Goal: Task Accomplishment & Management: Complete application form

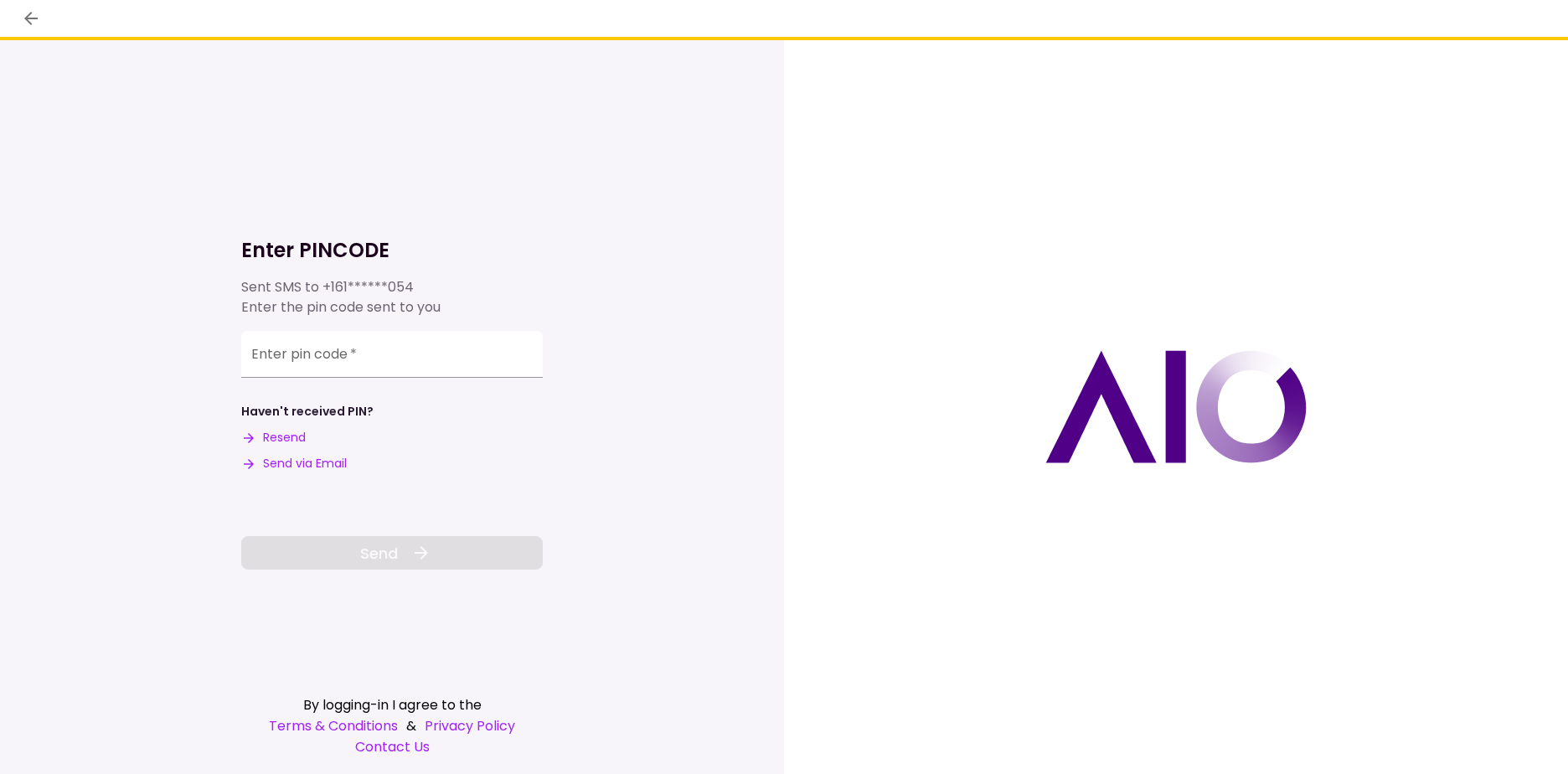
click at [442, 381] on div "Enter pin code   *" at bounding box center [392, 358] width 302 height 56
click at [435, 363] on input "Enter pin code   *" at bounding box center [392, 354] width 302 height 47
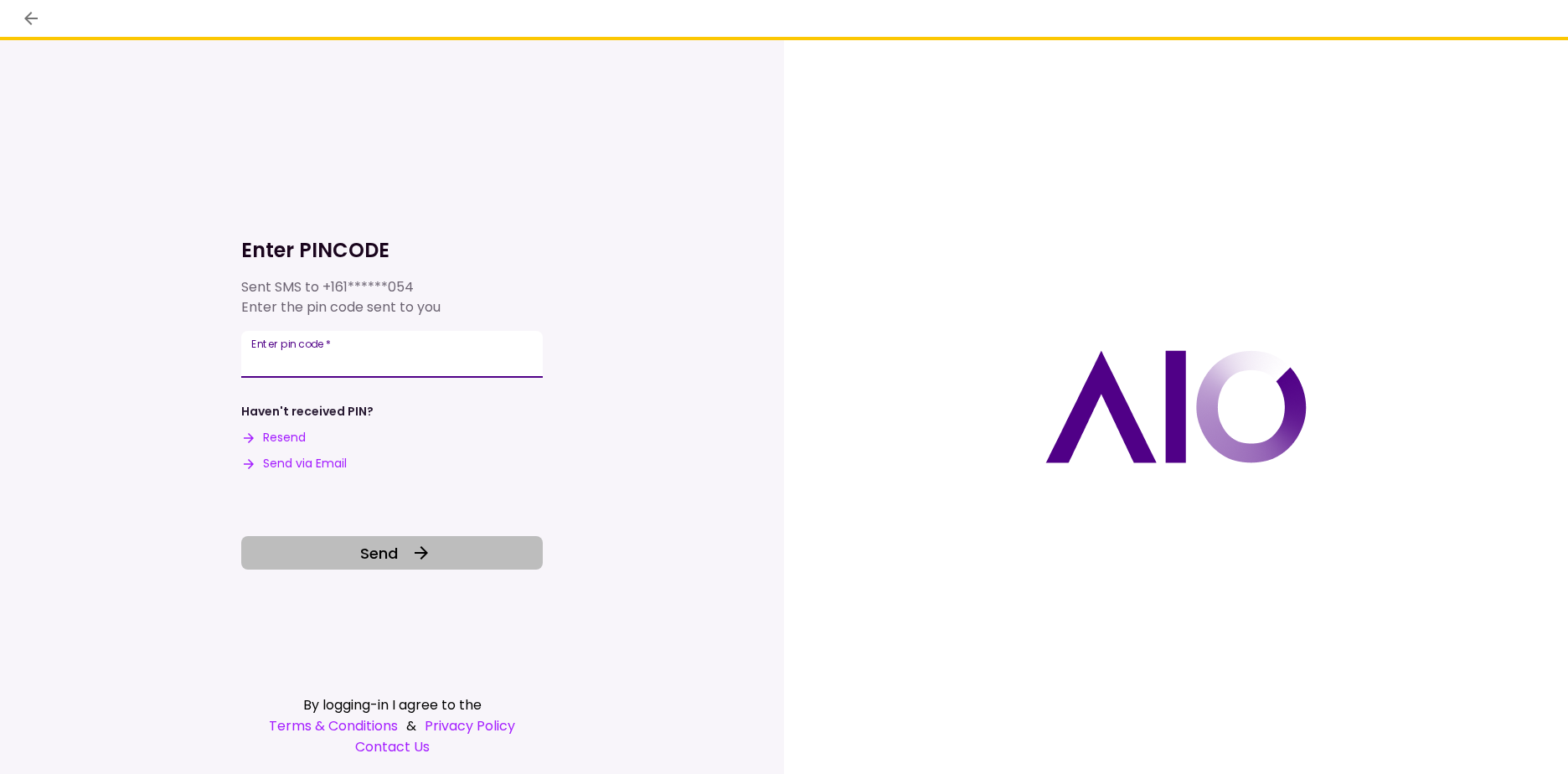
type input "******"
click at [414, 560] on icon at bounding box center [422, 553] width 21 height 21
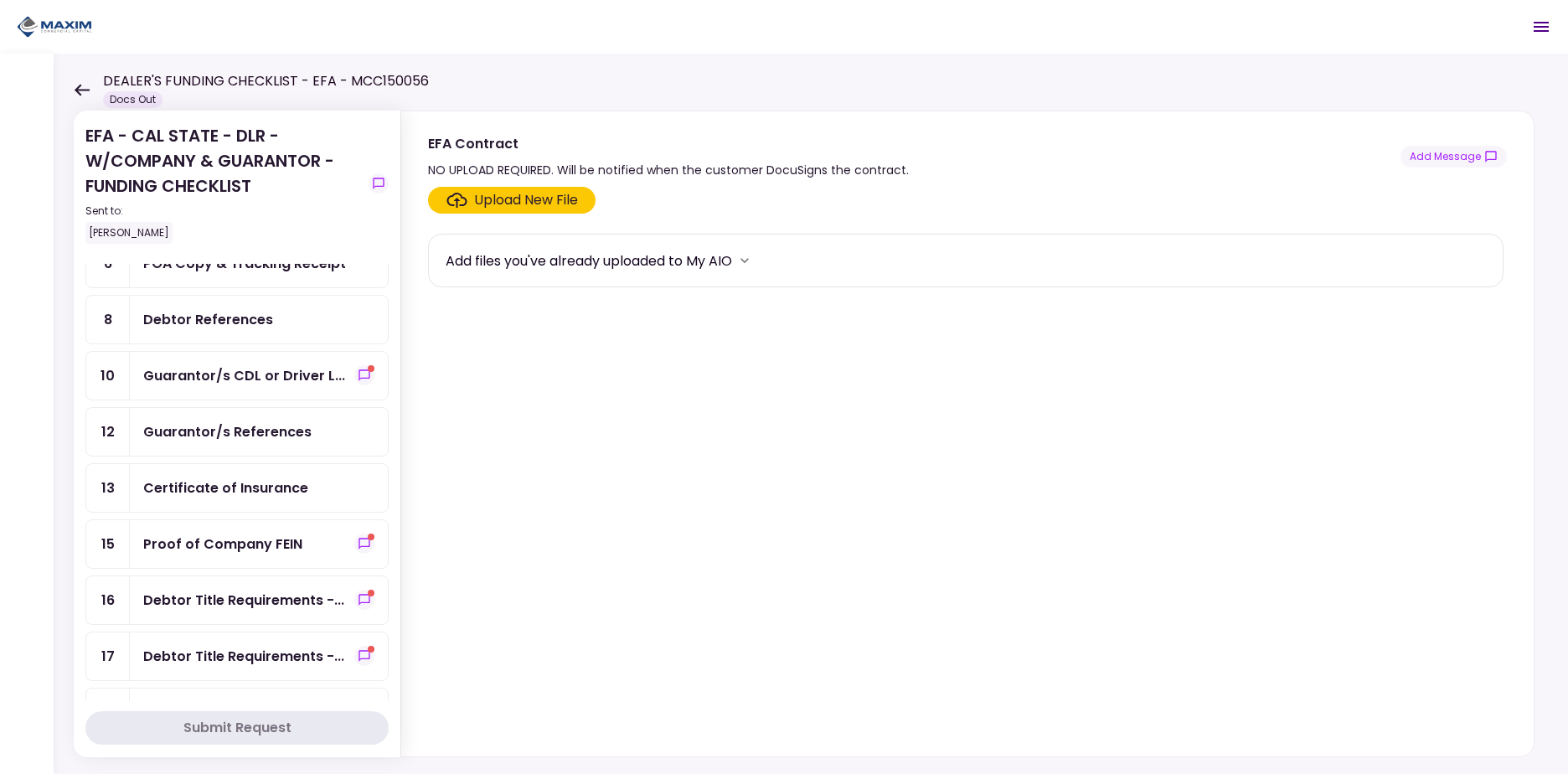
scroll to position [352, 0]
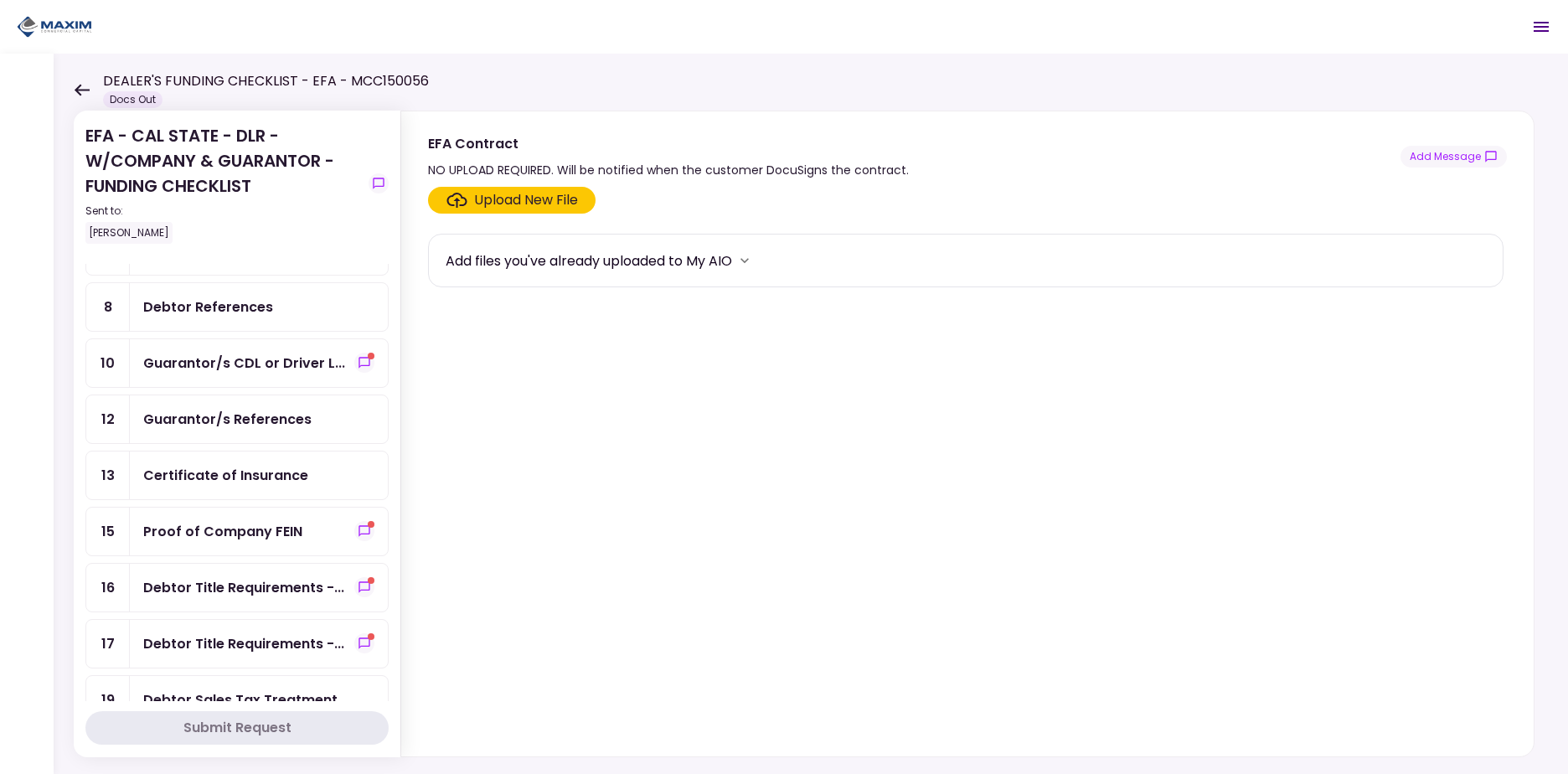
click at [306, 363] on div "Guarantor/s CDL or Driver L..." at bounding box center [244, 363] width 202 height 21
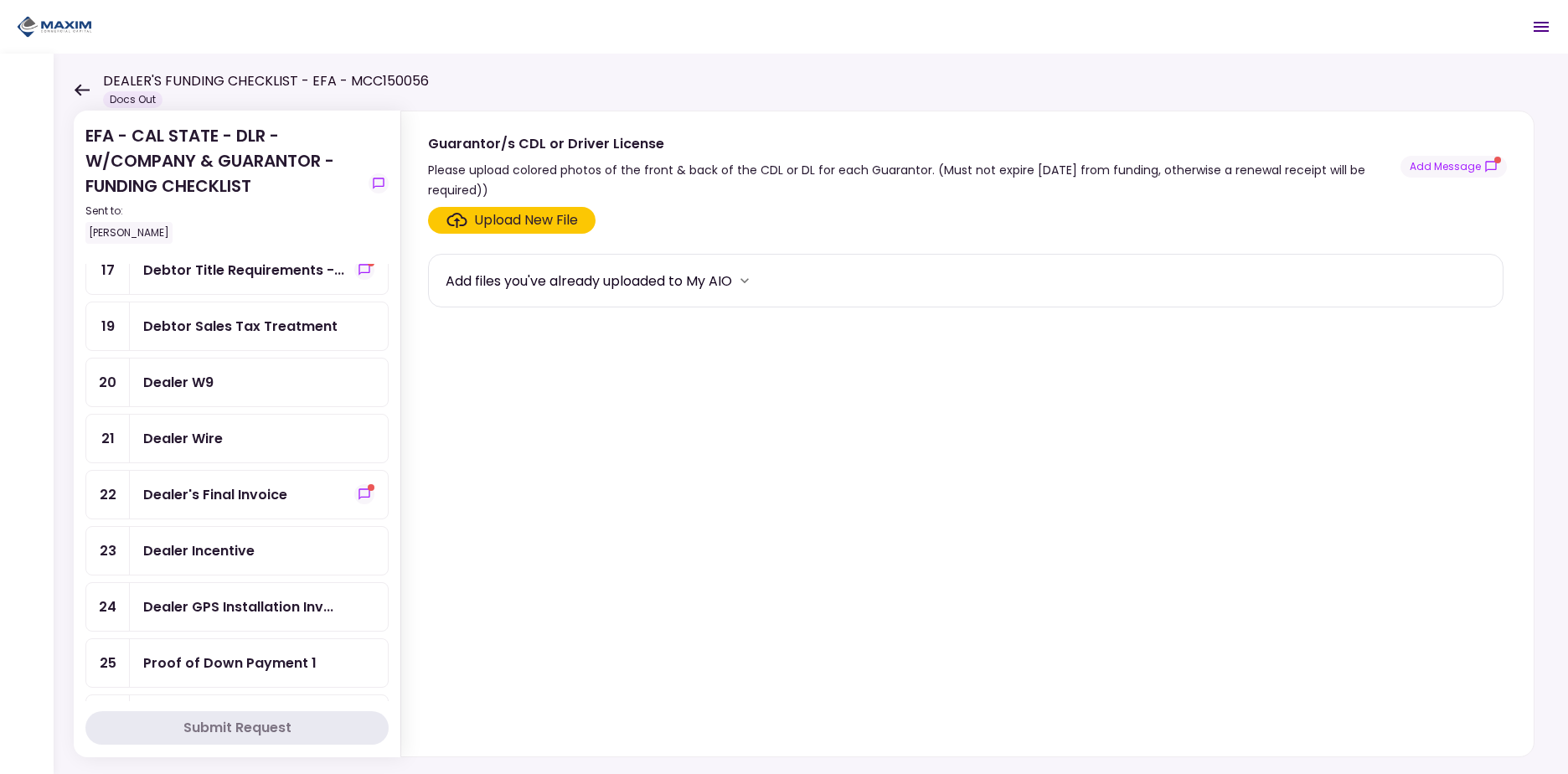
scroll to position [729, 0]
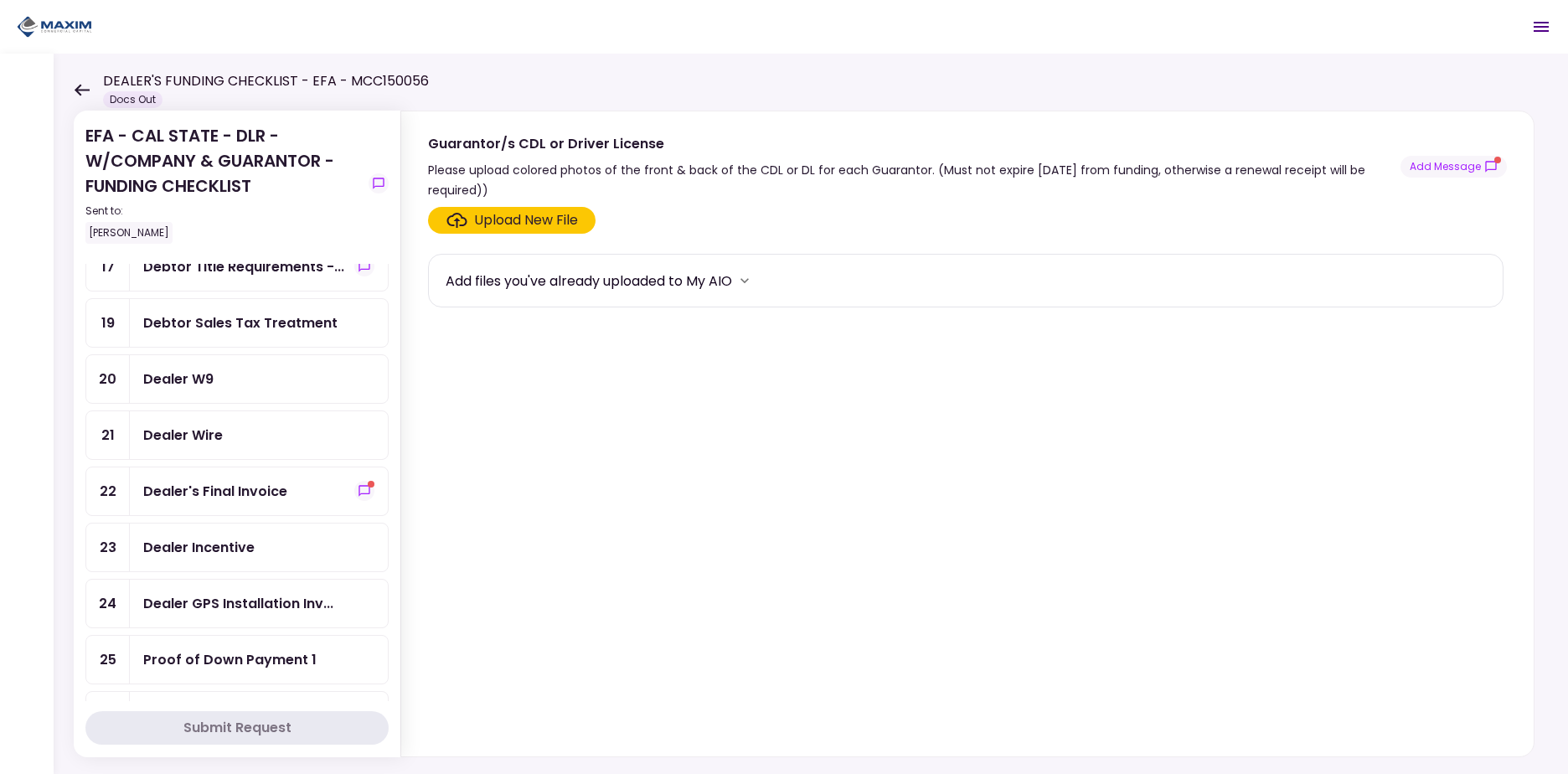
click at [302, 322] on div "Debtor Sales Tax Treatment" at bounding box center [240, 322] width 194 height 21
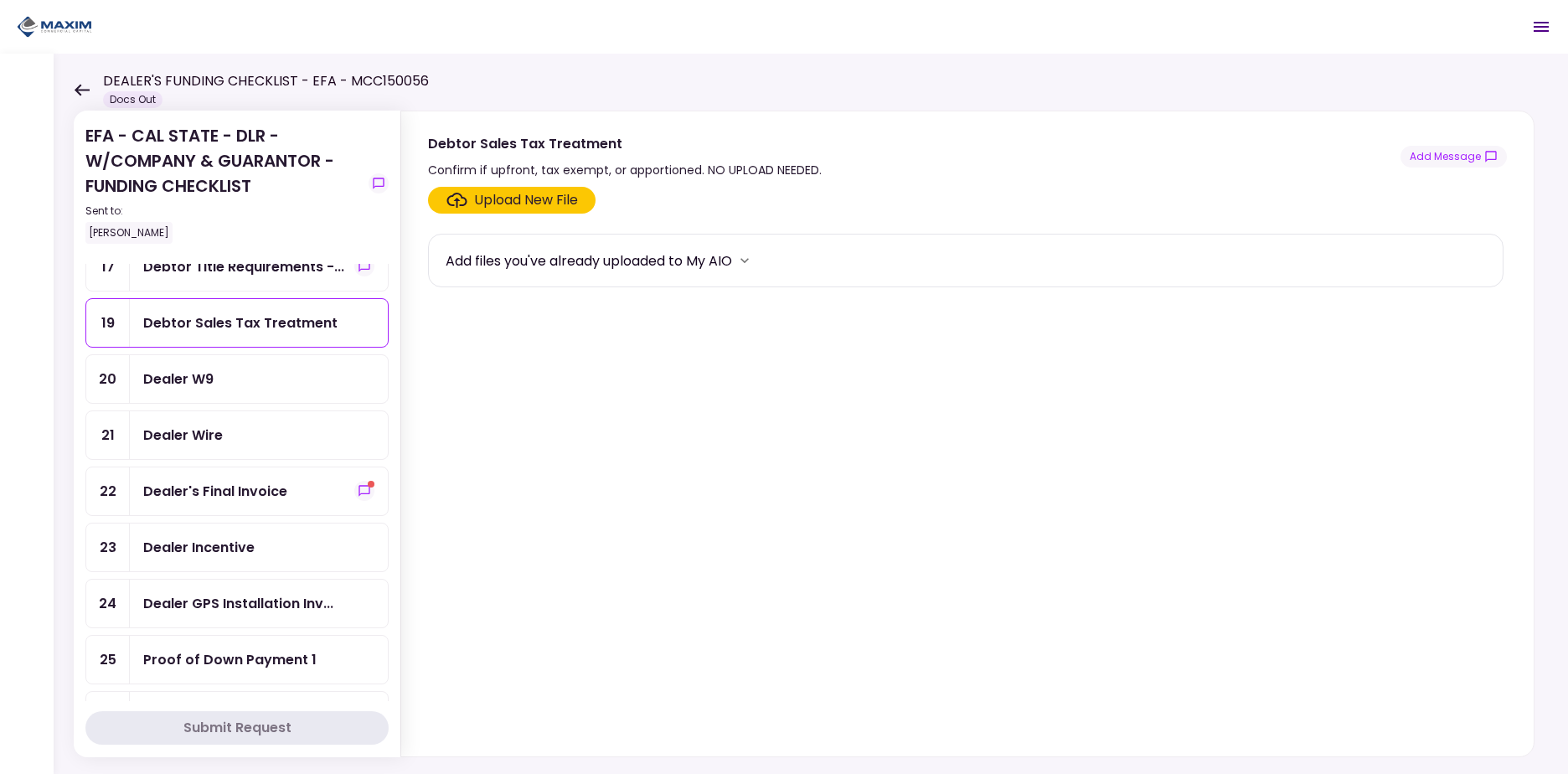
click at [283, 389] on div "Dealer W9" at bounding box center [259, 379] width 258 height 48
click at [286, 418] on div "Dealer Wire" at bounding box center [259, 435] width 258 height 48
click at [303, 493] on div "Dealer's Final Invoice" at bounding box center [258, 491] width 231 height 21
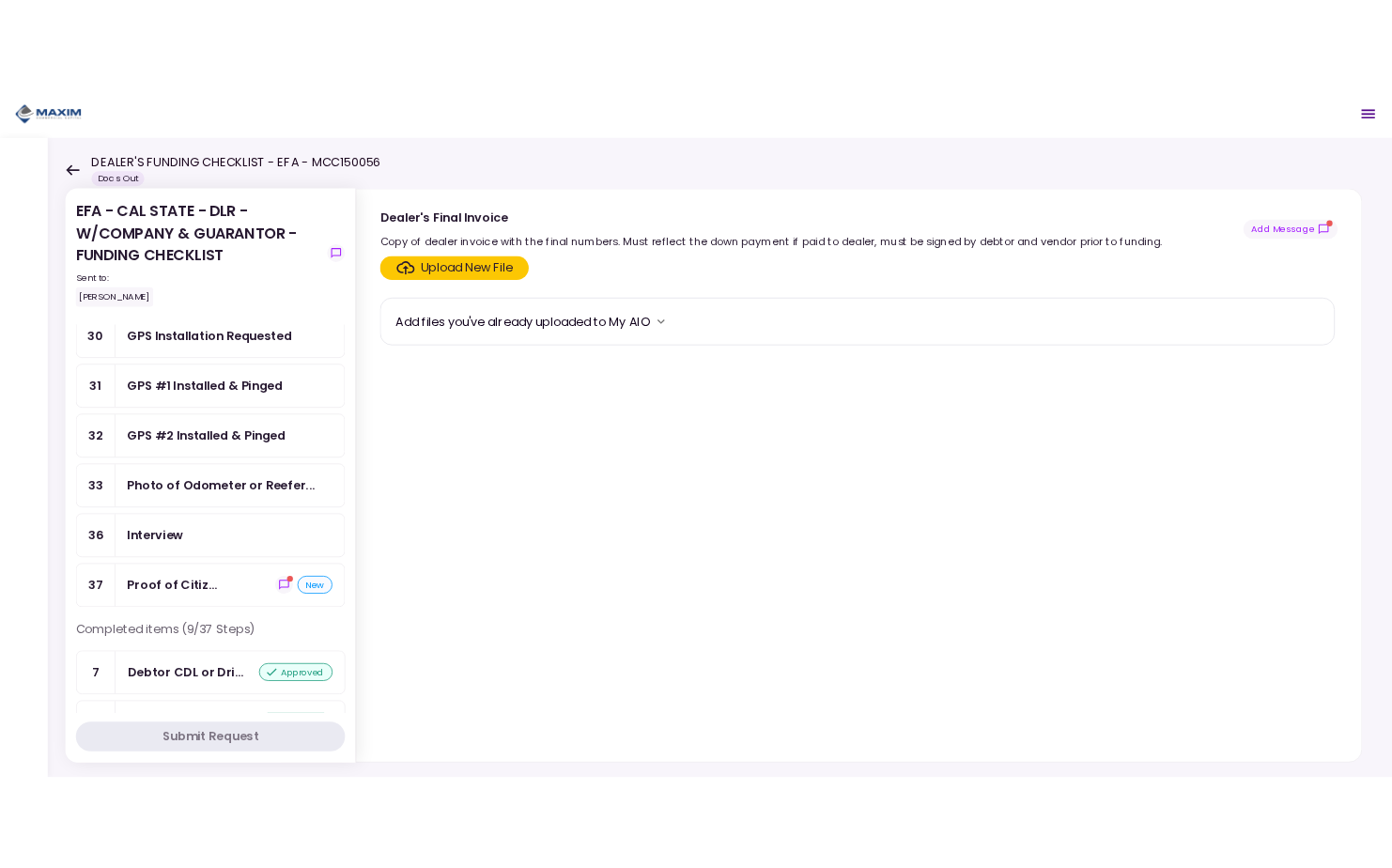
scroll to position [1430, 0]
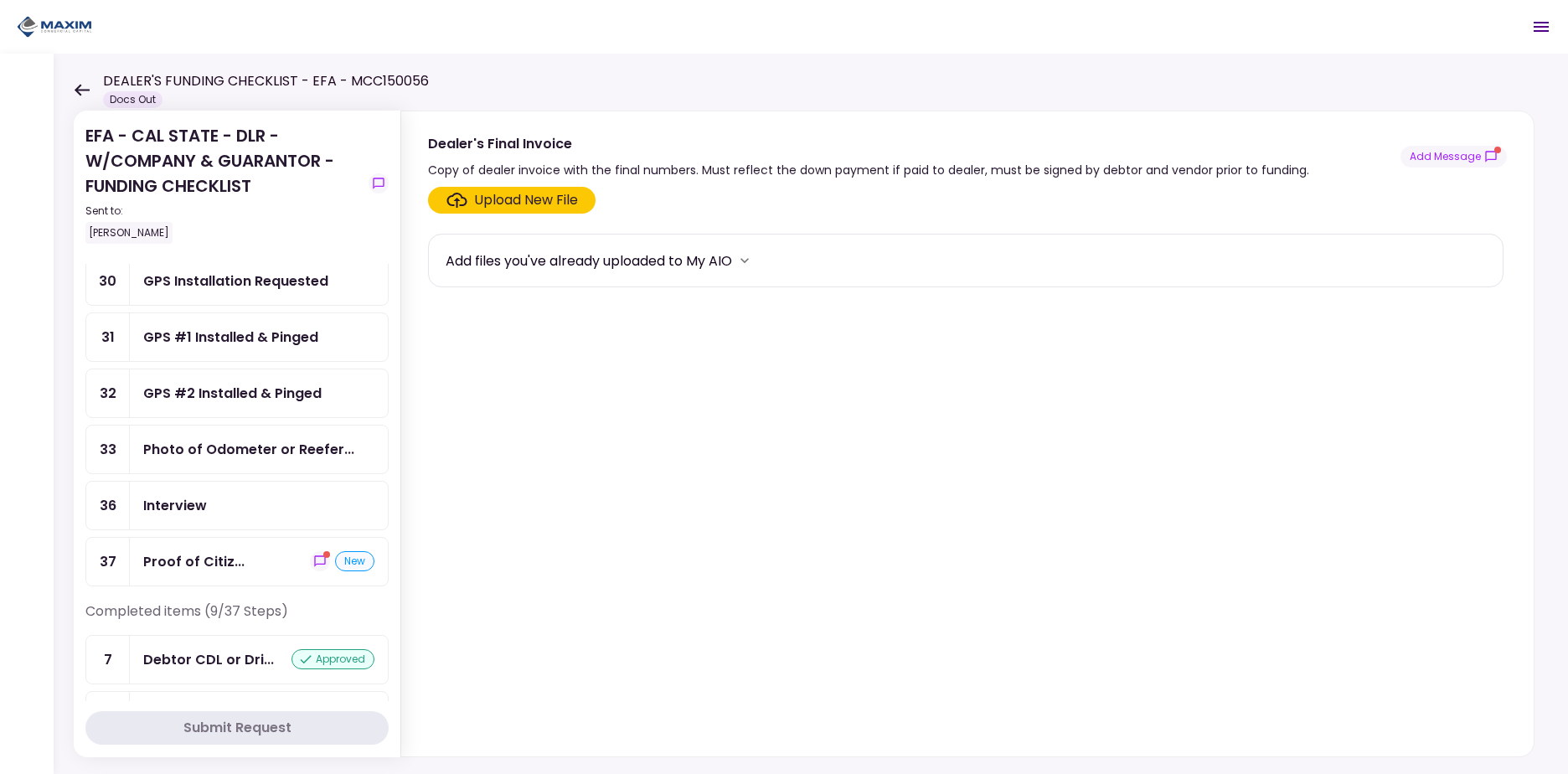
click at [228, 557] on div "Proof of Citiz..." at bounding box center [193, 561] width 101 height 21
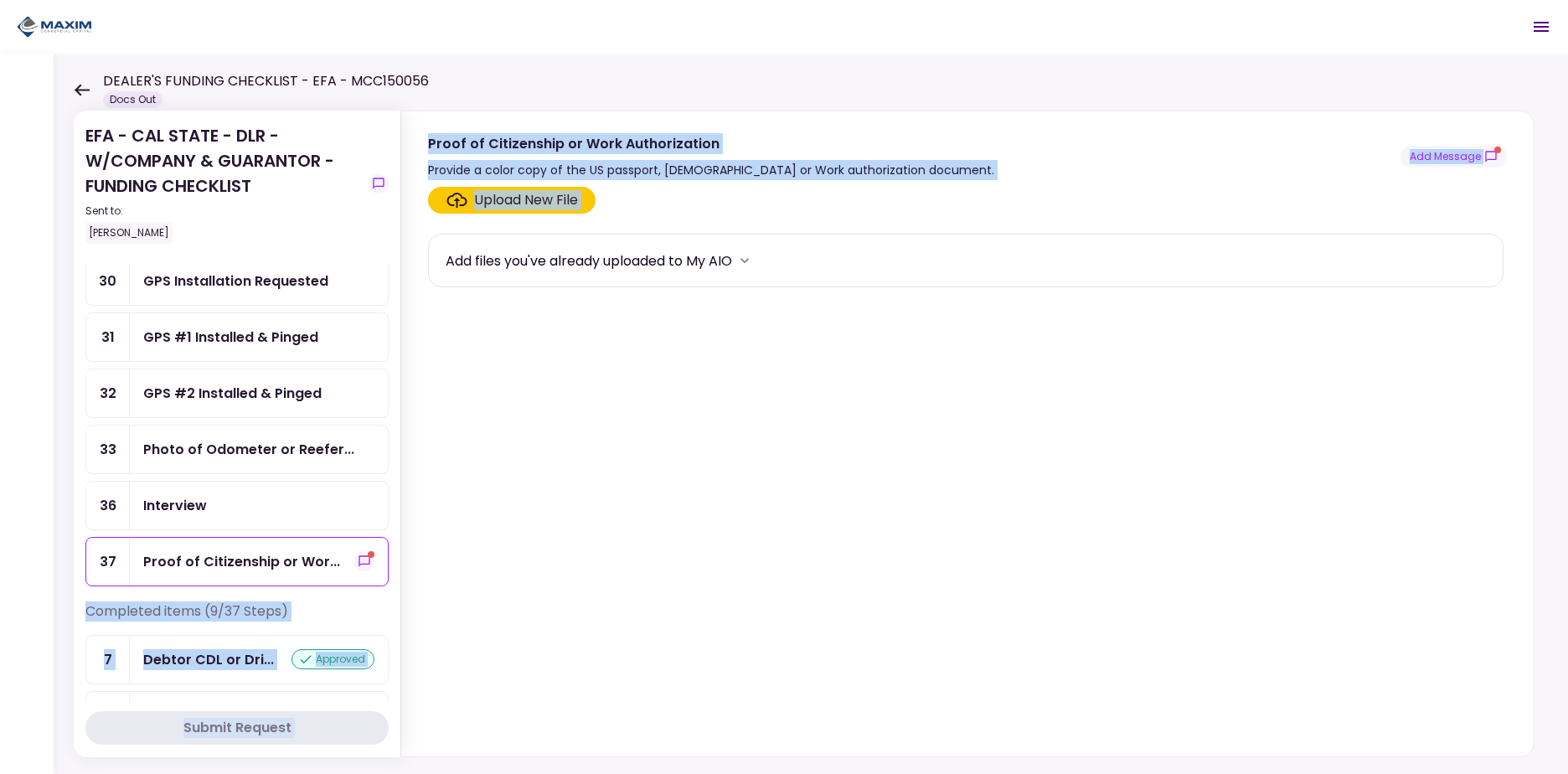
drag, startPoint x: 388, startPoint y: 569, endPoint x: 407, endPoint y: 489, distance: 82.2
click at [407, 489] on div "EFA - CAL STATE - DLR - W/COMPANY & GUARANTOR - FUNDING CHECKLIST Sent to: Kevi…" at bounding box center [811, 414] width 1514 height 720
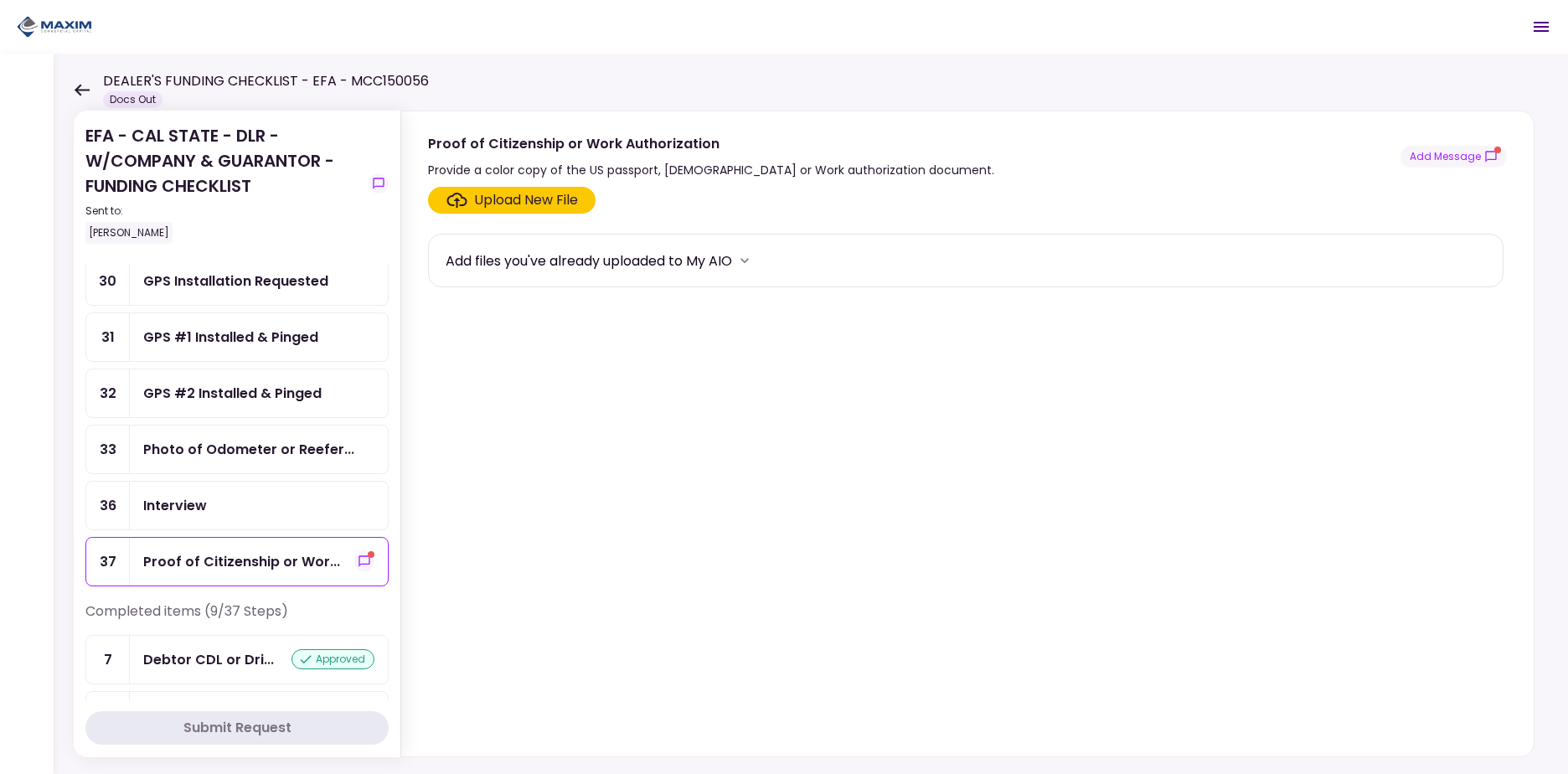
drag, startPoint x: 407, startPoint y: 489, endPoint x: 399, endPoint y: 503, distance: 16.1
click at [398, 503] on section "EFA - CAL STATE - DLR - W/COMPANY & GUARANTOR - FUNDING CHECKLIST Sent to: Kevi…" at bounding box center [237, 434] width 327 height 647
click at [500, 192] on div "Upload New File" at bounding box center [525, 200] width 104 height 21
click at [0, 0] on input "Upload New File" at bounding box center [0, 0] width 0 height 0
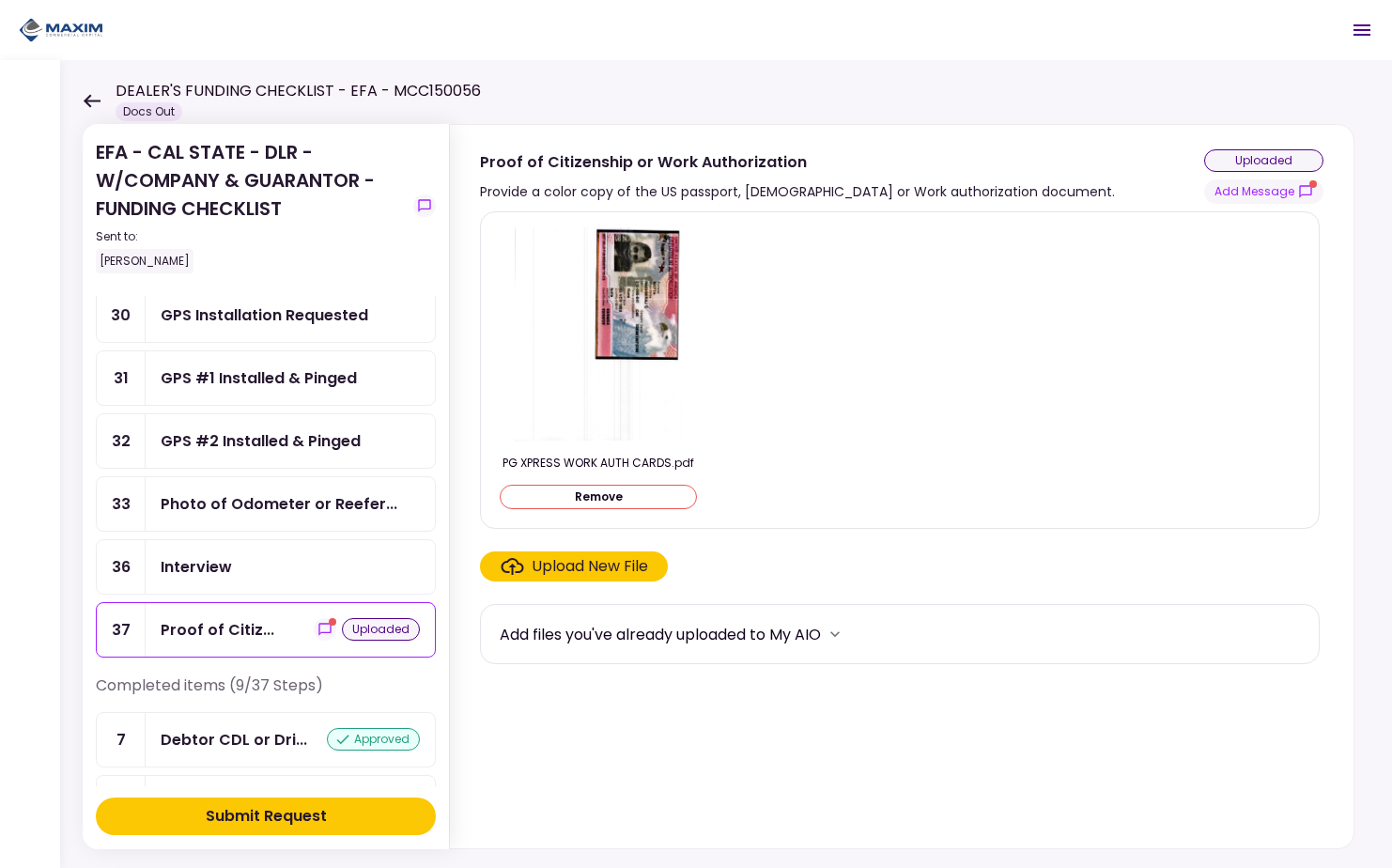
click at [280, 512] on div "Photo of Odometer or Reefer..." at bounding box center [278, 504] width 237 height 23
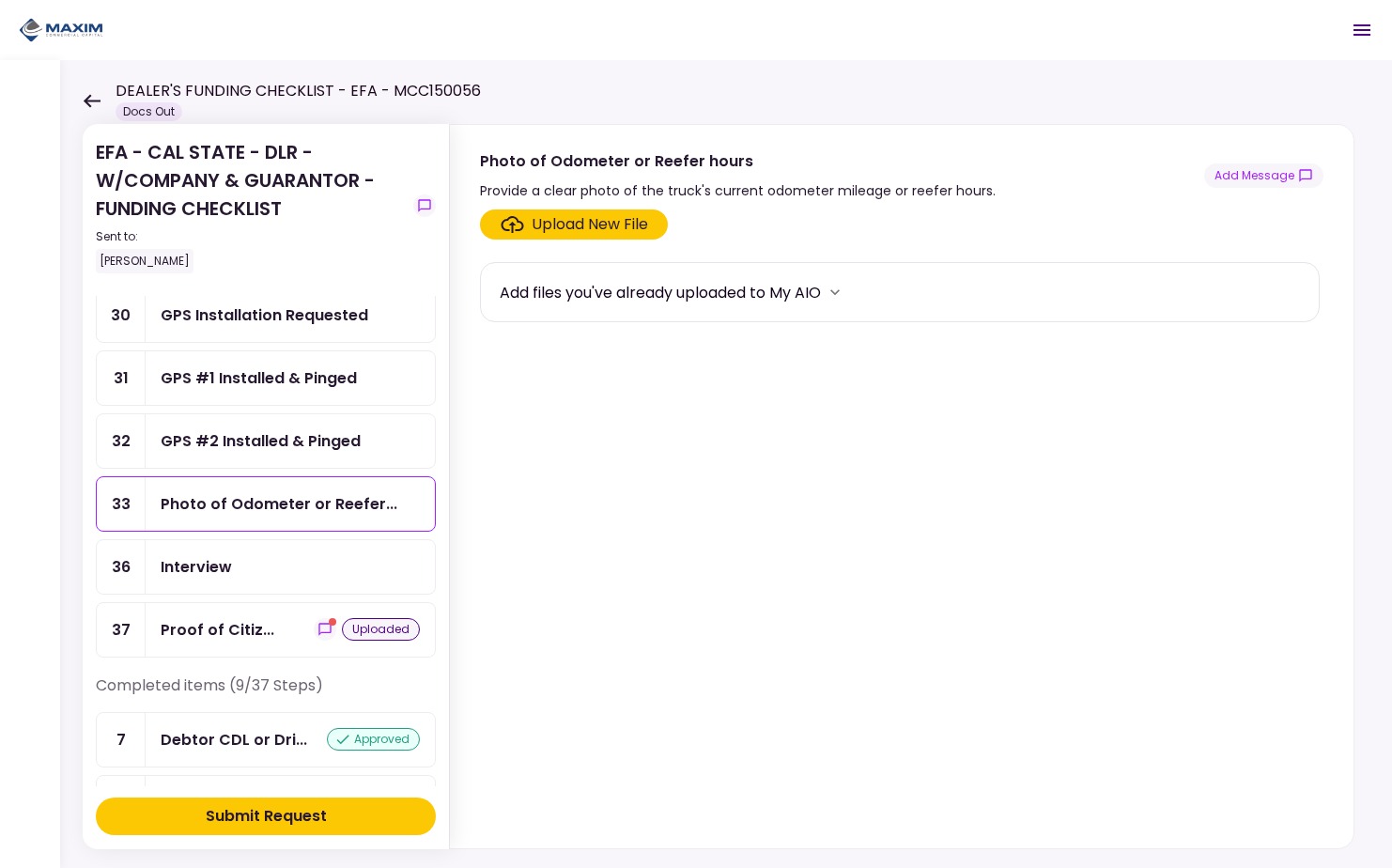
click at [575, 212] on label "Upload New File" at bounding box center [574, 223] width 188 height 30
click at [0, 0] on input "Upload New File" at bounding box center [0, 0] width 0 height 0
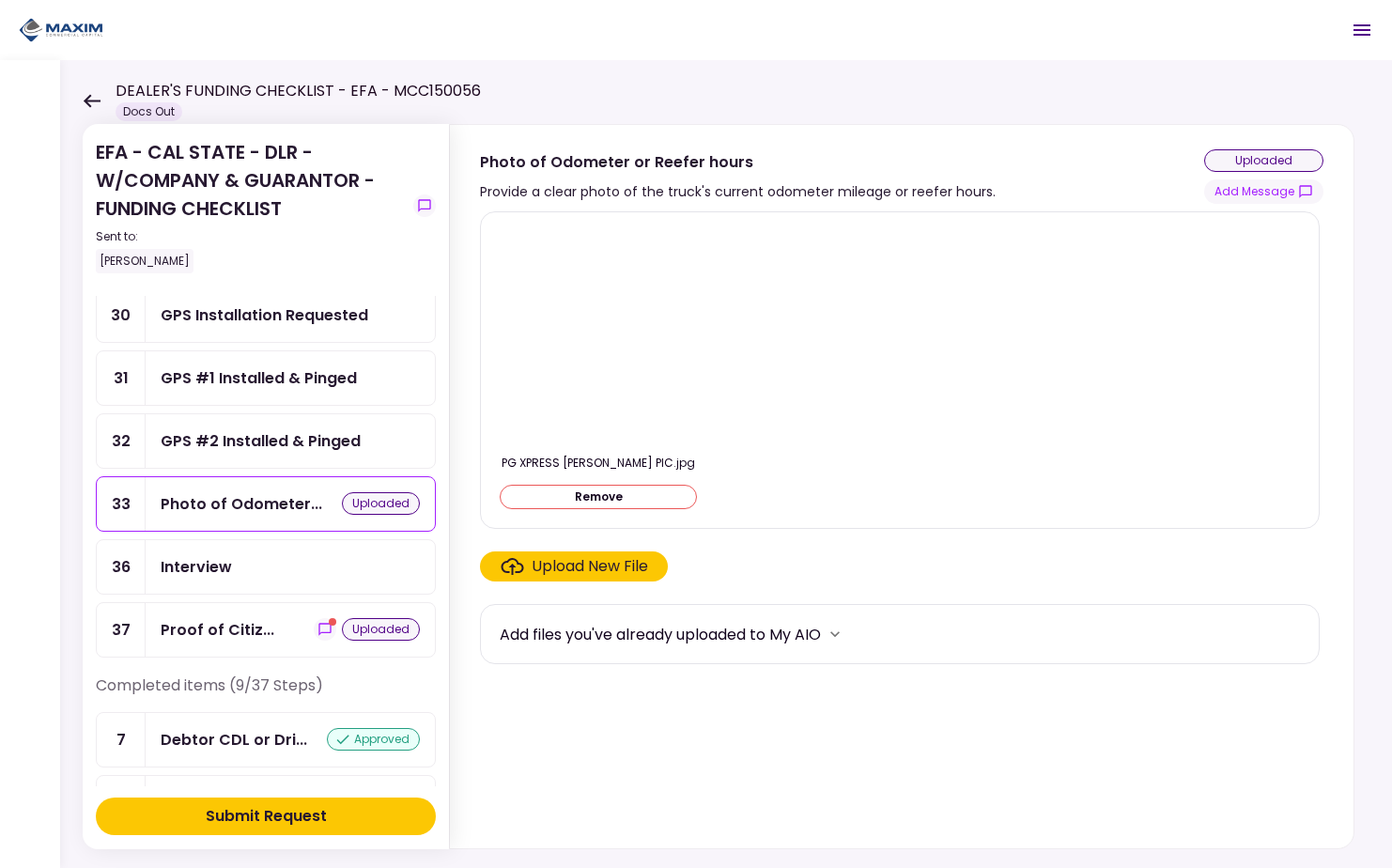
click at [263, 429] on div "GPS #2 Installed & Pinged" at bounding box center [260, 440] width 201 height 23
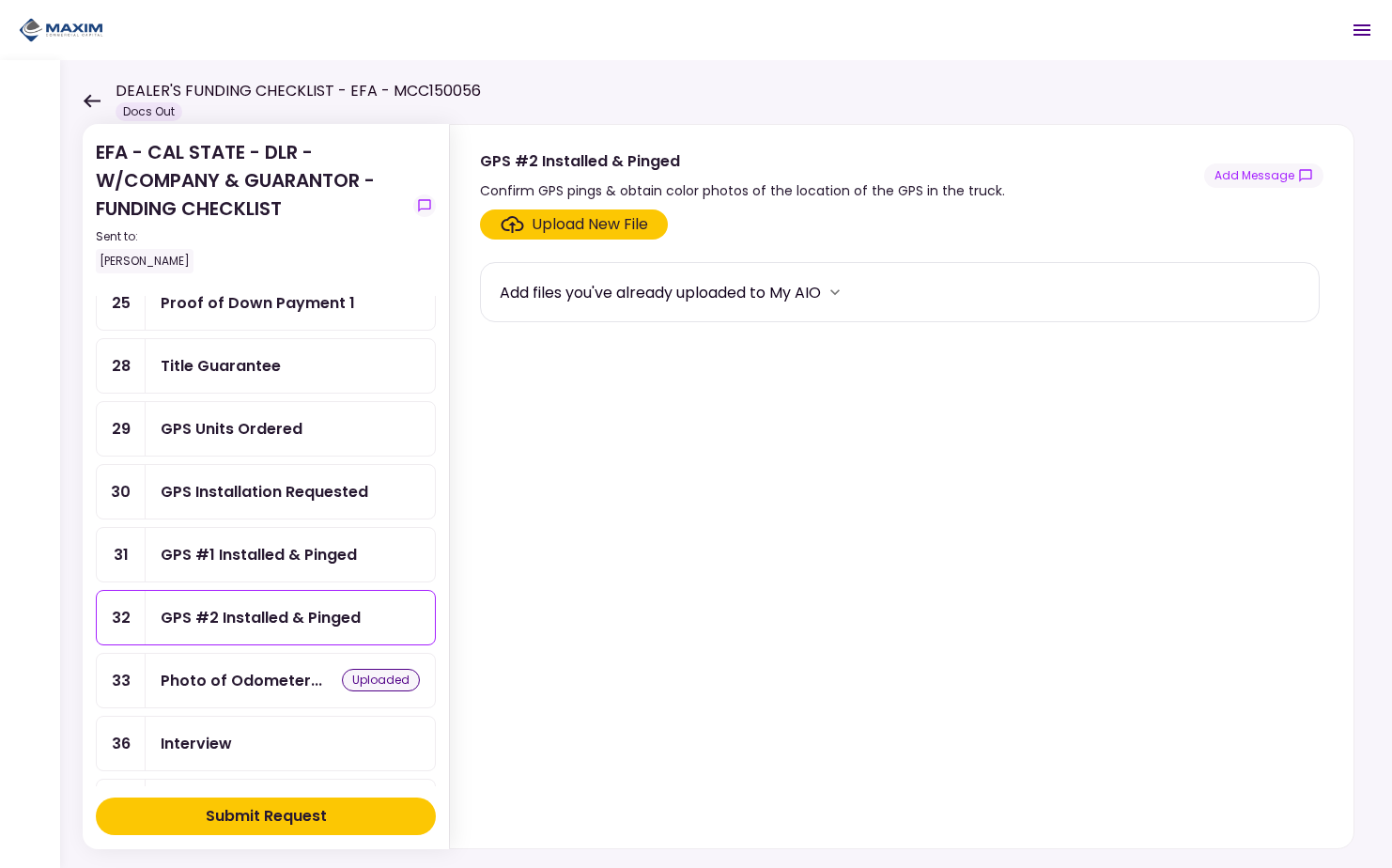
scroll to position [1242, 0]
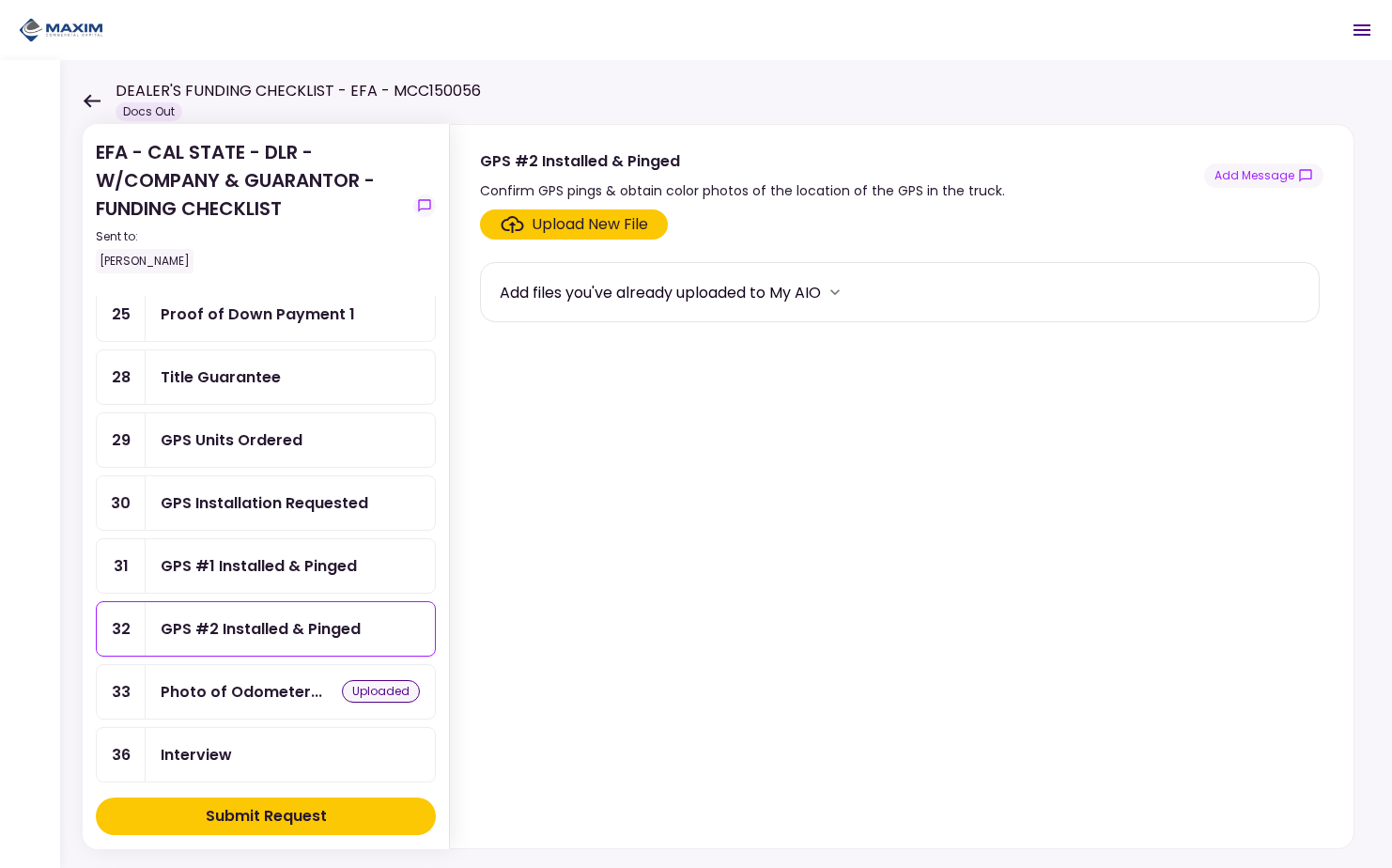
click at [273, 559] on div "GPS #1 Installed & Pinged" at bounding box center [258, 566] width 197 height 23
click at [276, 491] on div "GPS Installation Requested" at bounding box center [264, 503] width 207 height 23
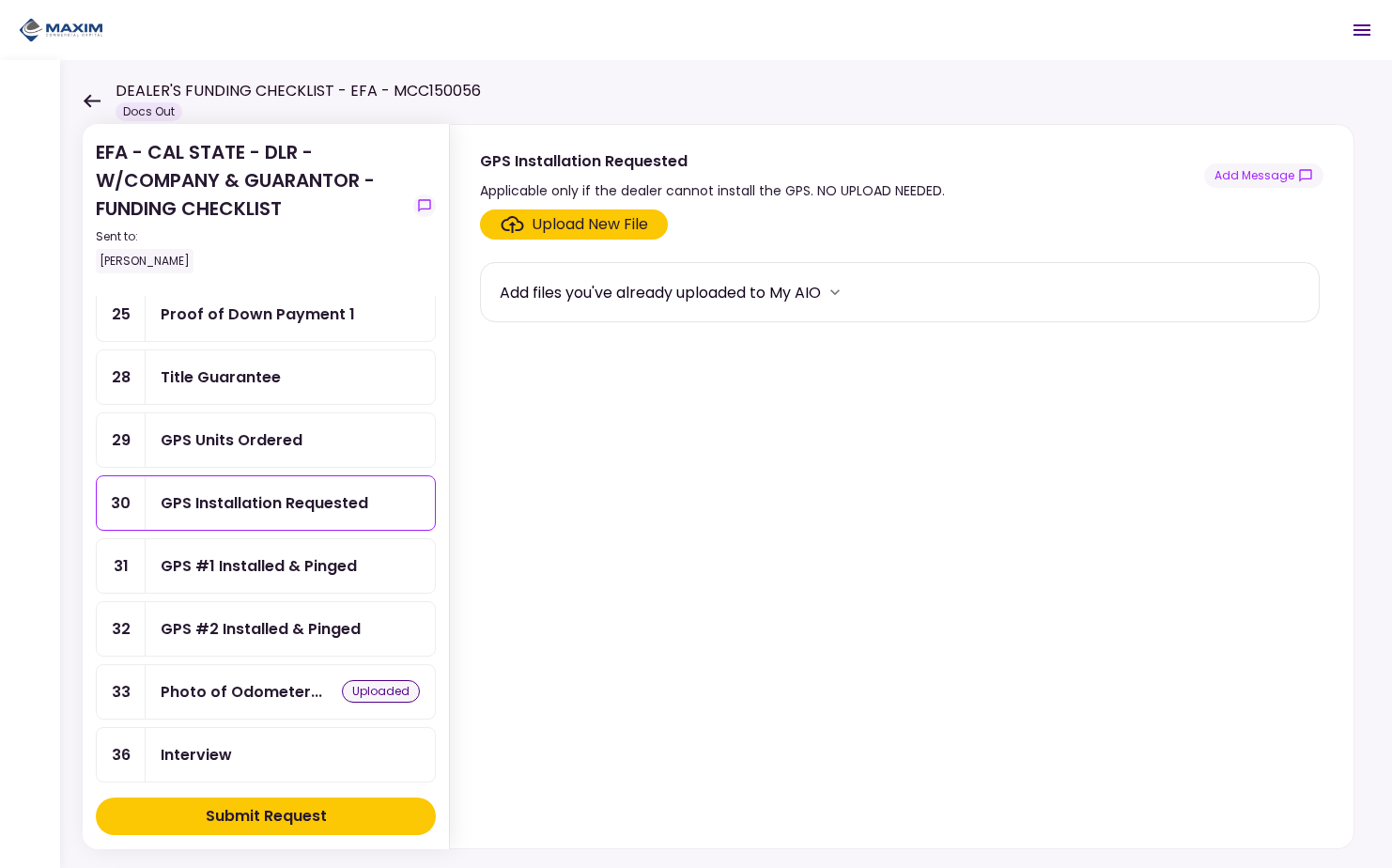
click at [271, 561] on div "GPS #1 Installed & Pinged" at bounding box center [258, 566] width 197 height 23
click at [267, 508] on div "GPS Installation Requested" at bounding box center [264, 503] width 207 height 23
click at [263, 448] on div "GPS Units Ordered" at bounding box center [231, 440] width 142 height 23
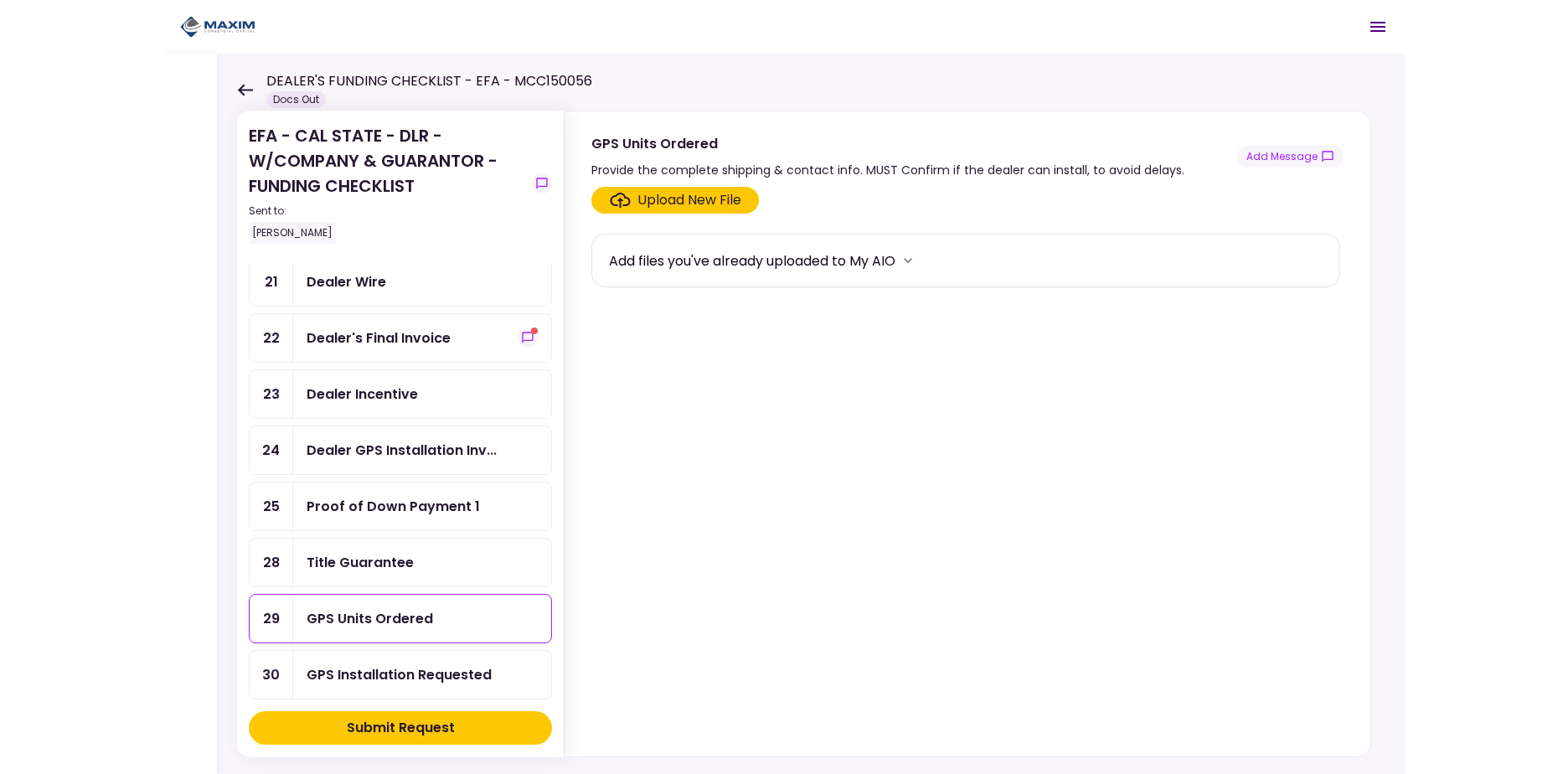
scroll to position [866, 0]
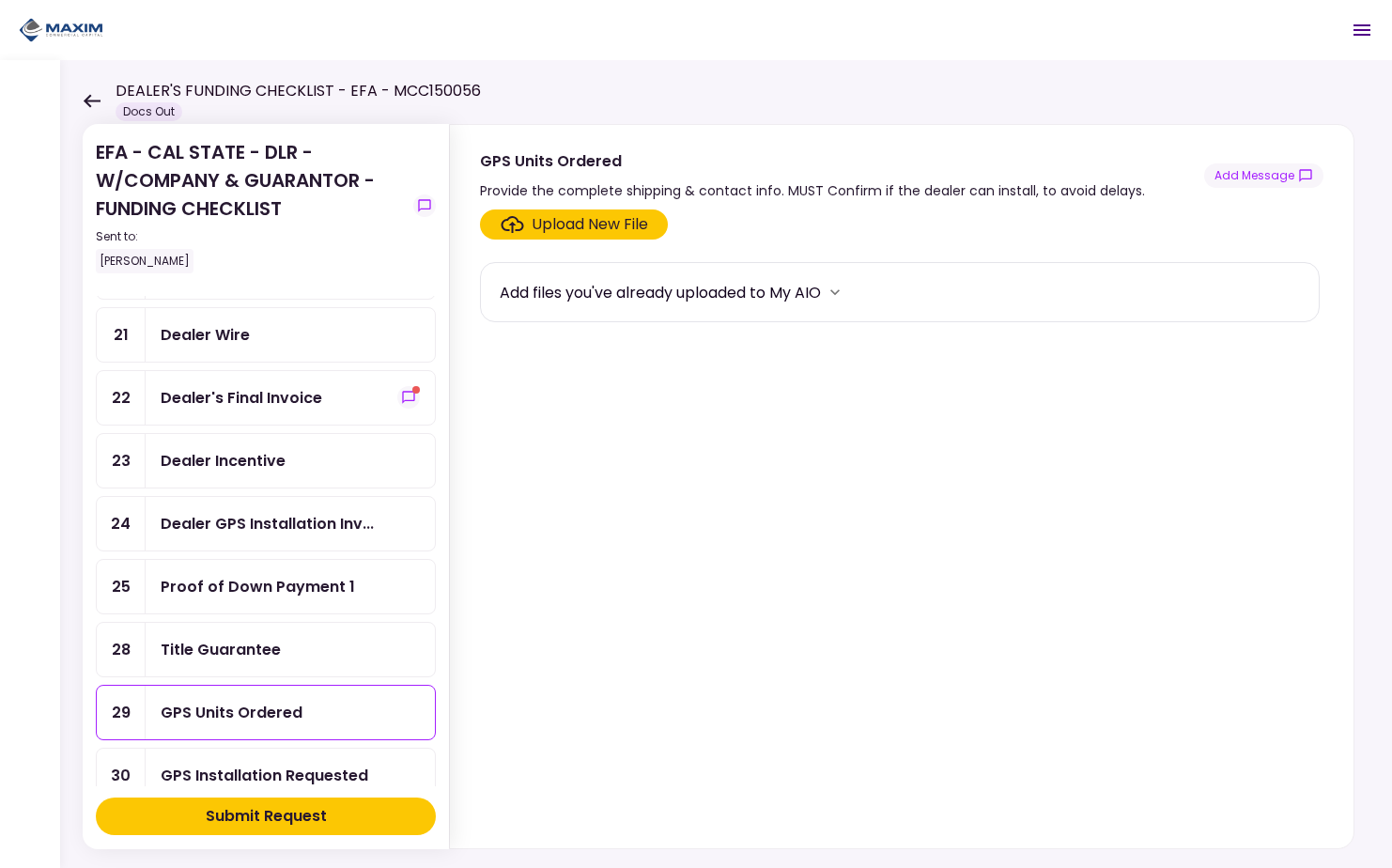
click at [251, 454] on div "Dealer Incentive" at bounding box center [223, 460] width 125 height 23
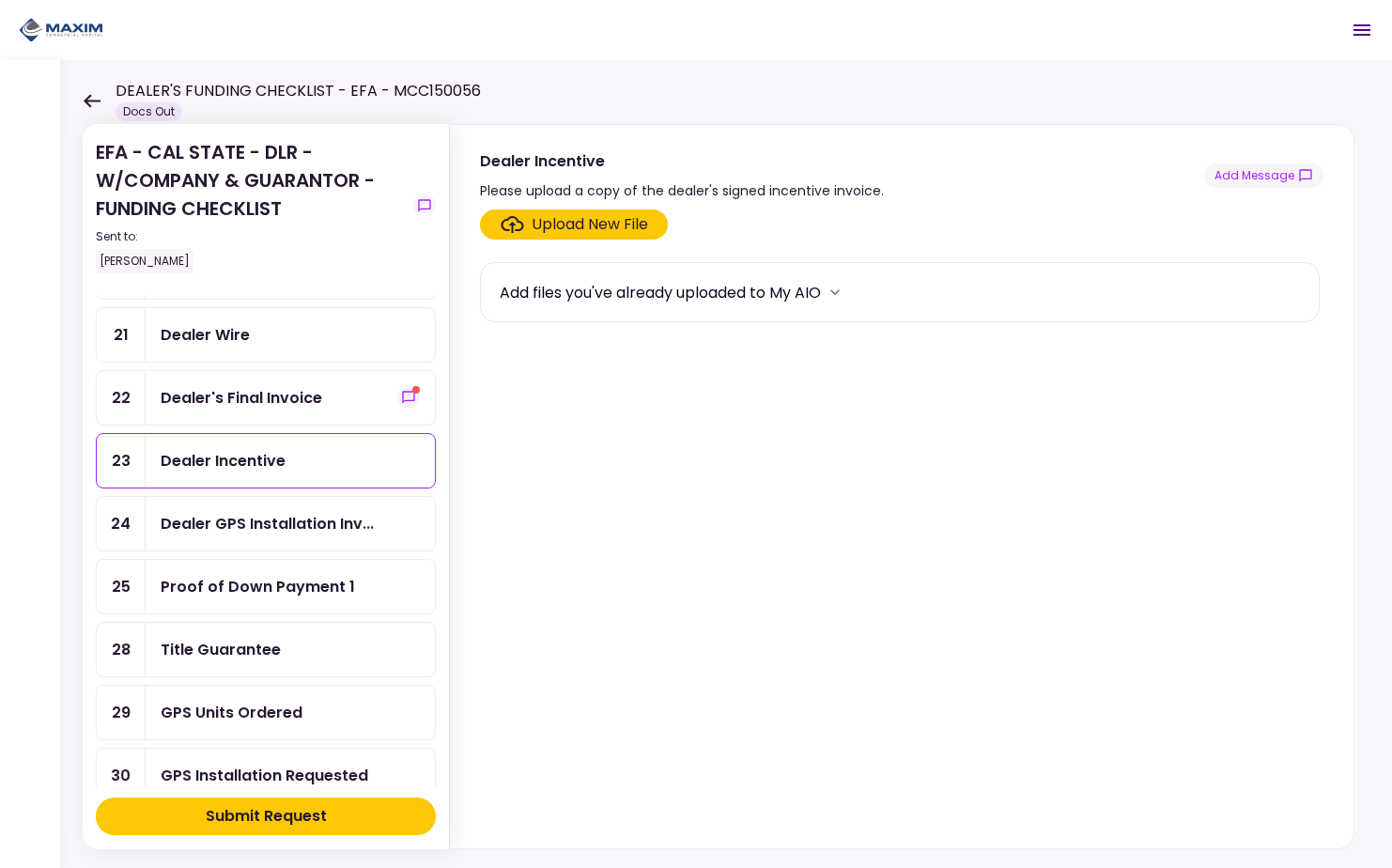
click at [572, 226] on div "Upload New File" at bounding box center [589, 224] width 116 height 23
click at [0, 0] on input "Upload New File" at bounding box center [0, 0] width 0 height 0
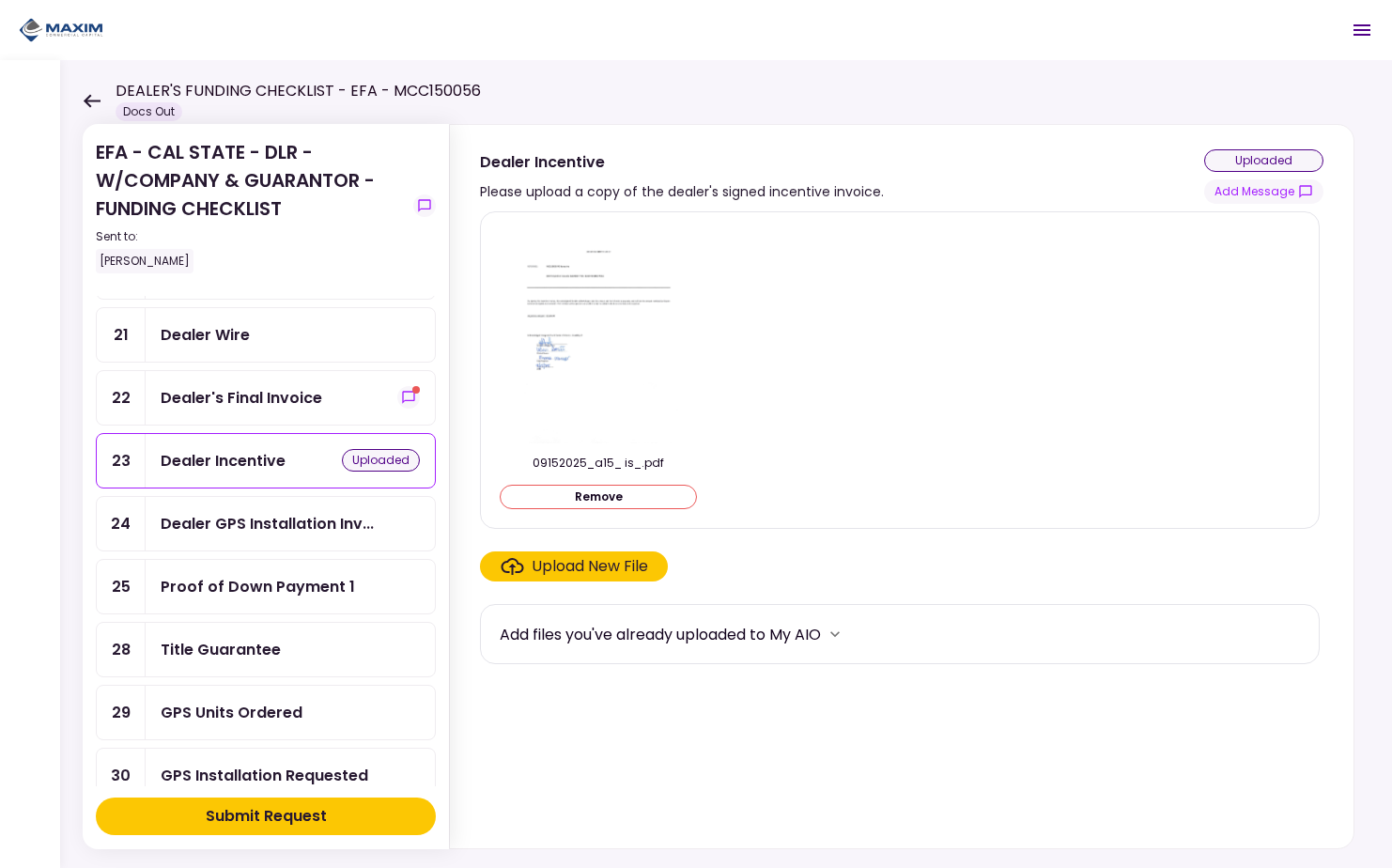
click at [285, 403] on div "Dealer's Final Invoice" at bounding box center [241, 397] width 161 height 23
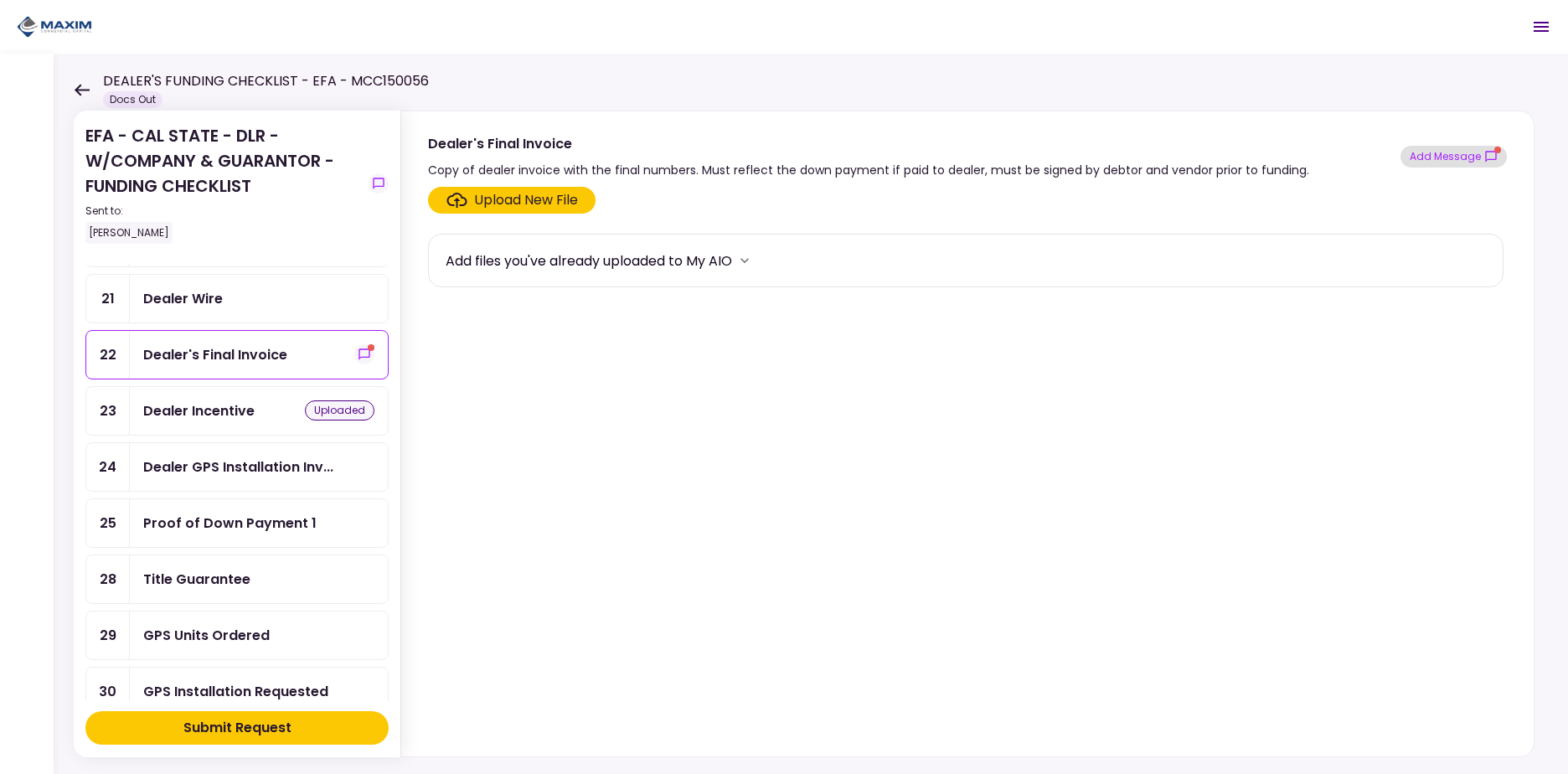
click at [1461, 157] on button "Add Message" at bounding box center [1453, 156] width 106 height 21
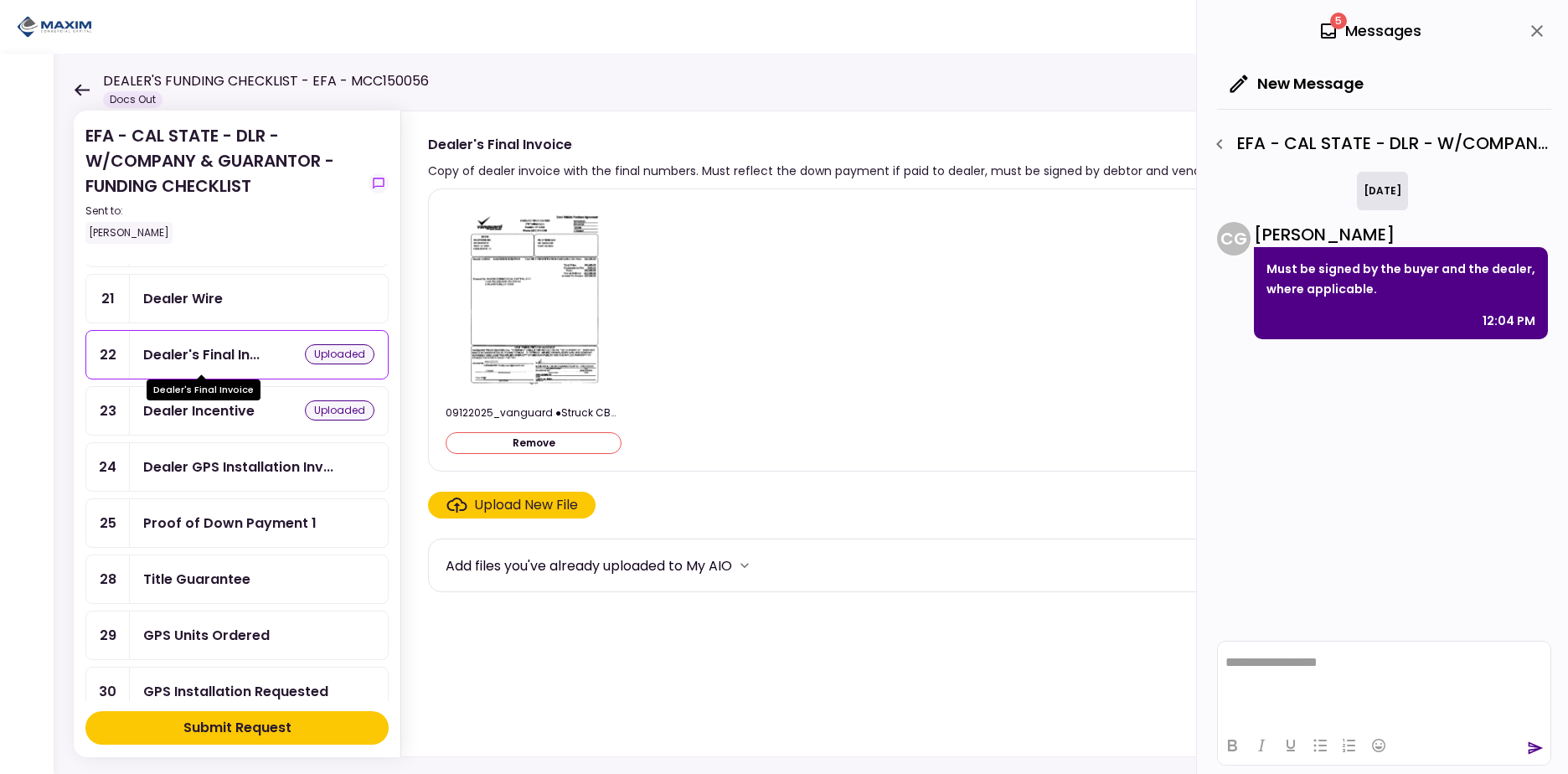
scroll to position [698, 0]
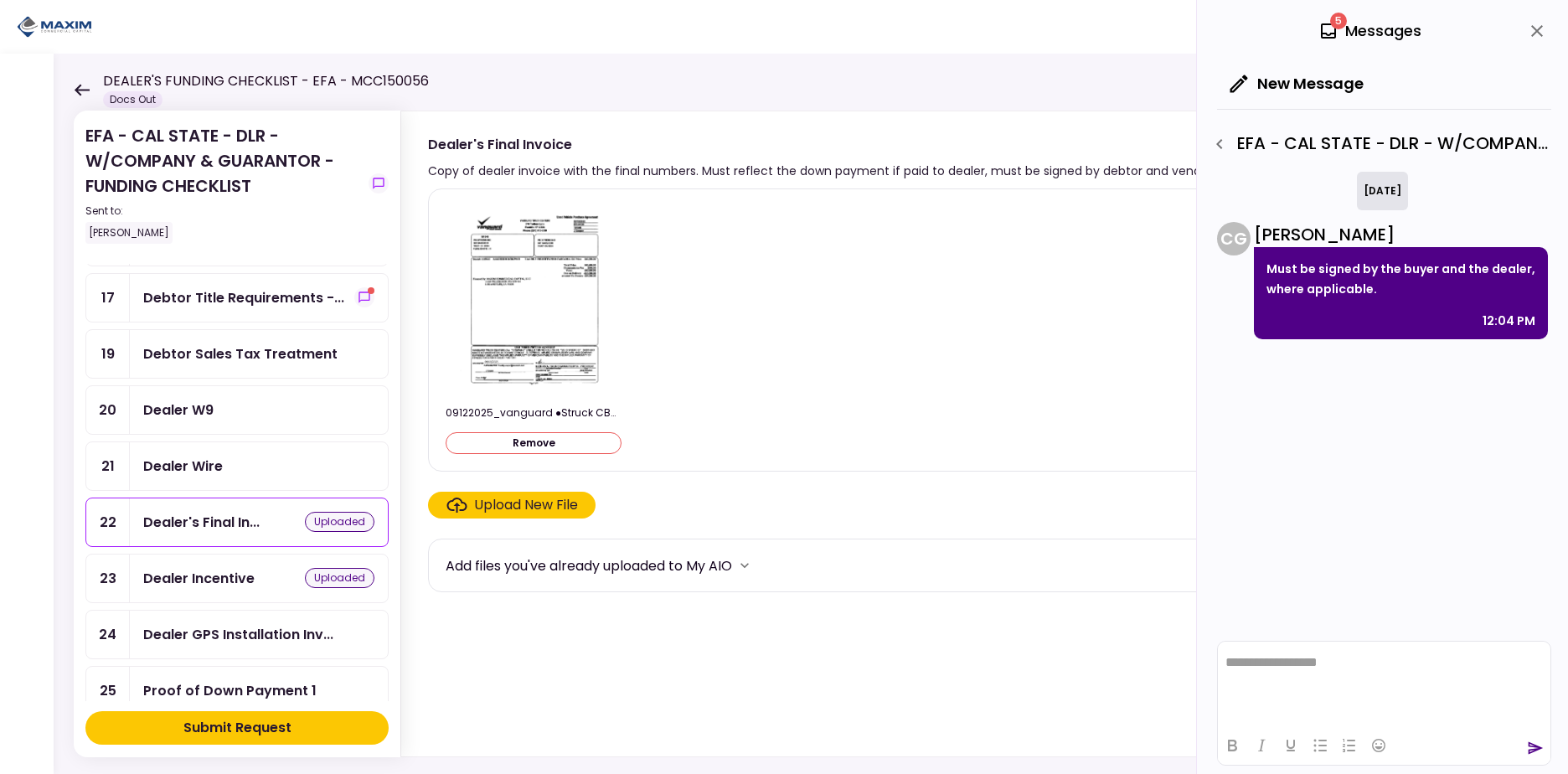
click at [262, 459] on div "Dealer Wire" at bounding box center [258, 466] width 231 height 21
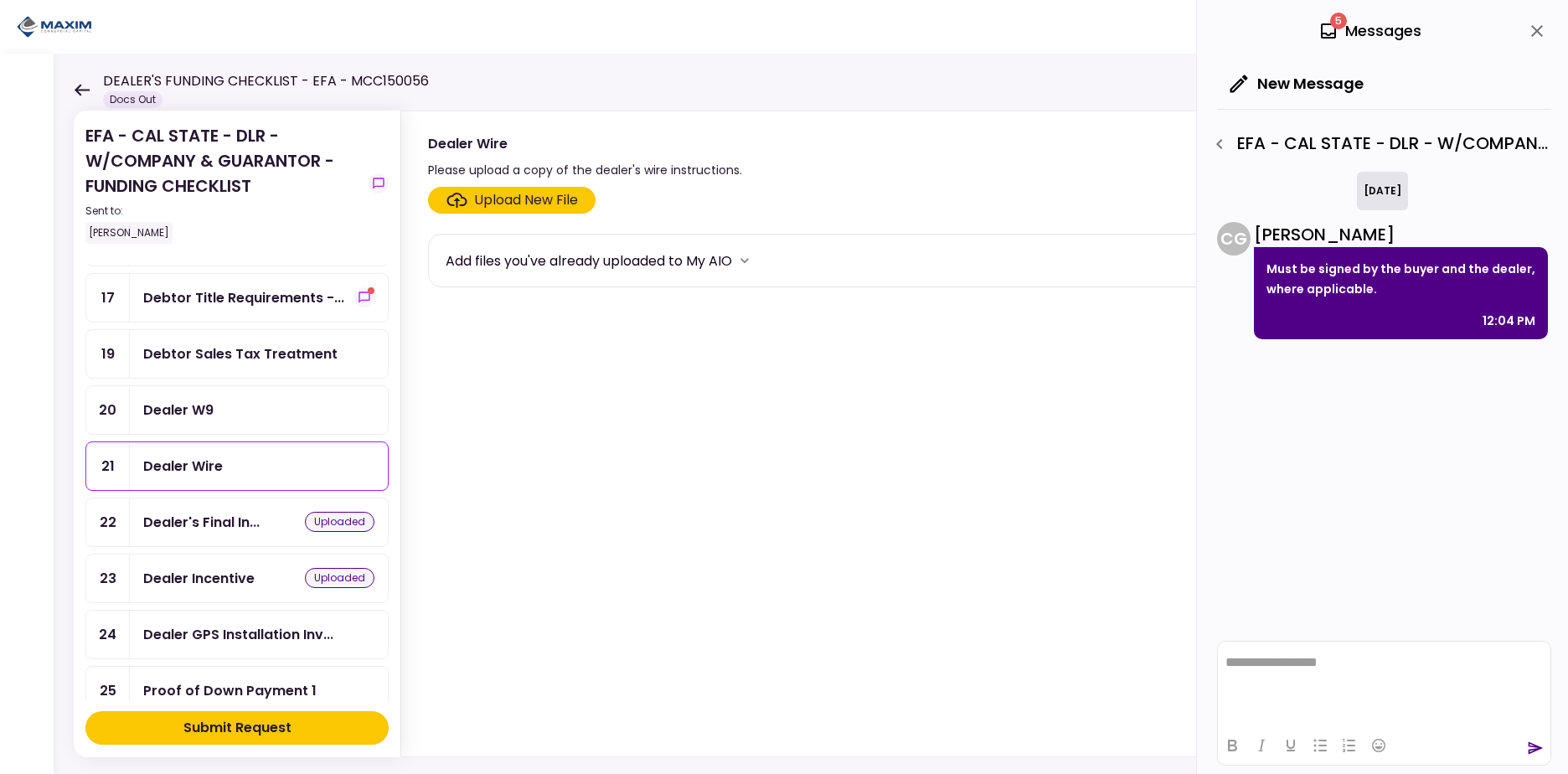
click at [263, 419] on div "Dealer W9" at bounding box center [258, 410] width 231 height 21
click at [519, 205] on div "Upload New File" at bounding box center [525, 200] width 104 height 21
click at [0, 0] on input "Upload New File" at bounding box center [0, 0] width 0 height 0
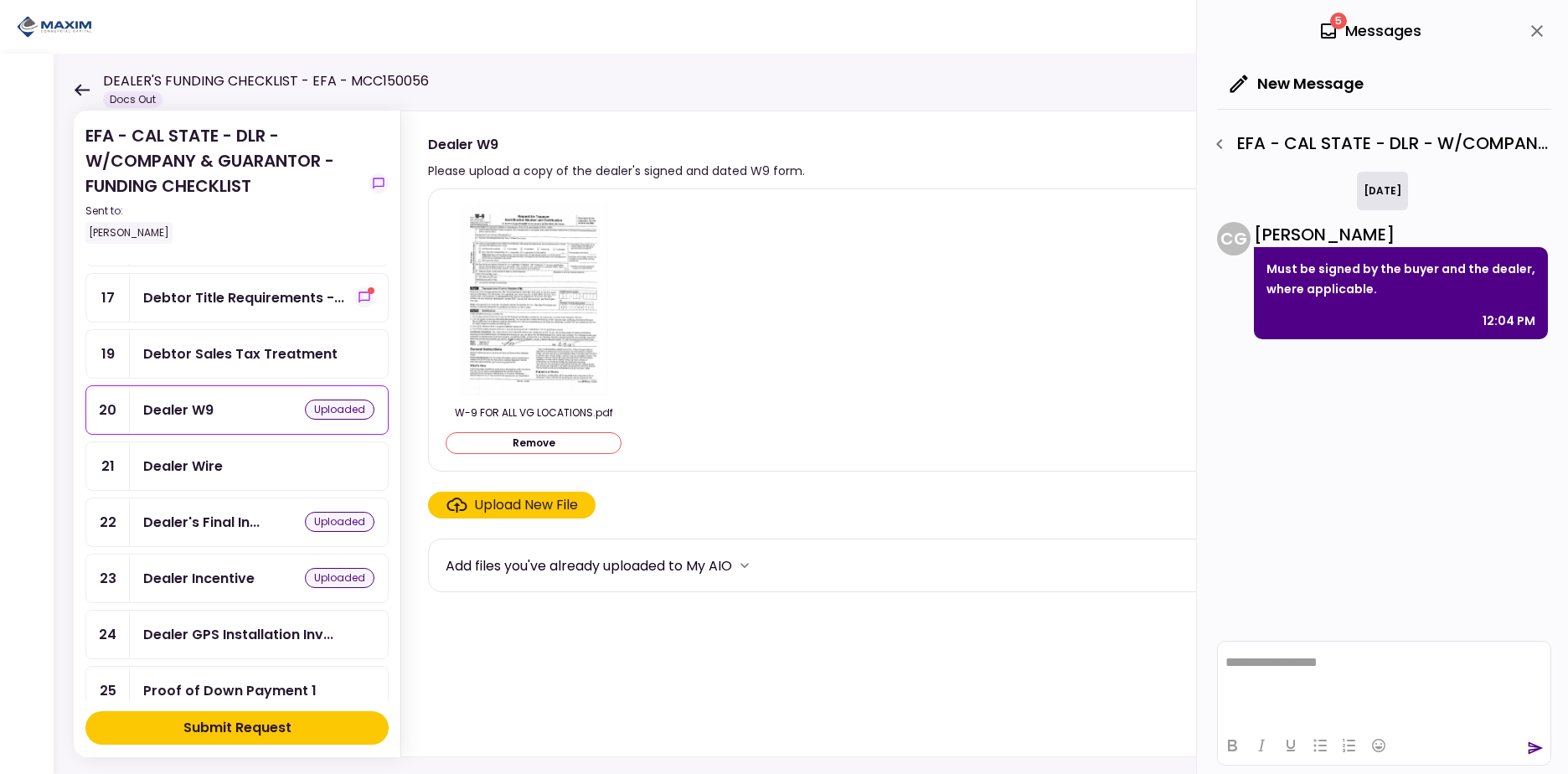
click at [558, 444] on button "Remove" at bounding box center [534, 442] width 176 height 21
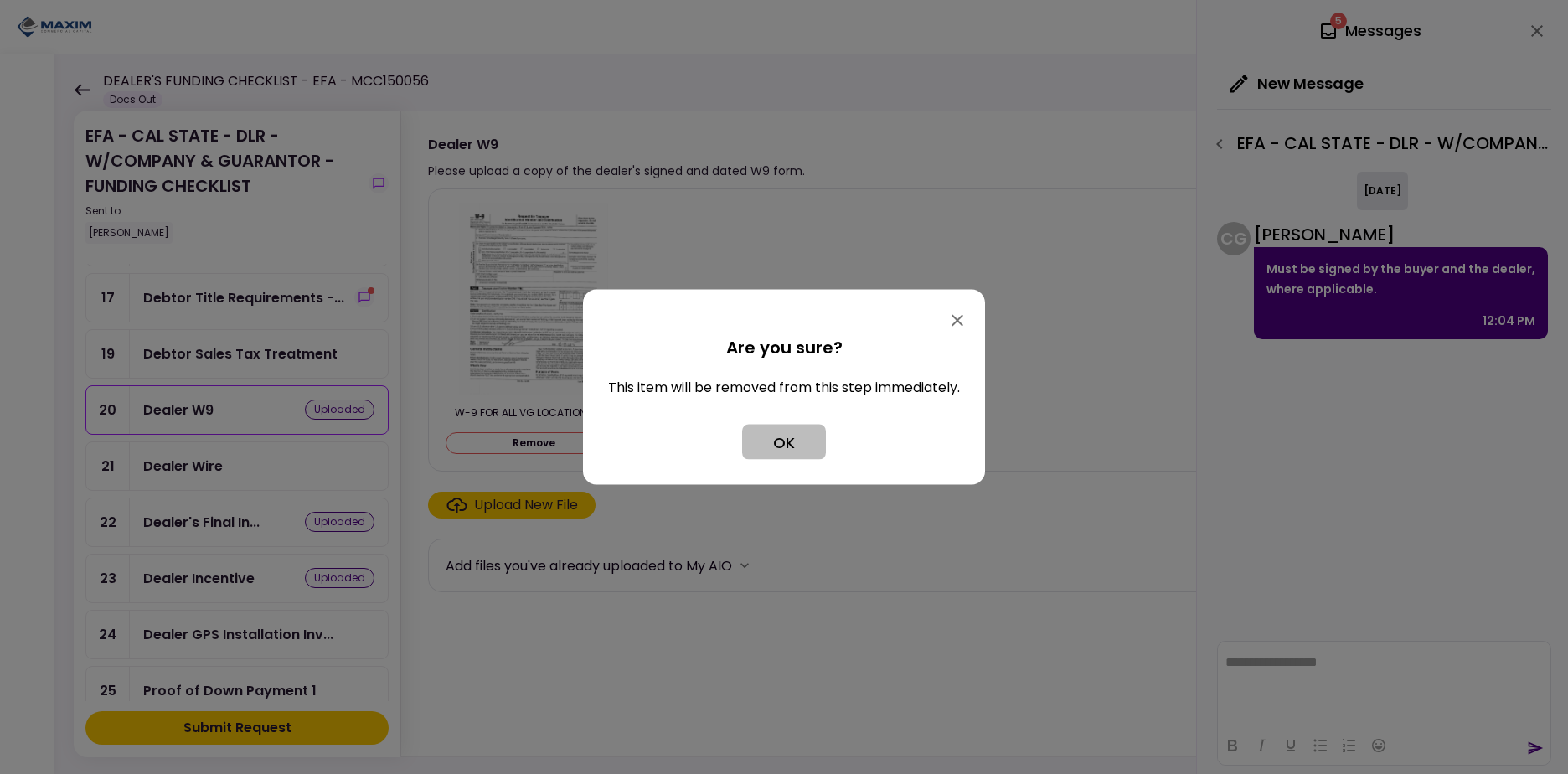
click at [792, 432] on button "OK" at bounding box center [784, 441] width 84 height 35
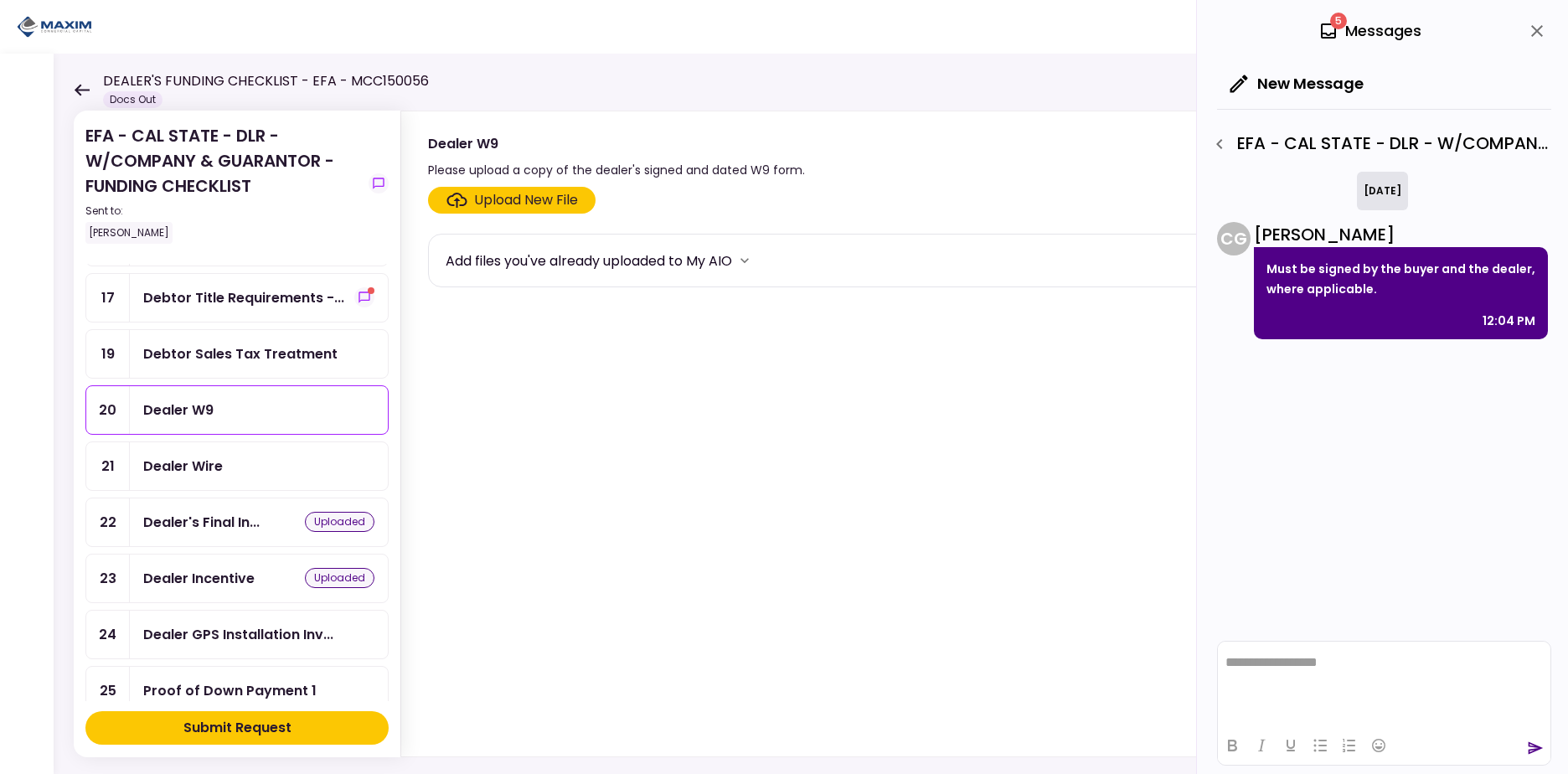
click at [512, 204] on div "Upload New File" at bounding box center [525, 200] width 104 height 21
click at [0, 0] on input "Upload New File" at bounding box center [0, 0] width 0 height 0
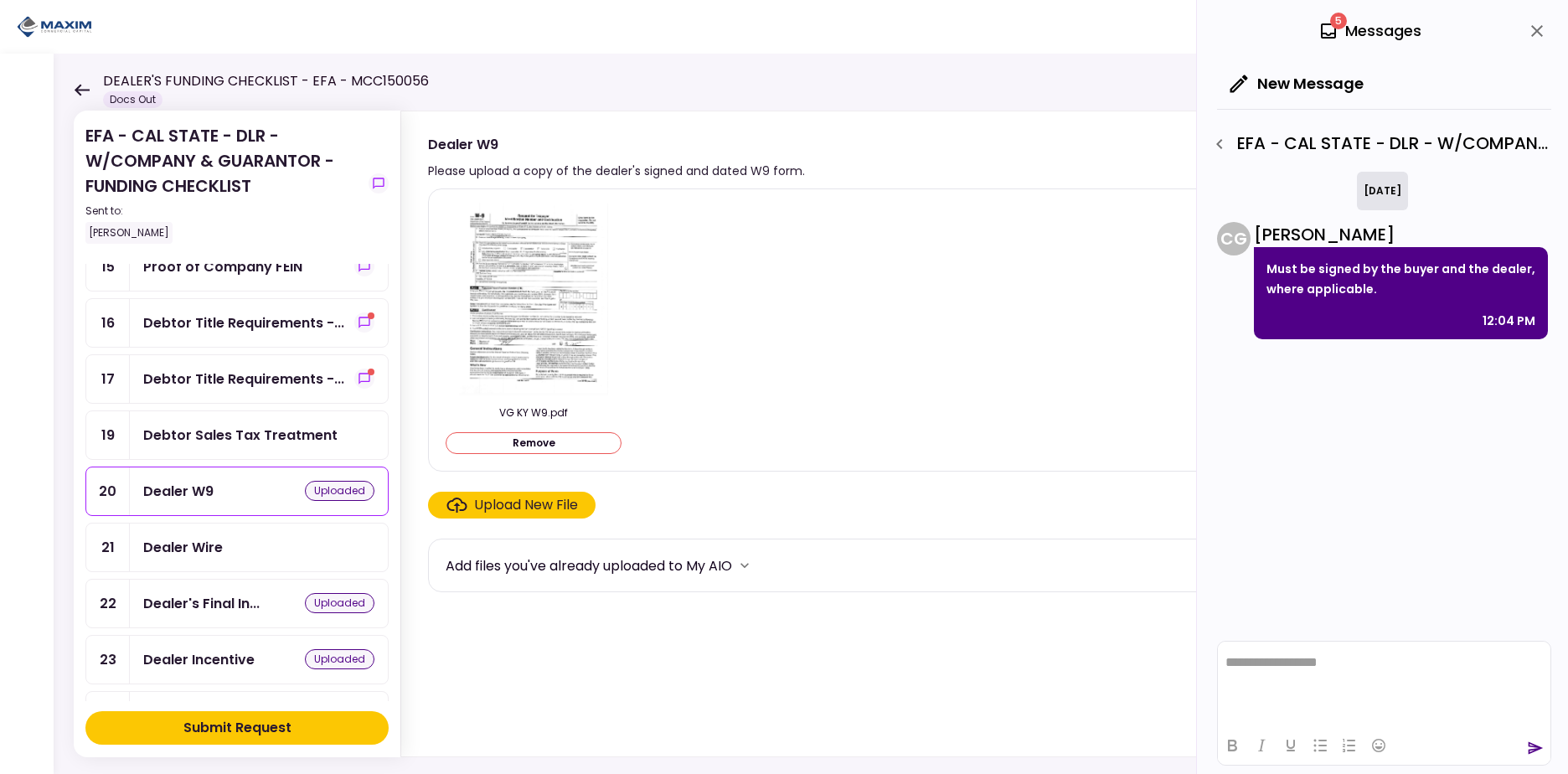
scroll to position [614, 0]
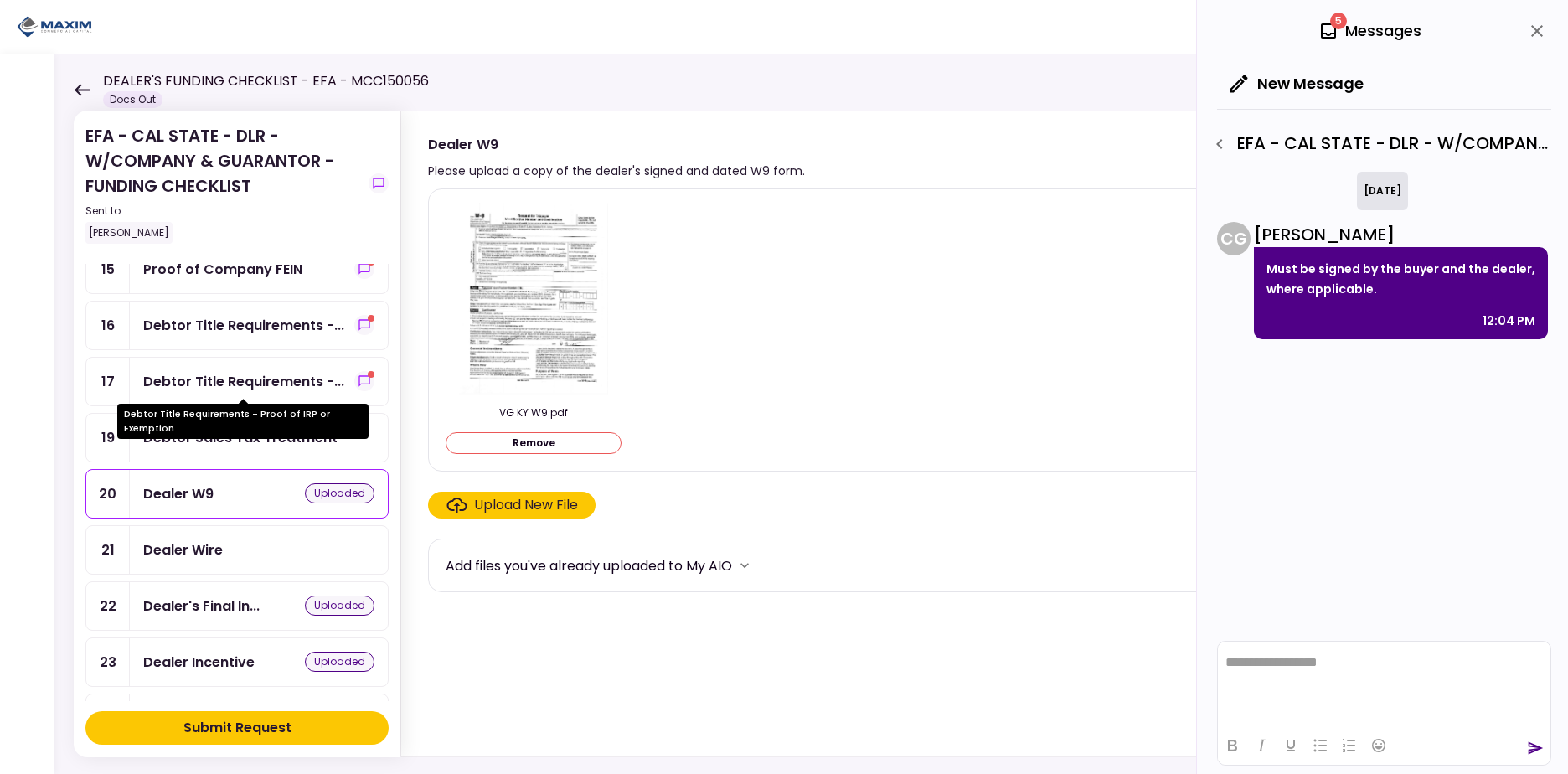
click at [266, 375] on div "Debtor Title Requirements -..." at bounding box center [243, 381] width 201 height 21
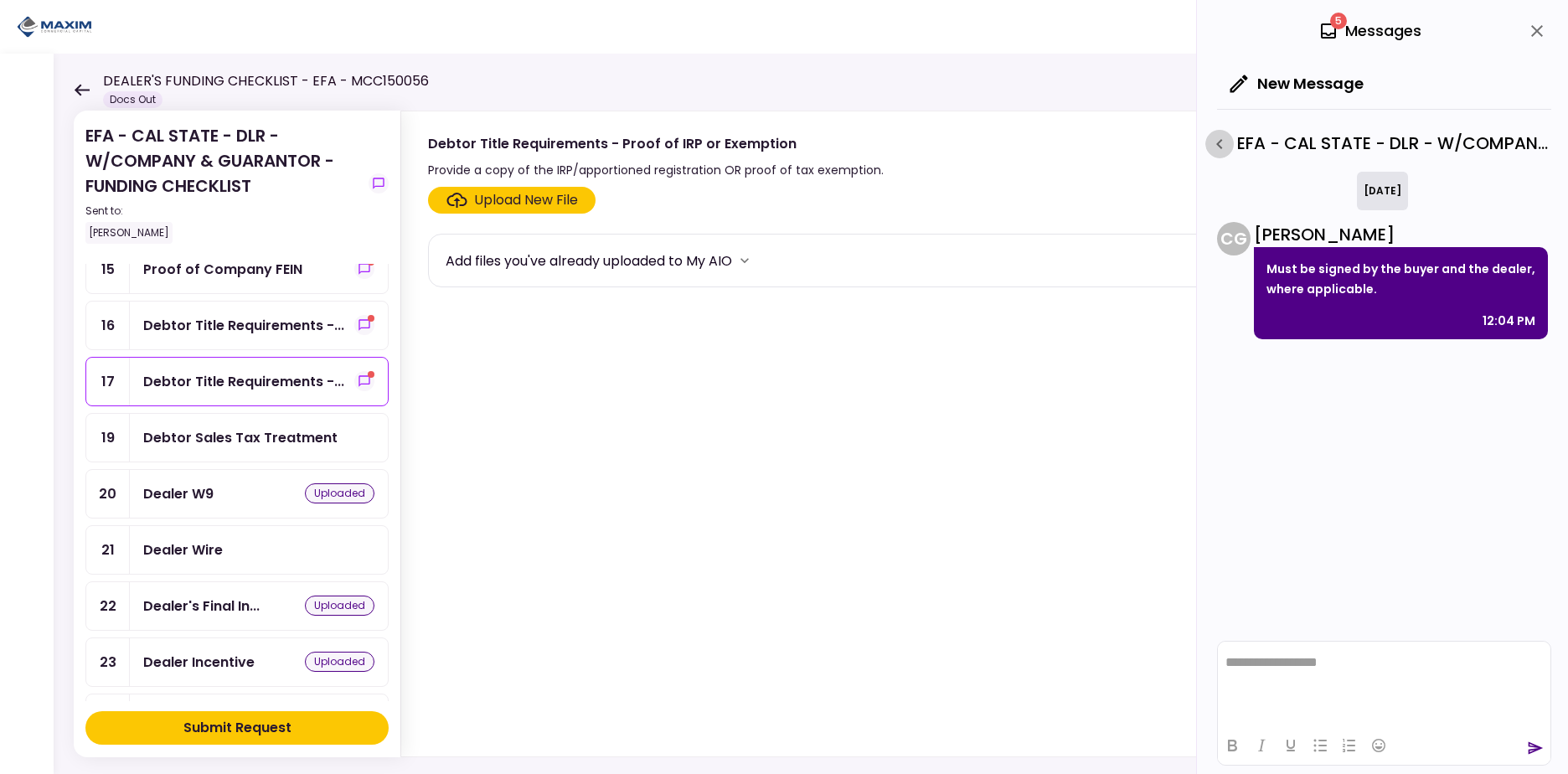
click at [1212, 138] on icon "button" at bounding box center [1220, 145] width 21 height 21
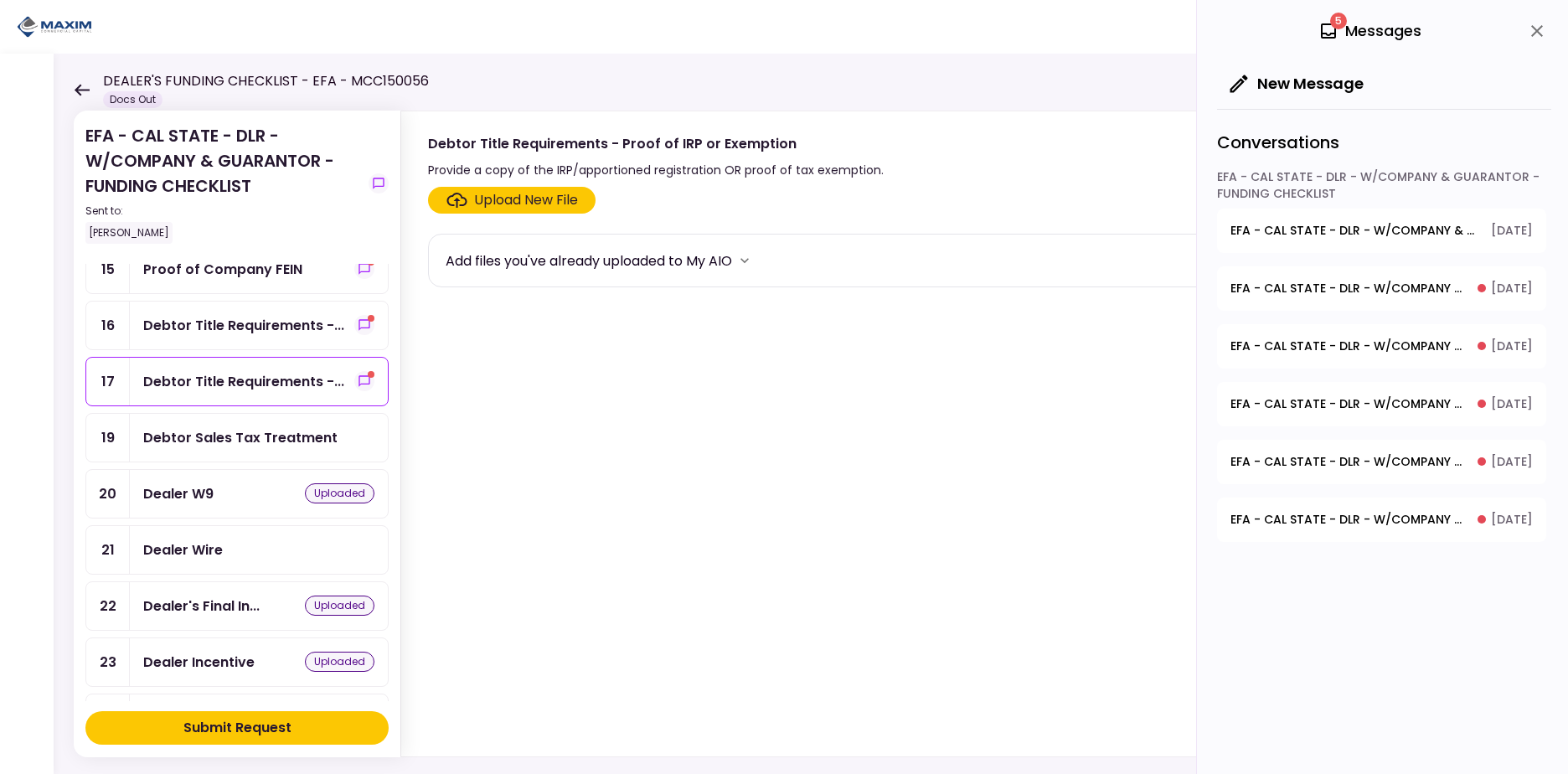
click at [1349, 283] on span "EFA - CAL STATE - DLR - W/COMPANY & GUARANTOR - FUNDING CHECKLIST - Debtor Titl…" at bounding box center [1347, 288] width 235 height 18
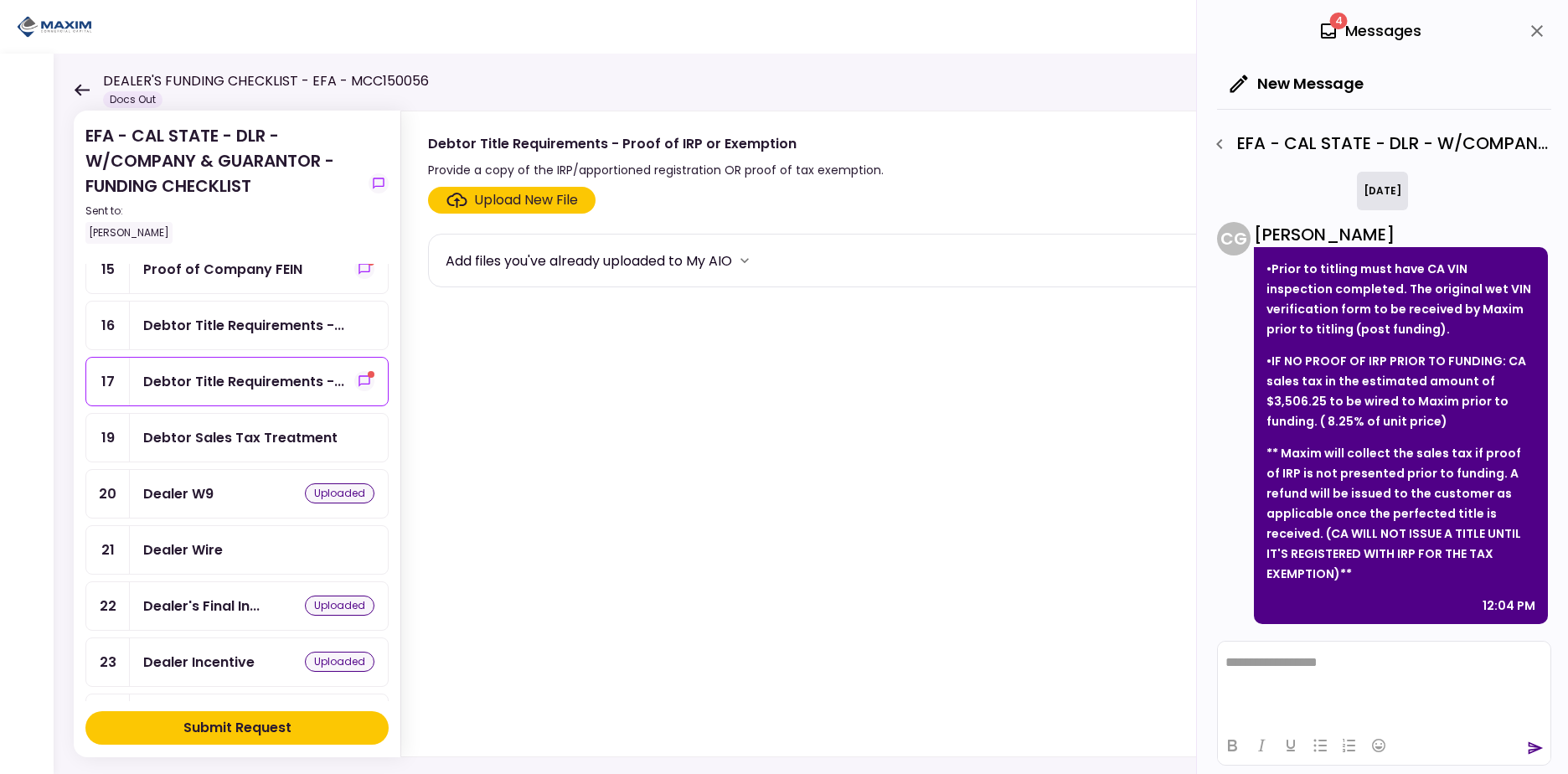
click at [196, 321] on div "Debtor Title Requirements -..." at bounding box center [243, 325] width 201 height 21
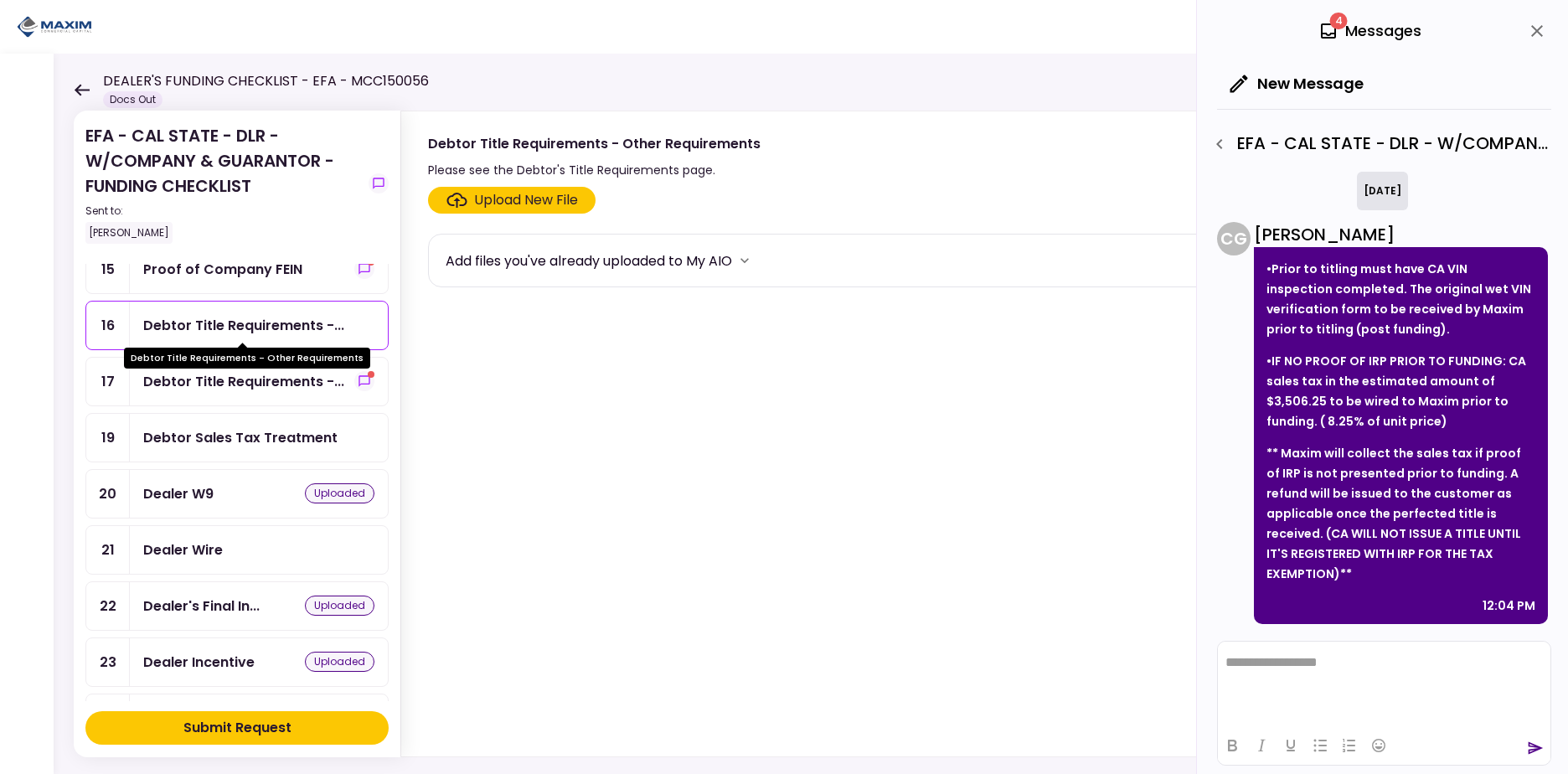
click at [229, 363] on div "Debtor Title Requirements - Other Requirements" at bounding box center [247, 357] width 246 height 21
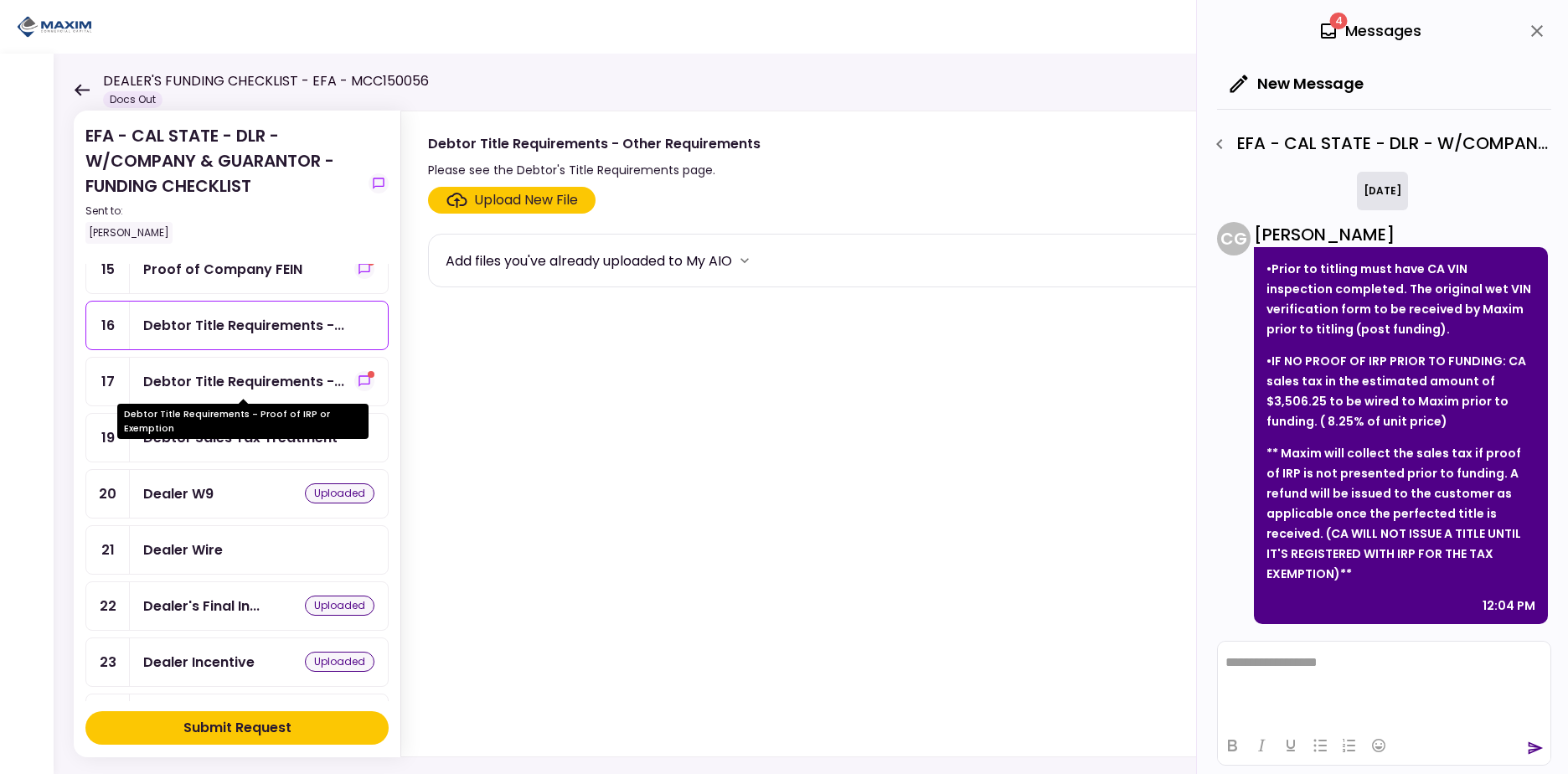
click at [238, 384] on div "Debtor Title Requirements -..." at bounding box center [243, 381] width 201 height 21
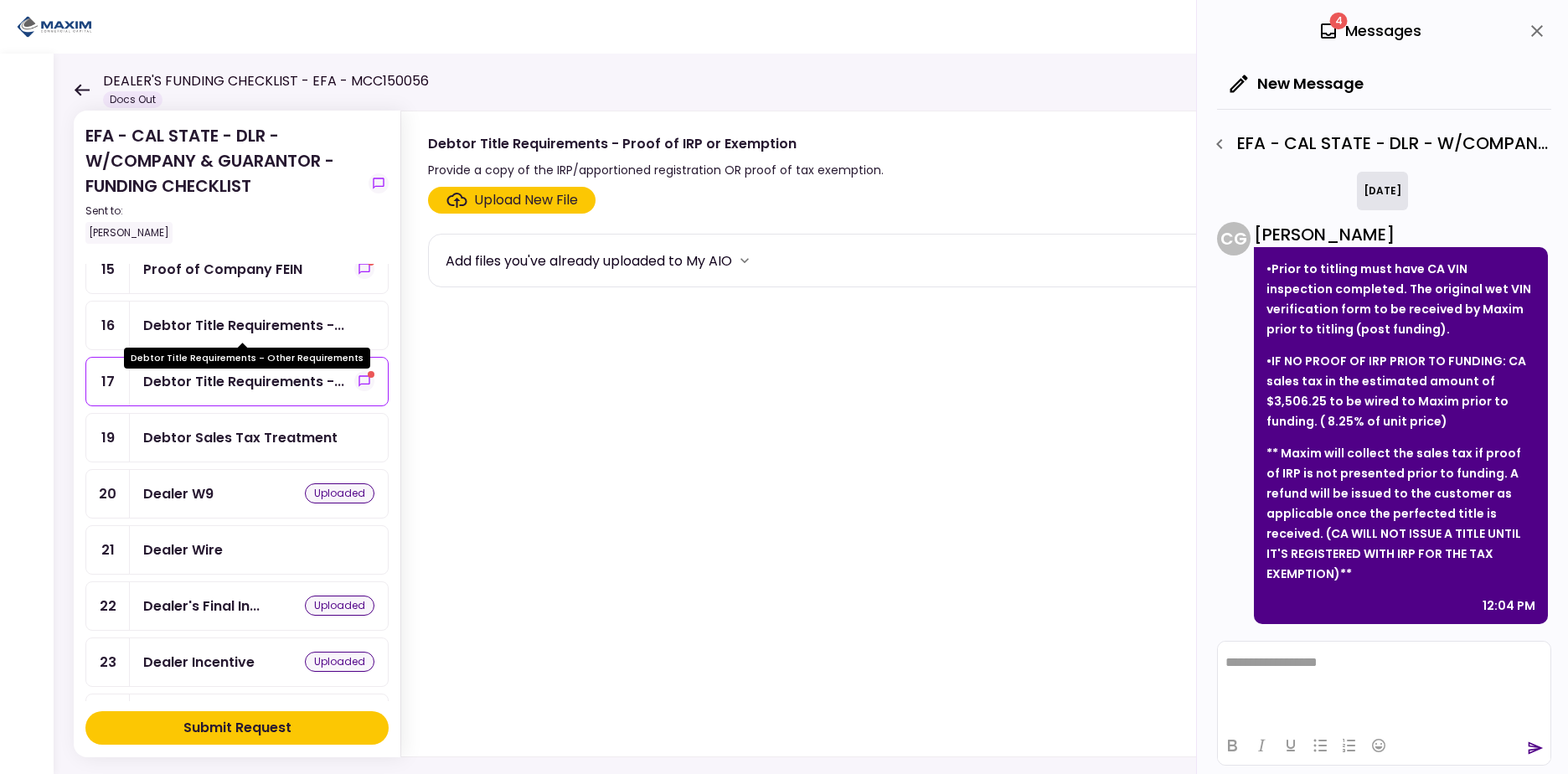
click at [251, 325] on div "Debtor Title Requirements -..." at bounding box center [243, 325] width 201 height 21
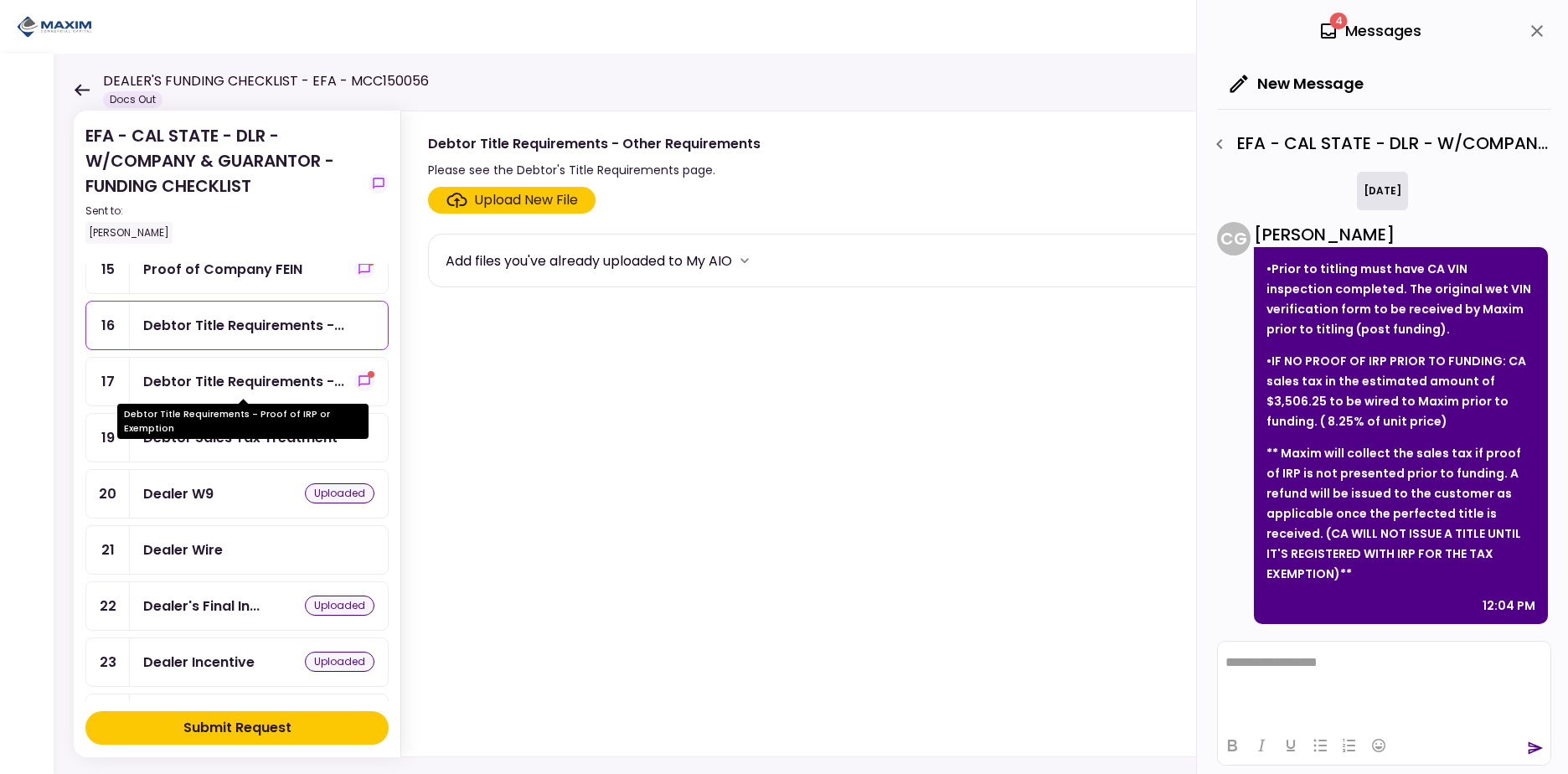
click at [261, 381] on div "Debtor Title Requirements -..." at bounding box center [243, 381] width 201 height 21
click at [275, 436] on div "Debtor Title Requirements - Proof of IRP or Exemption" at bounding box center [243, 421] width 251 height 35
click at [277, 385] on div "Debtor Title Requirements -..." at bounding box center [243, 381] width 201 height 21
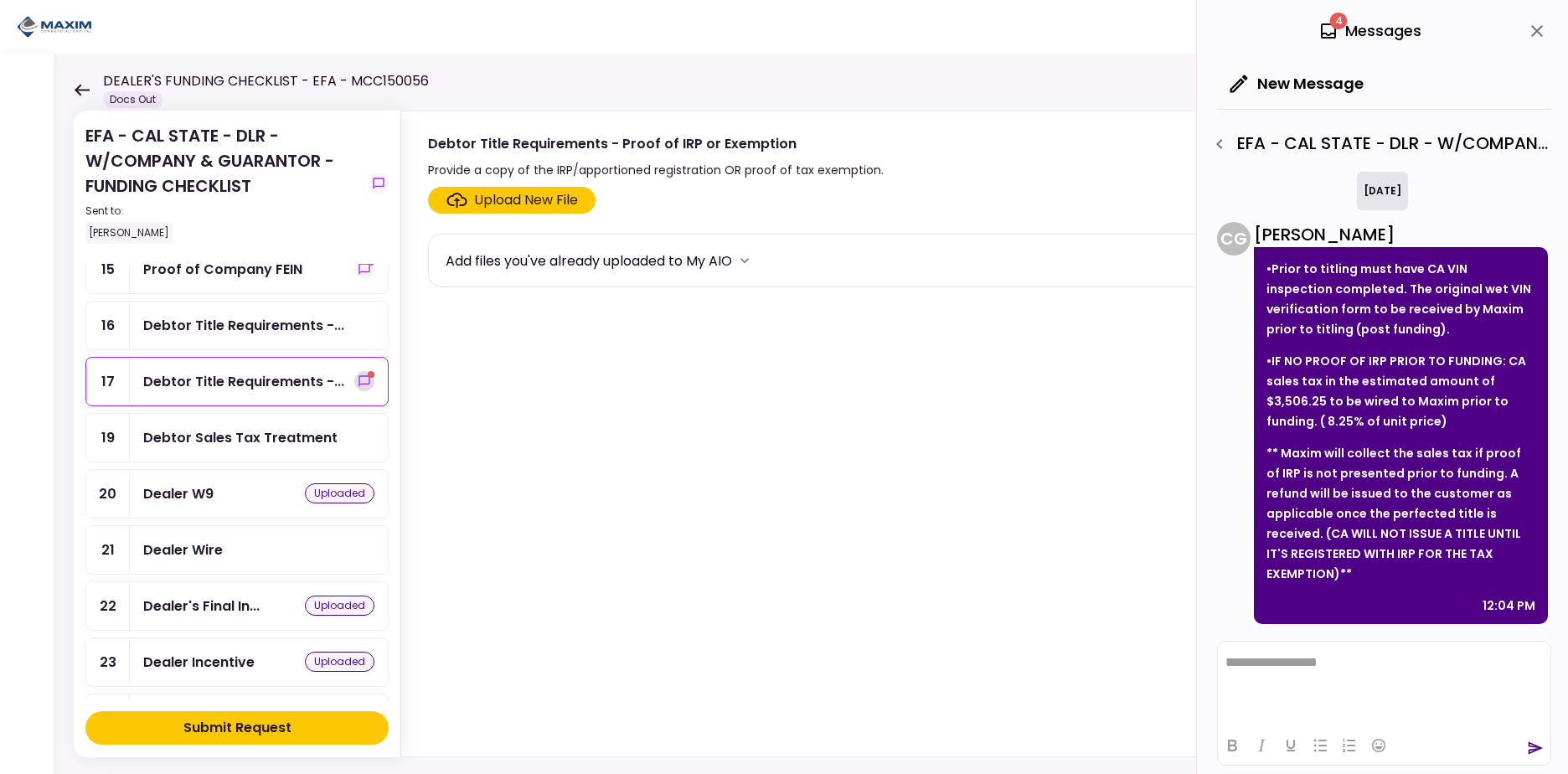
click at [368, 377] on span "show-messages" at bounding box center [371, 375] width 7 height 7
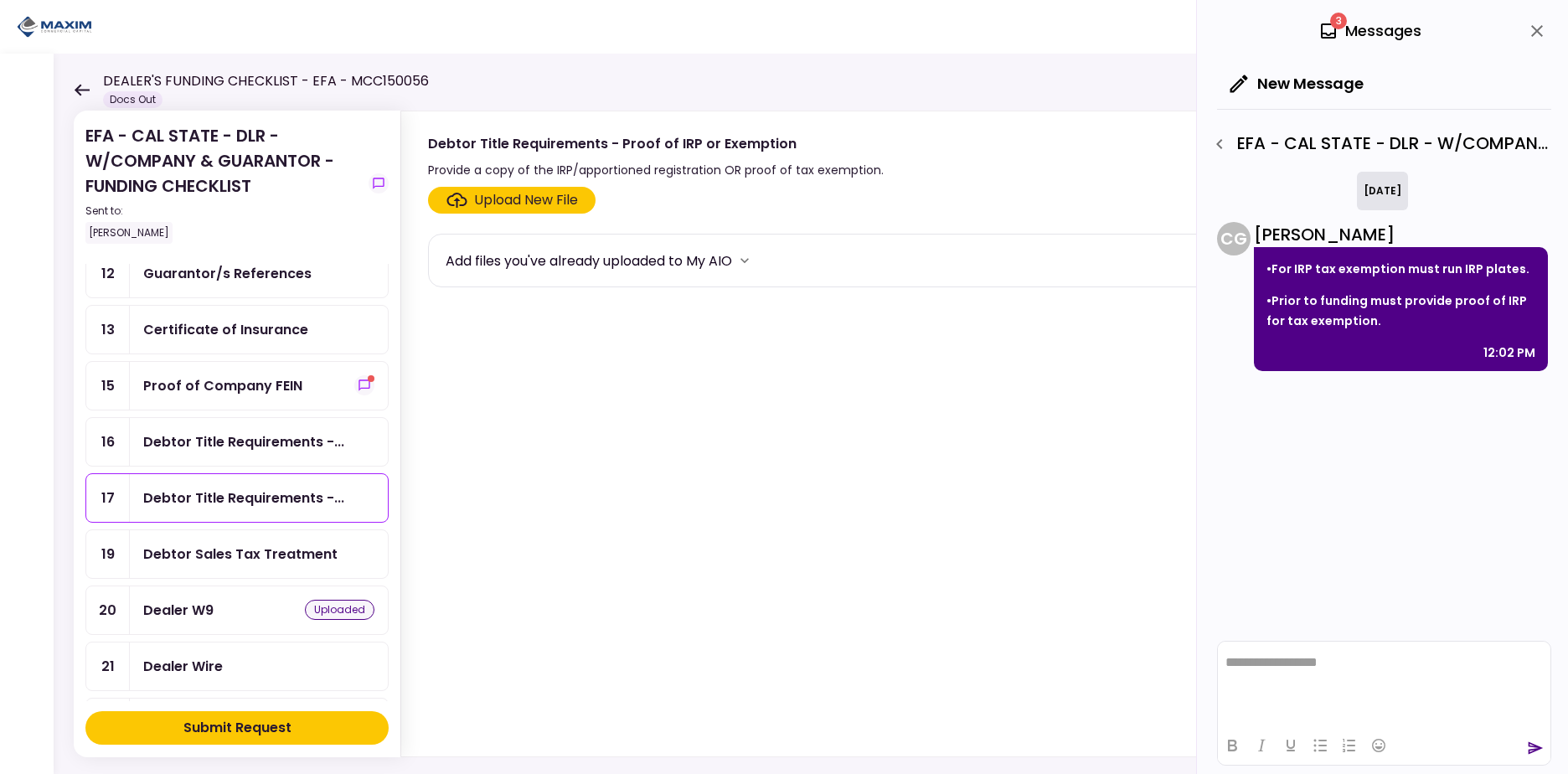
scroll to position [493, 0]
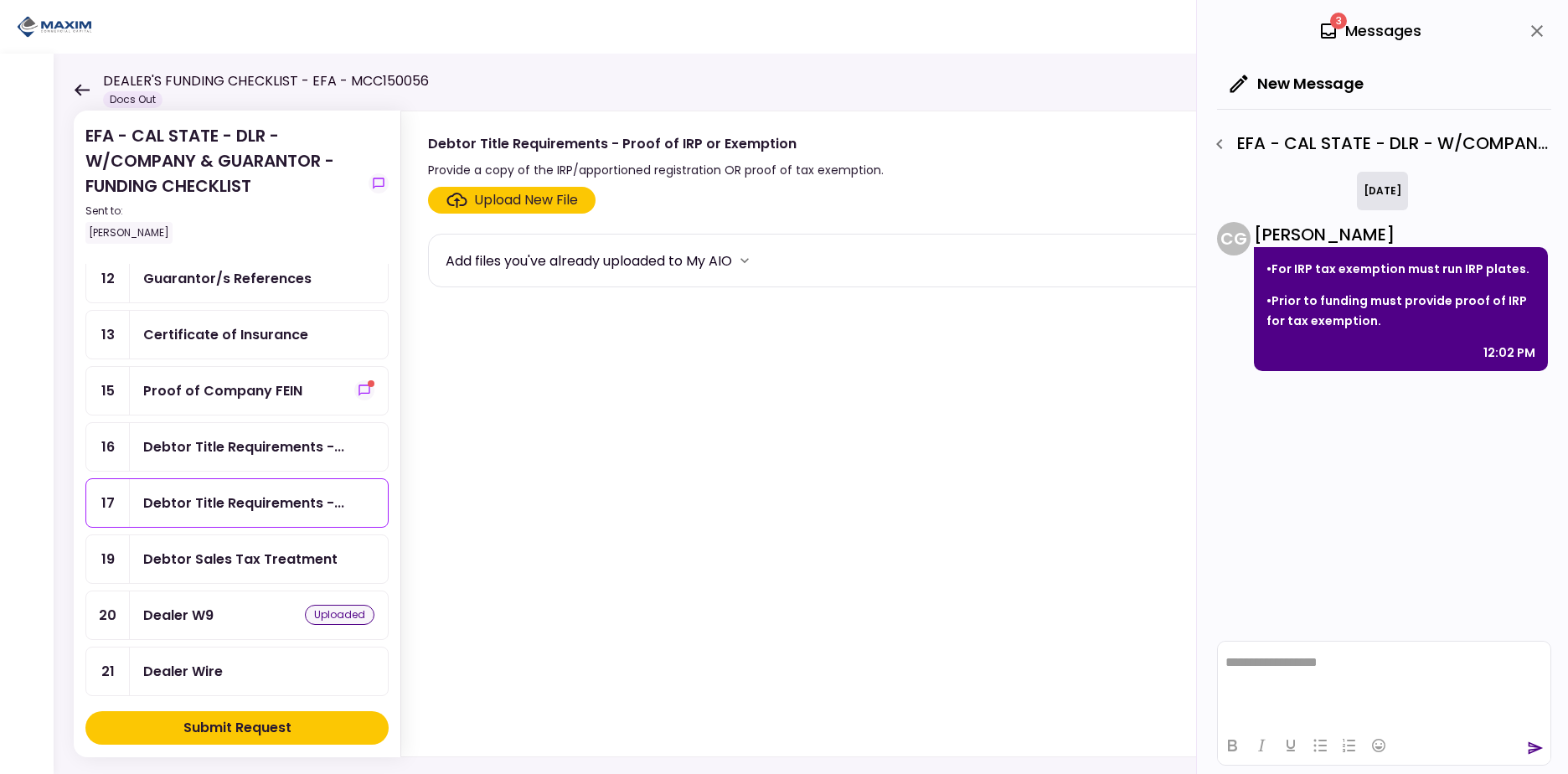
click at [299, 387] on div "Proof of Company FEIN" at bounding box center [258, 391] width 231 height 21
click at [358, 393] on icon "show-messages" at bounding box center [364, 389] width 11 height 11
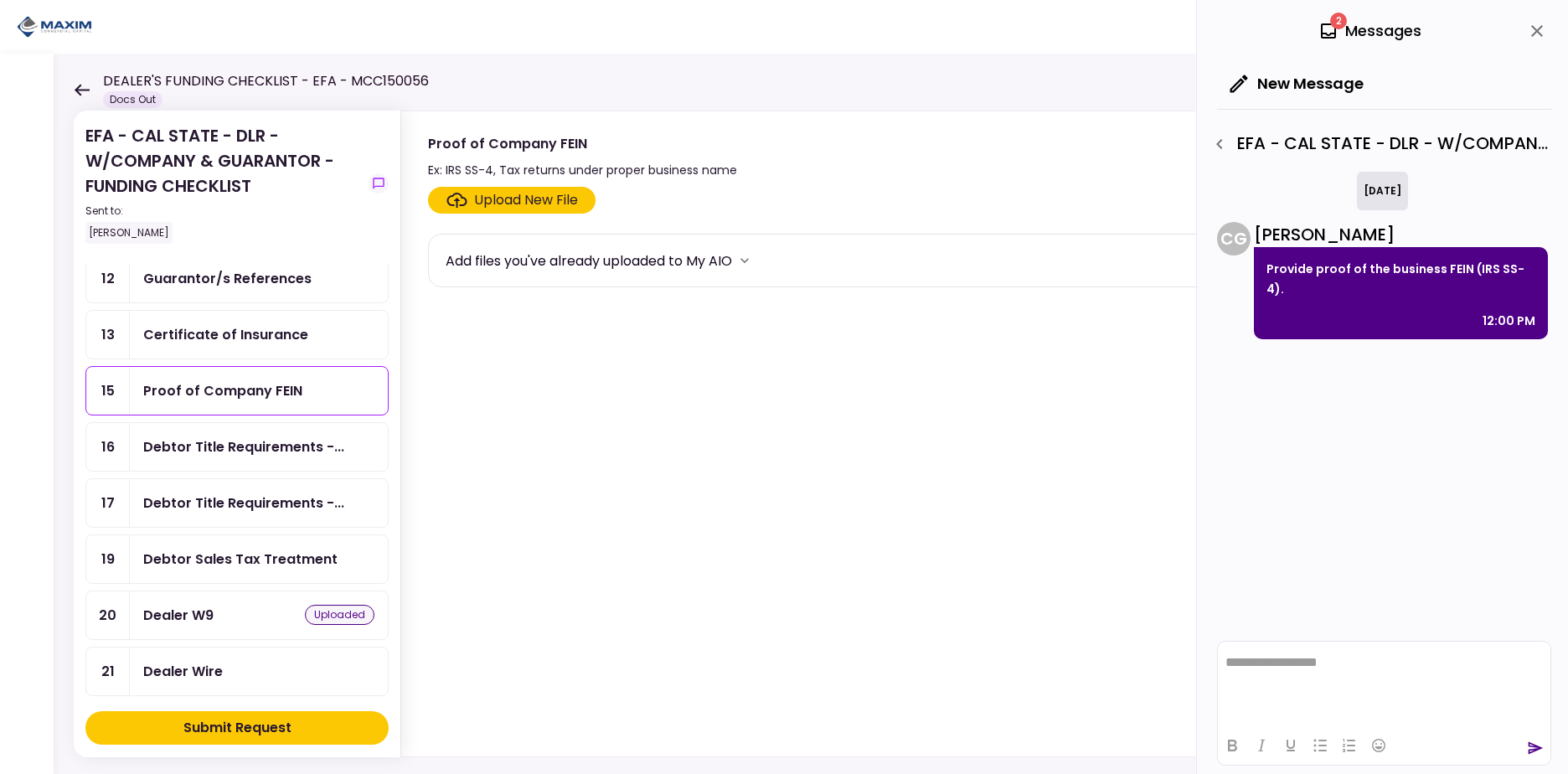
click at [278, 332] on div "Certificate of Insurance" at bounding box center [225, 334] width 165 height 21
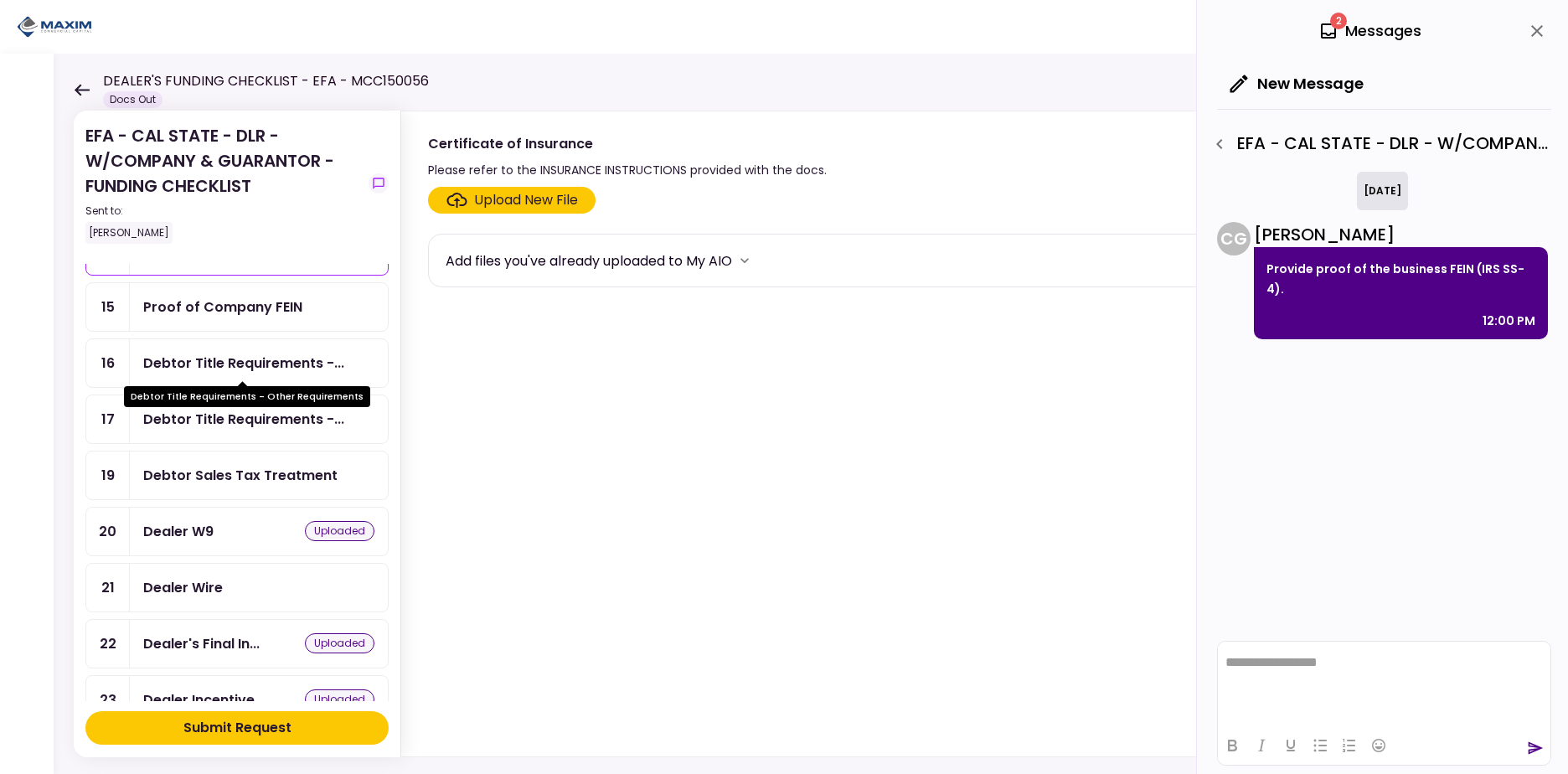
scroll to position [744, 0]
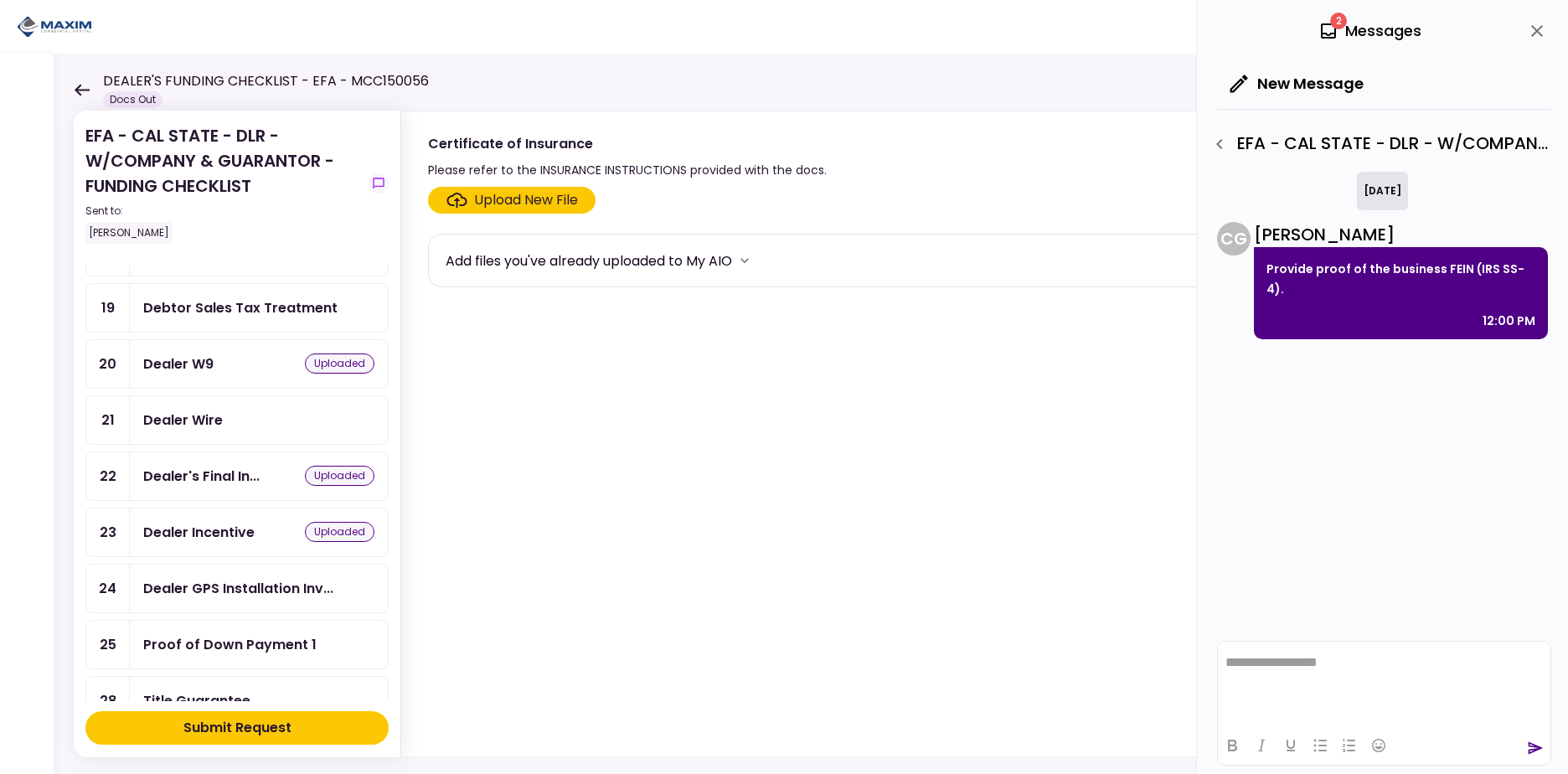
drag, startPoint x: 389, startPoint y: 422, endPoint x: 389, endPoint y: 394, distance: 28.0
click at [389, 394] on section "EFA - CAL STATE - DLR - W/COMPANY & GUARANTOR - FUNDING CHECKLIST Sent to: Kevi…" at bounding box center [237, 434] width 327 height 647
click at [388, 382] on section "EFA - CAL STATE - DLR - W/COMPANY & GUARANTOR - FUNDING CHECKLIST Sent to: Kevi…" at bounding box center [237, 434] width 327 height 647
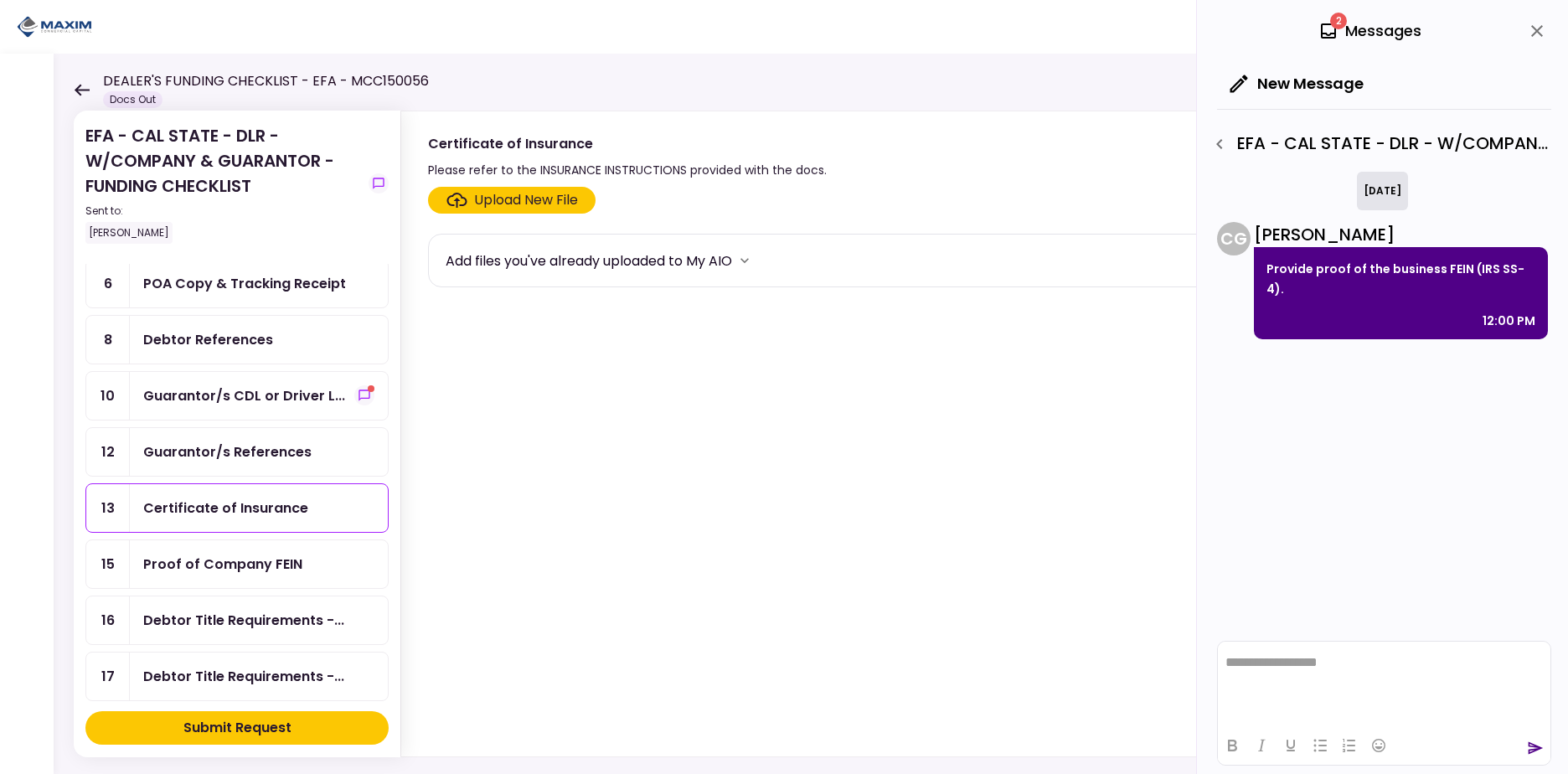
scroll to position [315, 0]
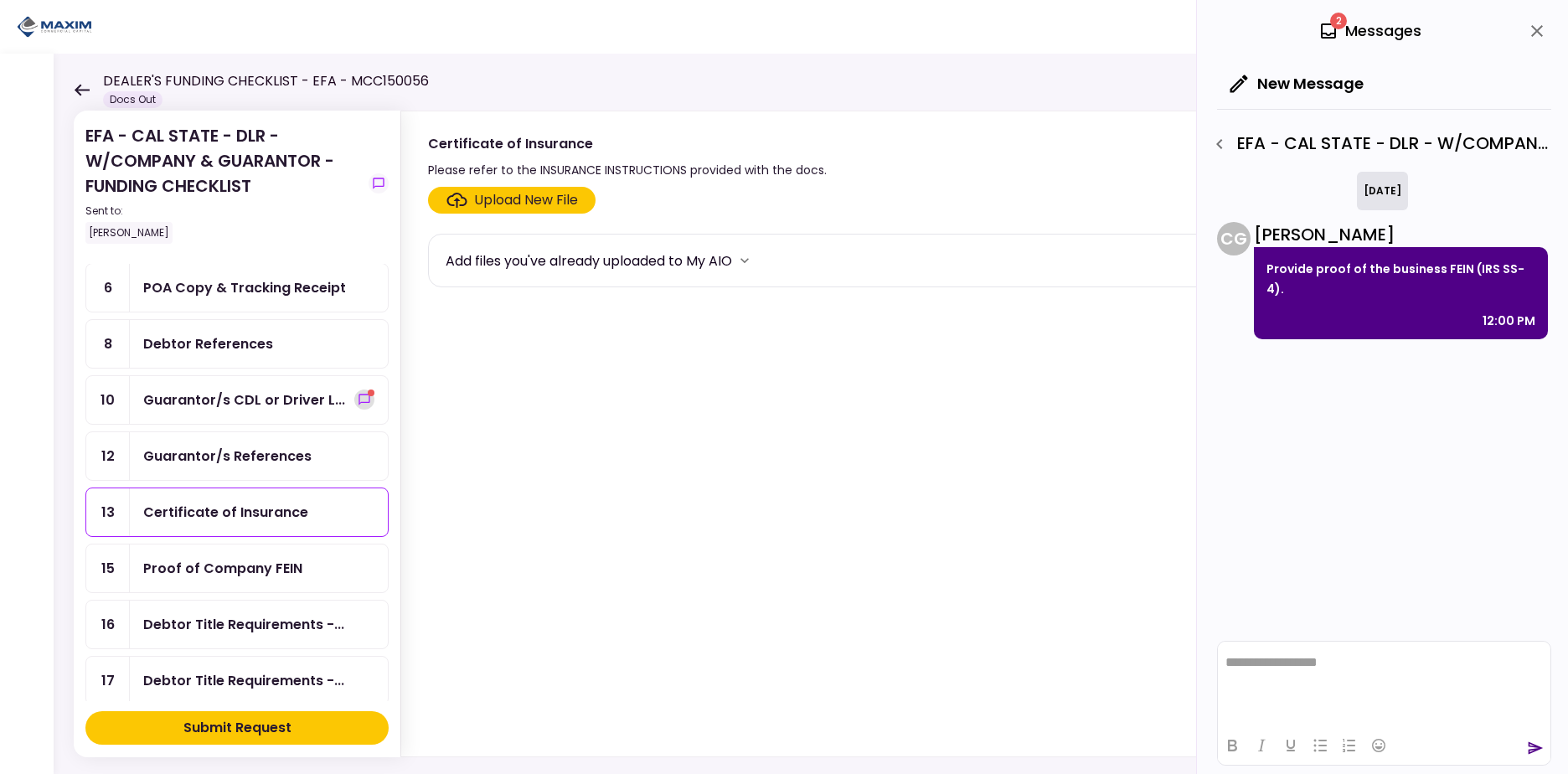
click at [358, 403] on icon "show-messages" at bounding box center [364, 399] width 11 height 11
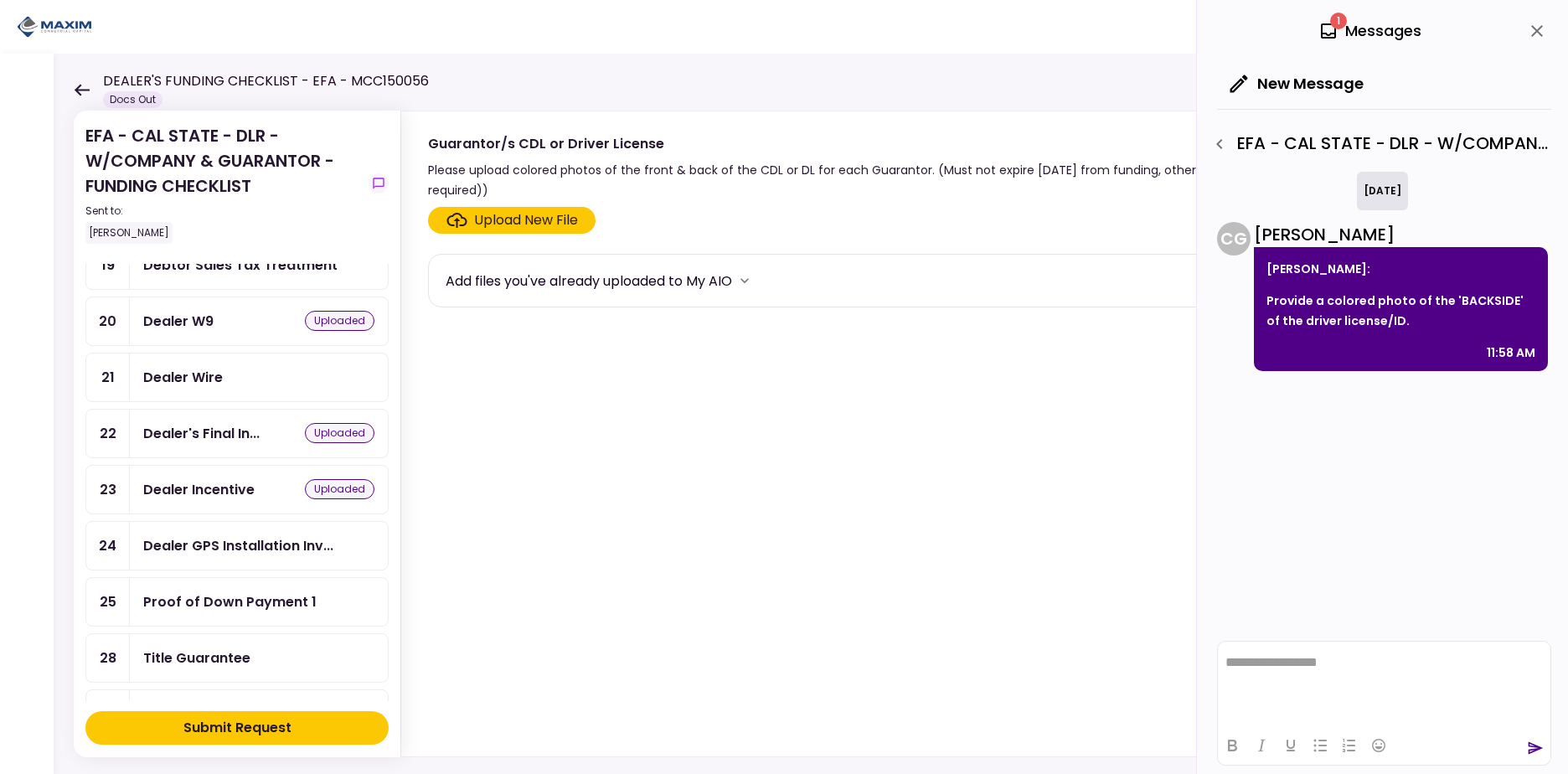
scroll to position [766, 0]
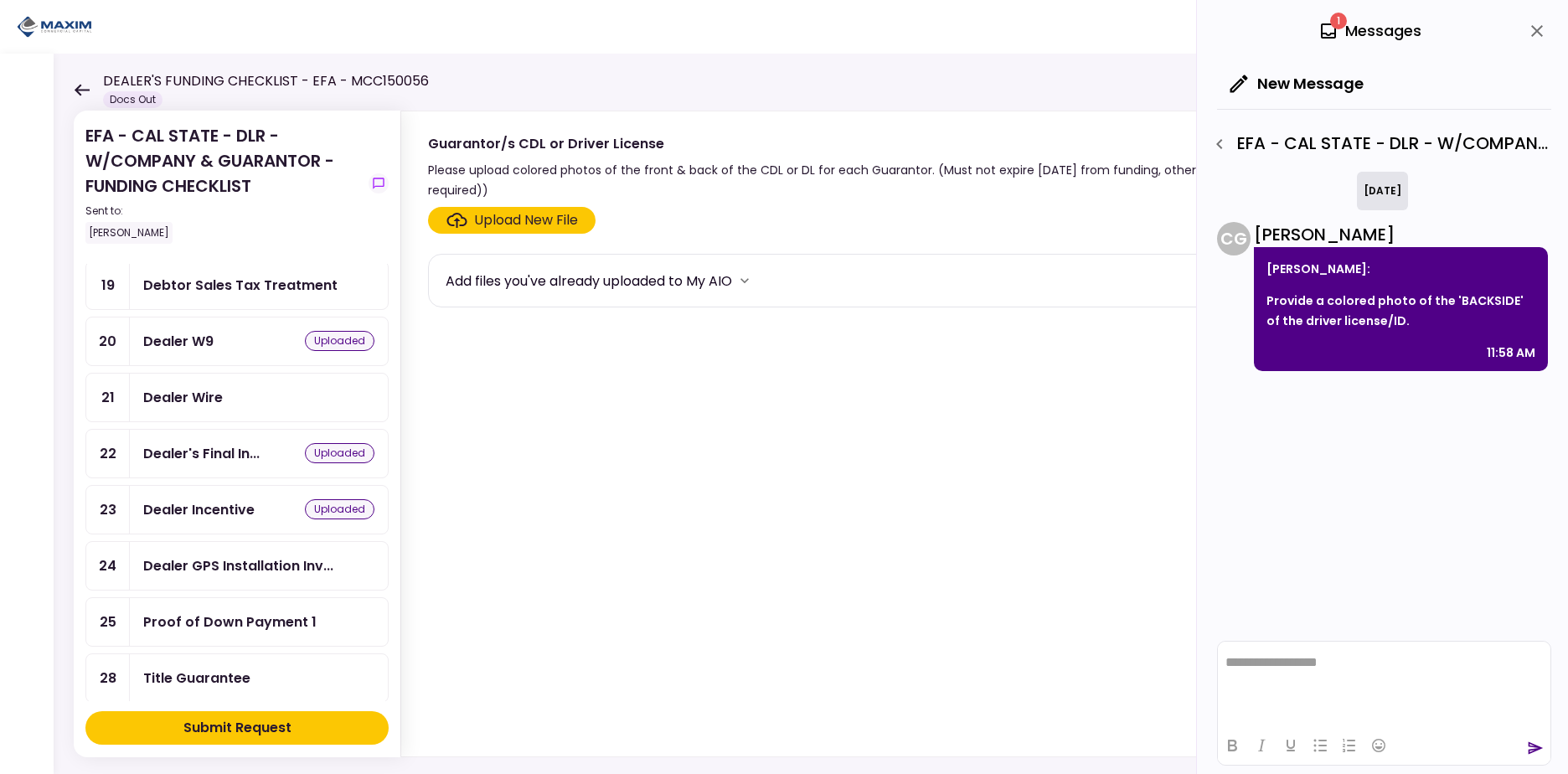
click at [243, 388] on div "Dealer Wire" at bounding box center [258, 397] width 231 height 21
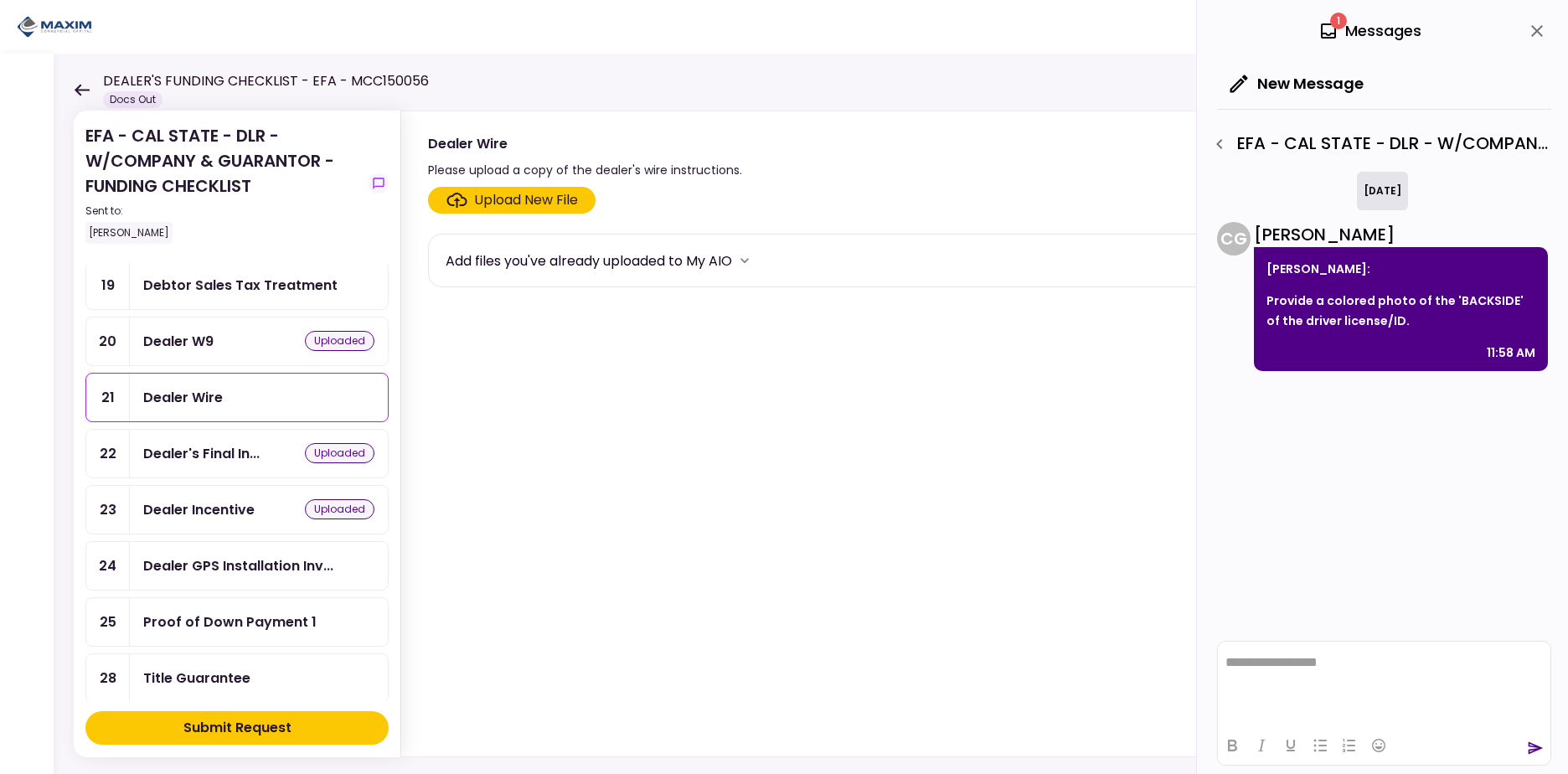
click at [525, 196] on div "Upload New File" at bounding box center [525, 200] width 104 height 21
click at [0, 0] on input "Upload New File" at bounding box center [0, 0] width 0 height 0
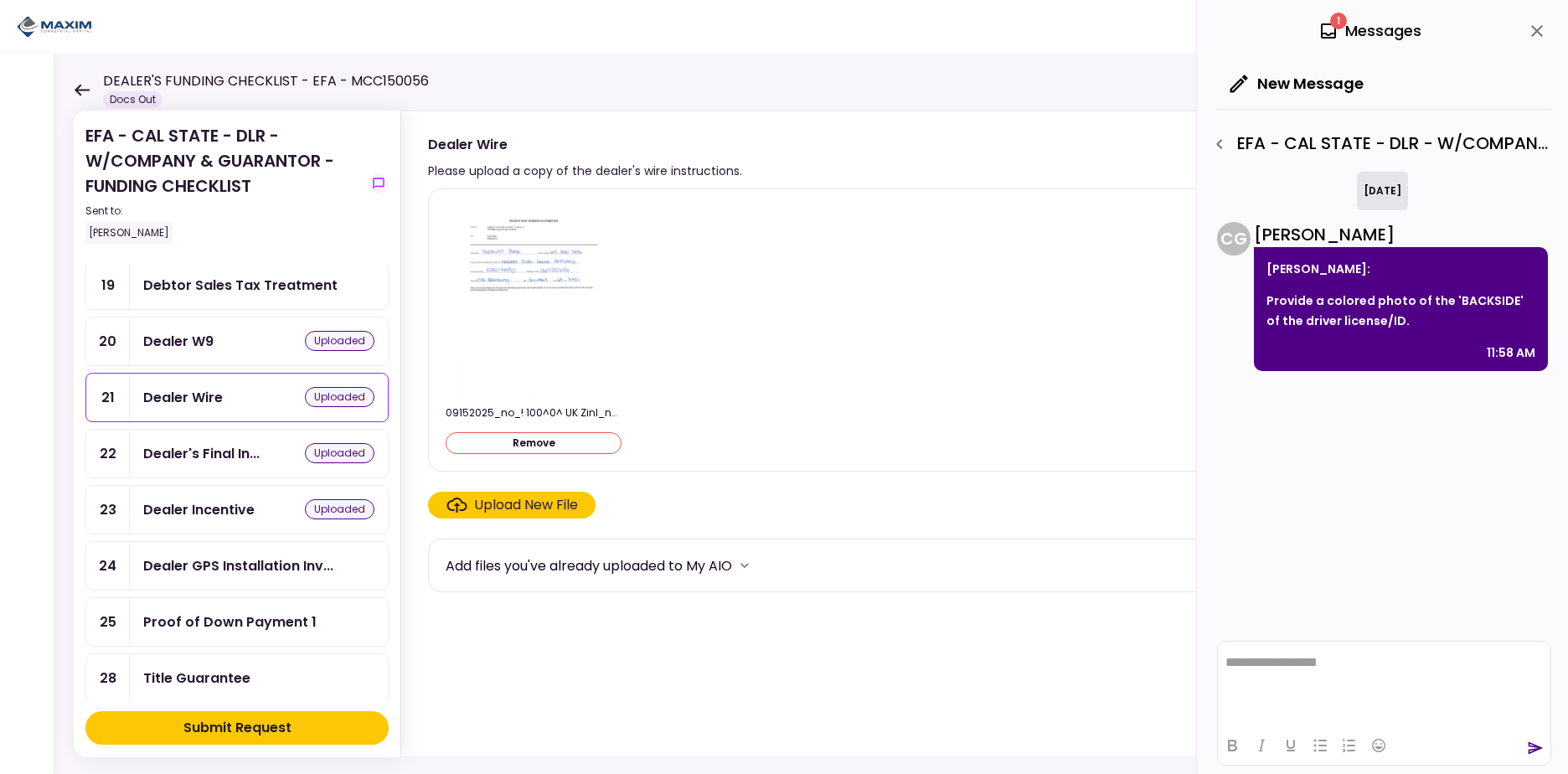
click at [534, 499] on div "Upload New File" at bounding box center [525, 505] width 104 height 21
click at [0, 0] on input "Upload New File" at bounding box center [0, 0] width 0 height 0
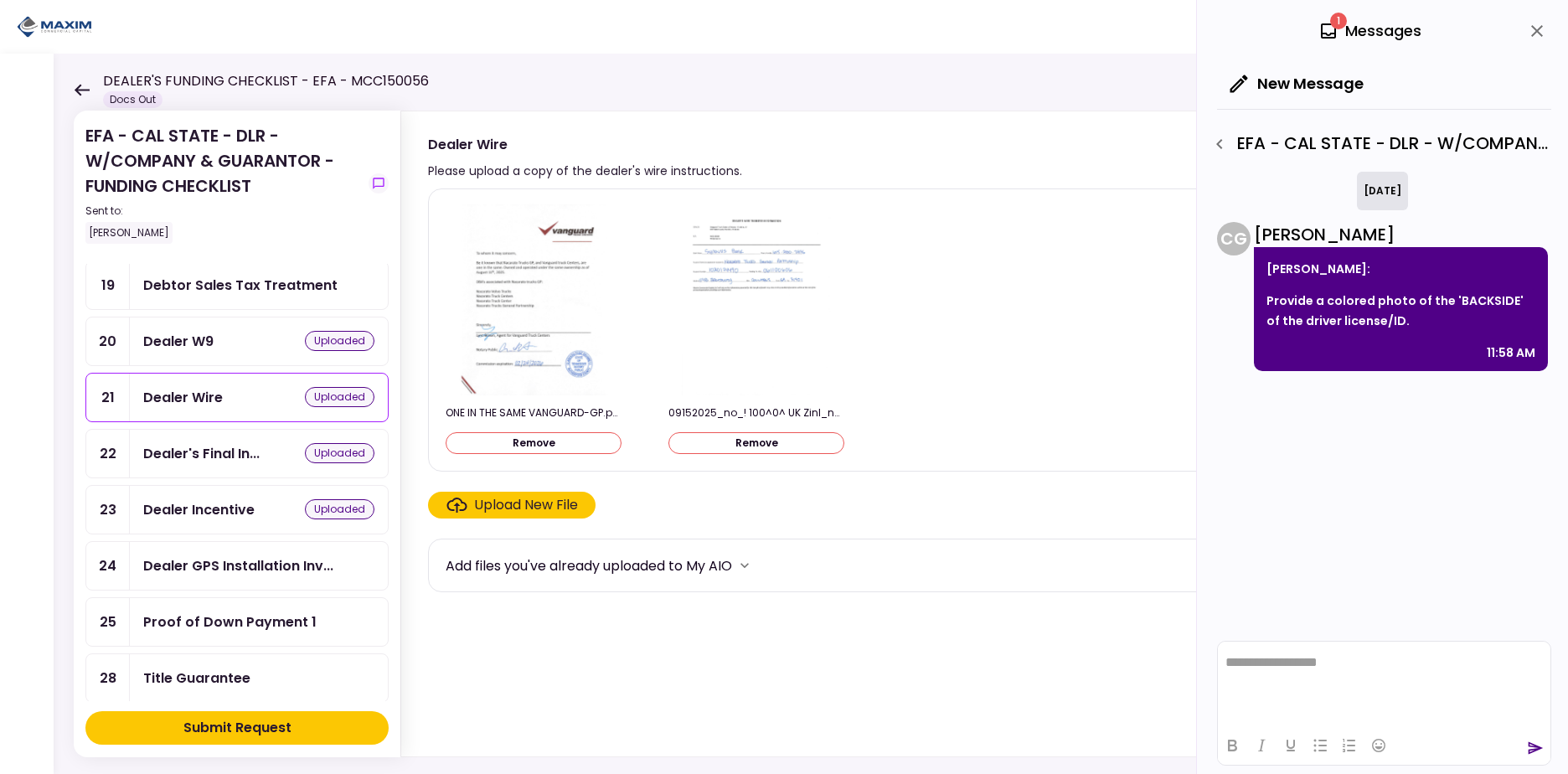
click at [549, 288] on img at bounding box center [534, 298] width 149 height 192
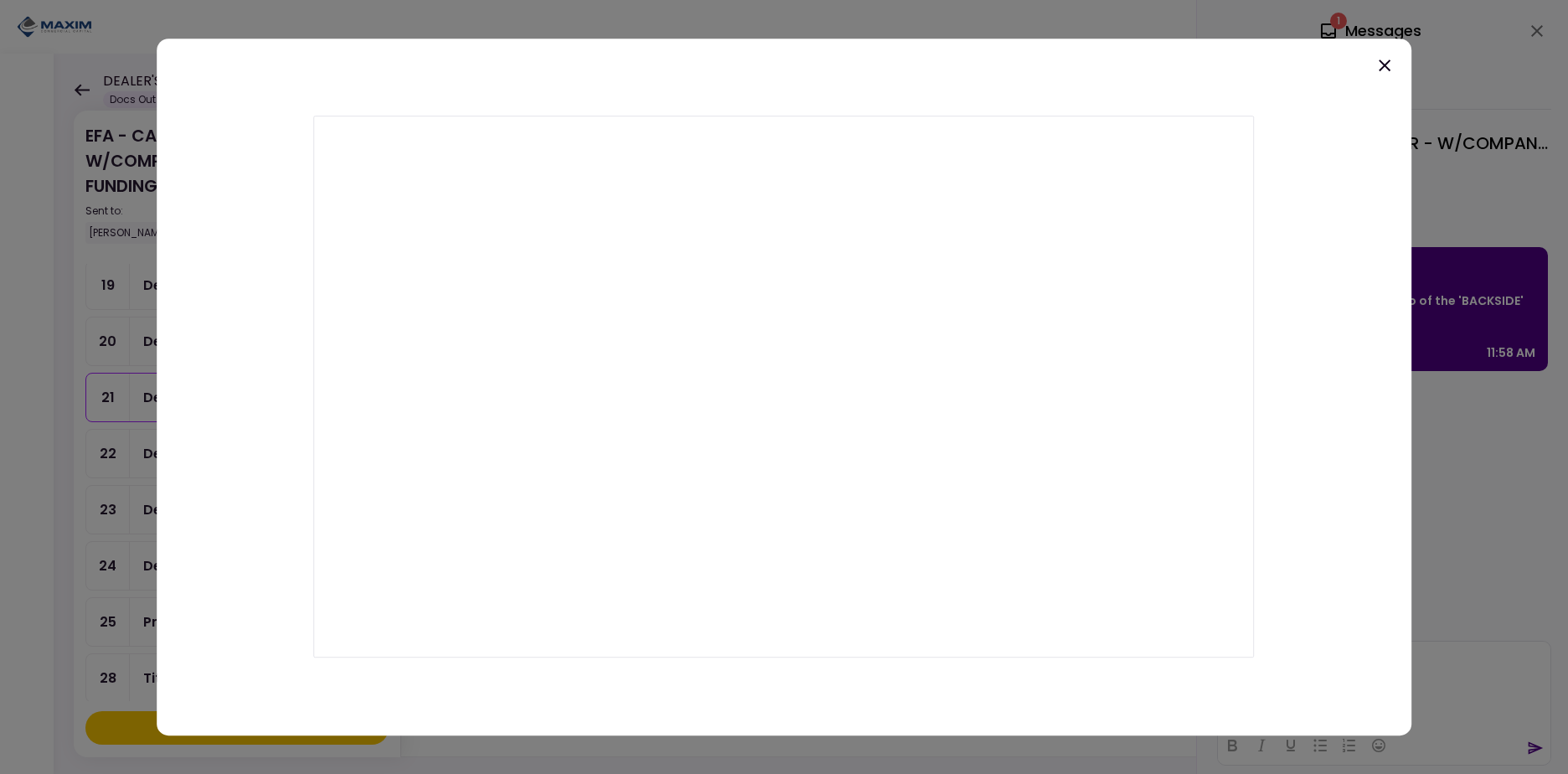
click at [1386, 70] on icon at bounding box center [1385, 66] width 21 height 21
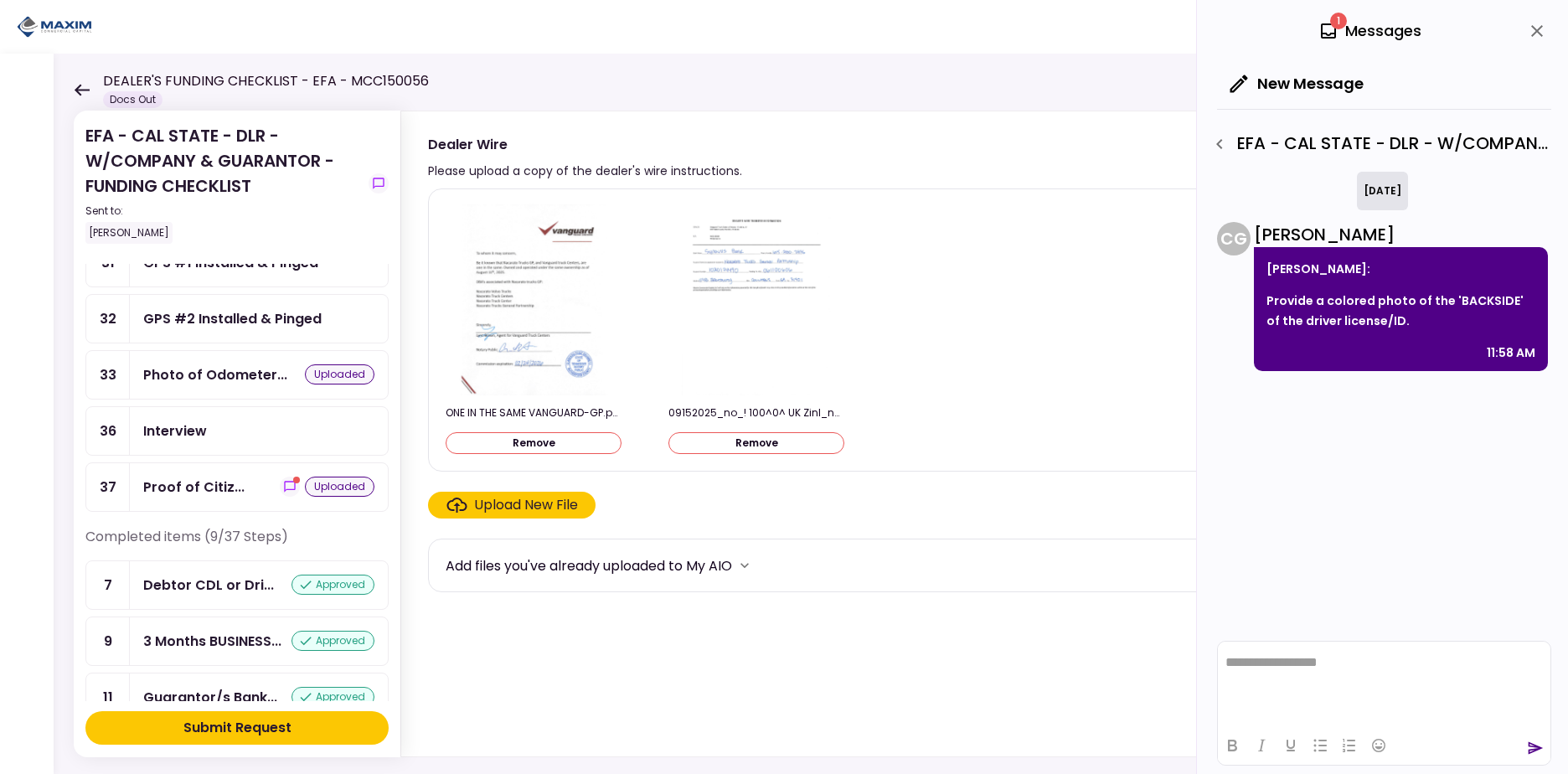
scroll to position [1352, 0]
click at [283, 490] on icon "show-messages" at bounding box center [290, 484] width 14 height 14
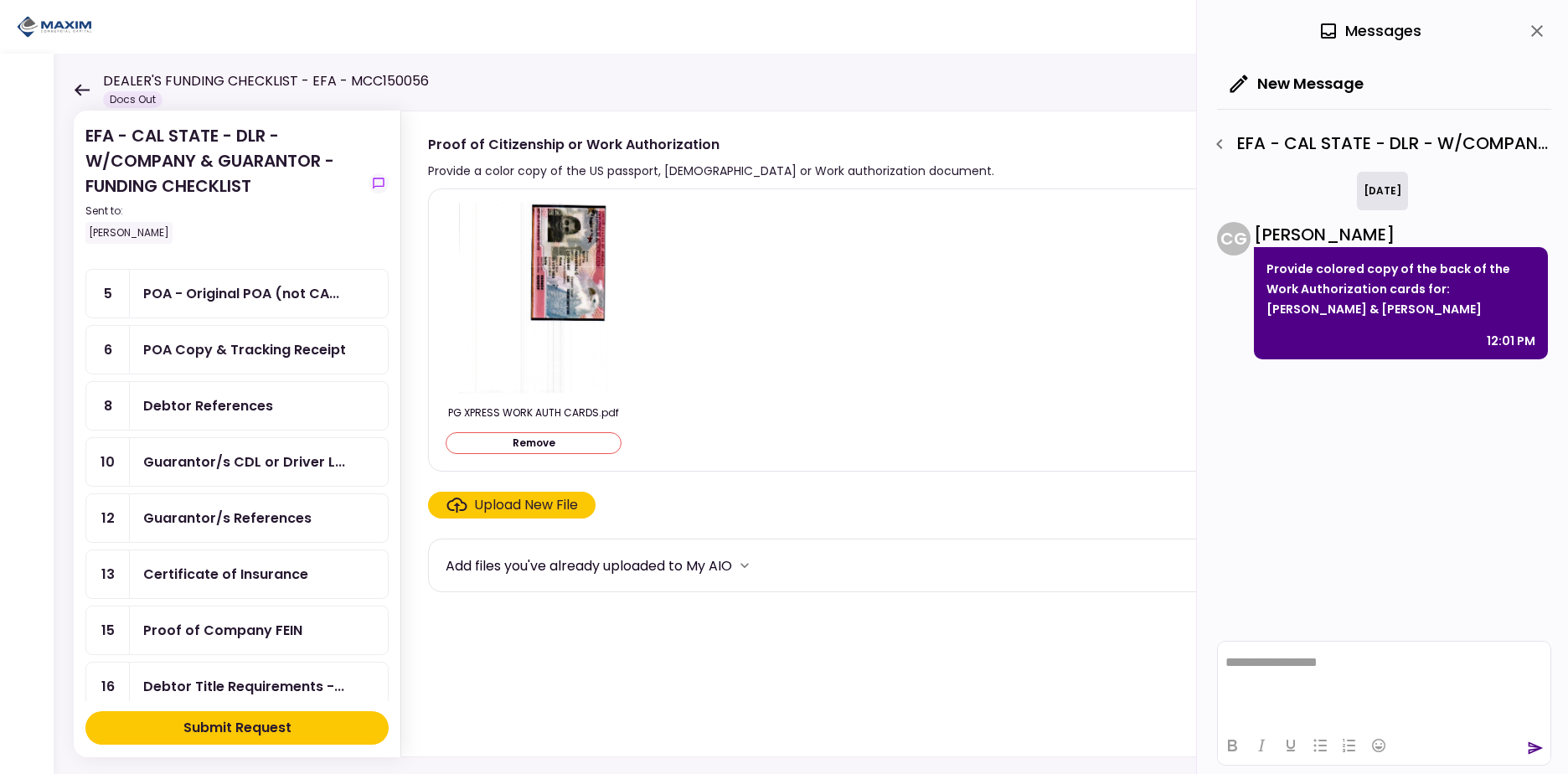
scroll to position [235, 0]
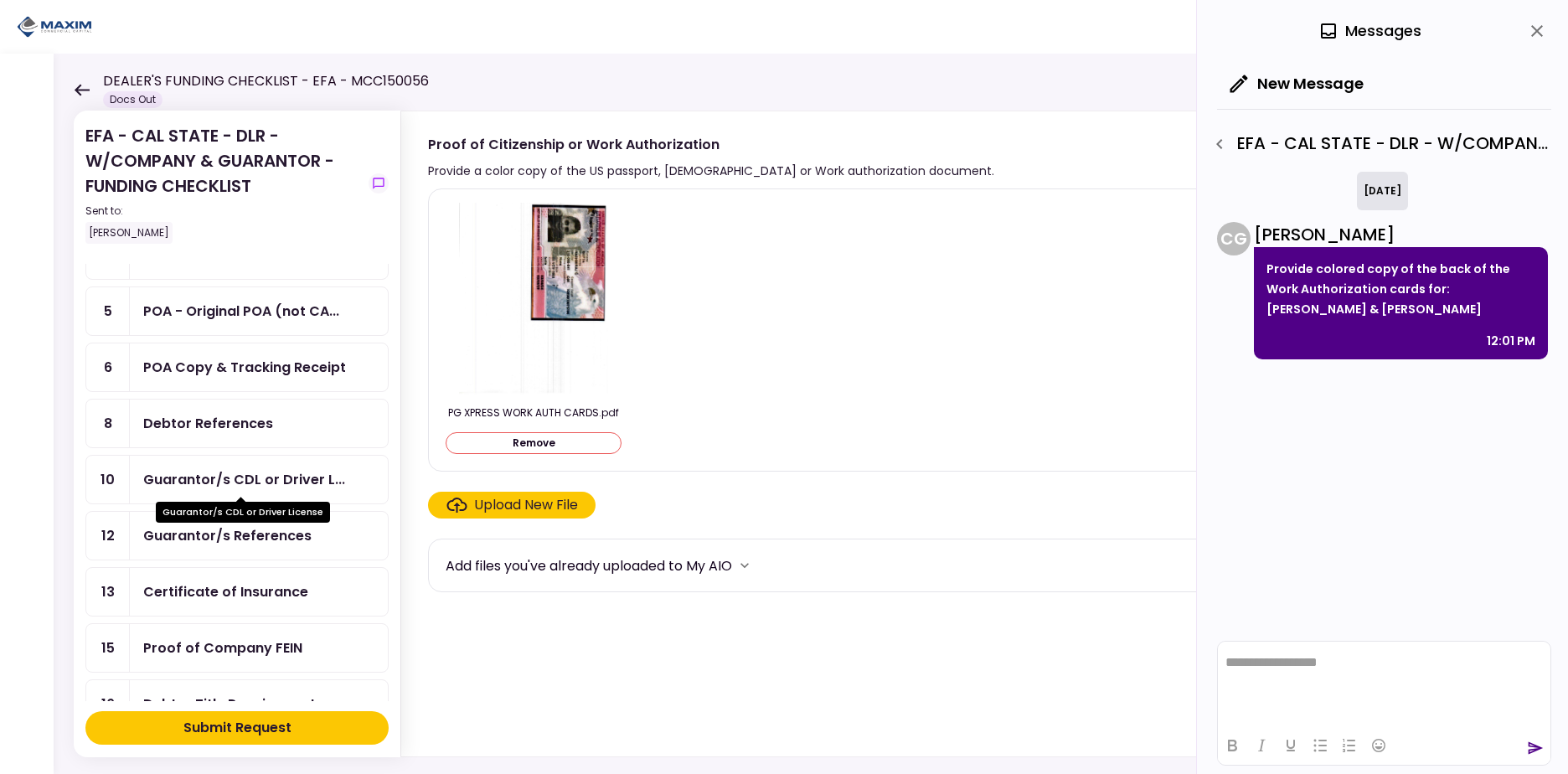
click at [291, 474] on div "Guarantor/s CDL or Driver L..." at bounding box center [244, 479] width 202 height 21
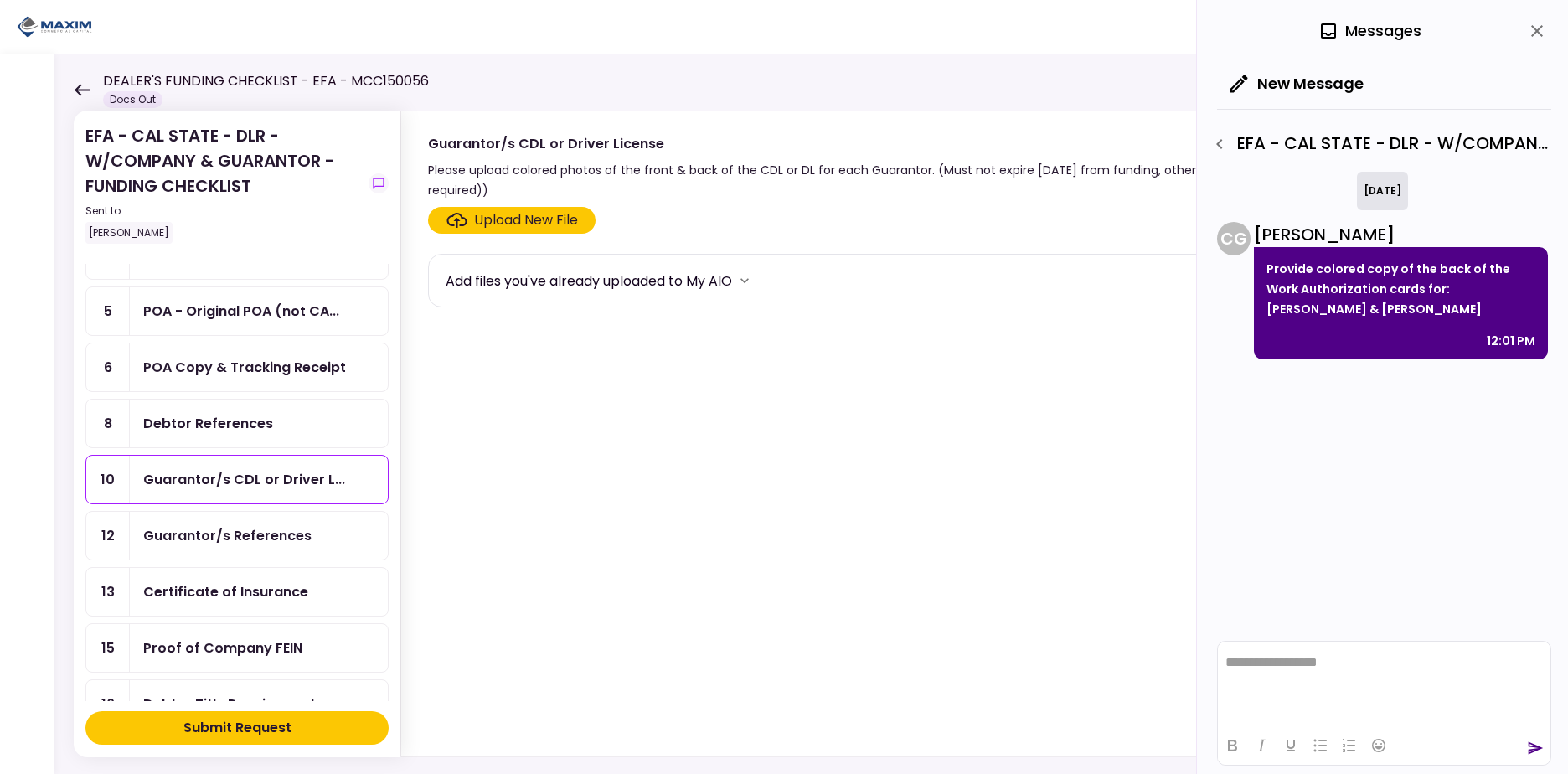
click at [352, 467] on div "Guarantor/s CDL or Driver L..." at bounding box center [259, 480] width 258 height 48
click at [1220, 146] on icon "button" at bounding box center [1219, 145] width 6 height 10
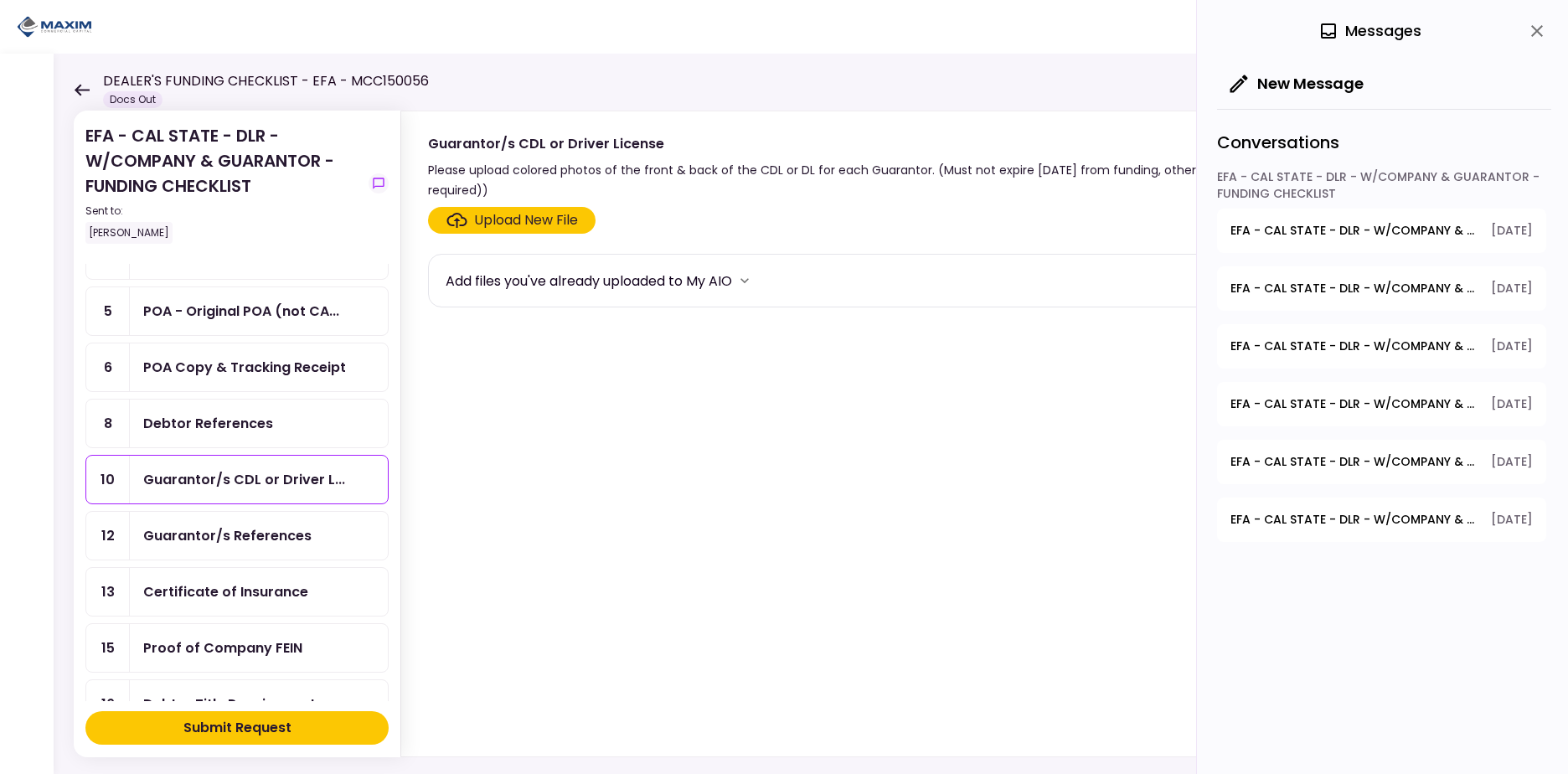
click at [236, 409] on div "Debtor References" at bounding box center [259, 423] width 258 height 48
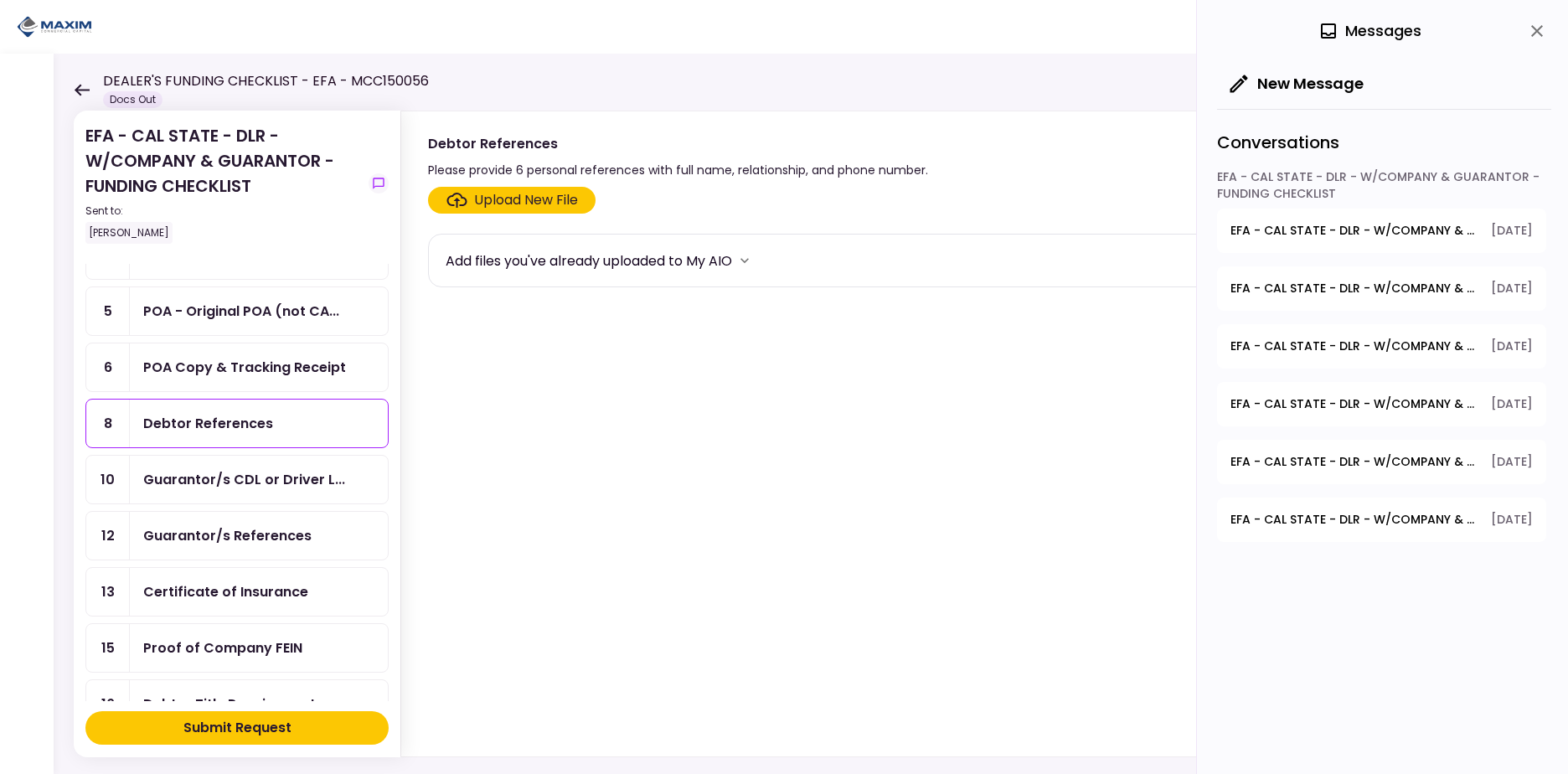
click at [230, 486] on div "Guarantor/s CDL or Driver L..." at bounding box center [244, 479] width 202 height 21
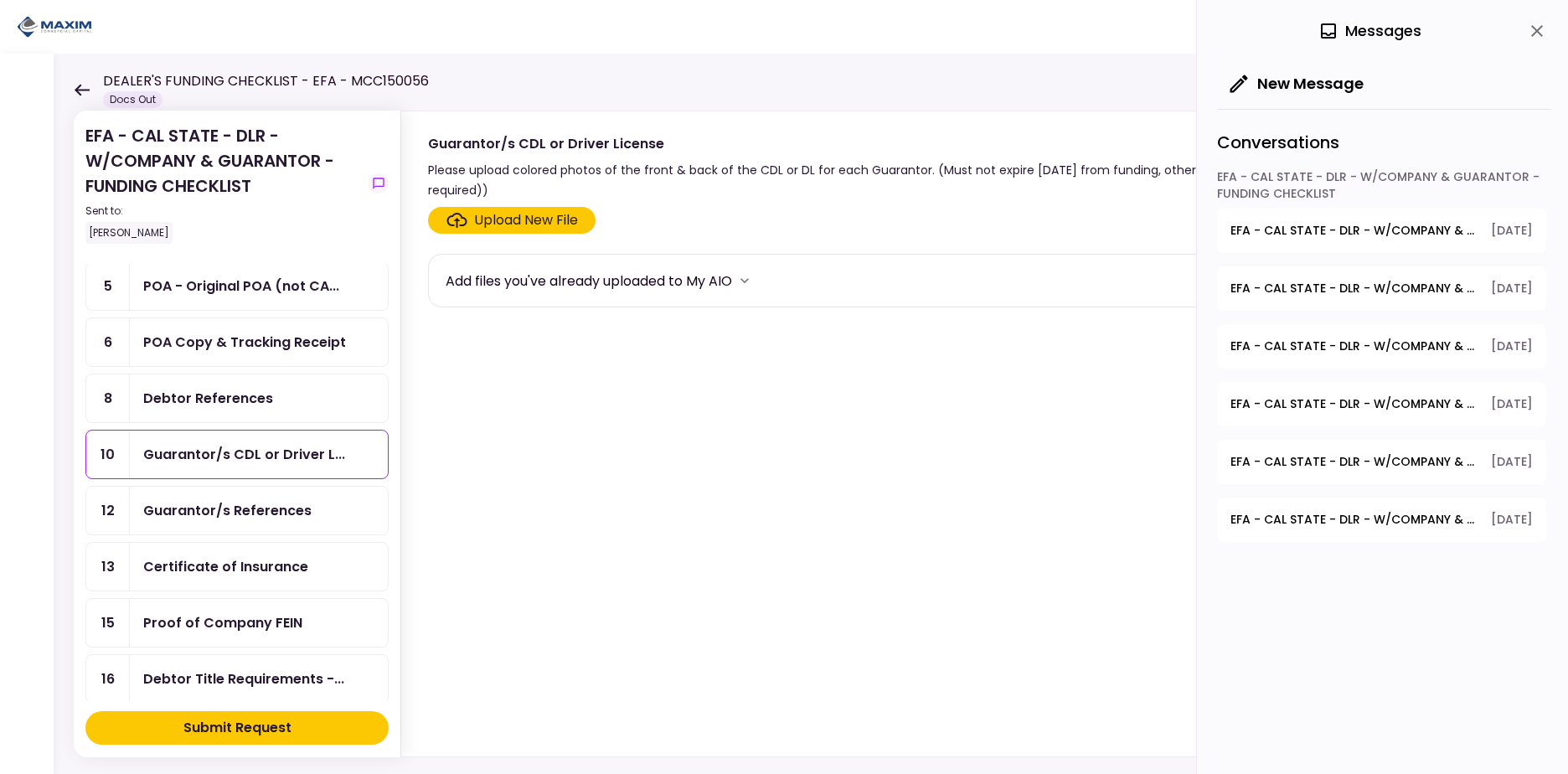
scroll to position [277, 0]
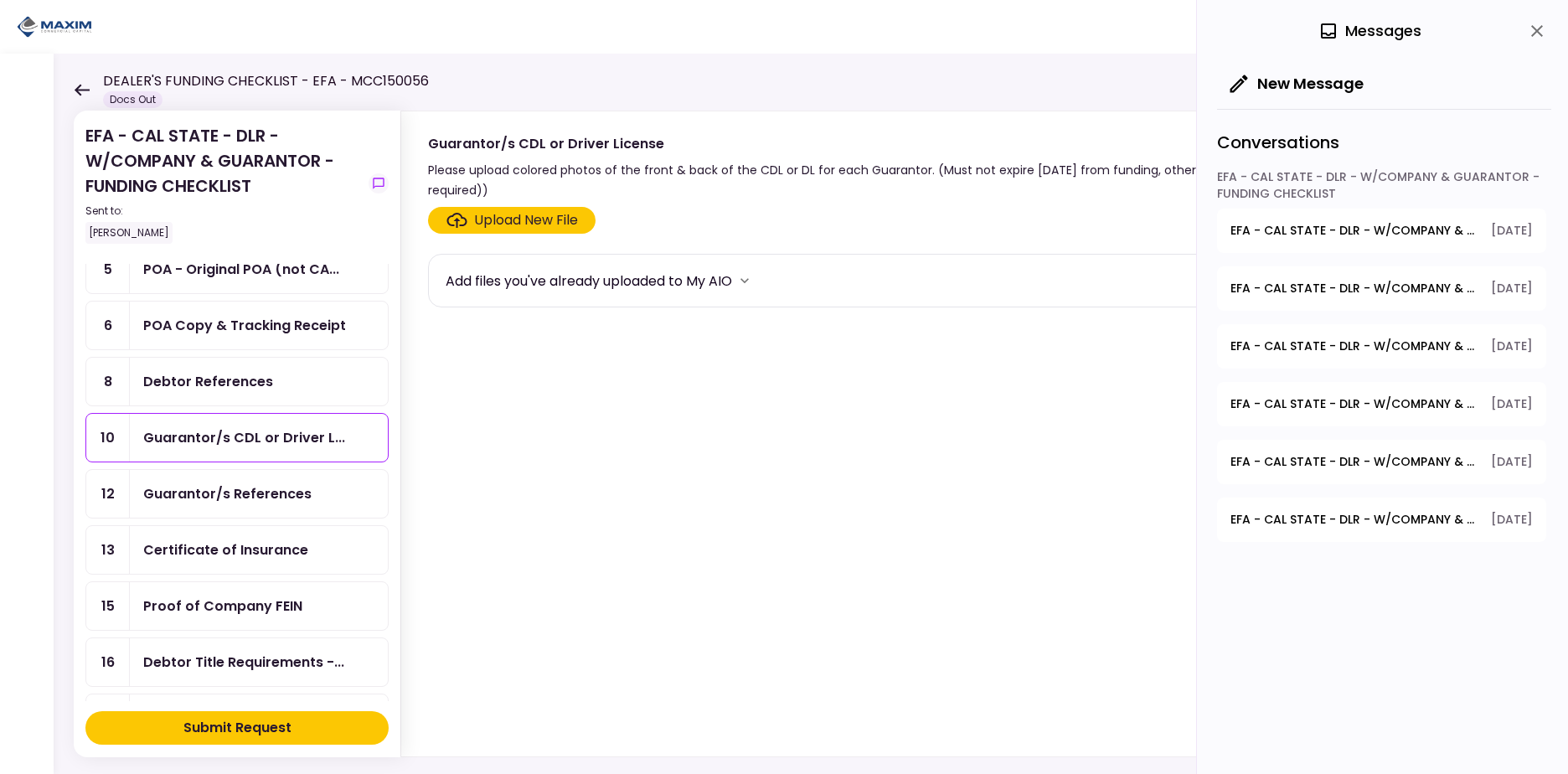
click at [255, 500] on div "Guarantor/s References" at bounding box center [227, 493] width 169 height 21
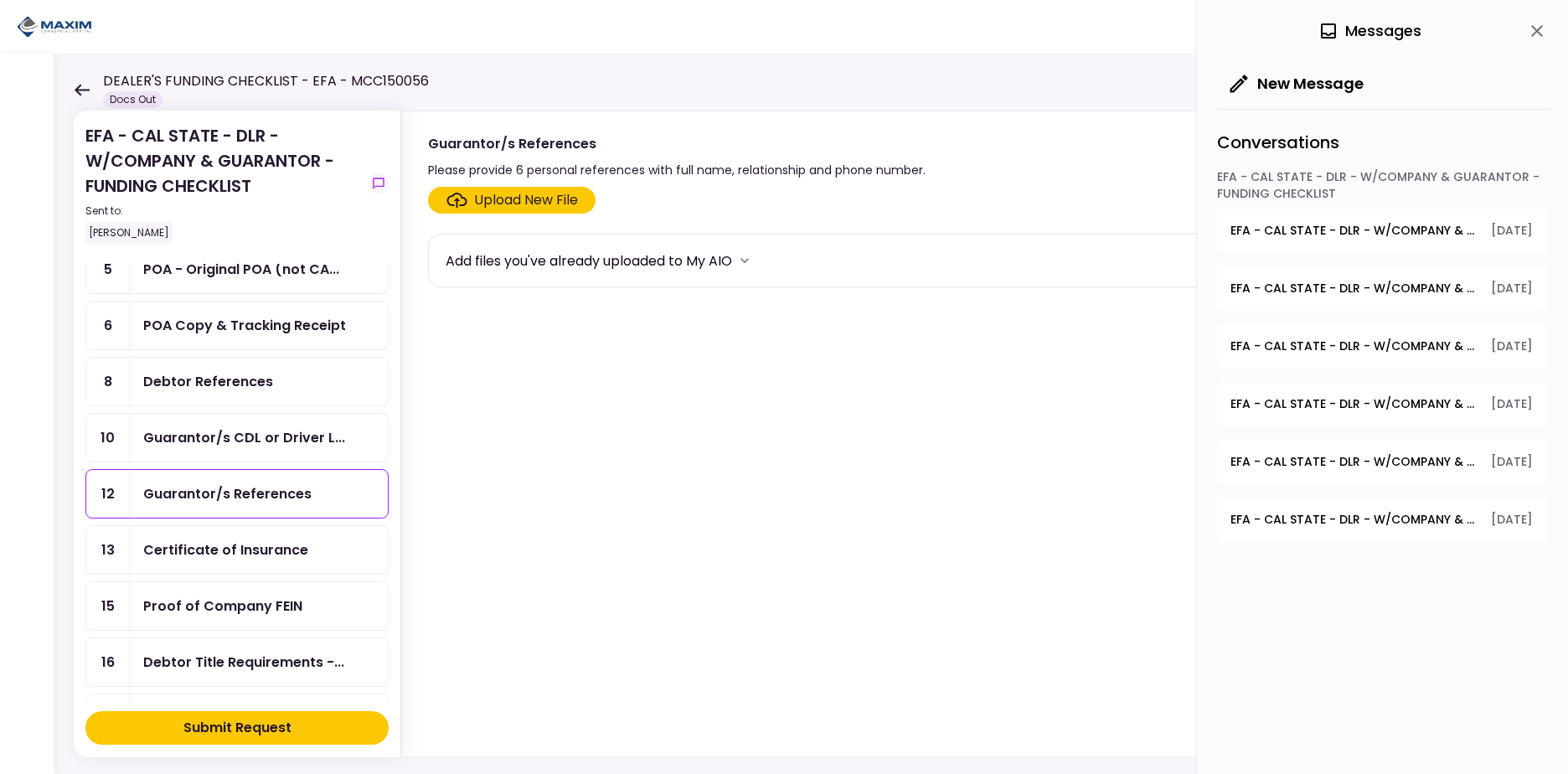
click at [258, 439] on div "Guarantor/s CDL or Driver L..." at bounding box center [244, 437] width 202 height 21
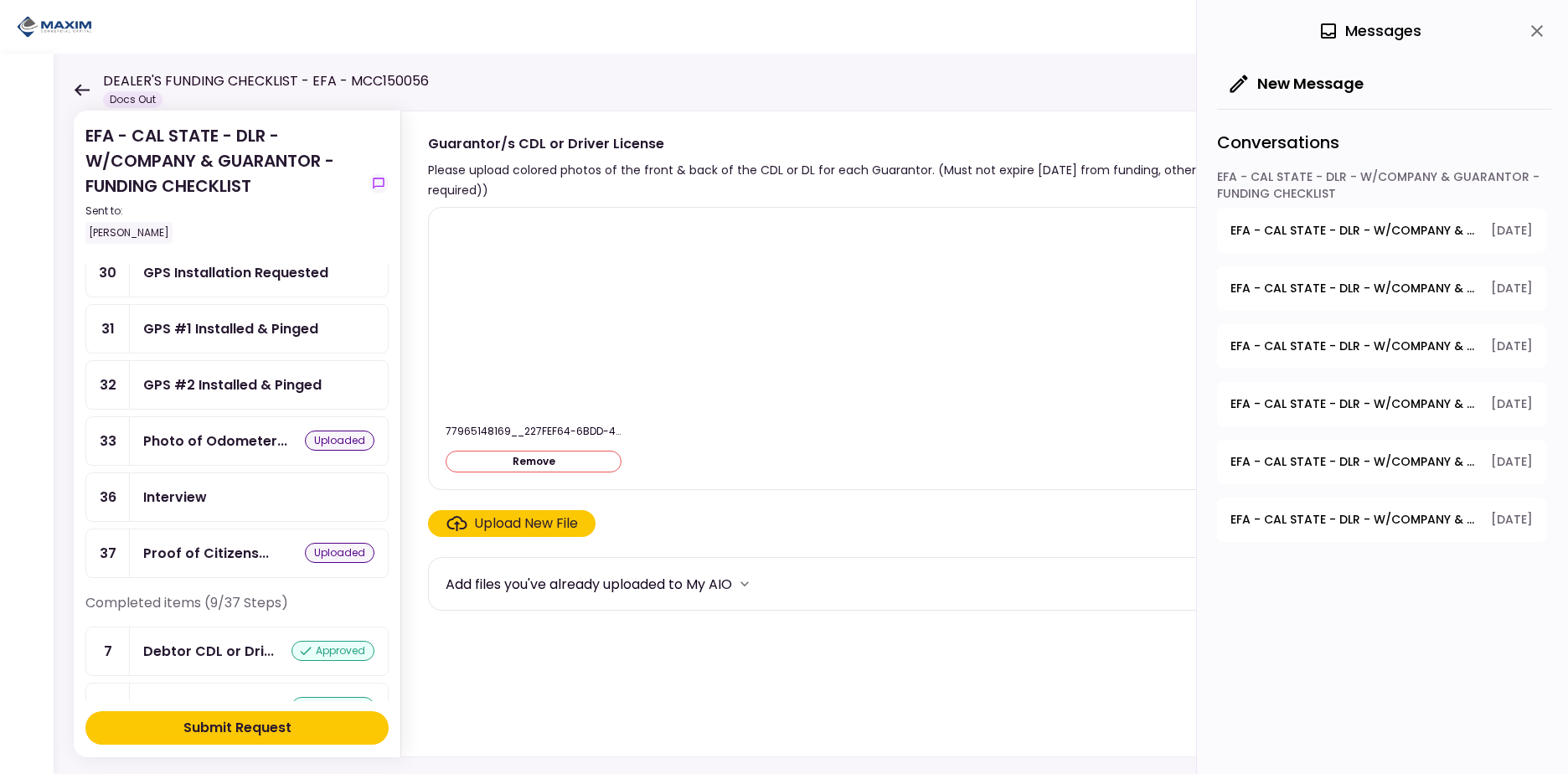
scroll to position [1313, 0]
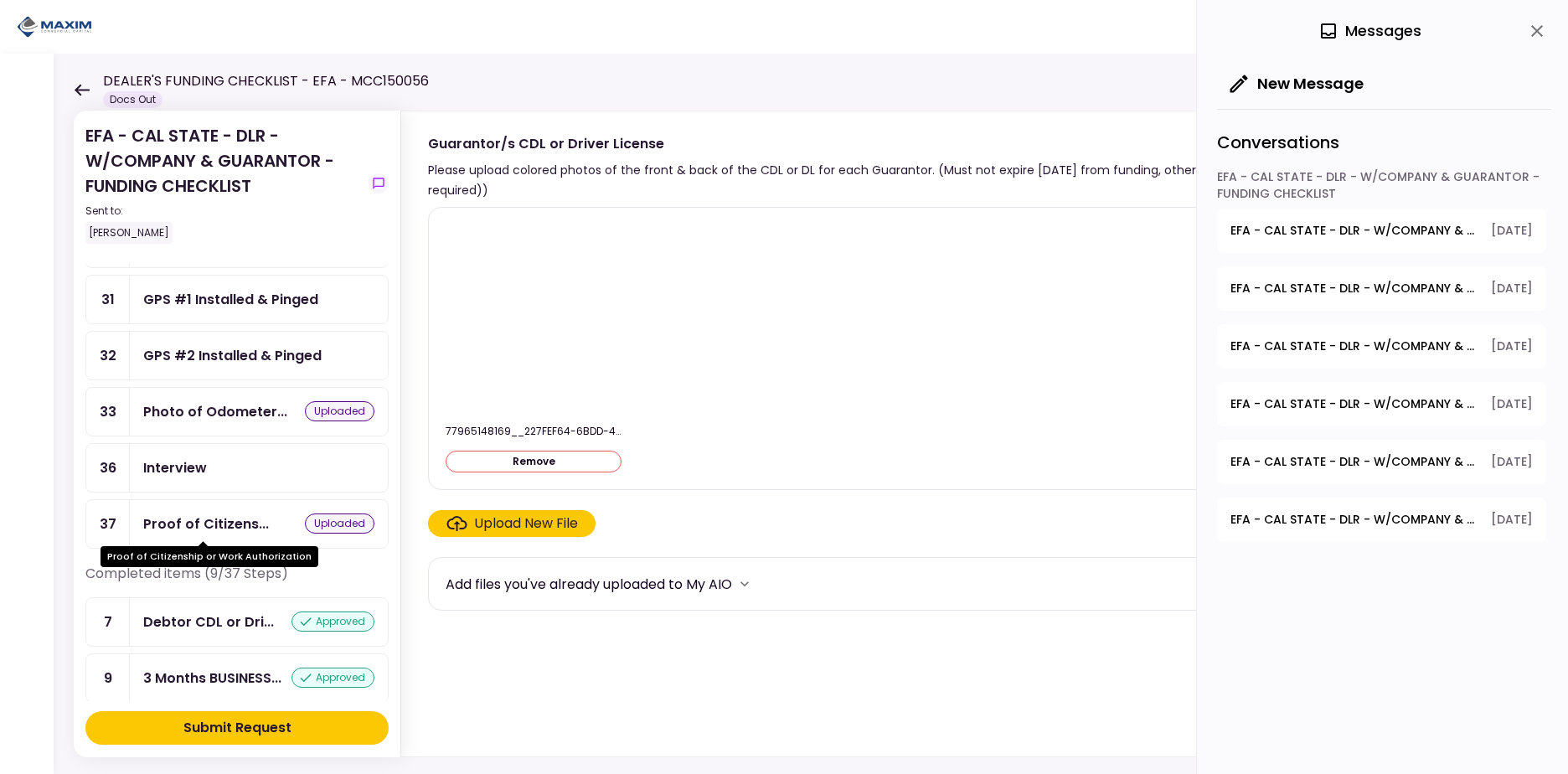
click at [198, 527] on div "Proof of Citizens..." at bounding box center [205, 523] width 126 height 21
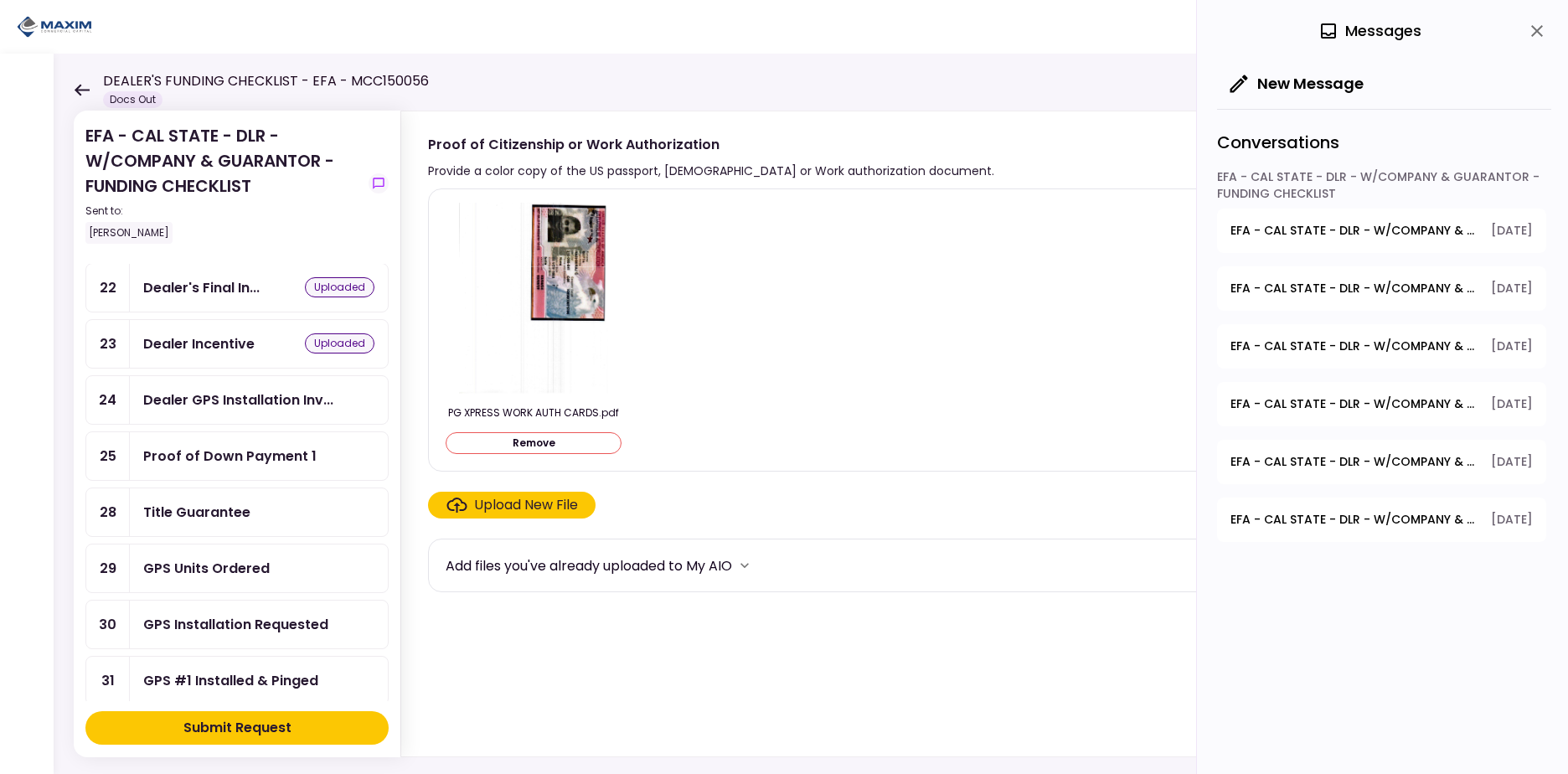
scroll to position [927, 0]
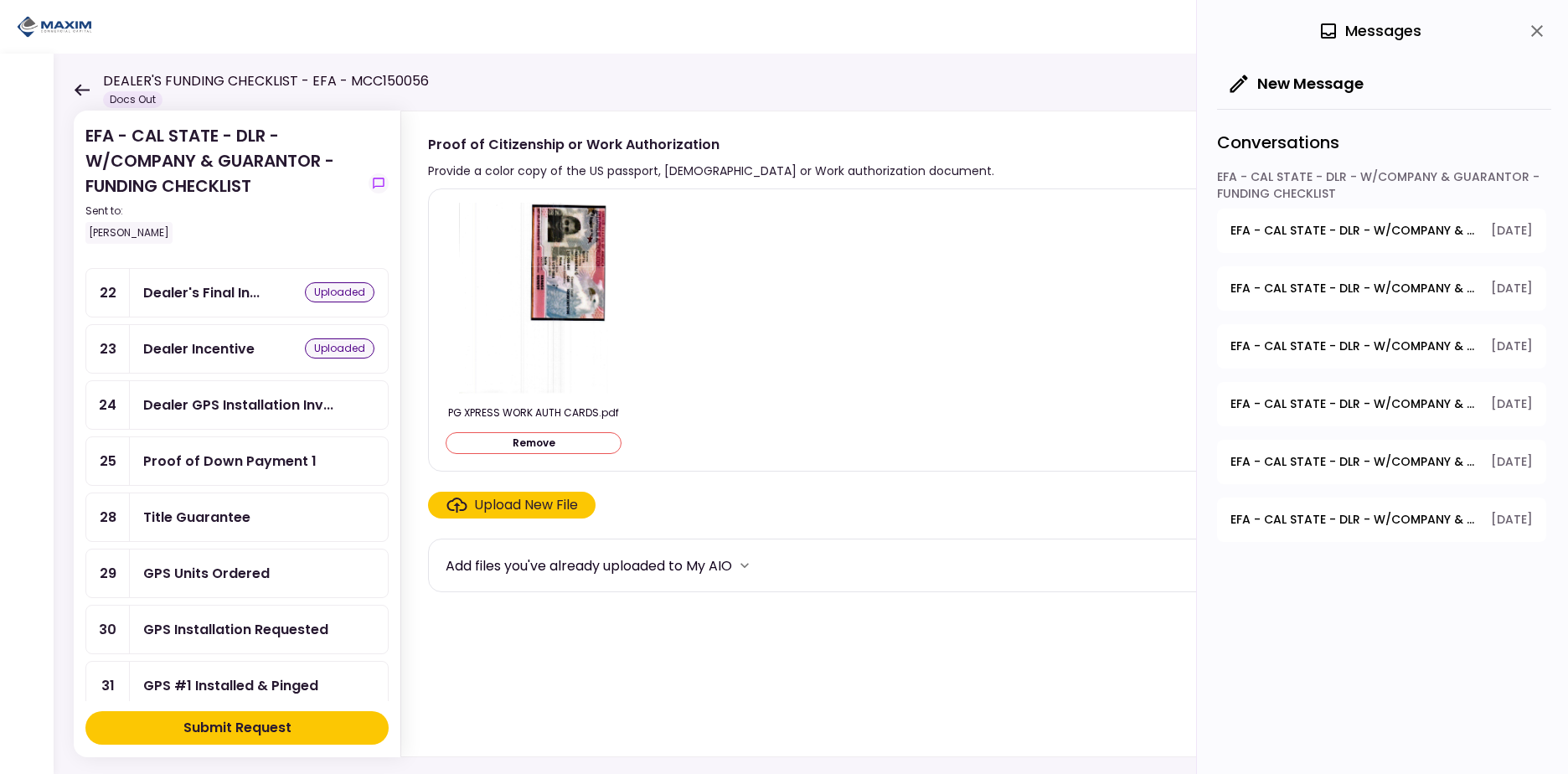
click at [273, 517] on div "Title Guarantee" at bounding box center [258, 517] width 231 height 21
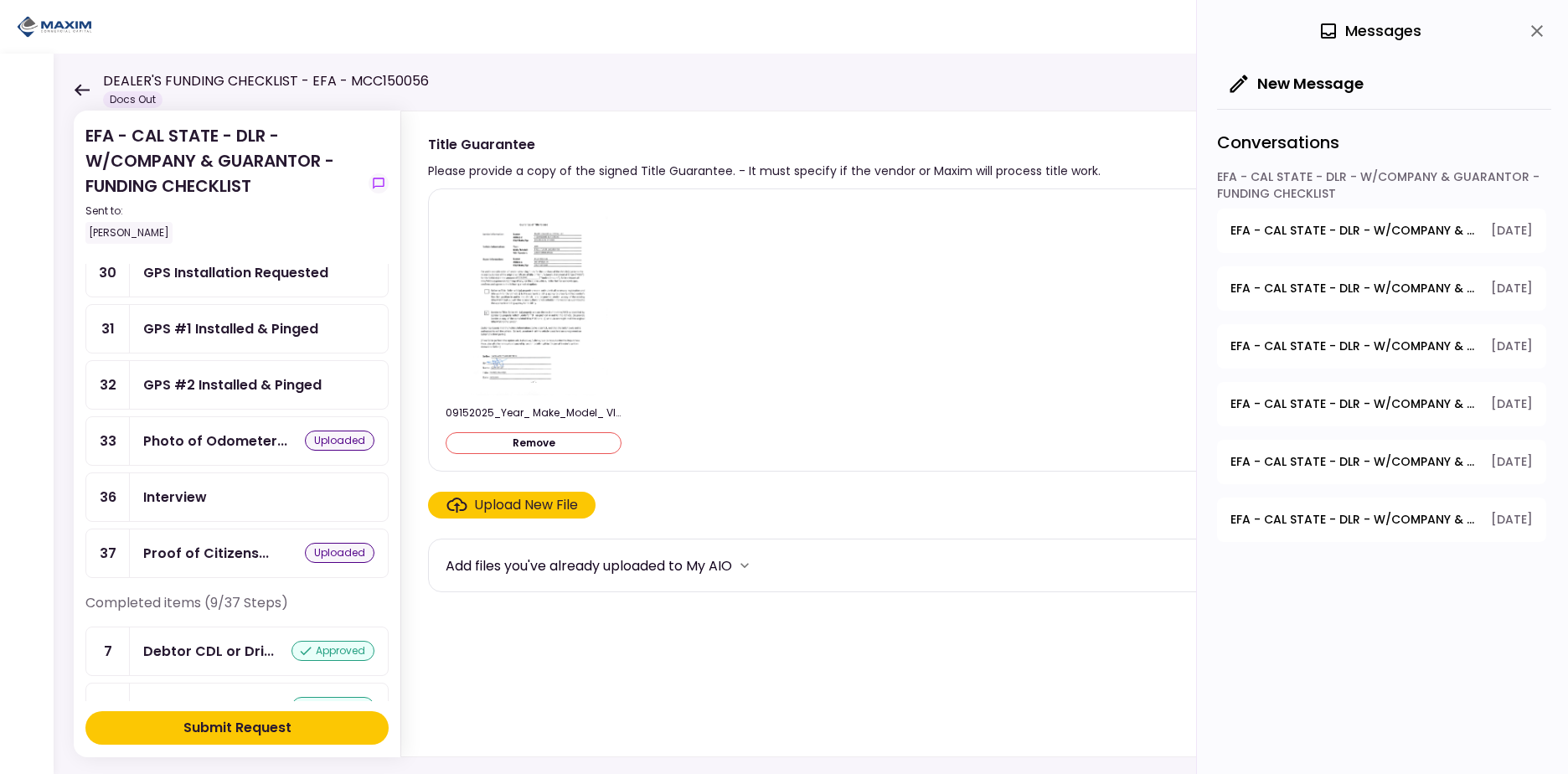
scroll to position [1292, 0]
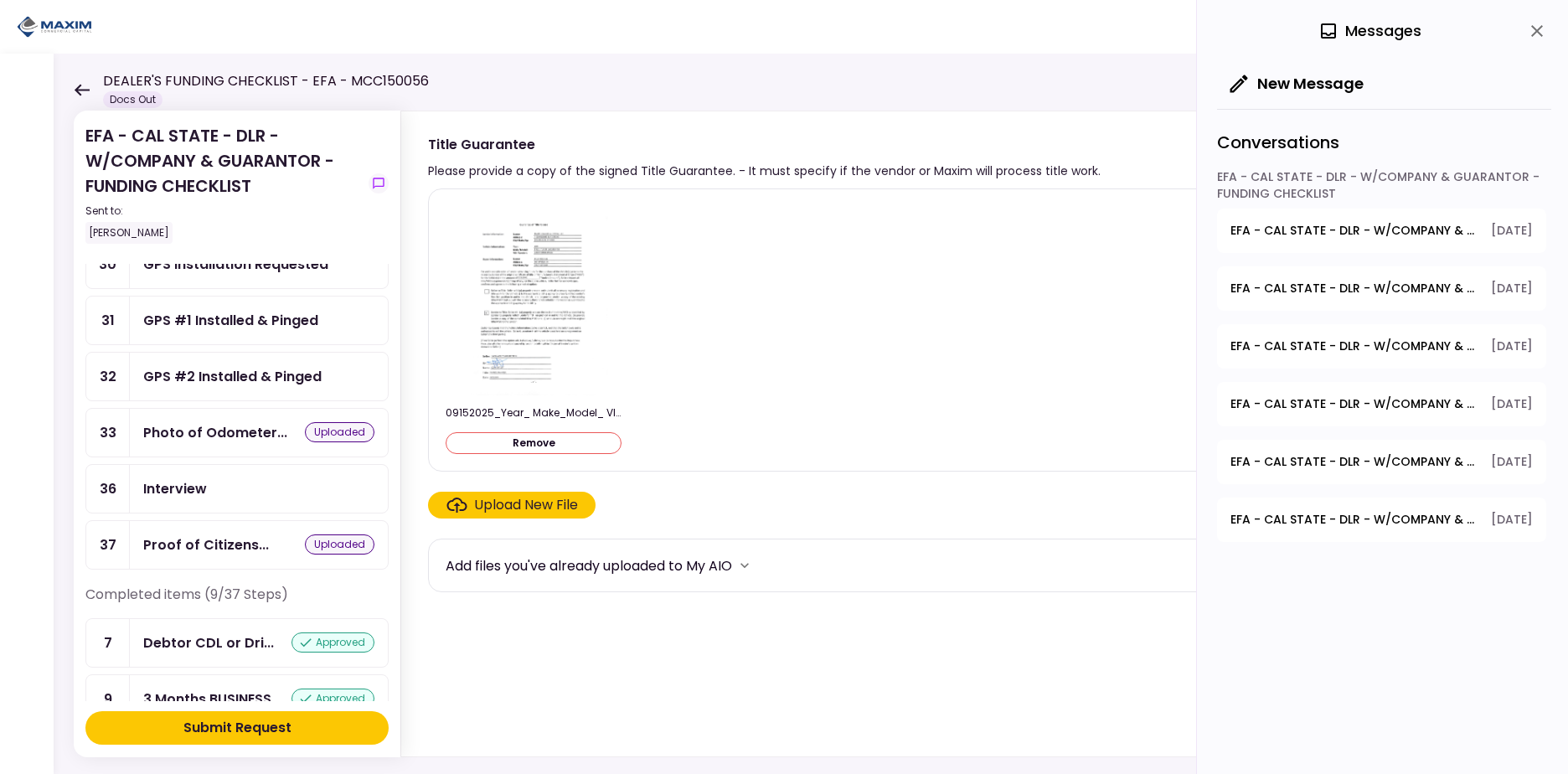
click at [225, 556] on div "Proof of Citizens... uploaded" at bounding box center [259, 545] width 258 height 48
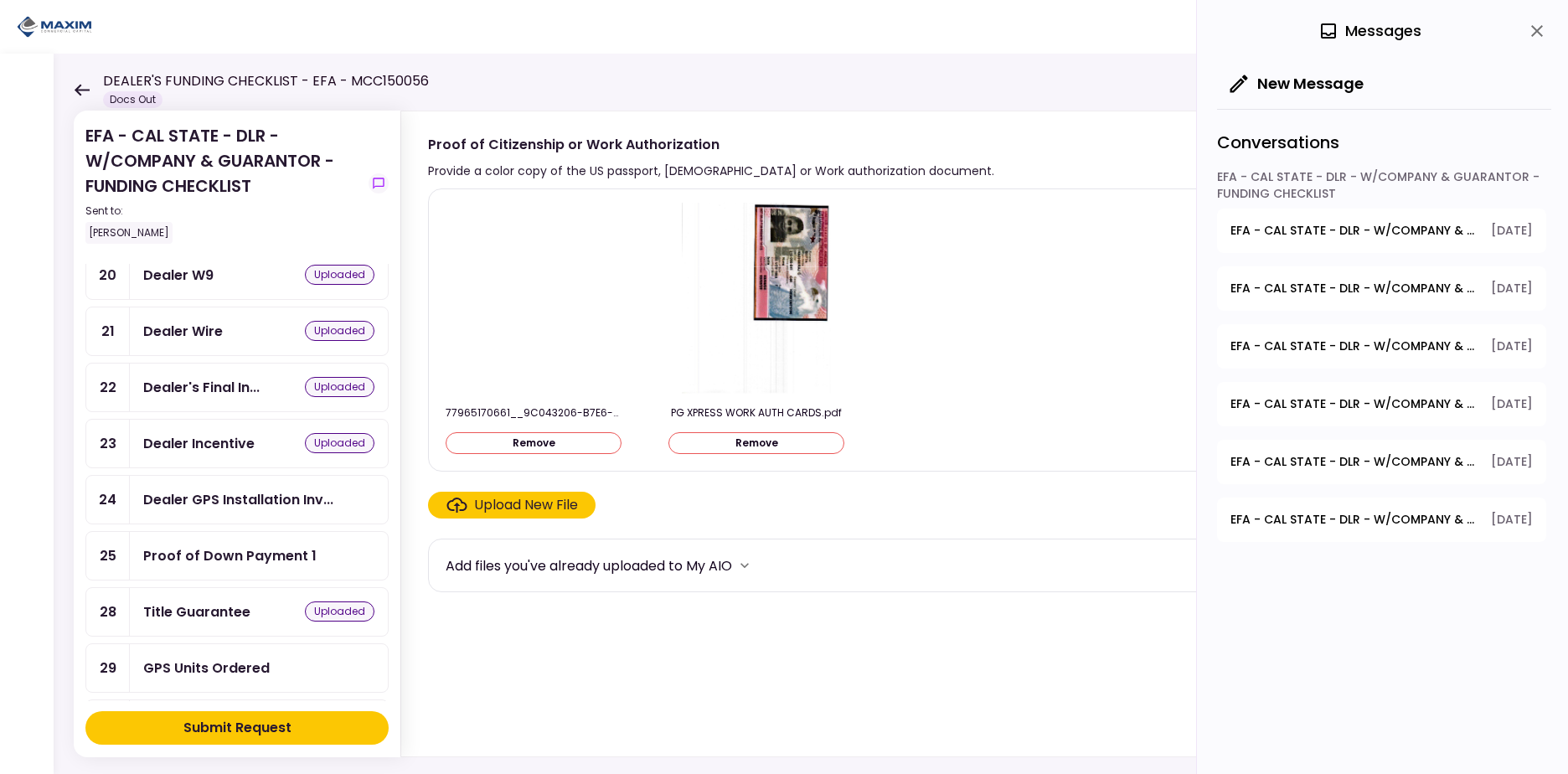
scroll to position [828, 0]
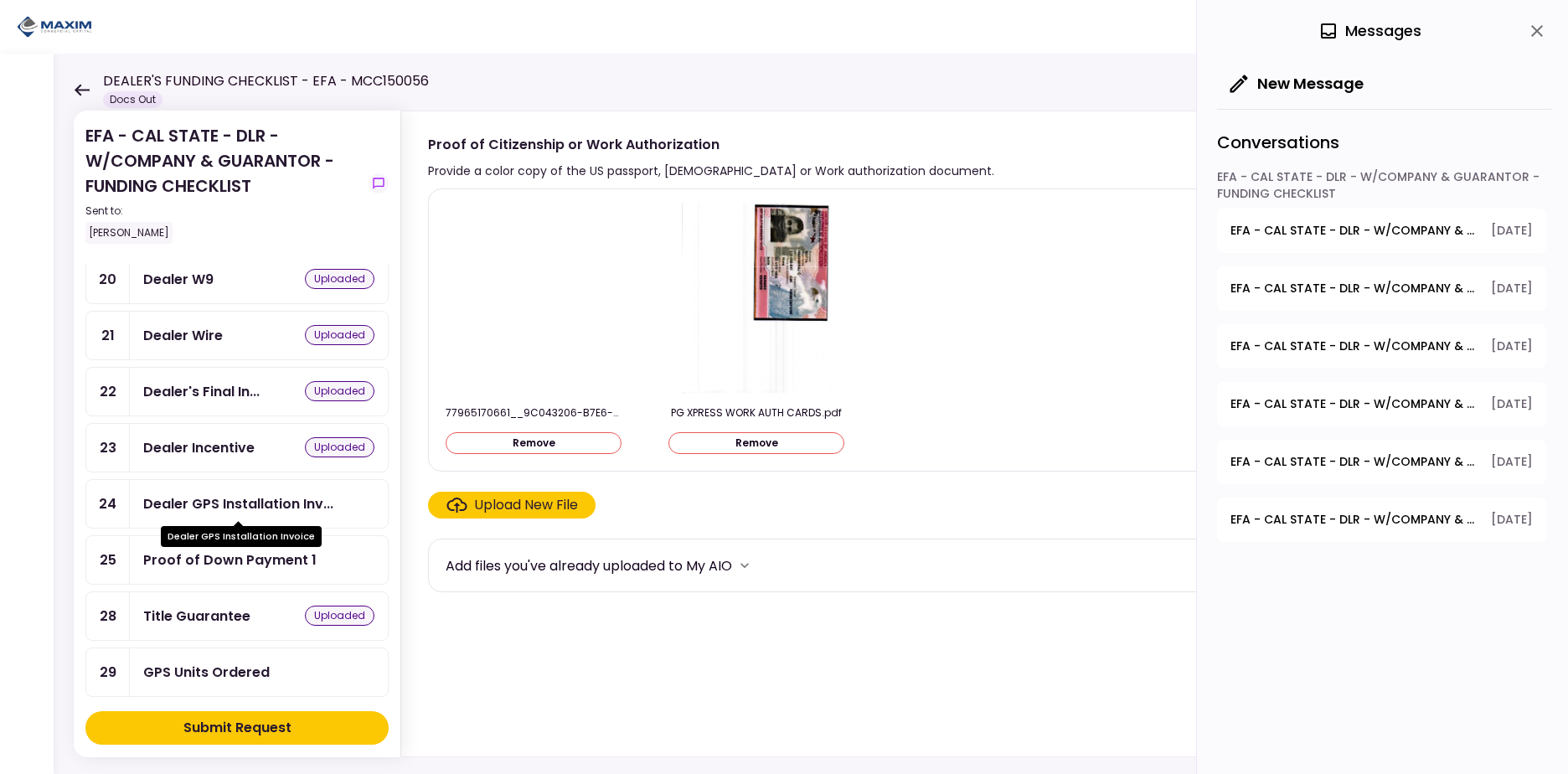
click at [278, 502] on div "Dealer GPS Installation Inv..." at bounding box center [238, 504] width 190 height 21
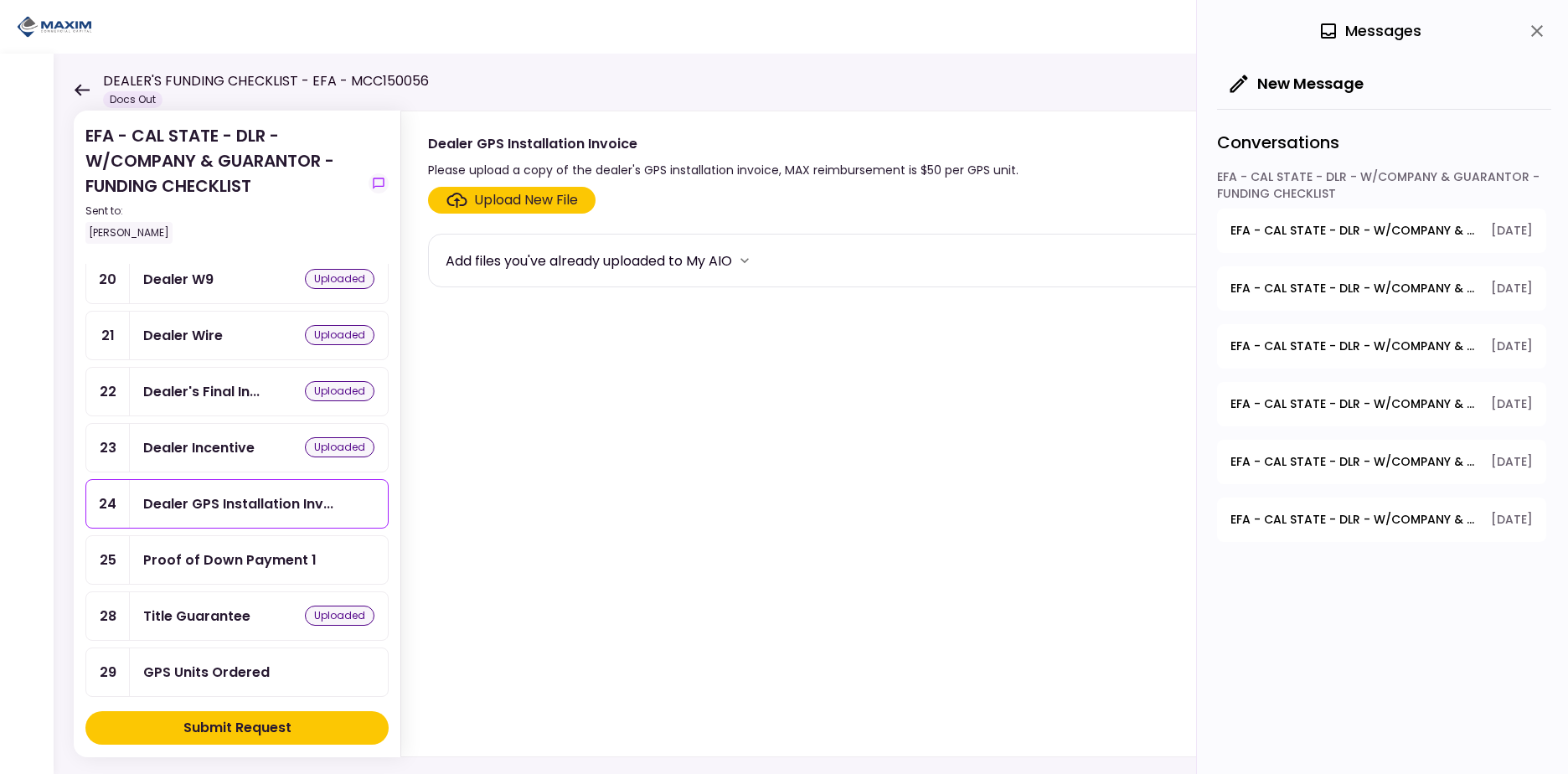
click at [507, 188] on label "Upload New File" at bounding box center [512, 199] width 168 height 27
click at [0, 0] on input "Upload New File" at bounding box center [0, 0] width 0 height 0
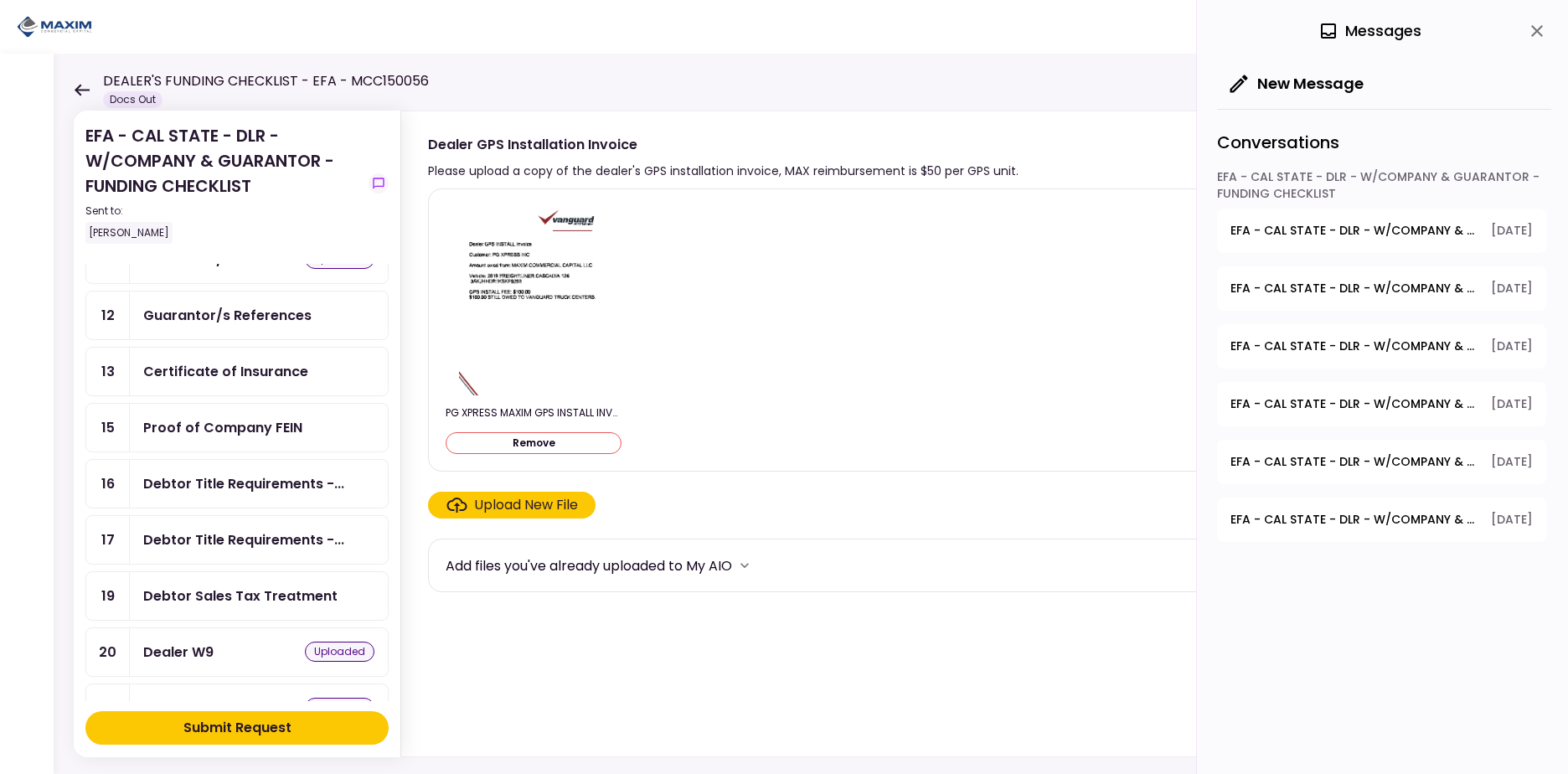
scroll to position [439, 0]
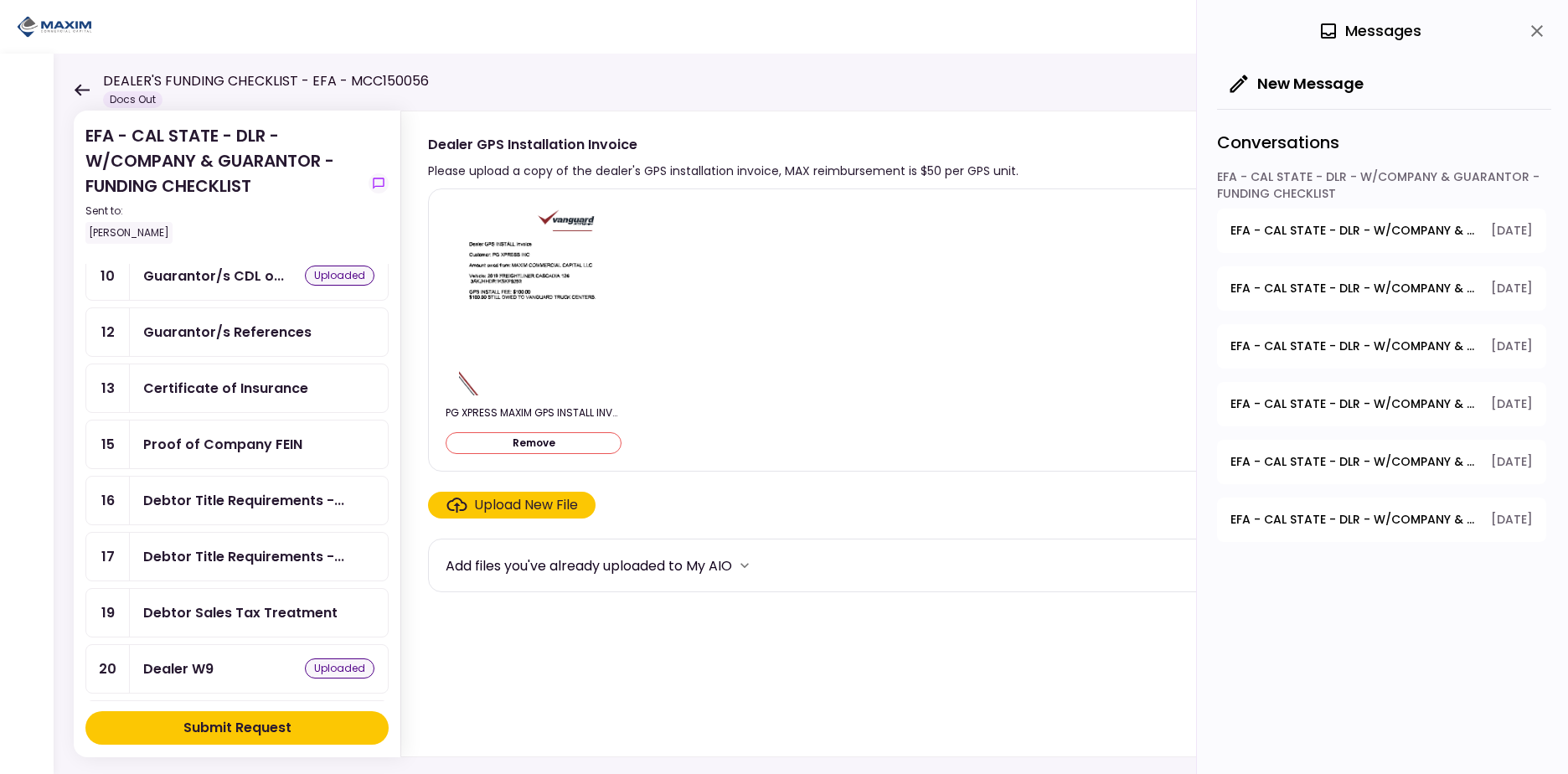
click at [238, 596] on div "Debtor Sales Tax Treatment" at bounding box center [259, 612] width 258 height 48
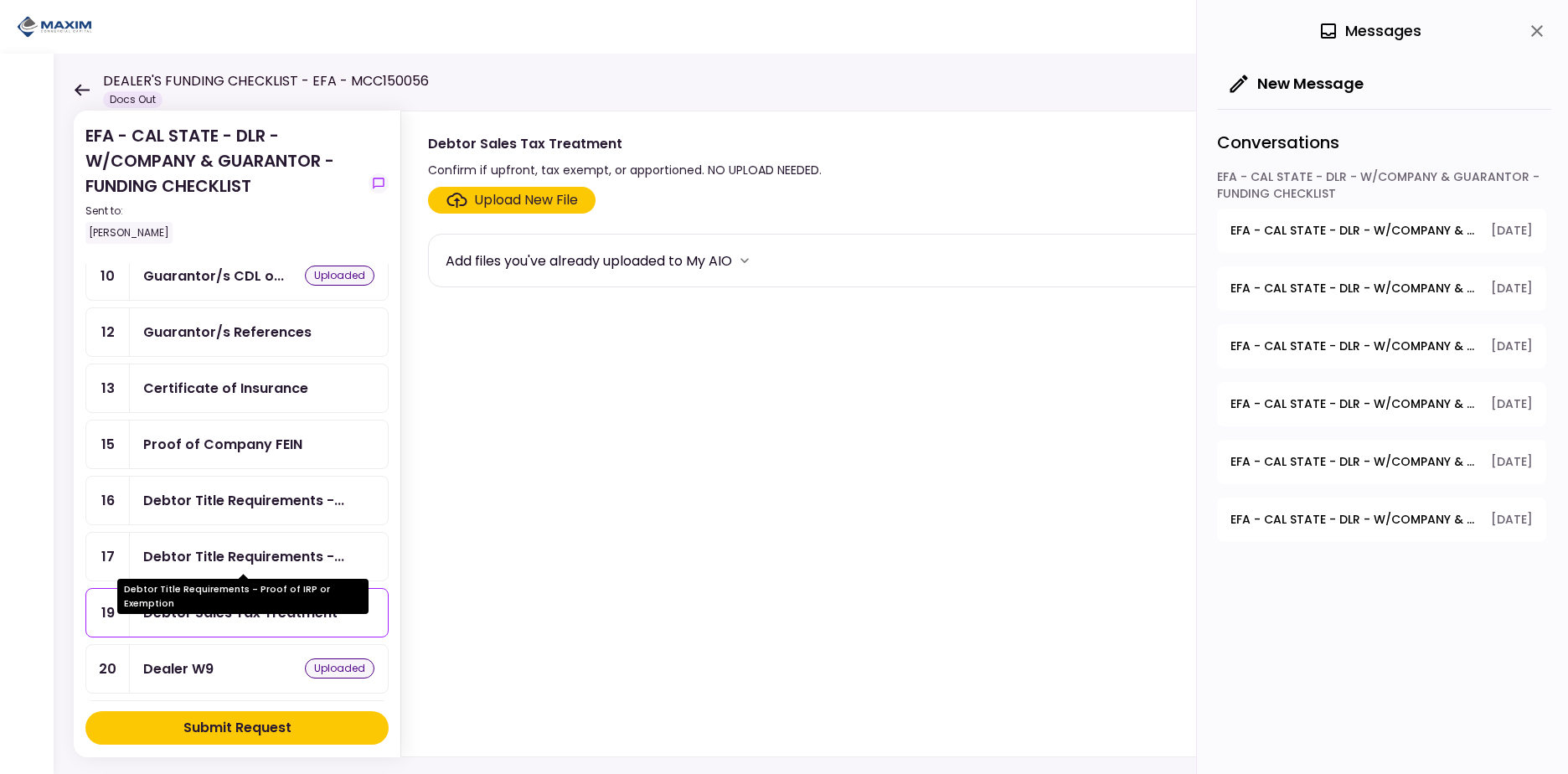
click at [240, 553] on div "Debtor Title Requirements -..." at bounding box center [243, 556] width 201 height 21
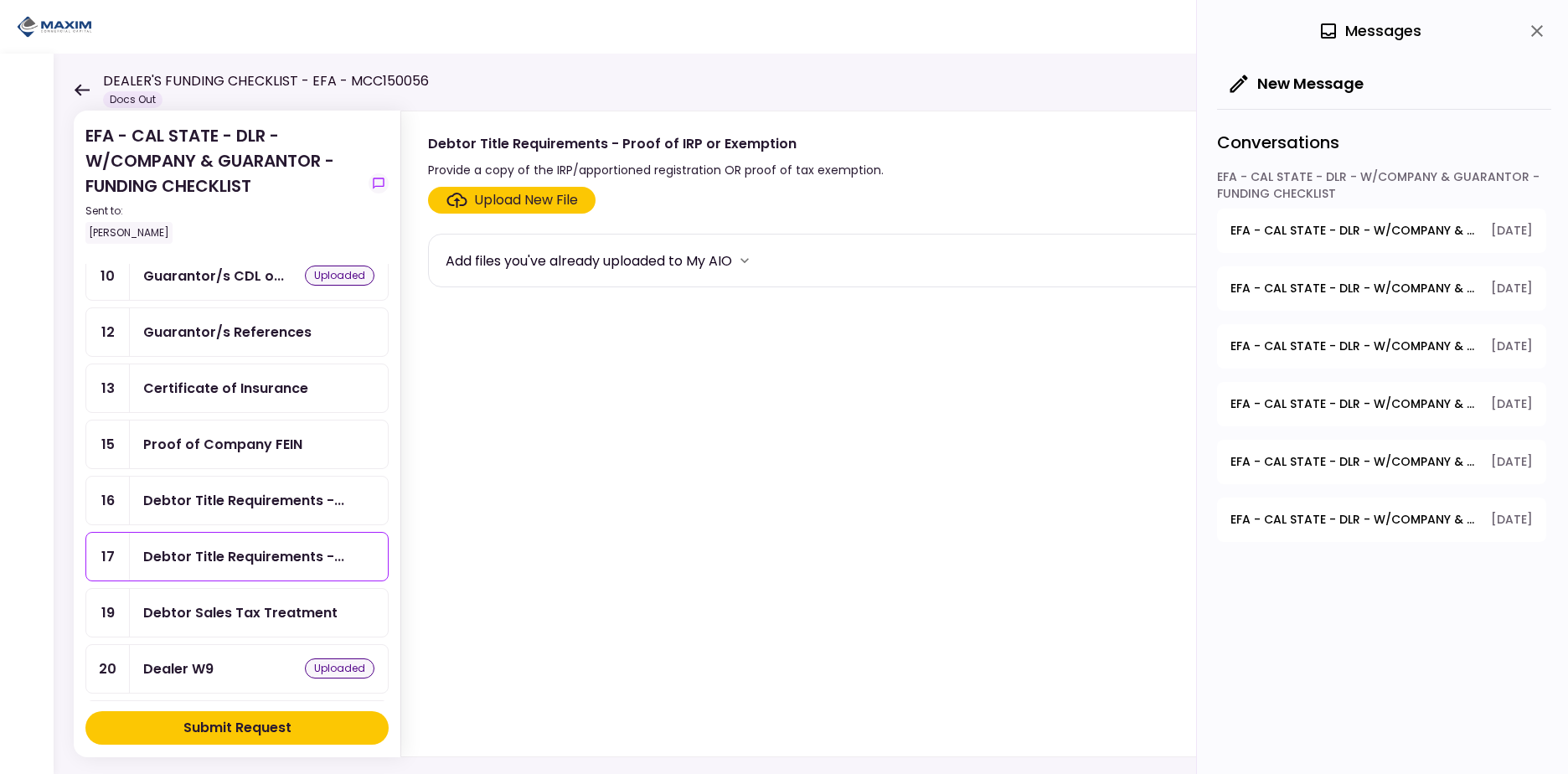
click at [242, 505] on div "Debtor Title Requirements -..." at bounding box center [243, 500] width 201 height 21
click at [241, 551] on div "Debtor Title Requirements -..." at bounding box center [243, 556] width 201 height 21
click at [241, 509] on div "Debtor Title Requirements -..." at bounding box center [243, 500] width 201 height 21
click at [251, 448] on div "Proof of Company FEIN" at bounding box center [222, 444] width 159 height 21
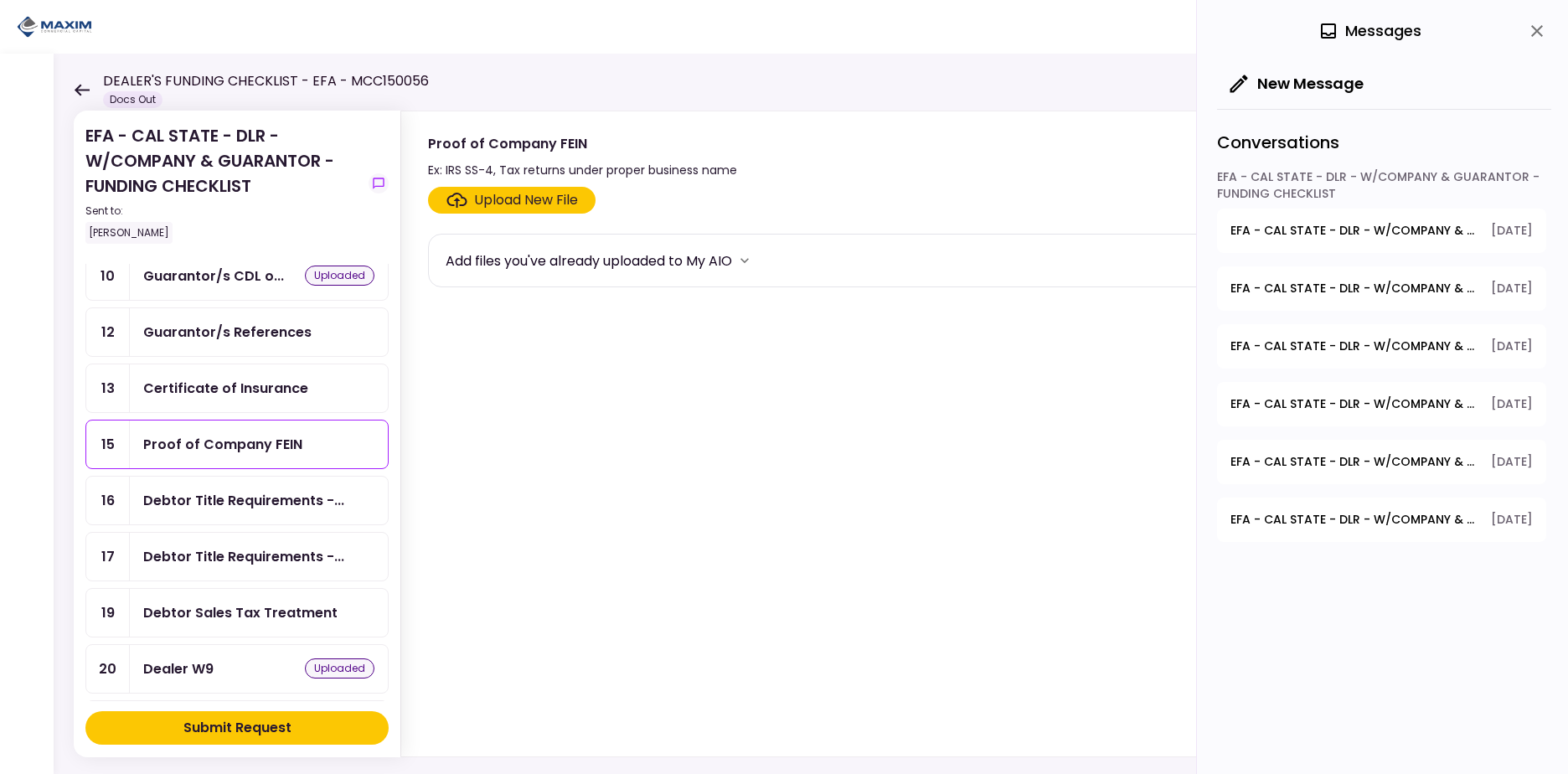
click at [254, 377] on div "Certificate of Insurance" at bounding box center [259, 388] width 258 height 48
click at [253, 447] on div "Proof of Company FEIN" at bounding box center [222, 444] width 159 height 21
click at [252, 387] on div "Certificate of Insurance" at bounding box center [225, 388] width 165 height 21
click at [259, 331] on div "Guarantor/s References" at bounding box center [227, 332] width 169 height 21
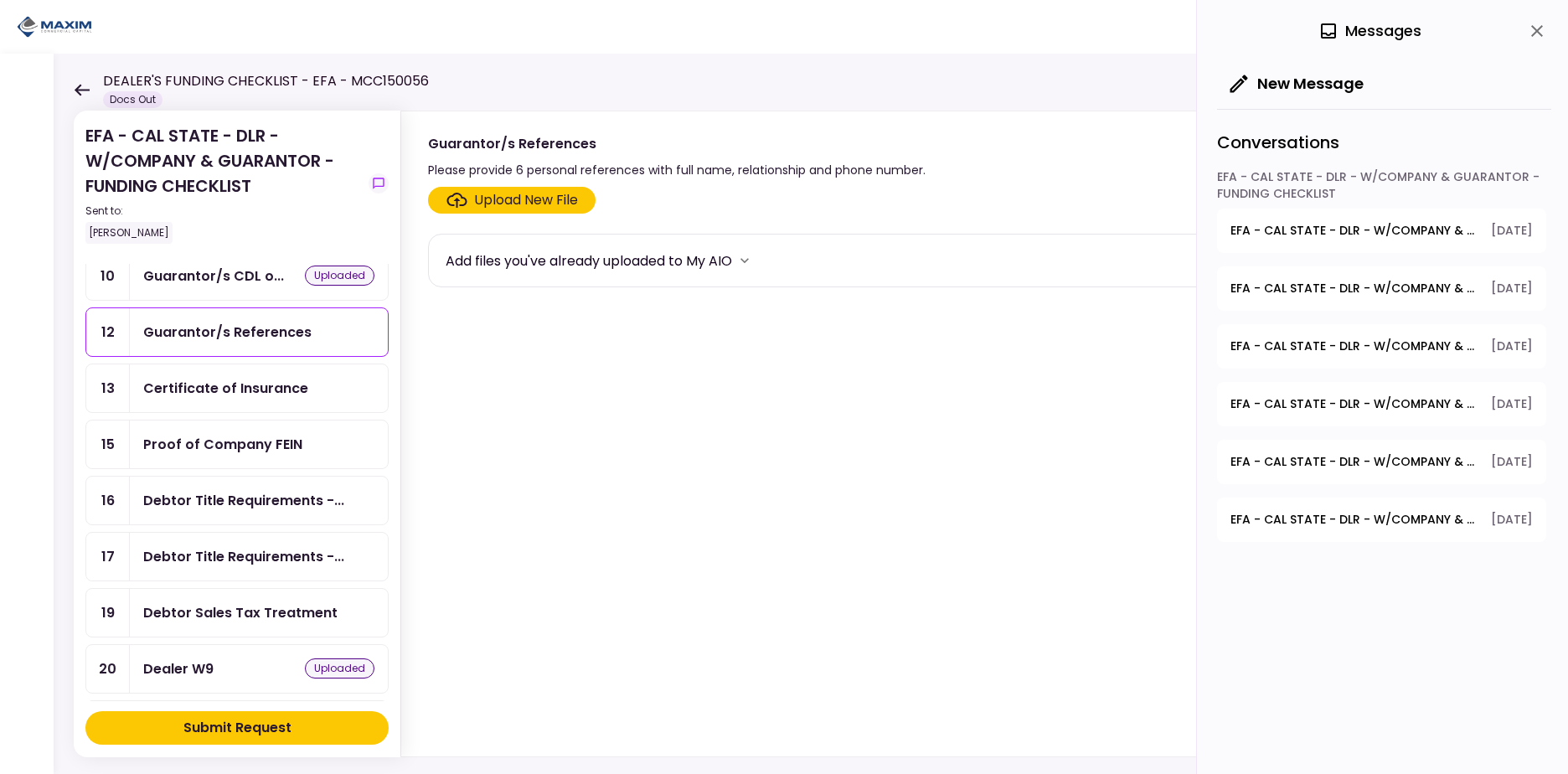
click at [261, 396] on div "Certificate of Insurance" at bounding box center [225, 388] width 165 height 21
click at [265, 333] on div "Guarantor/s References" at bounding box center [227, 332] width 169 height 21
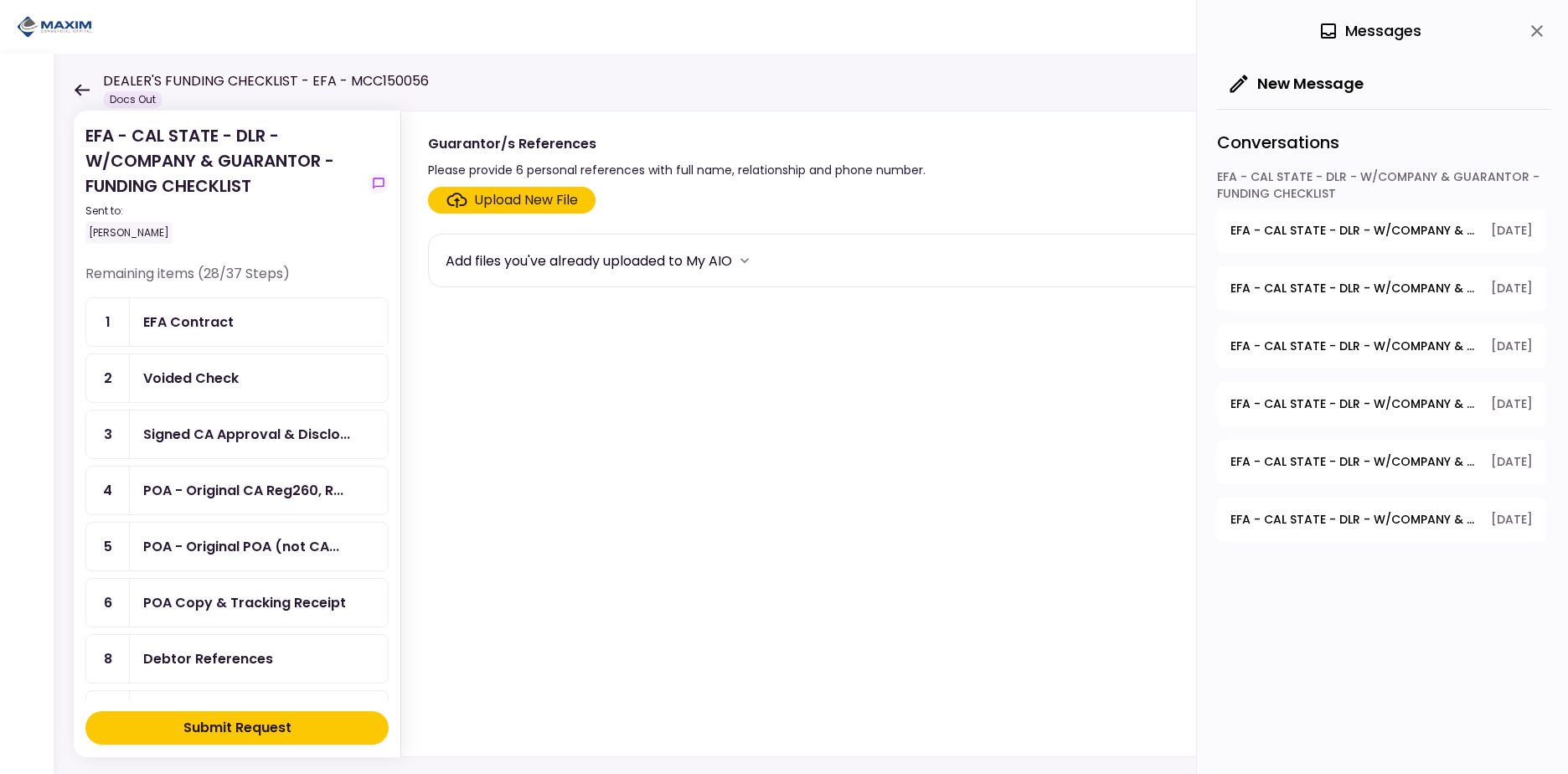
click at [226, 730] on div "Submit Request" at bounding box center [237, 728] width 108 height 21
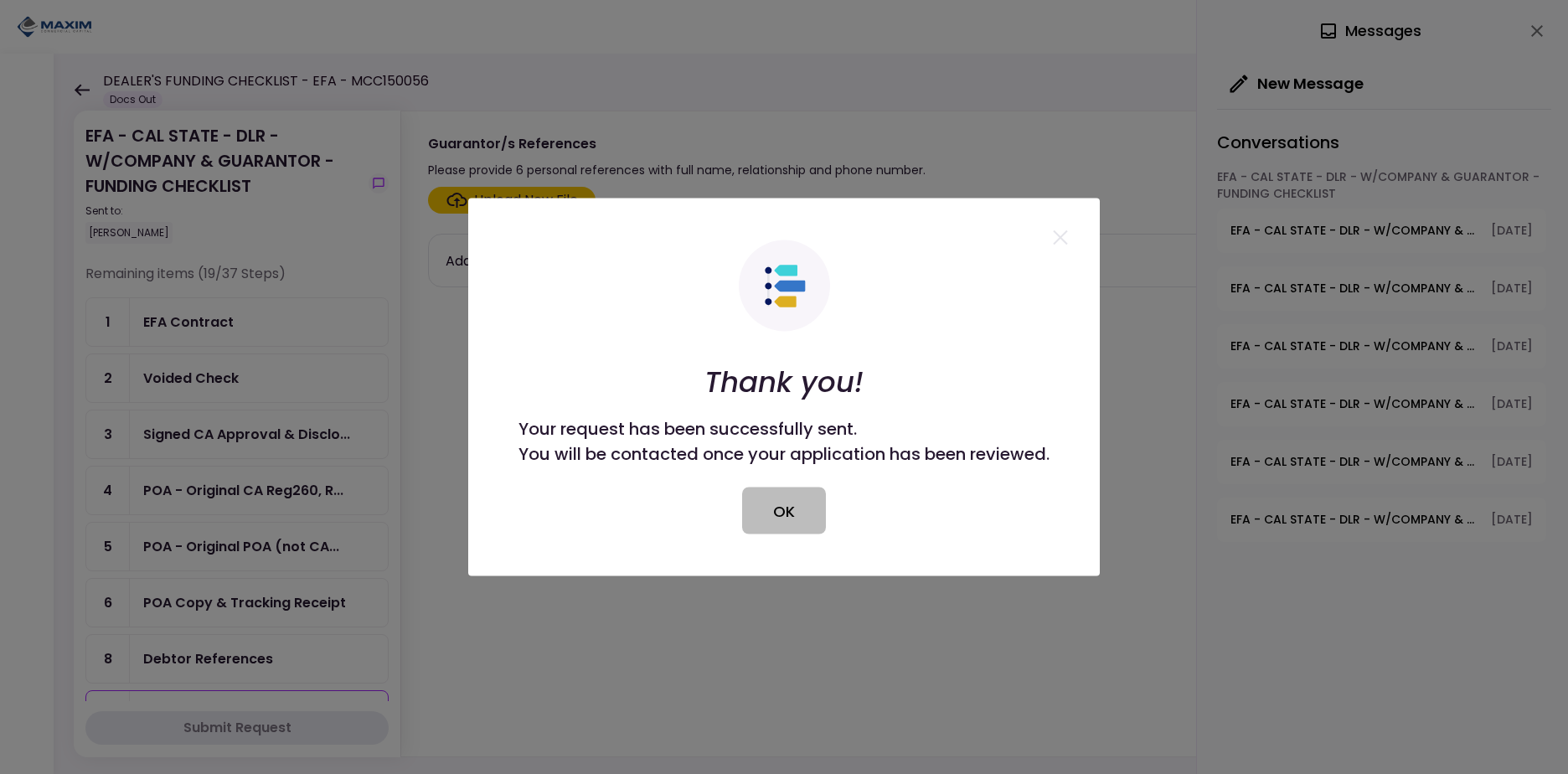
click at [819, 502] on button "OK" at bounding box center [784, 511] width 84 height 47
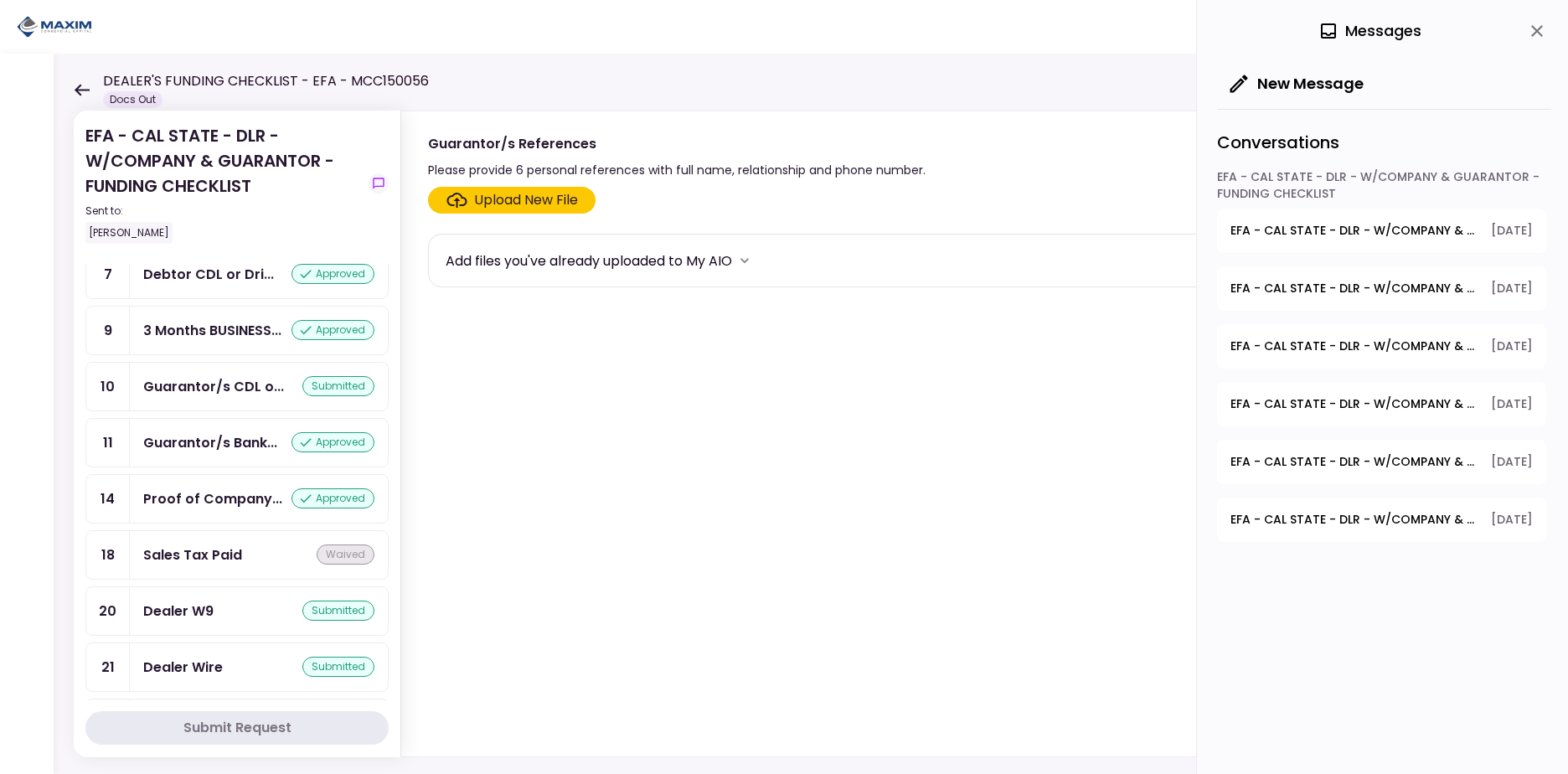
scroll to position [1150, 0]
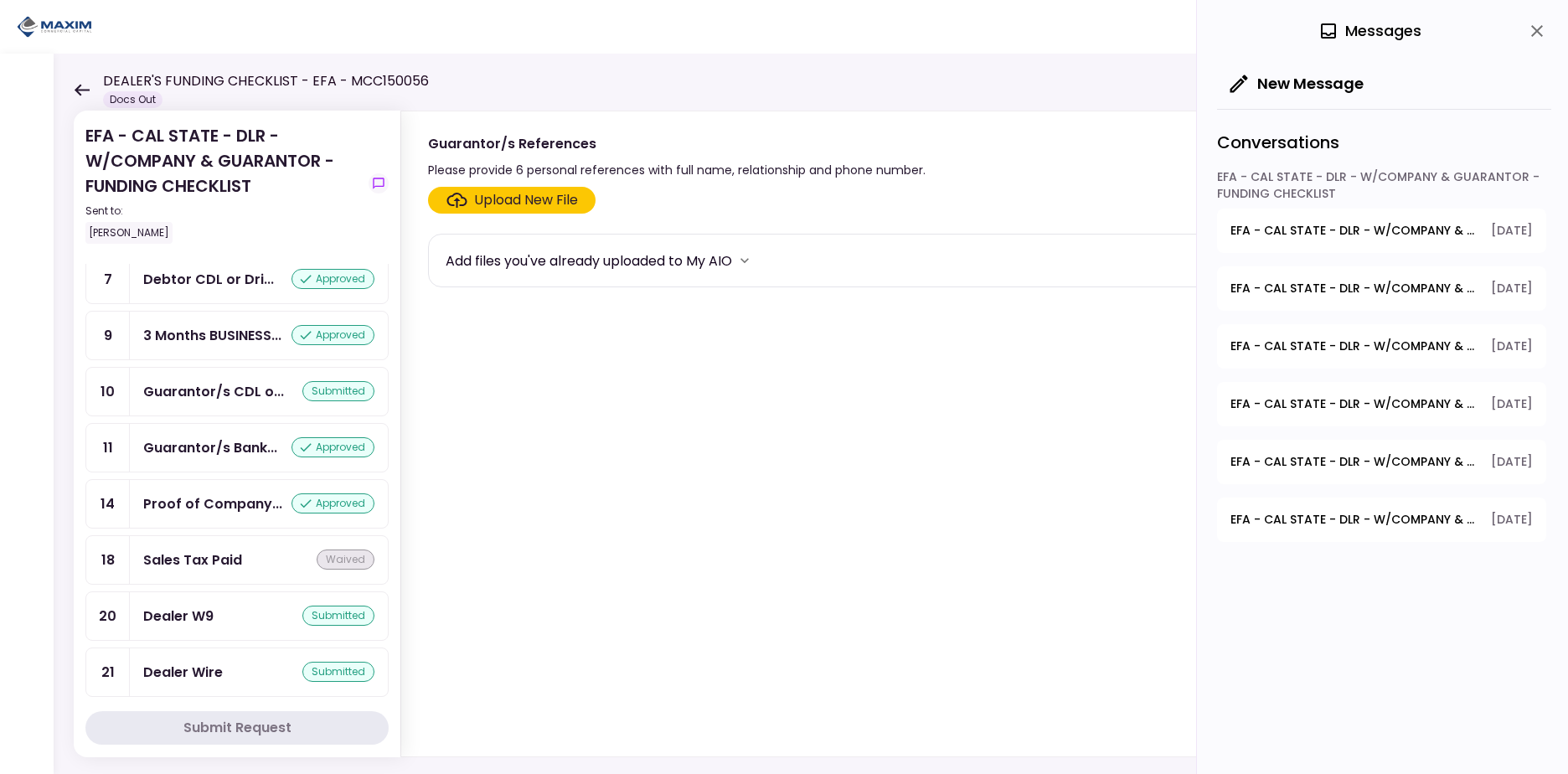
click at [290, 562] on div "Sales Tax Paid waived" at bounding box center [258, 559] width 231 height 21
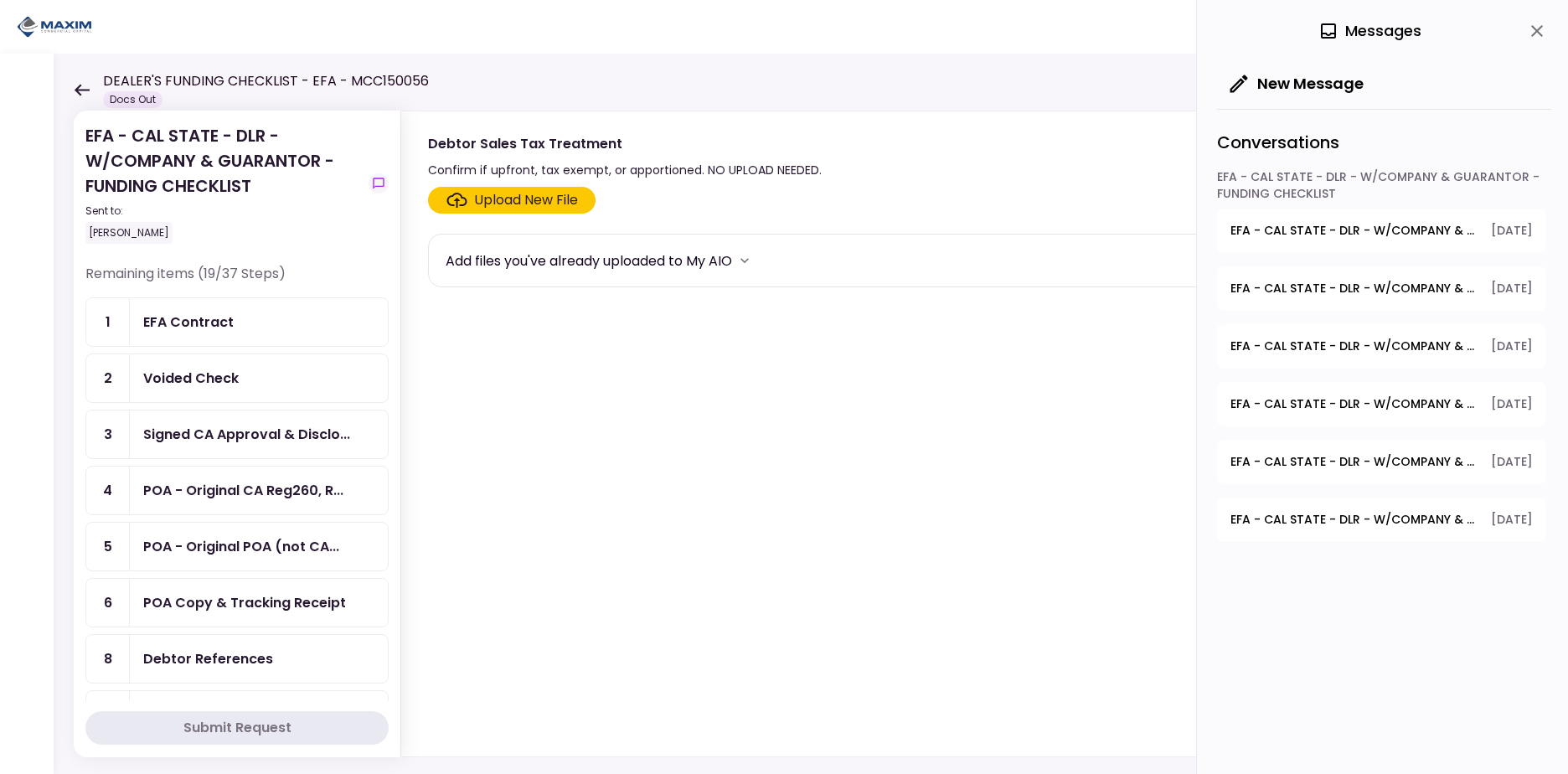
click at [316, 202] on div "EFA - CAL STATE - DLR - W/COMPANY & GUARANTOR - FUNDING CHECKLIST Sent to: Kevi…" at bounding box center [223, 183] width 276 height 121
drag, startPoint x: 388, startPoint y: 304, endPoint x: 387, endPoint y: 365, distance: 61.0
click at [387, 365] on section "EFA - CAL STATE - DLR - W/COMPANY & GUARANTOR - FUNDING CHECKLIST Sent to: Kevi…" at bounding box center [237, 434] width 327 height 647
click at [539, 446] on section "Upload New File Add files you've already uploaded to My AIO" at bounding box center [967, 468] width 1079 height 563
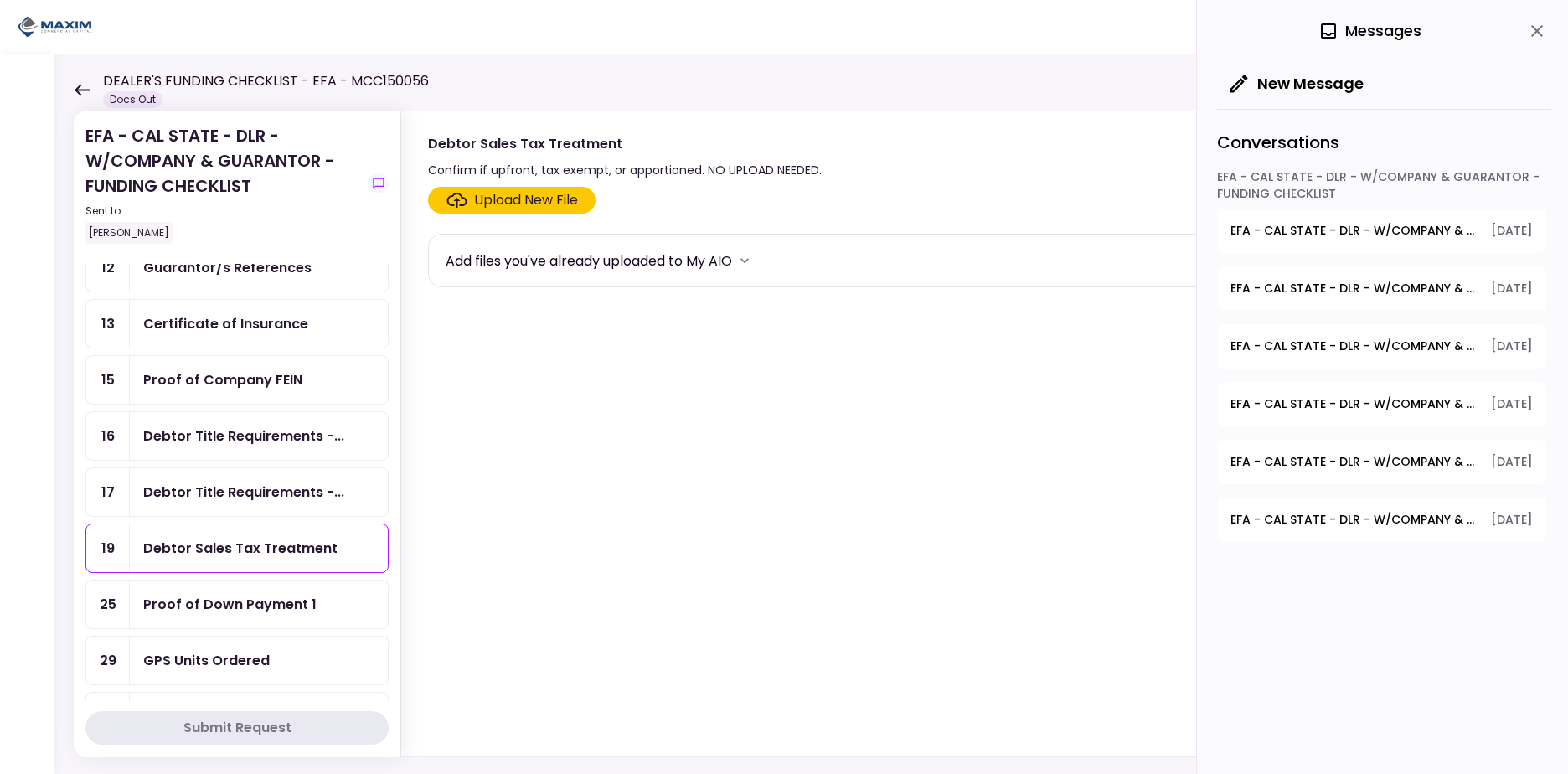
scroll to position [452, 0]
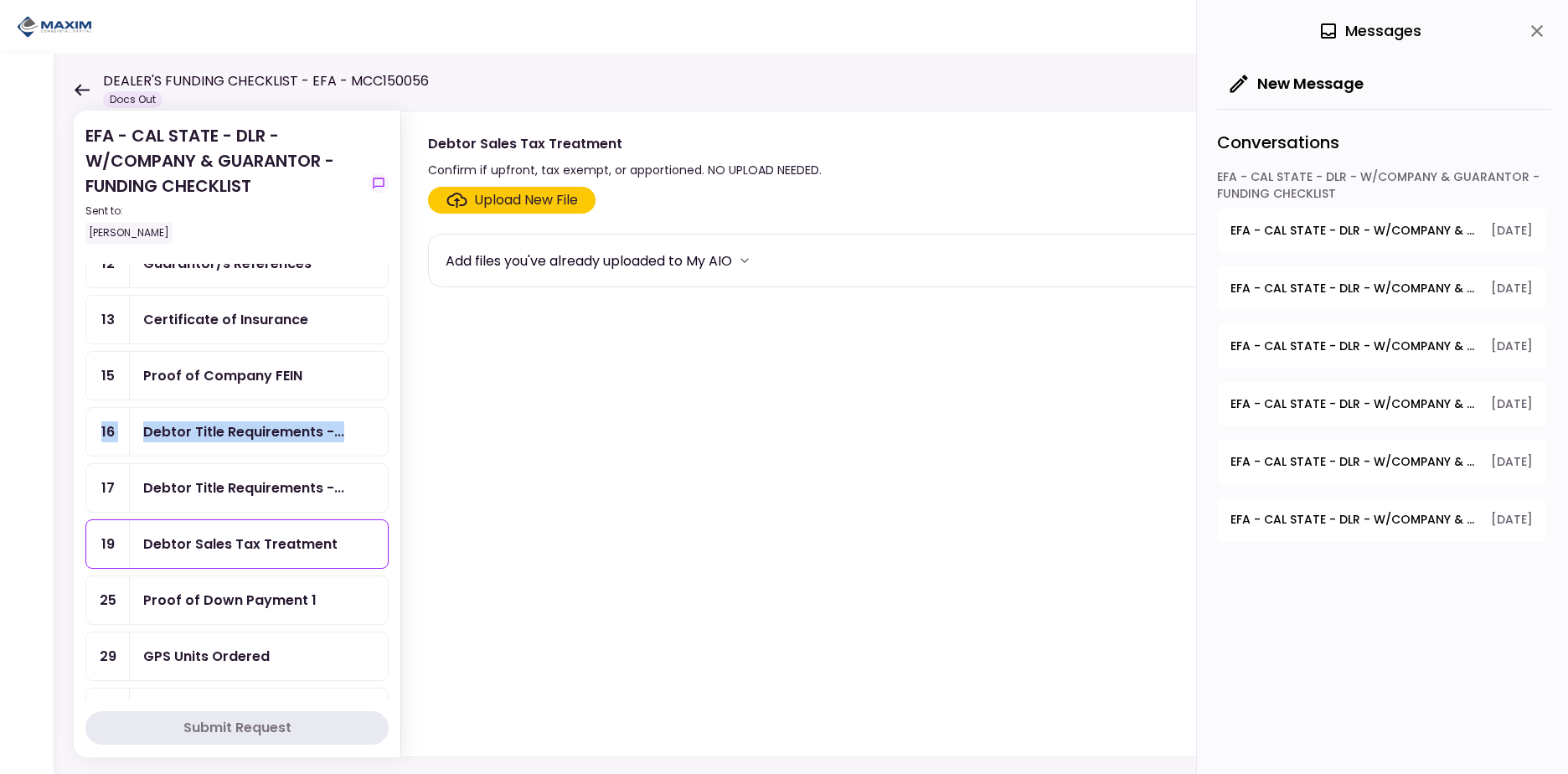
drag, startPoint x: 392, startPoint y: 382, endPoint x: 391, endPoint y: 405, distance: 23.0
click at [391, 405] on section "EFA - CAL STATE - DLR - W/COMPANY & GUARANTOR - FUNDING CHECKLIST Sent to: Kevi…" at bounding box center [237, 434] width 327 height 647
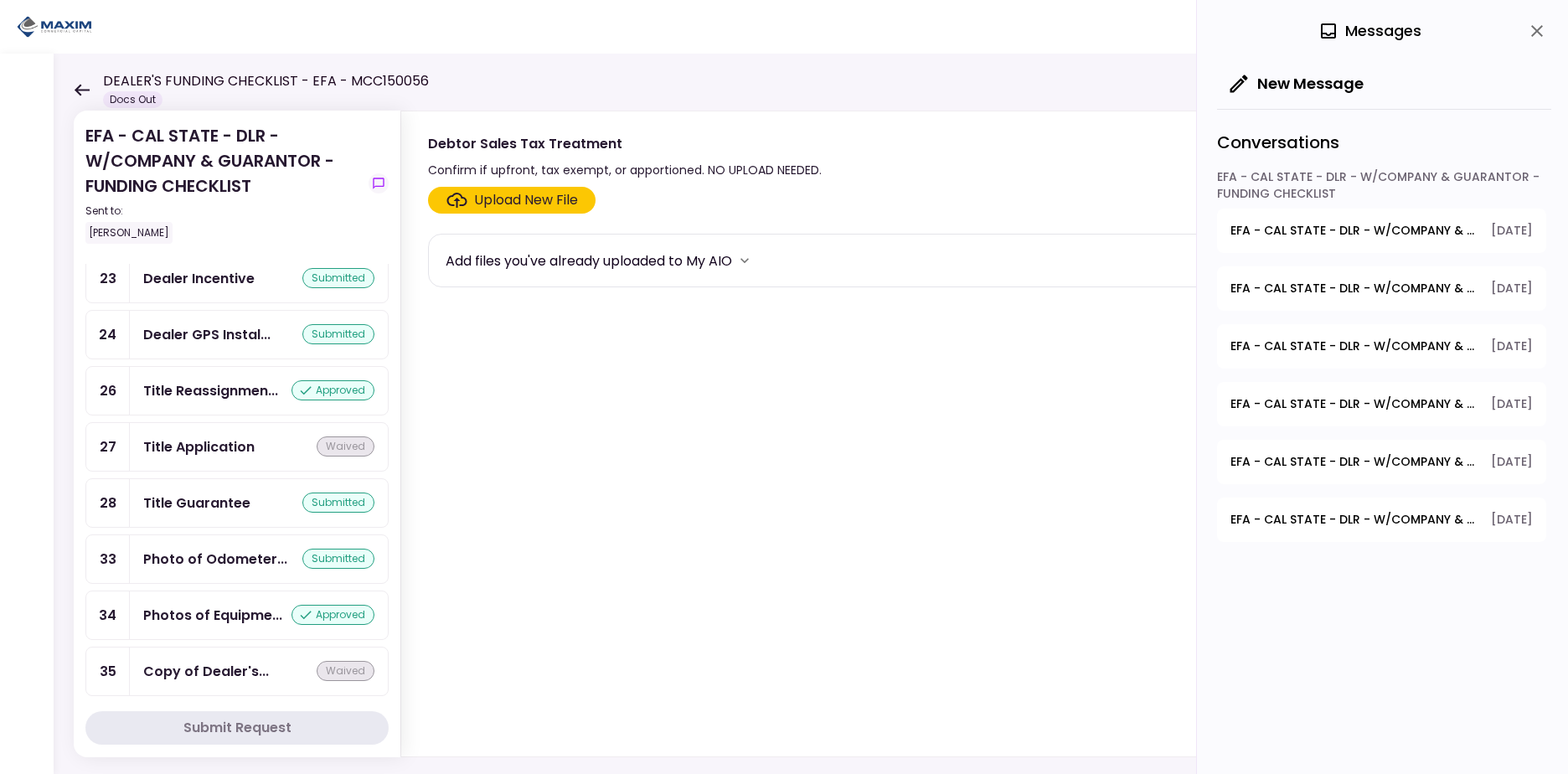
scroll to position [1722, 0]
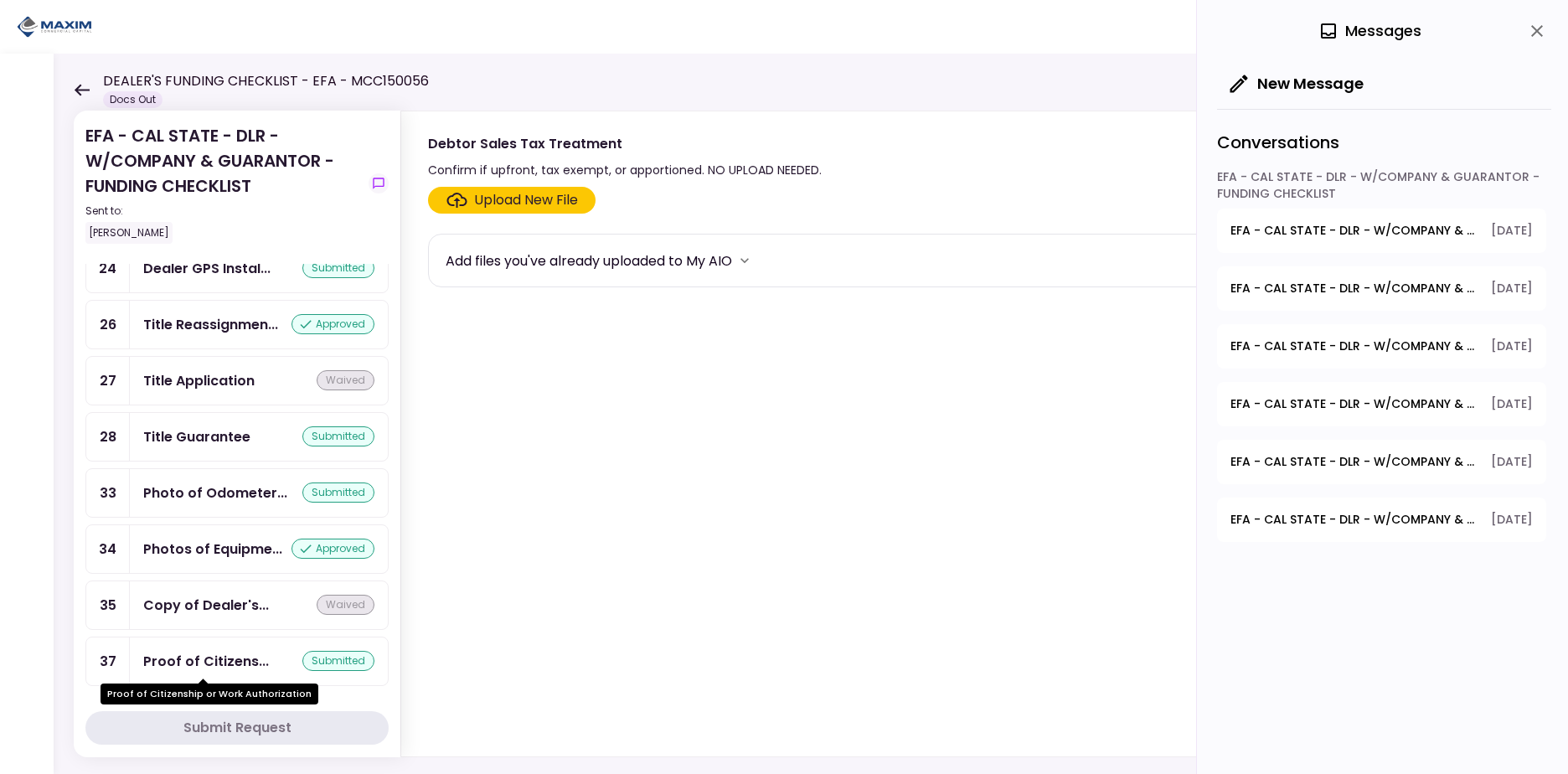
click at [216, 657] on div "Proof of Citizens..." at bounding box center [205, 661] width 126 height 21
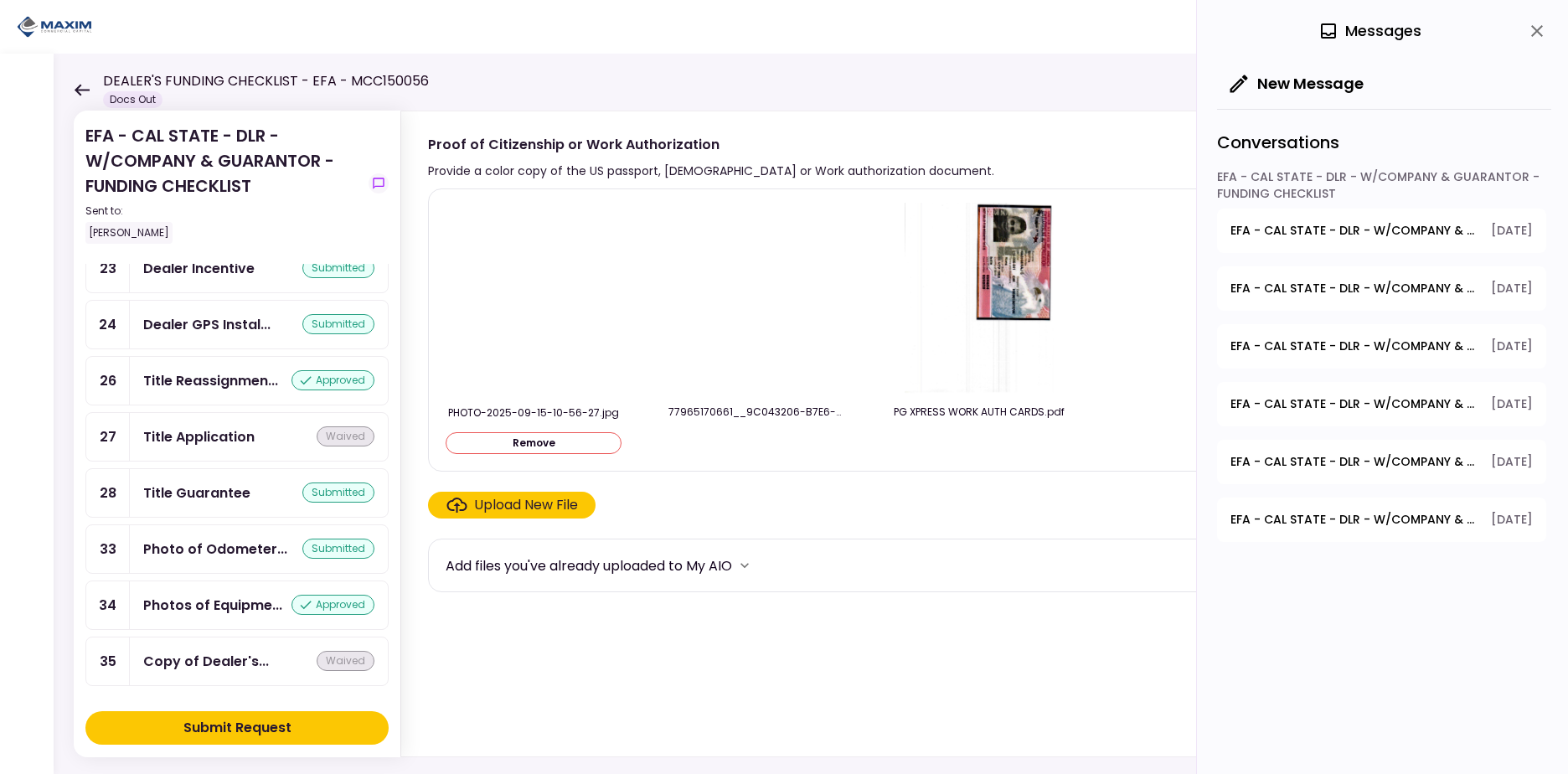
click at [1017, 677] on section "PHOTO-2025-09-15-10-56-27.jpg Remove 77965170661__9C043206-B7E6-457A-AE62-ABC65…" at bounding box center [967, 469] width 1079 height 561
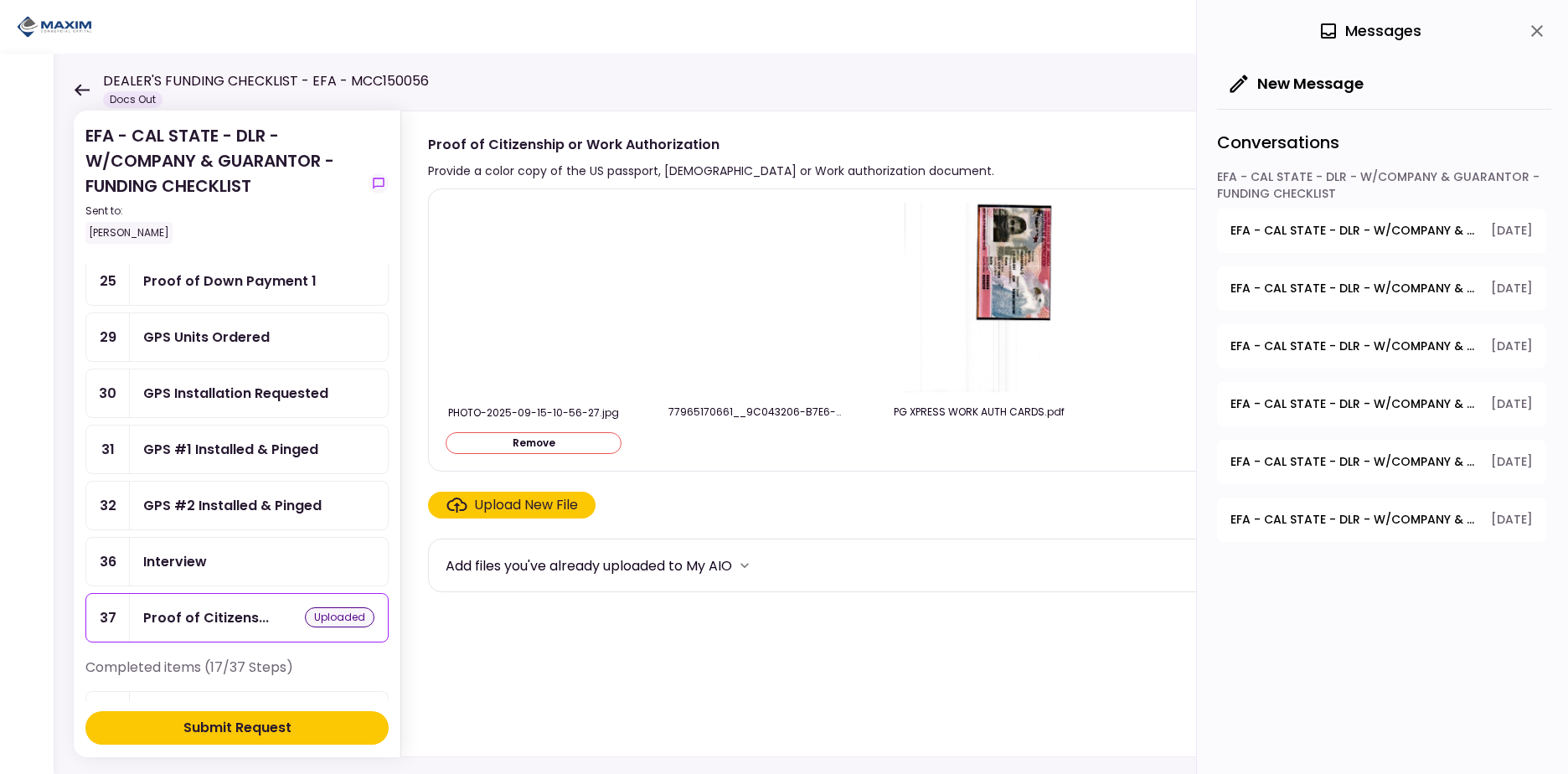
scroll to position [766, 0]
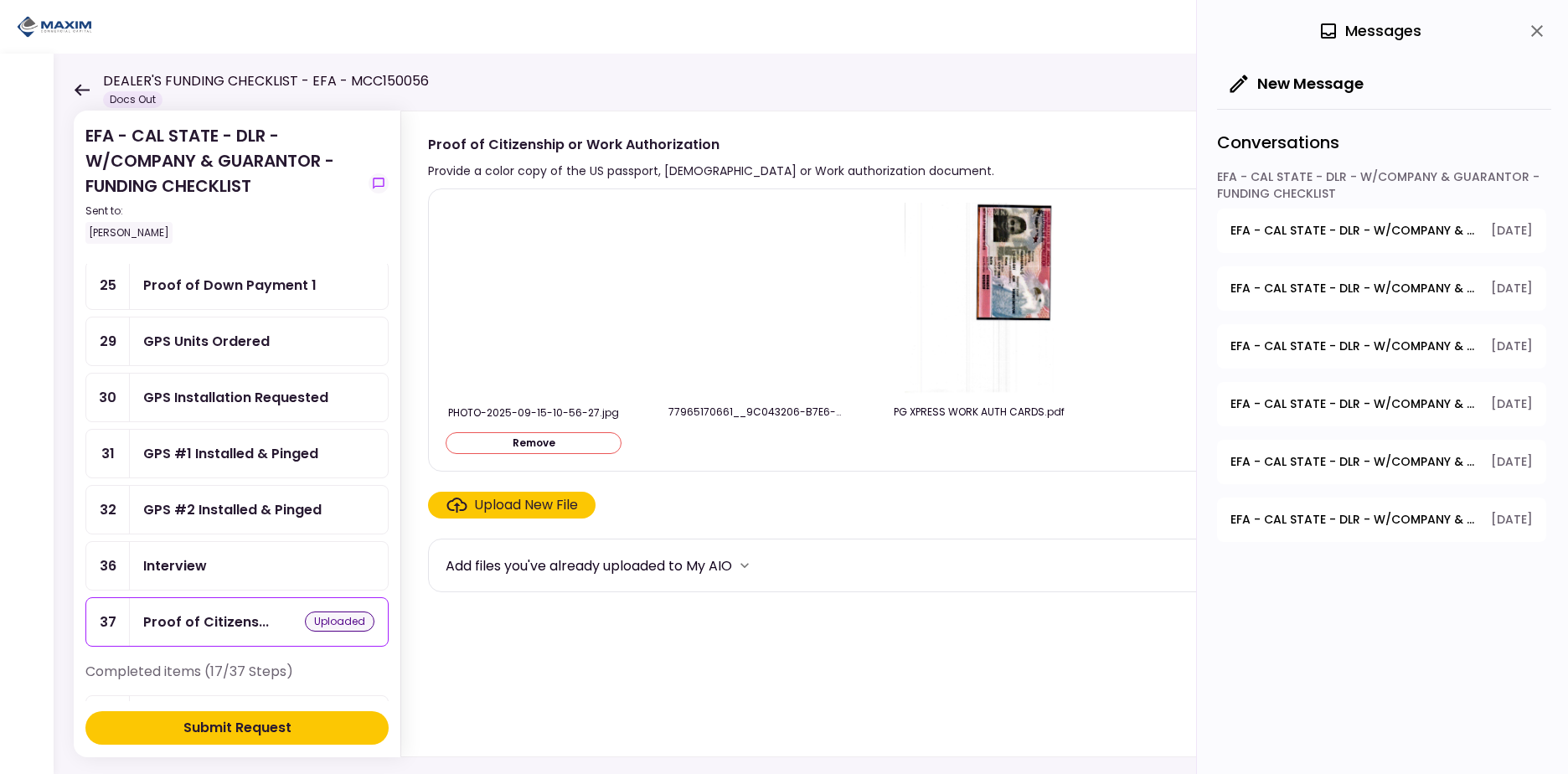
drag, startPoint x: 388, startPoint y: 471, endPoint x: 388, endPoint y: 460, distance: 11.0
click at [388, 460] on section "EFA - CAL STATE - DLR - W/COMPANY & GUARANTOR - FUNDING CHECKLIST Sent to: Kevi…" at bounding box center [237, 434] width 327 height 647
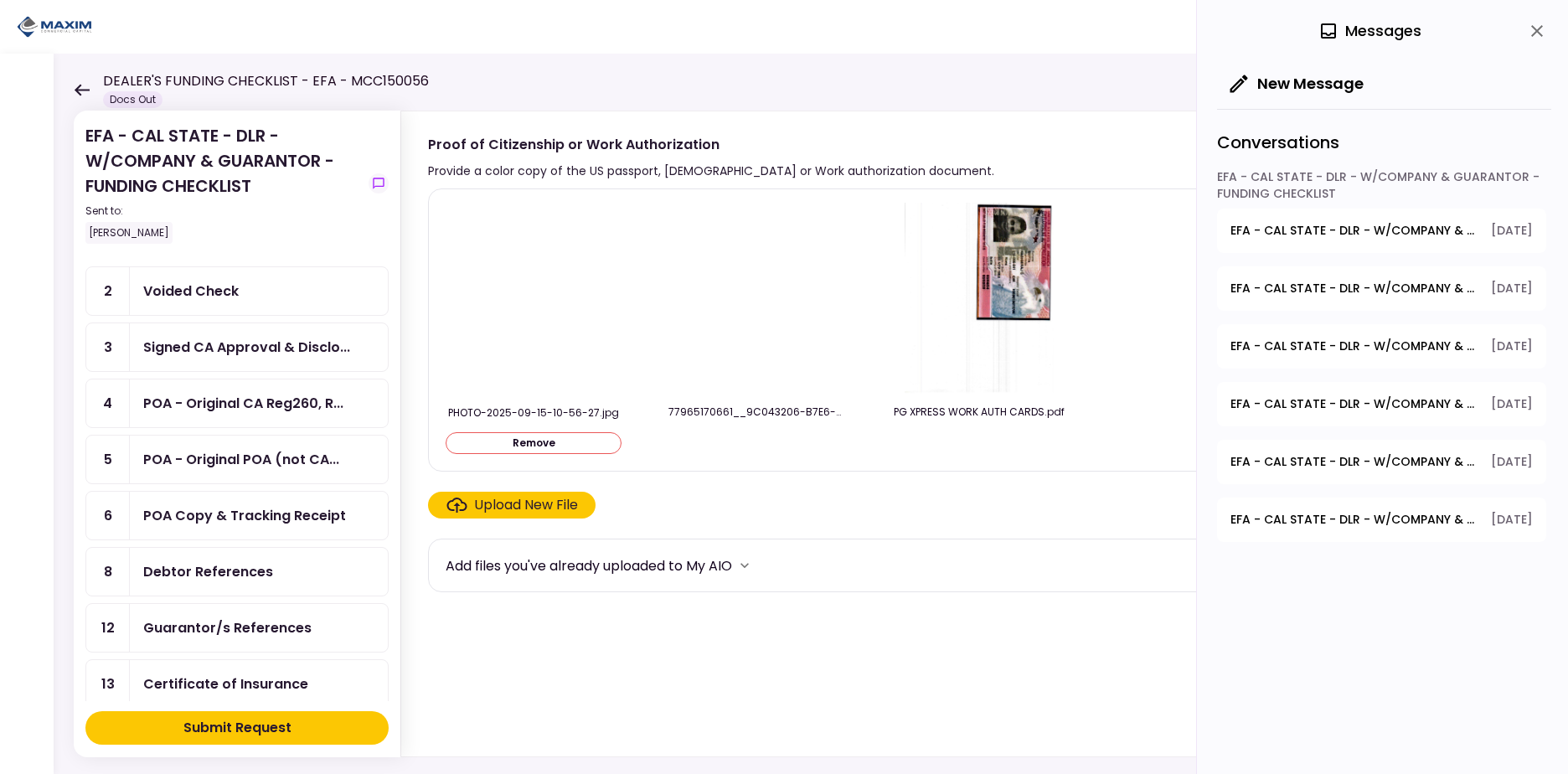
scroll to position [0, 0]
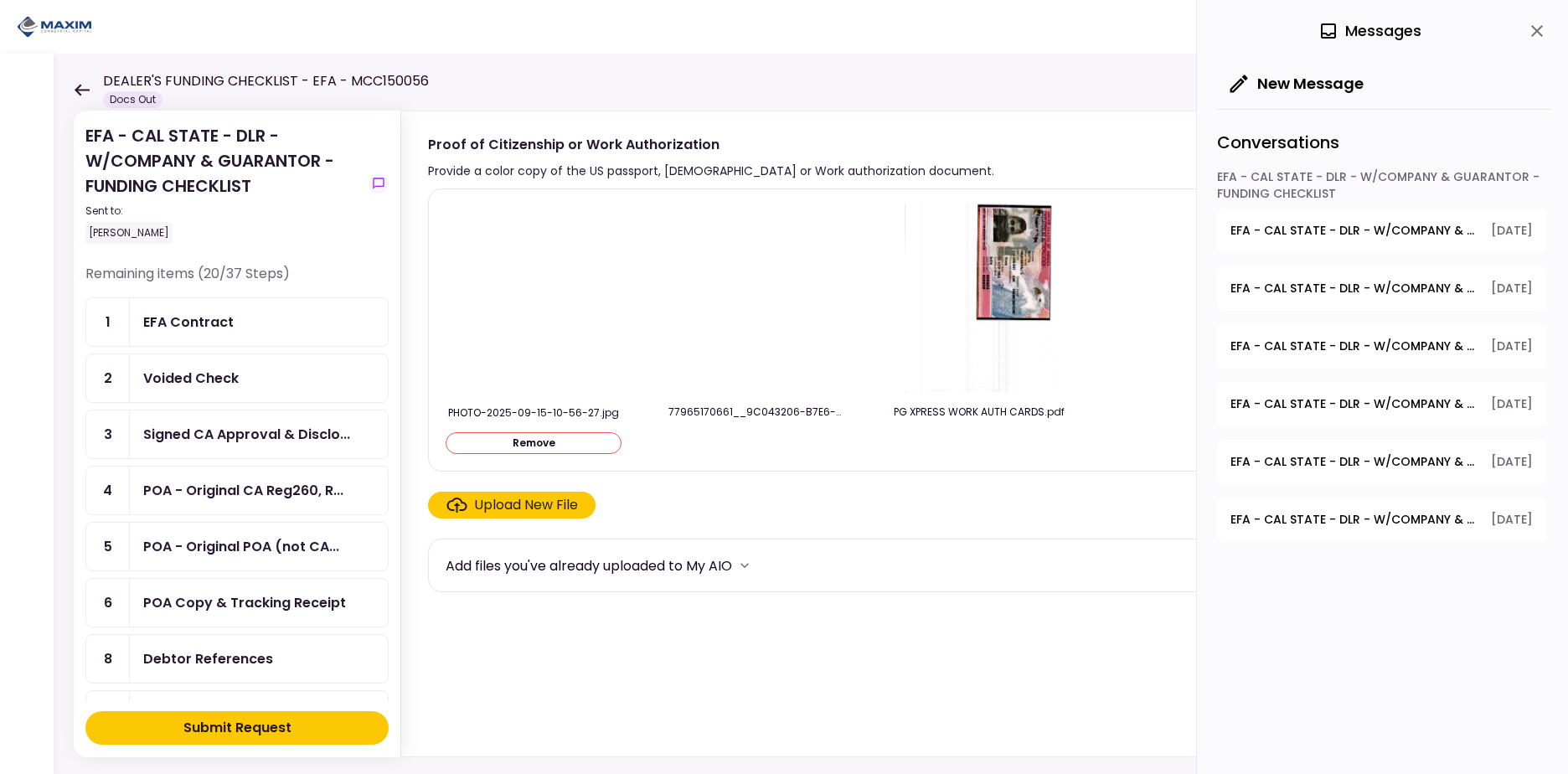
click at [272, 735] on div "Submit Request" at bounding box center [237, 728] width 108 height 21
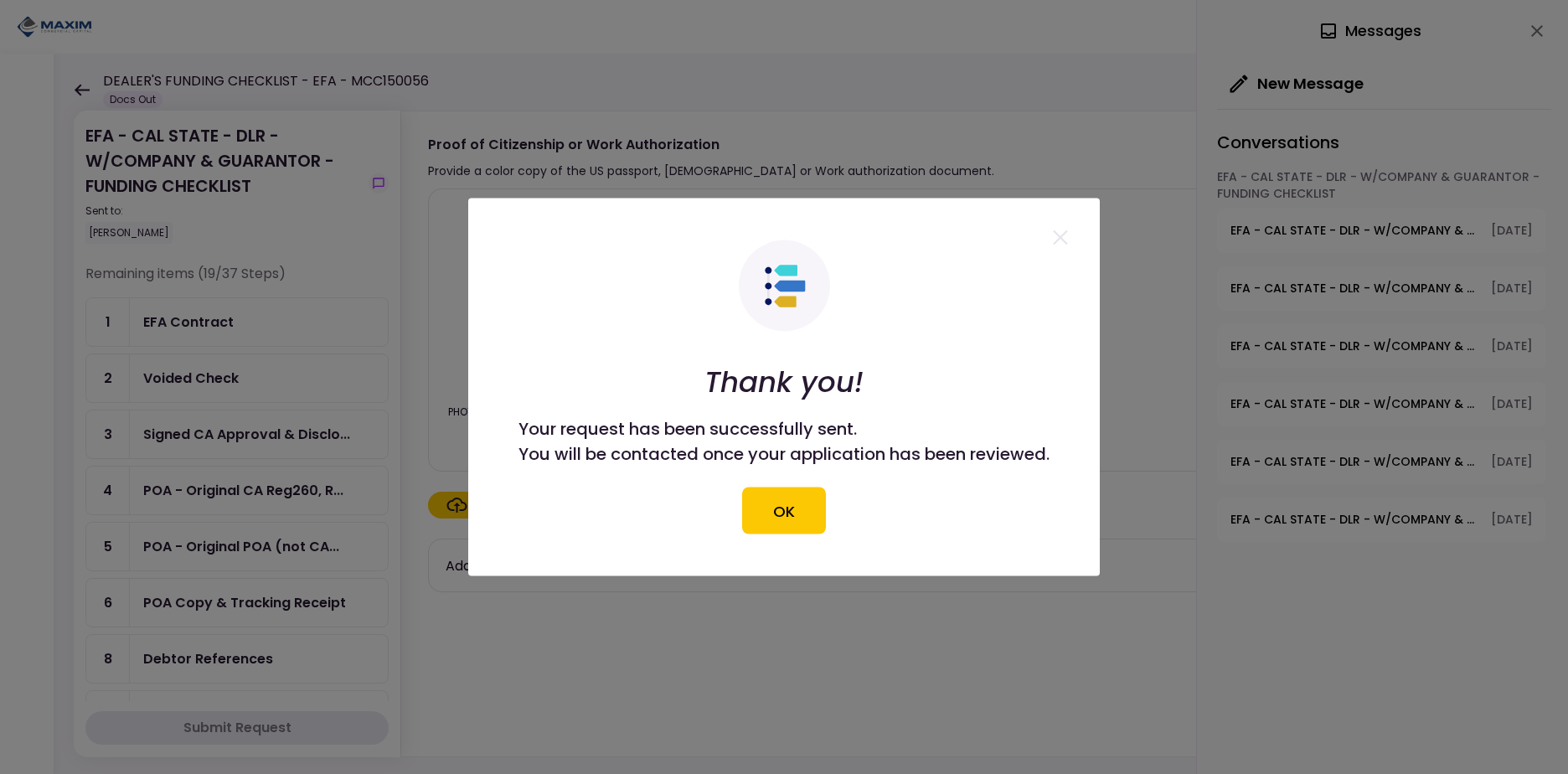
click at [798, 511] on button "OK" at bounding box center [784, 511] width 84 height 47
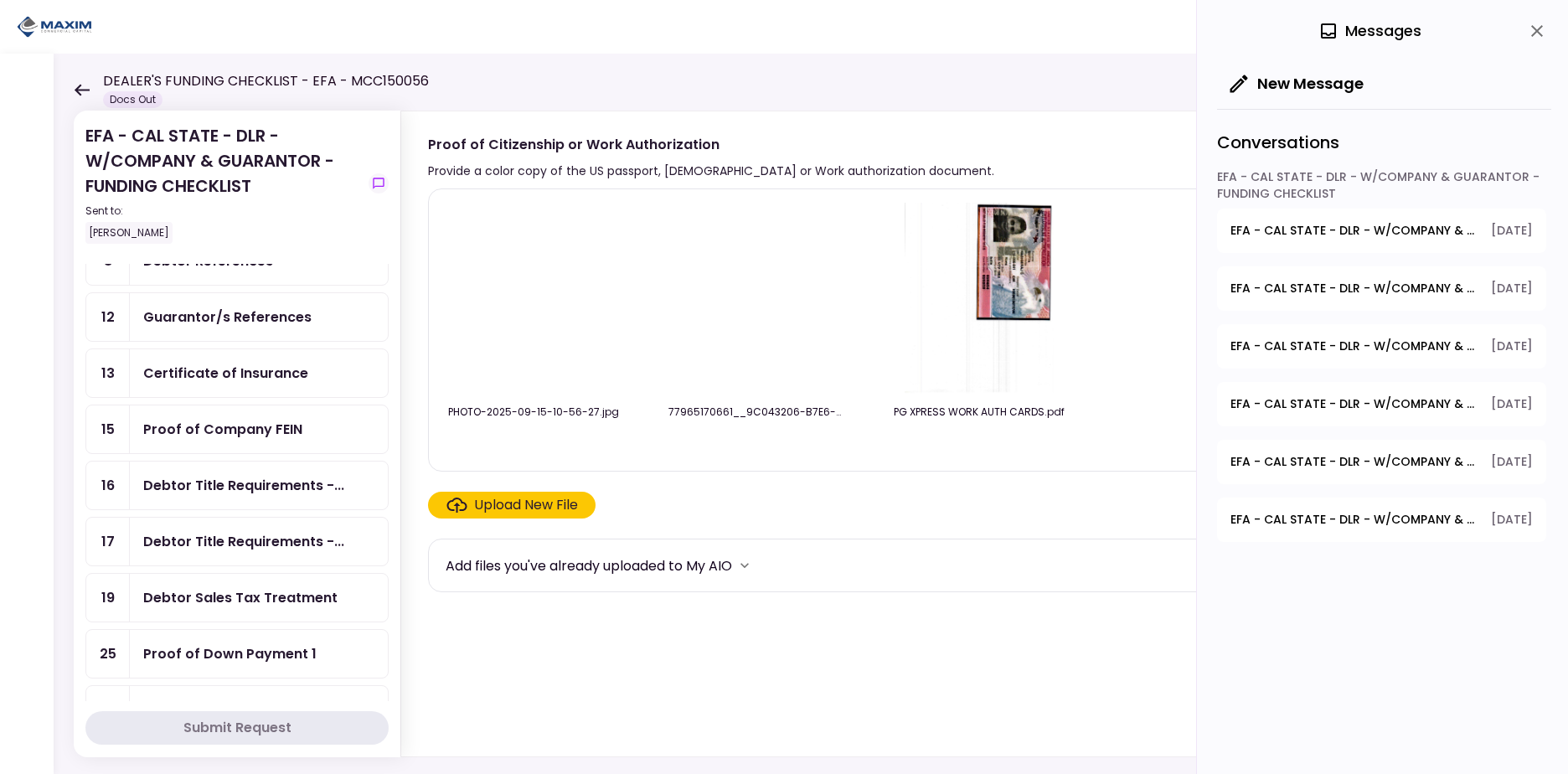
scroll to position [434, 0]
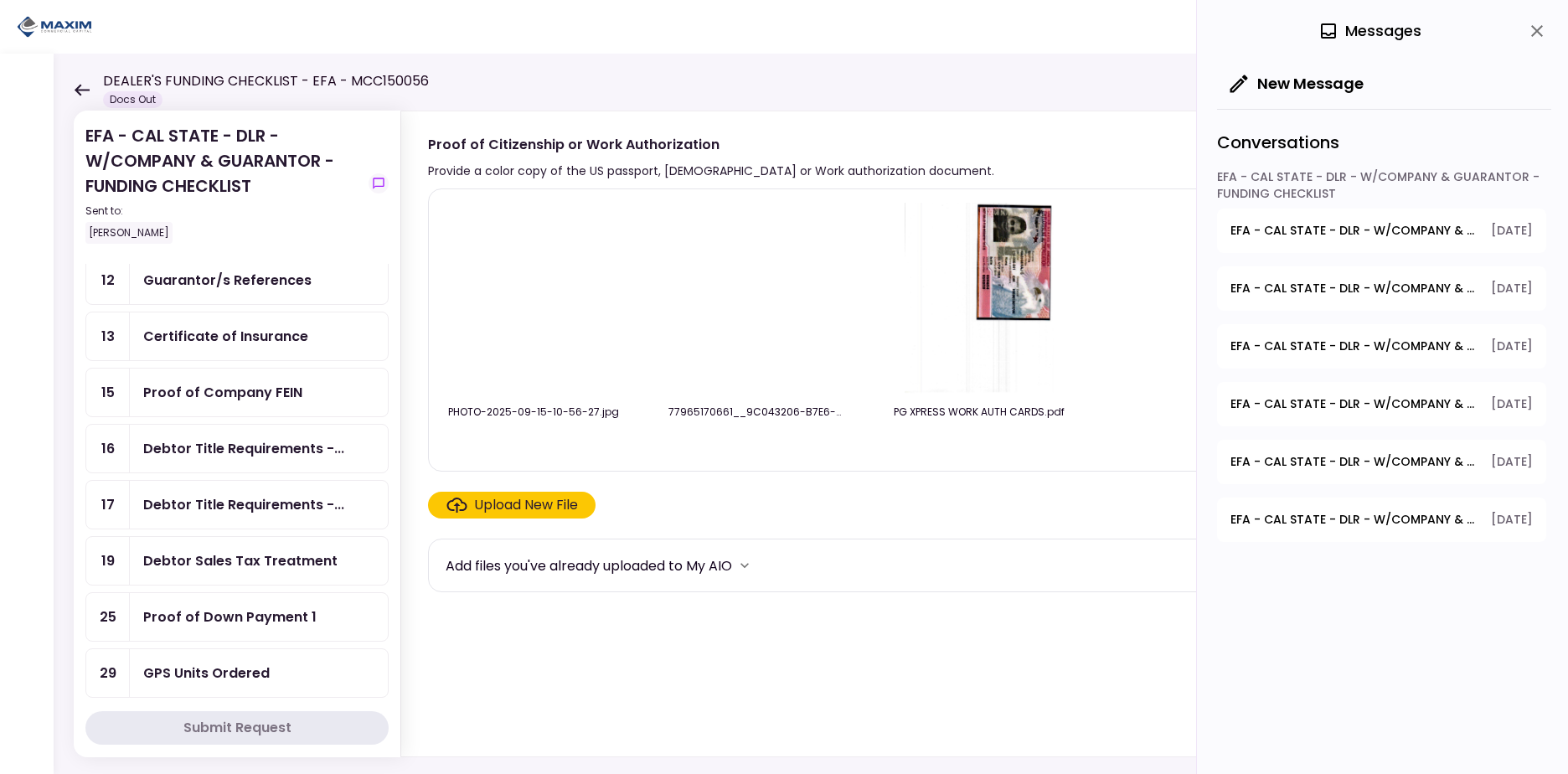
click at [259, 393] on div "Proof of Company FEIN" at bounding box center [222, 393] width 159 height 21
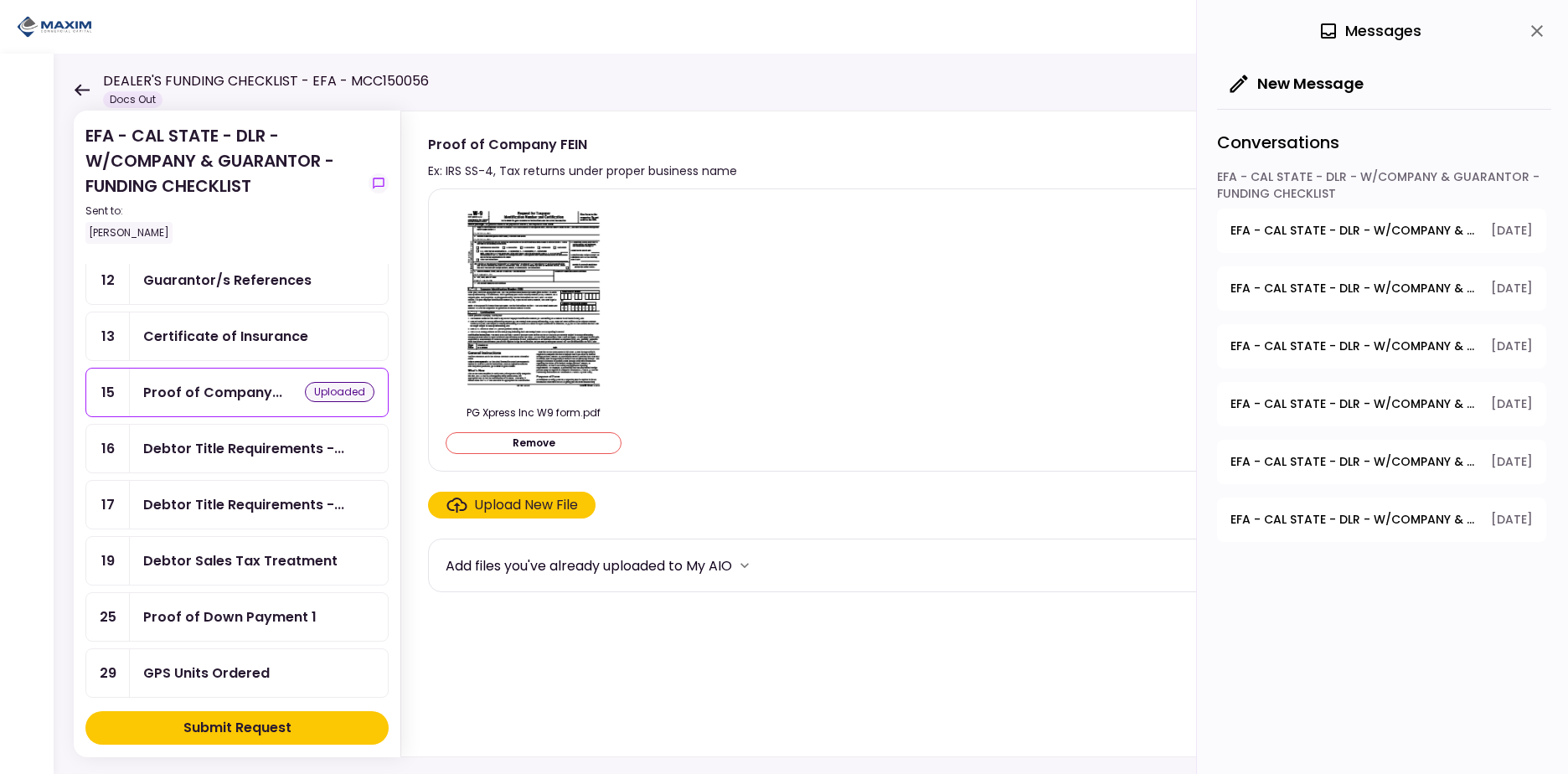
click at [265, 730] on div "Submit Request" at bounding box center [237, 728] width 108 height 21
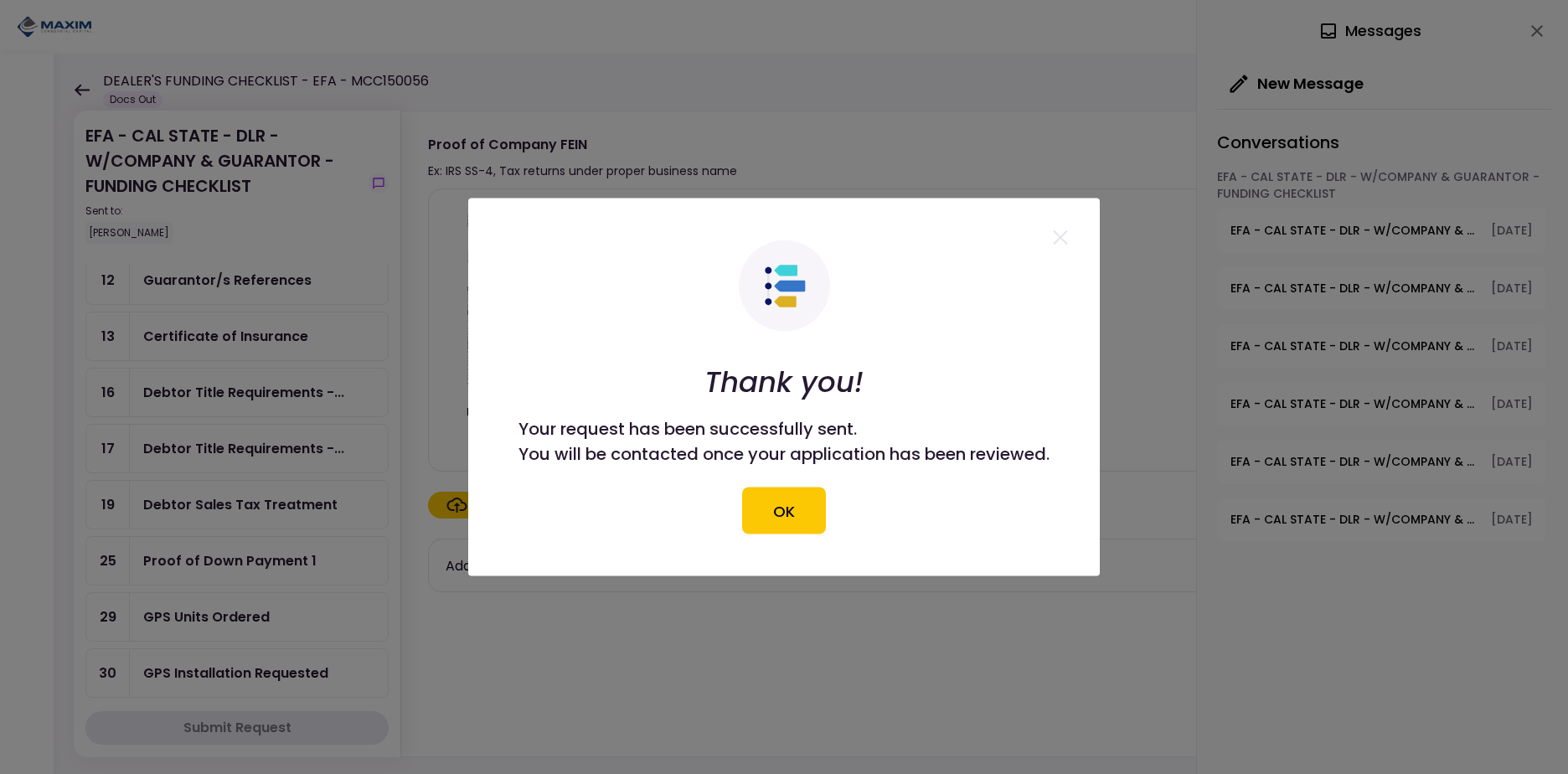
click at [803, 507] on button "OK" at bounding box center [784, 511] width 84 height 47
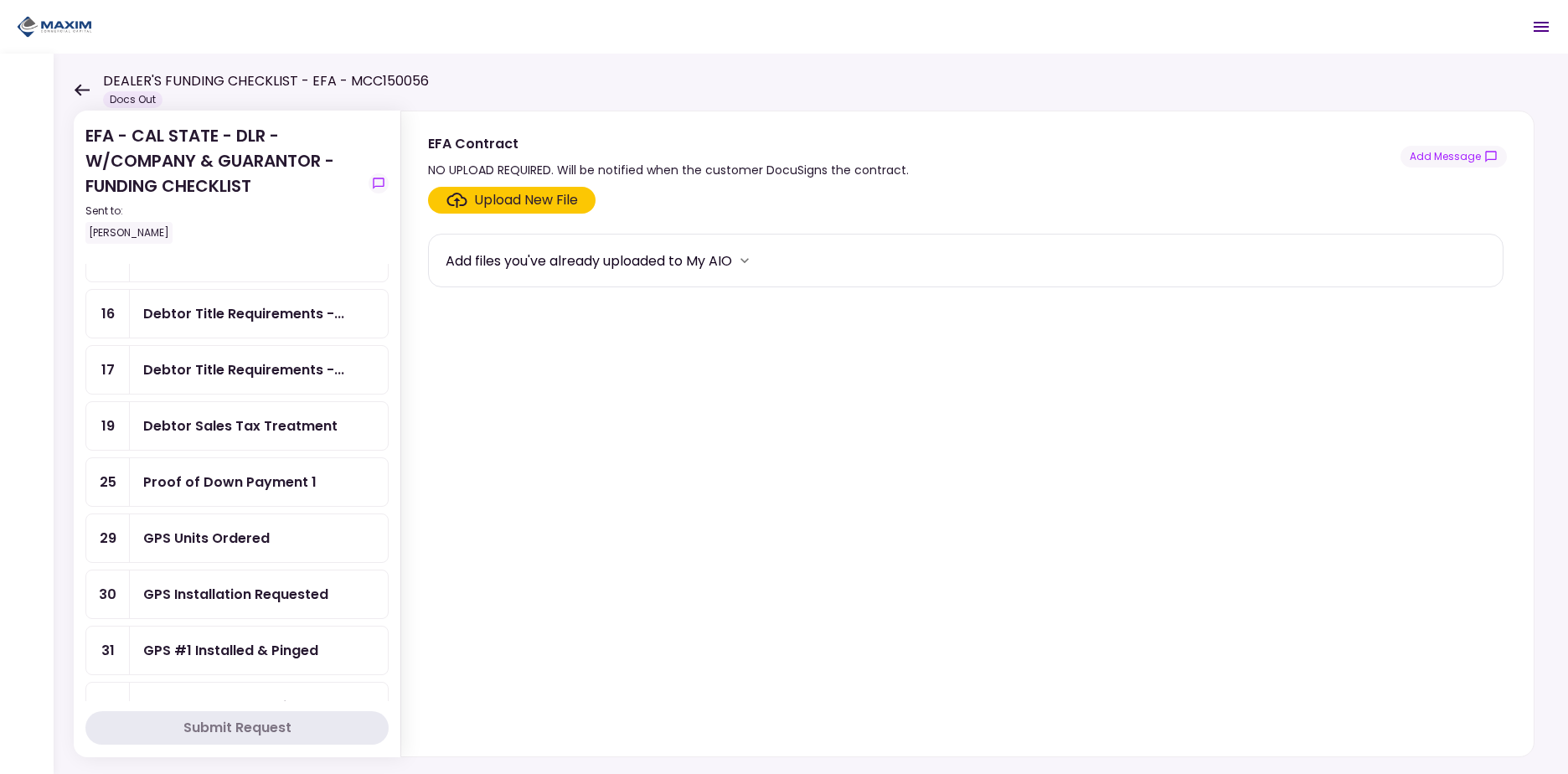
scroll to position [493, 0]
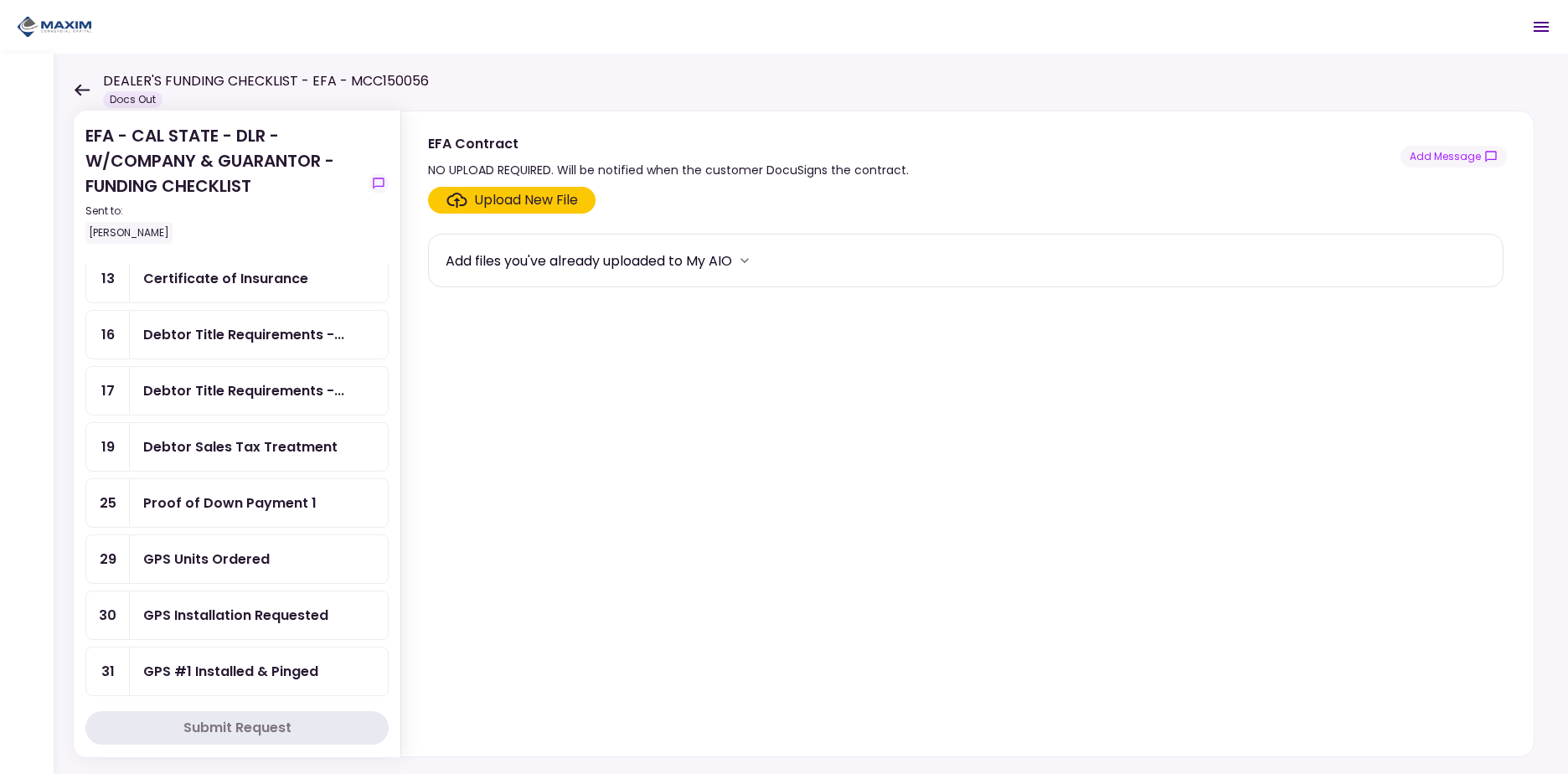
click at [303, 347] on div "Debtor Title Requirements -..." at bounding box center [259, 334] width 258 height 48
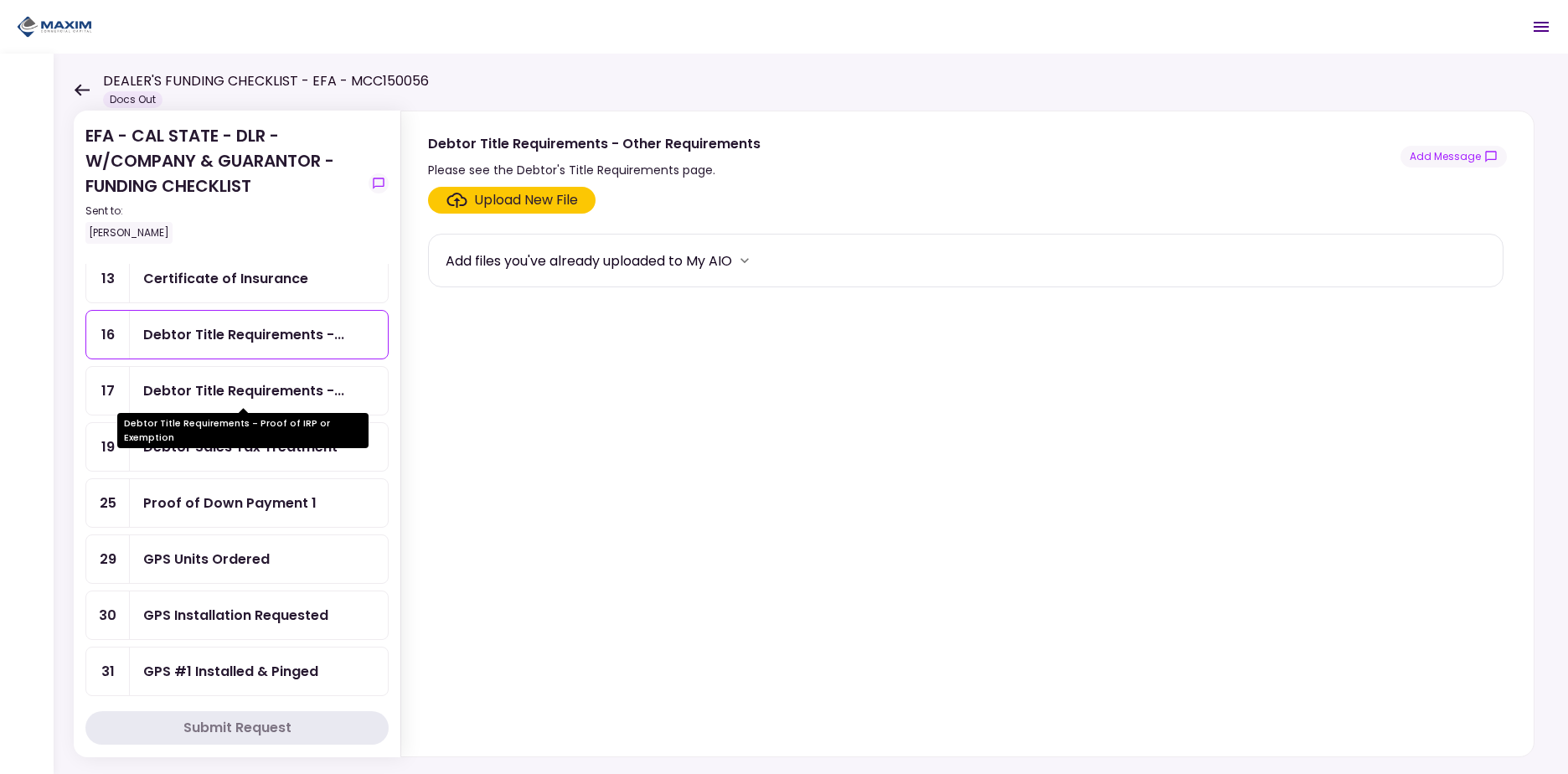
click at [296, 389] on div "Debtor Title Requirements -..." at bounding box center [243, 391] width 201 height 21
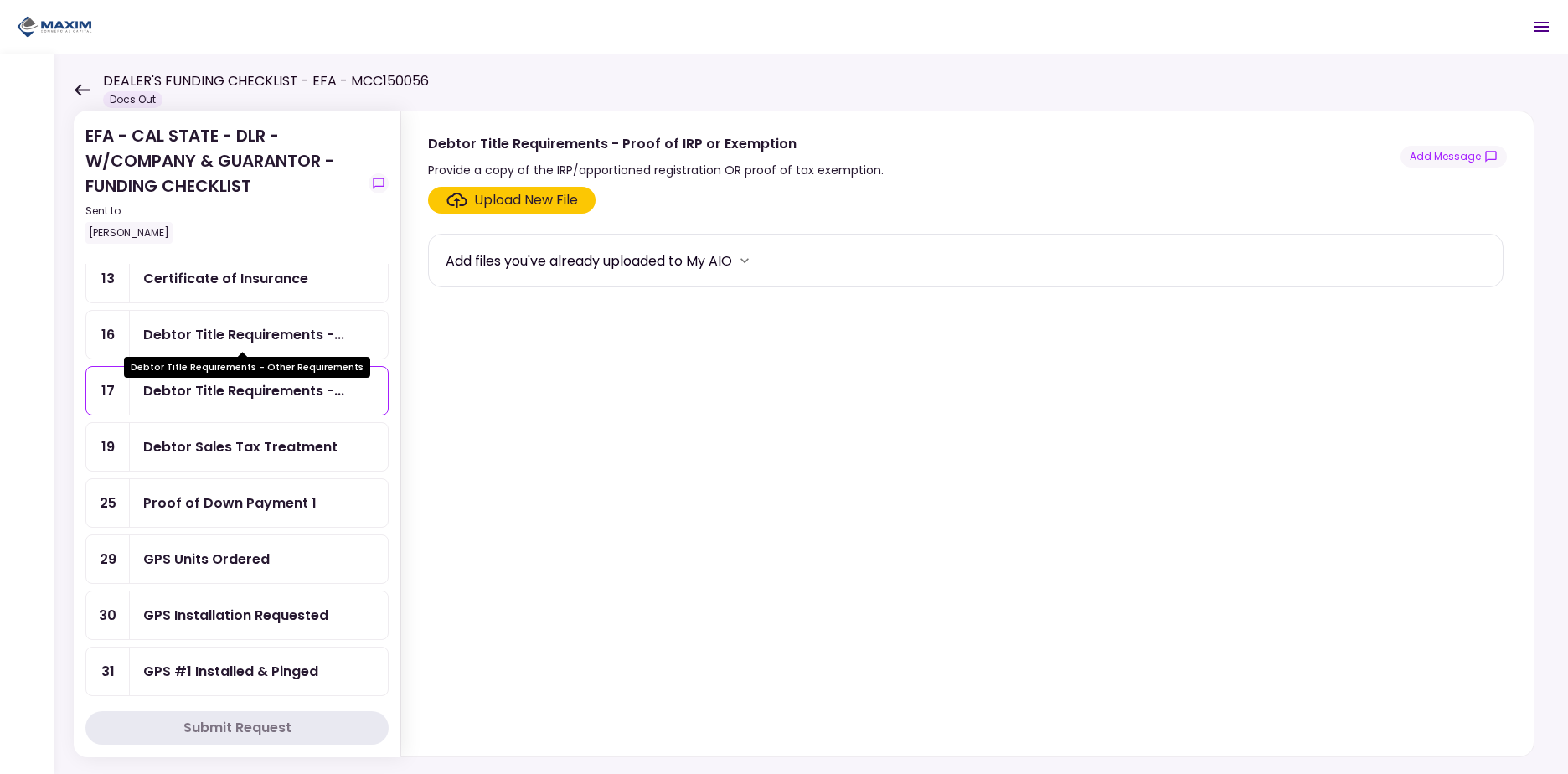
click at [297, 338] on div "Debtor Title Requirements -..." at bounding box center [243, 334] width 201 height 21
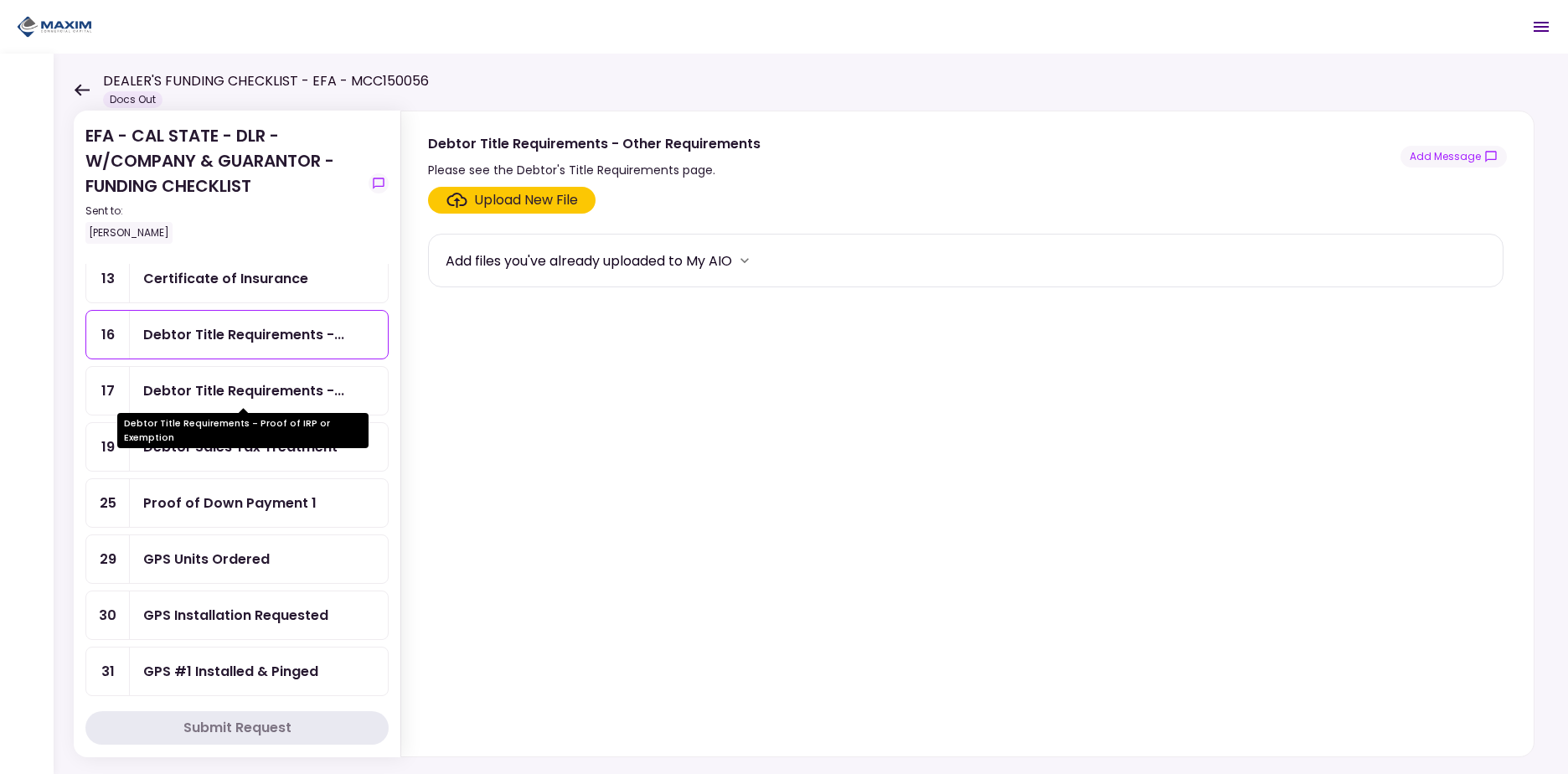
click at [323, 396] on div "Debtor Title Requirements -..." at bounding box center [243, 391] width 201 height 21
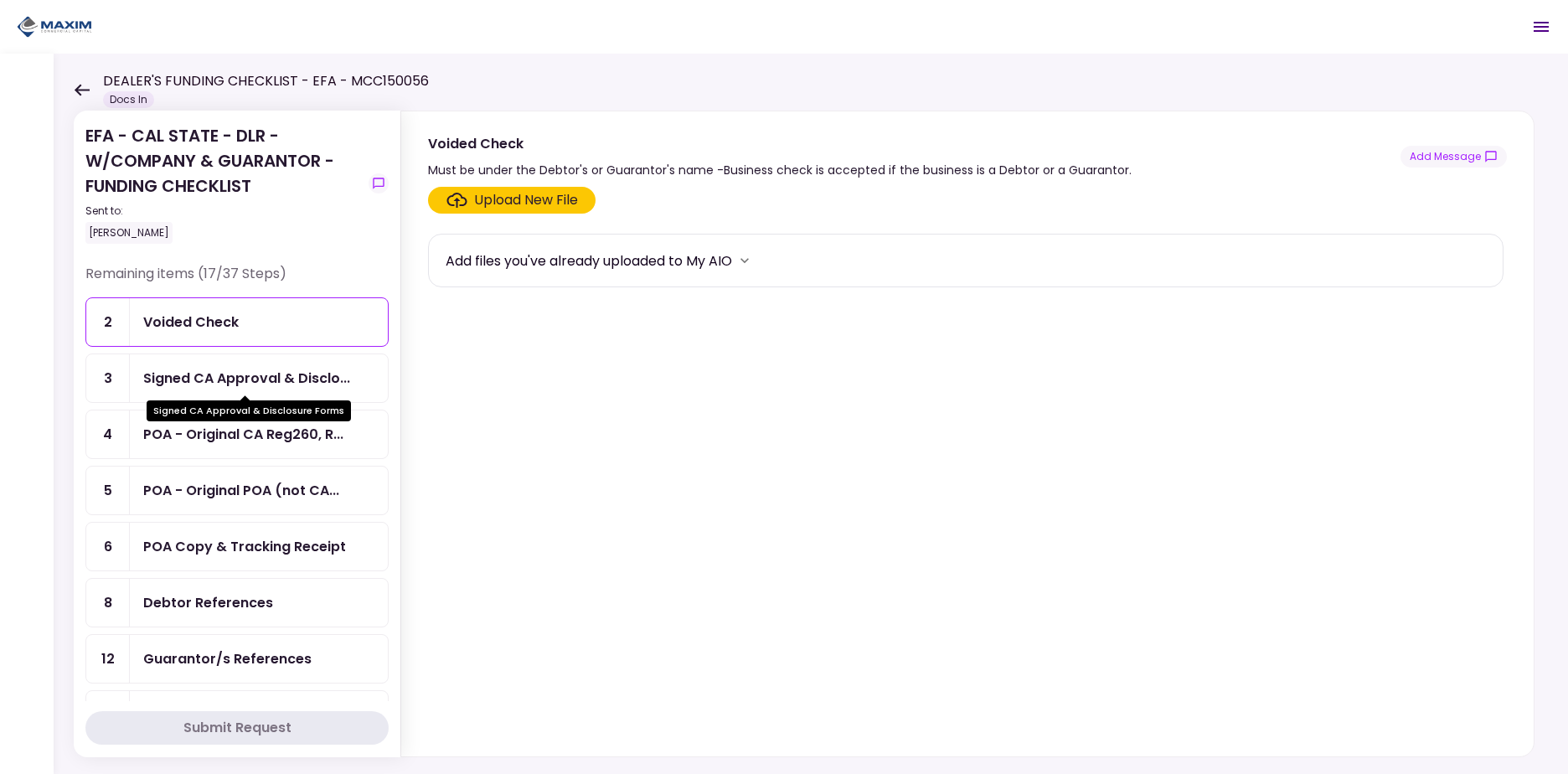
click at [222, 385] on div "Signed CA Approval & Disclo..." at bounding box center [246, 378] width 207 height 21
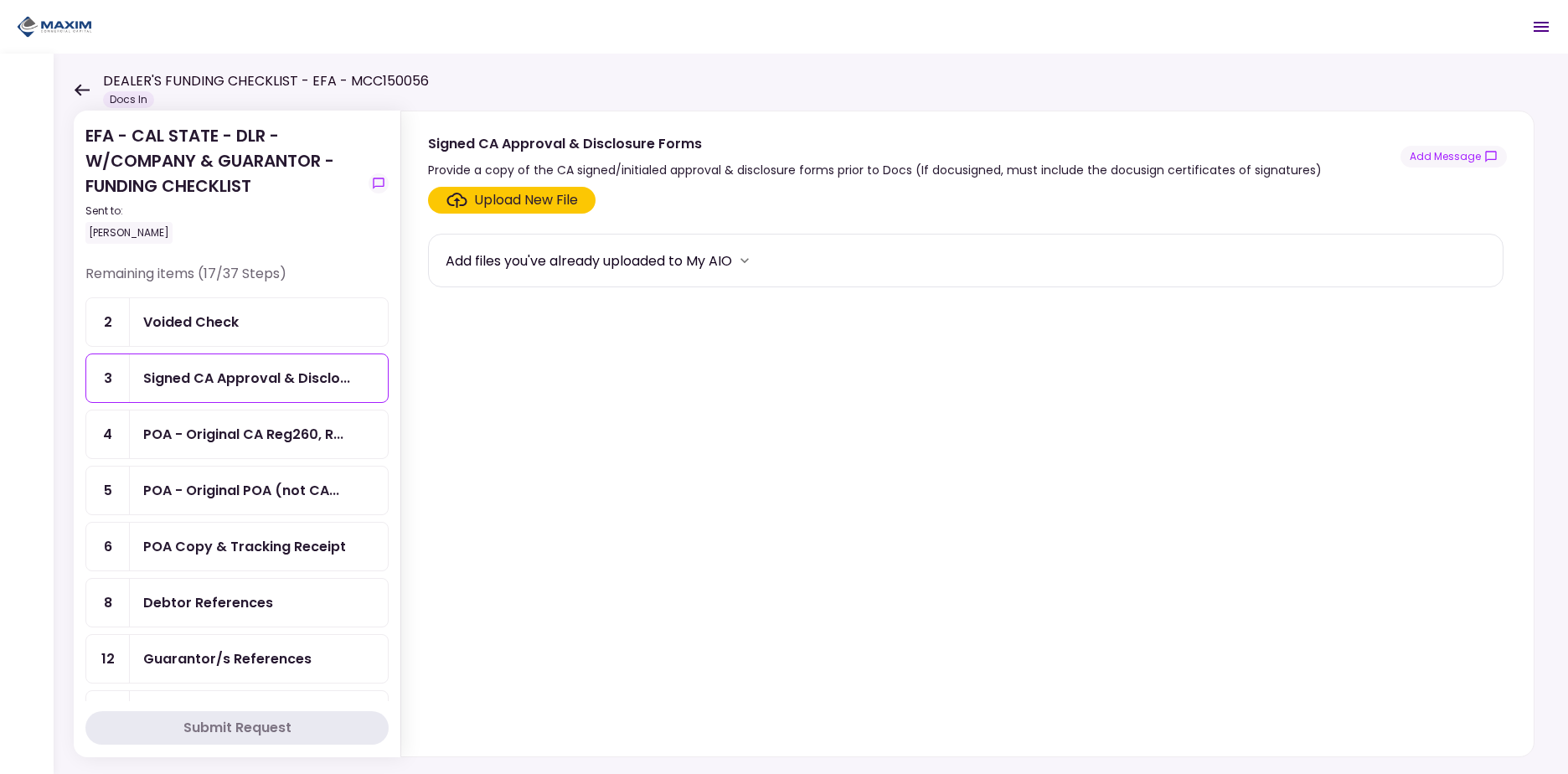
click at [221, 325] on div "Voided Check" at bounding box center [191, 322] width 96 height 21
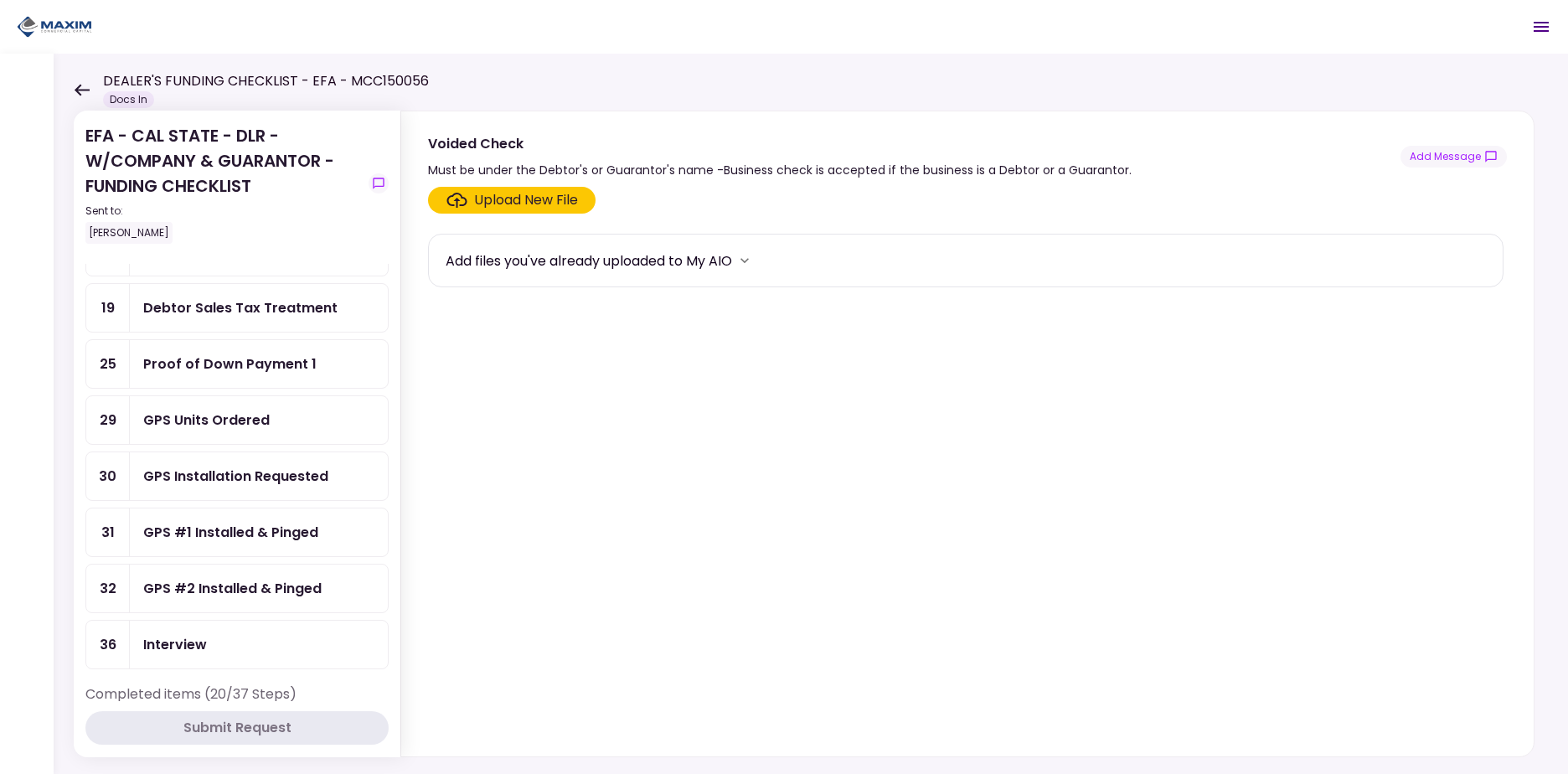
scroll to position [580, 0]
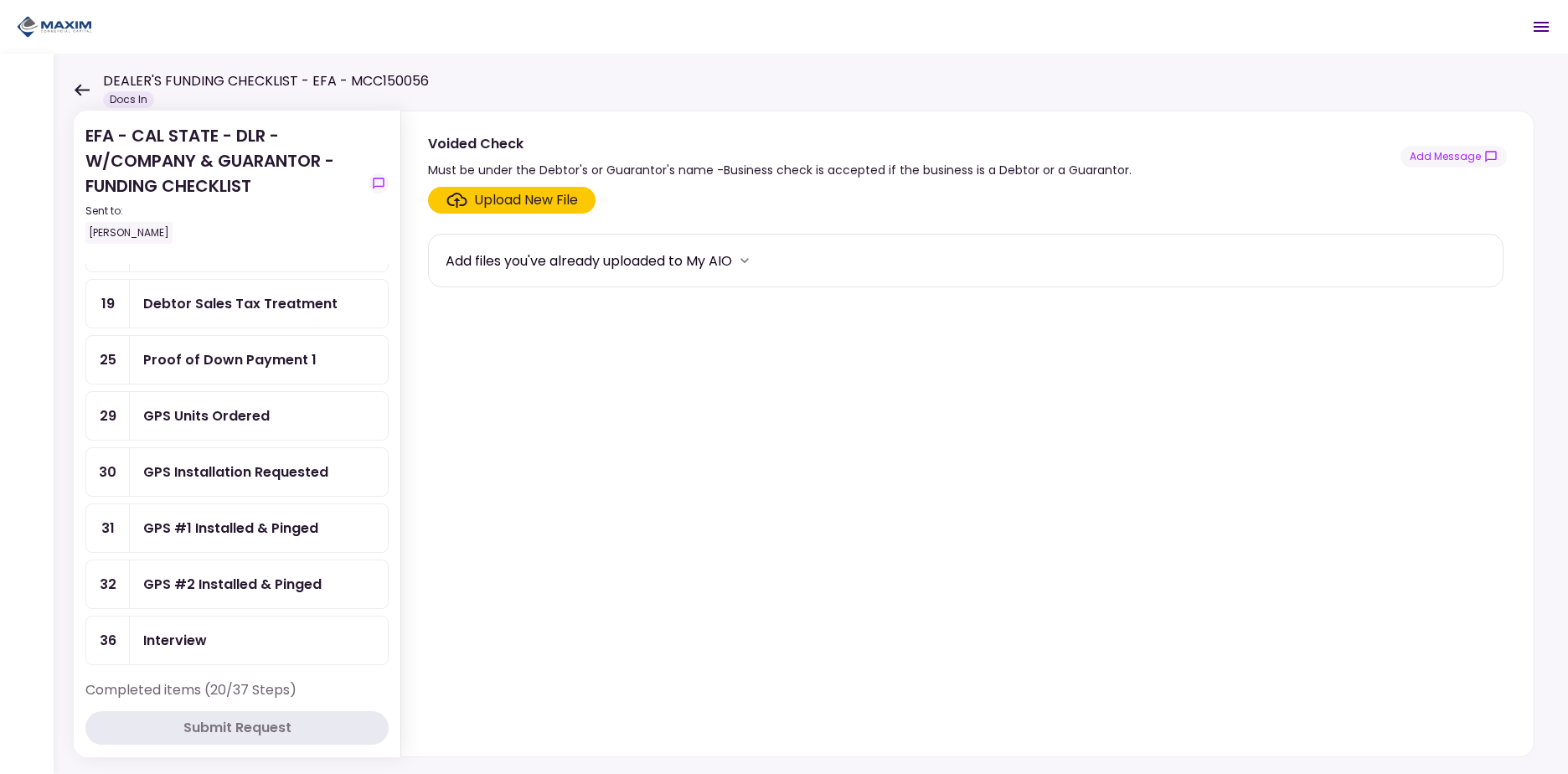
click at [278, 416] on div "GPS Units Ordered" at bounding box center [258, 416] width 231 height 21
click at [990, 273] on div "Add files you've already uploaded to My AIO" at bounding box center [965, 260] width 1075 height 54
click at [748, 265] on icon "more" at bounding box center [745, 261] width 17 height 17
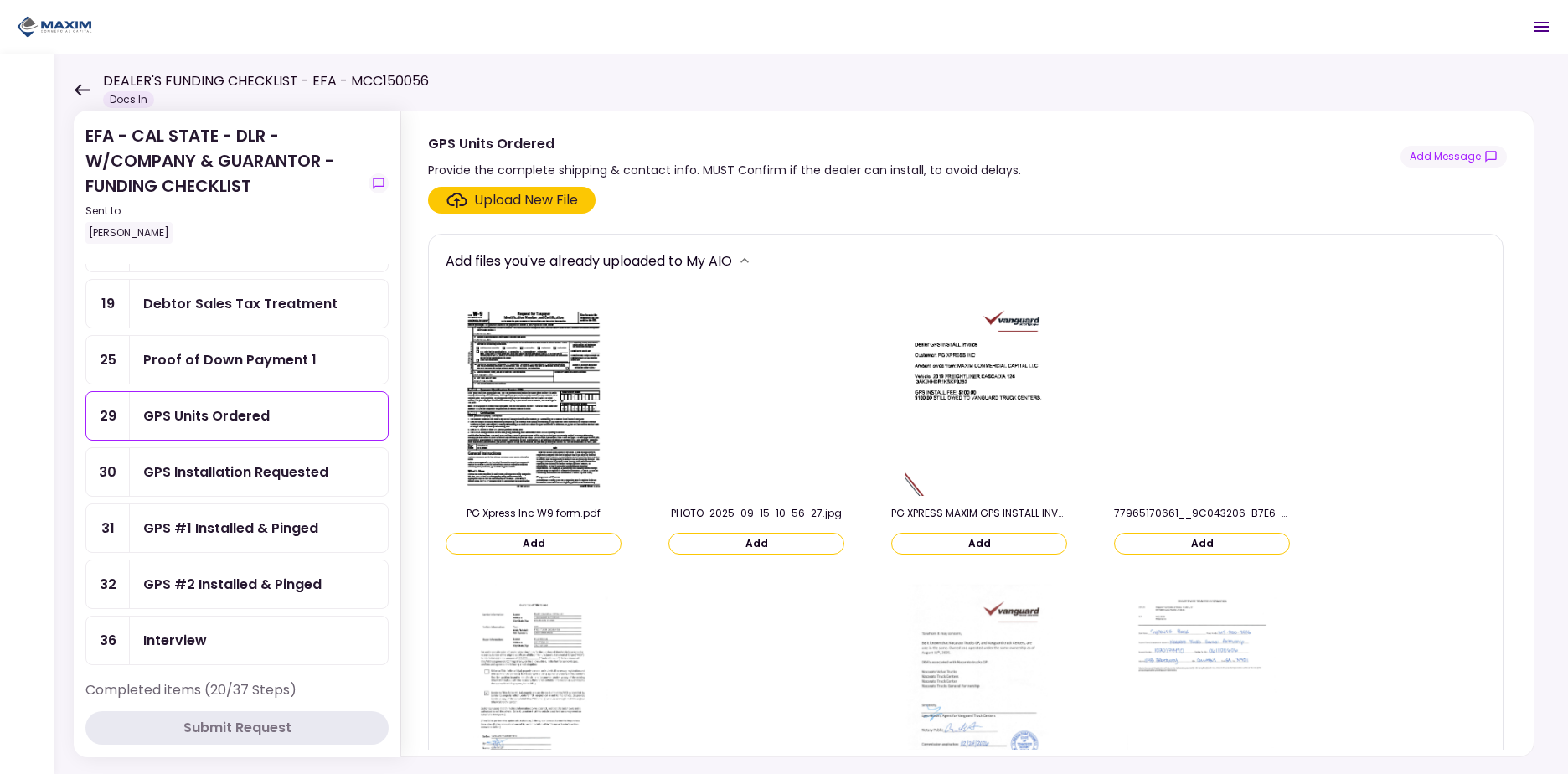
click at [748, 260] on icon "more" at bounding box center [745, 261] width 9 height 5
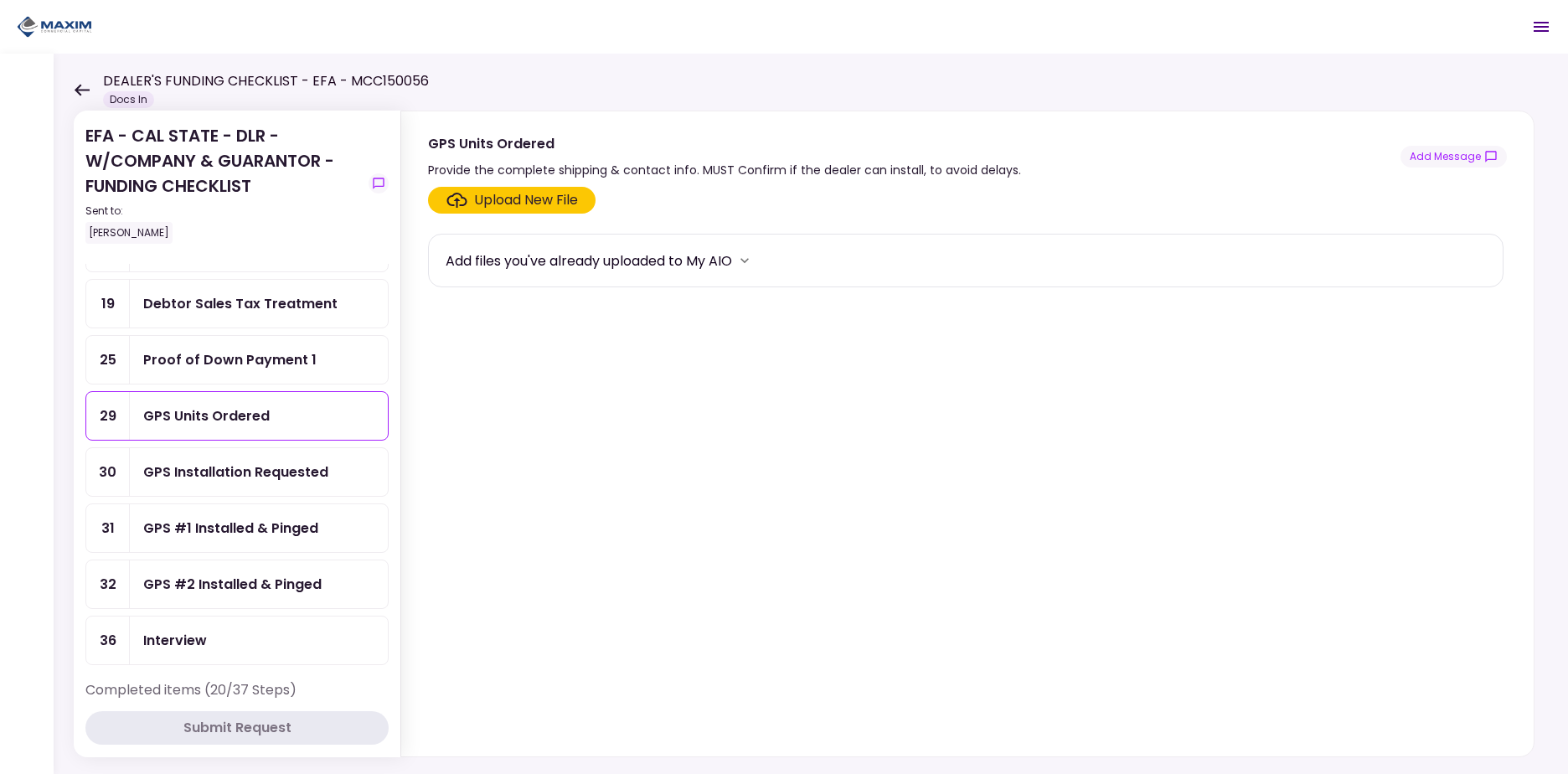
click at [1431, 168] on div "GPS Units Ordered Provide the complete shipping & contact info. MUST Confirm if…" at bounding box center [967, 157] width 1079 height 47
click at [1438, 159] on button "Add Message" at bounding box center [1453, 156] width 106 height 21
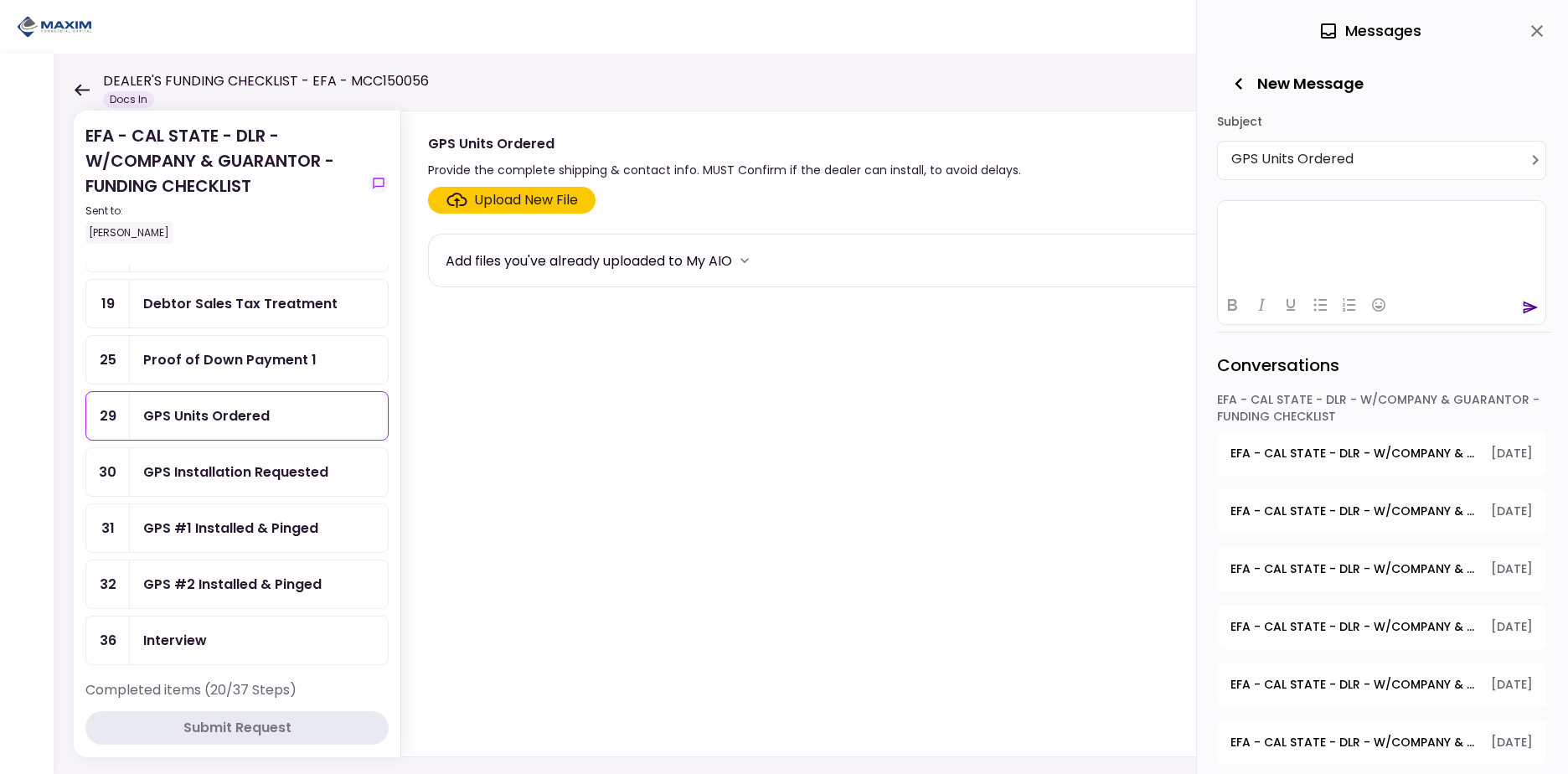
click at [1347, 239] on html at bounding box center [1382, 221] width 328 height 41
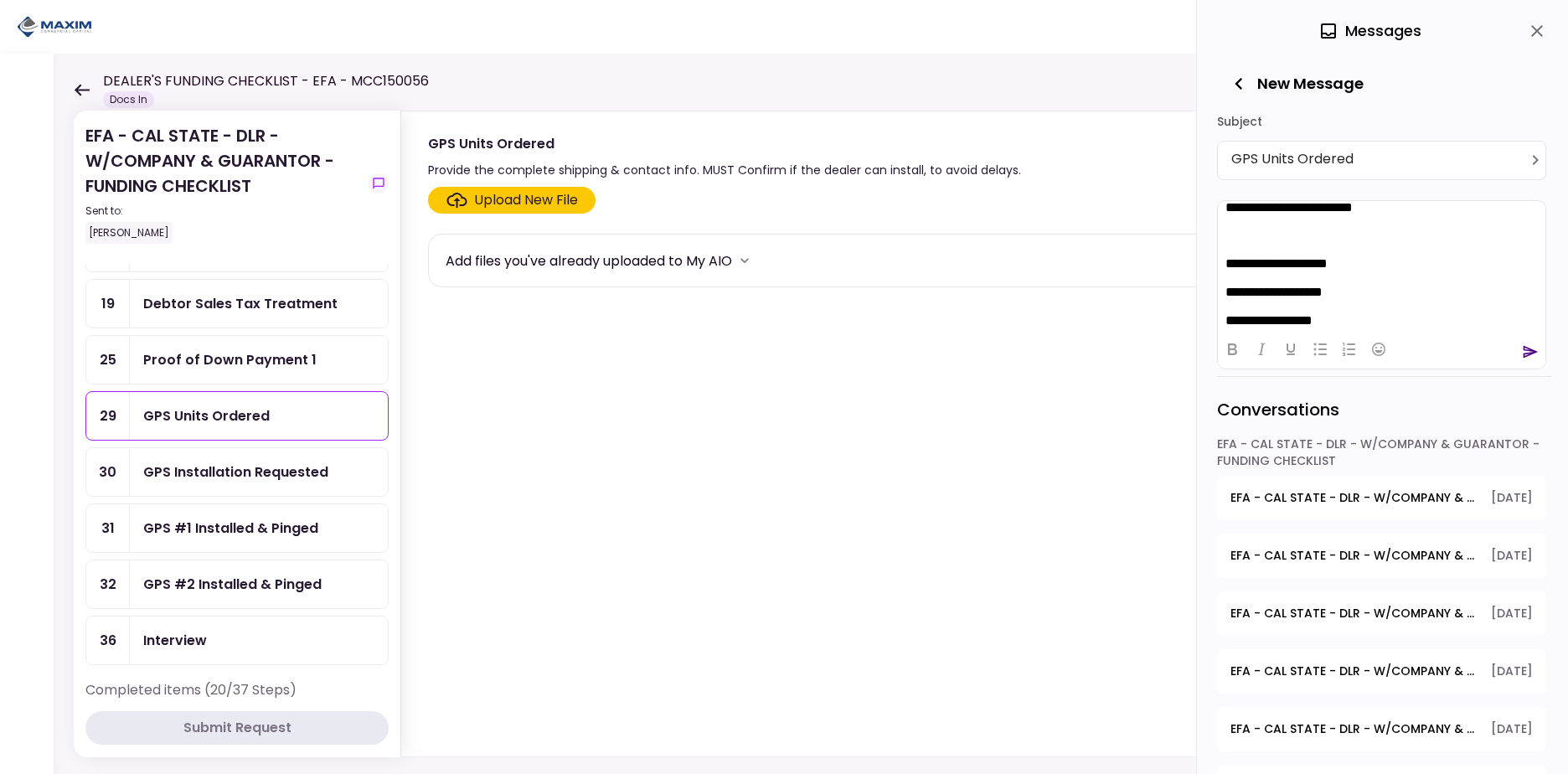
scroll to position [43, 0]
click at [1527, 353] on icon "send" at bounding box center [1531, 351] width 15 height 13
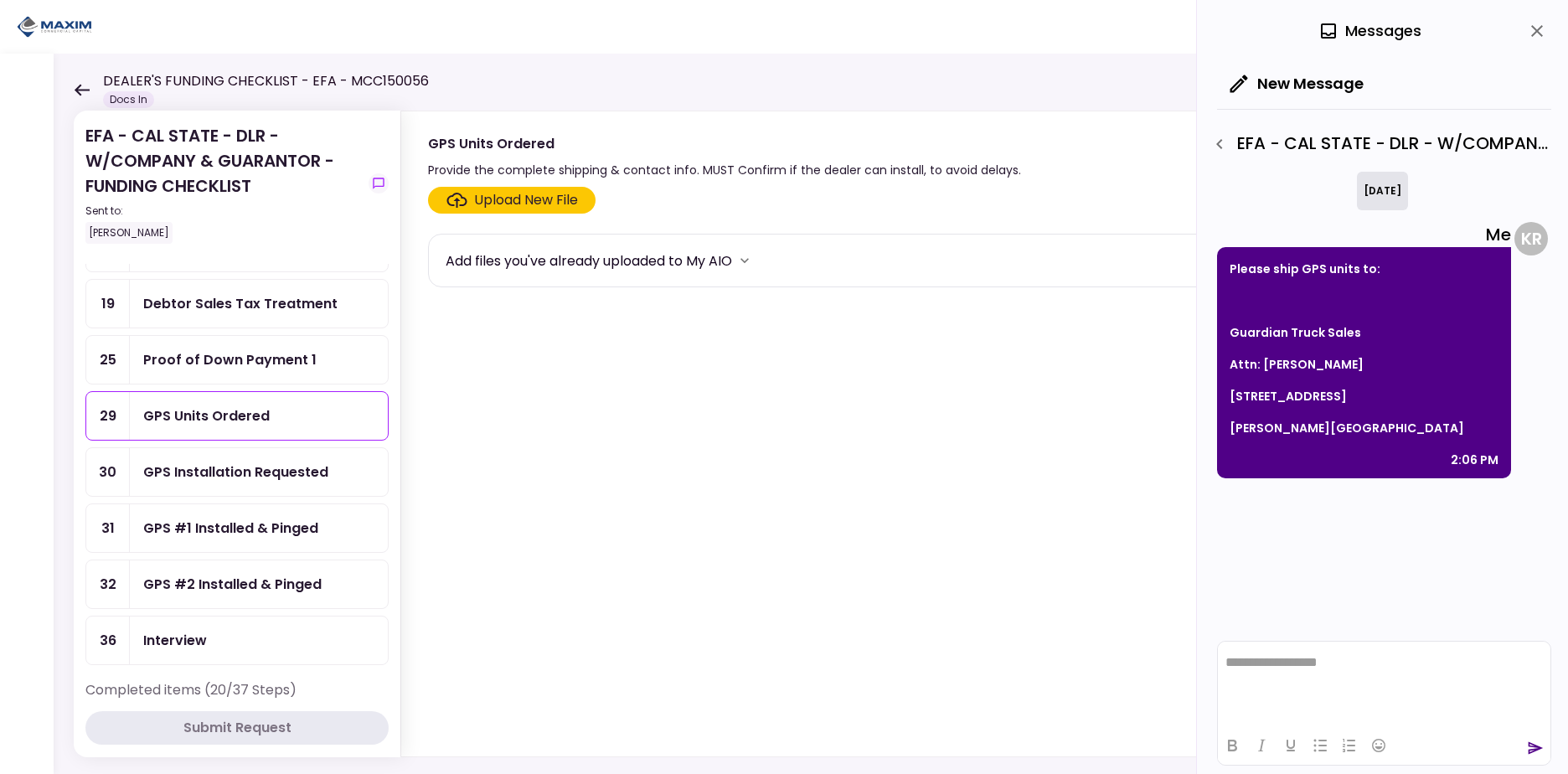
scroll to position [0, 0]
click at [269, 477] on div "GPS Installation Requested" at bounding box center [235, 472] width 185 height 21
click at [1356, 673] on html "**********" at bounding box center [1384, 662] width 333 height 42
click at [1540, 750] on icon "send" at bounding box center [1535, 748] width 17 height 17
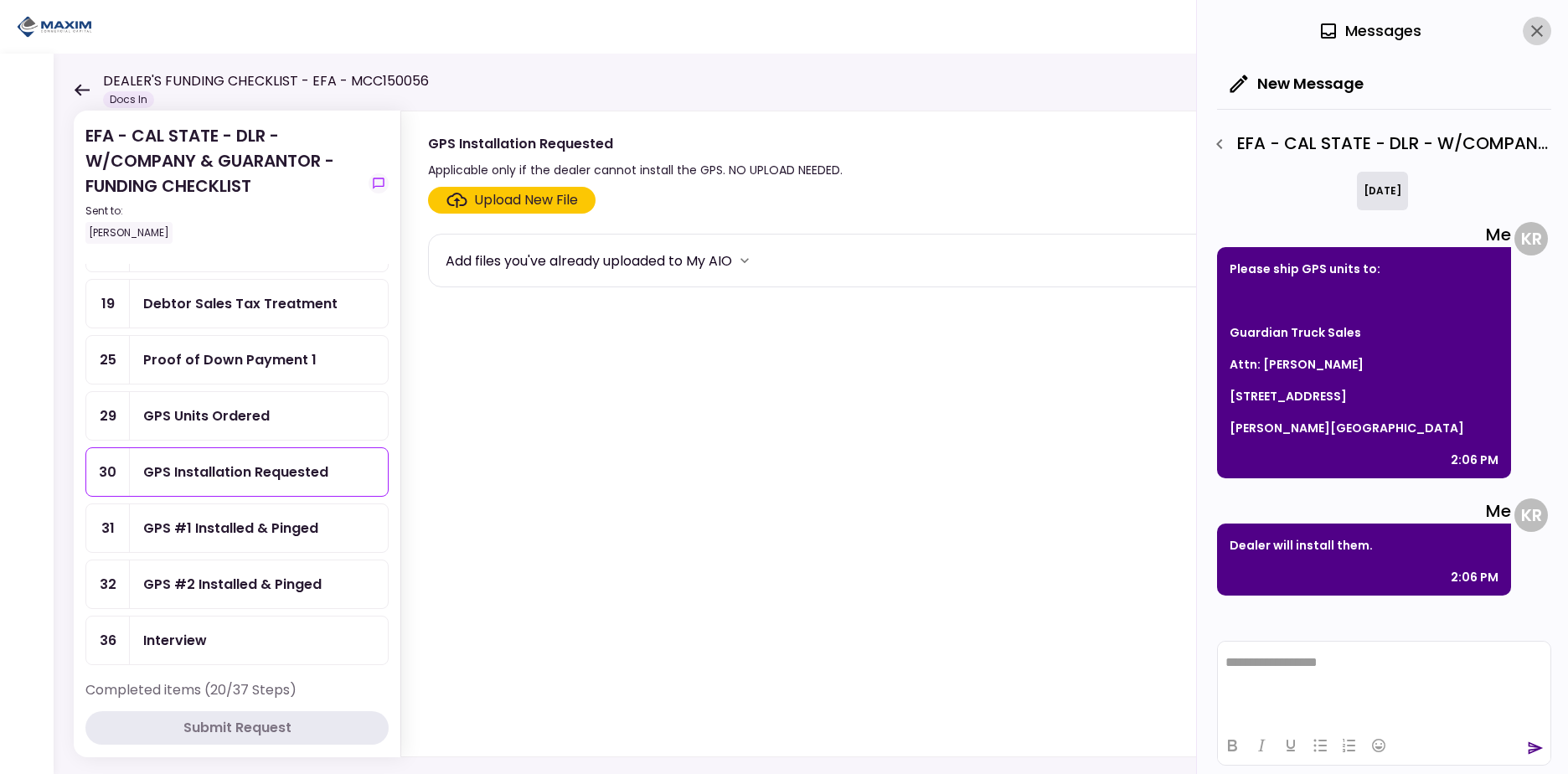
click at [1539, 31] on icon "close" at bounding box center [1537, 31] width 21 height 21
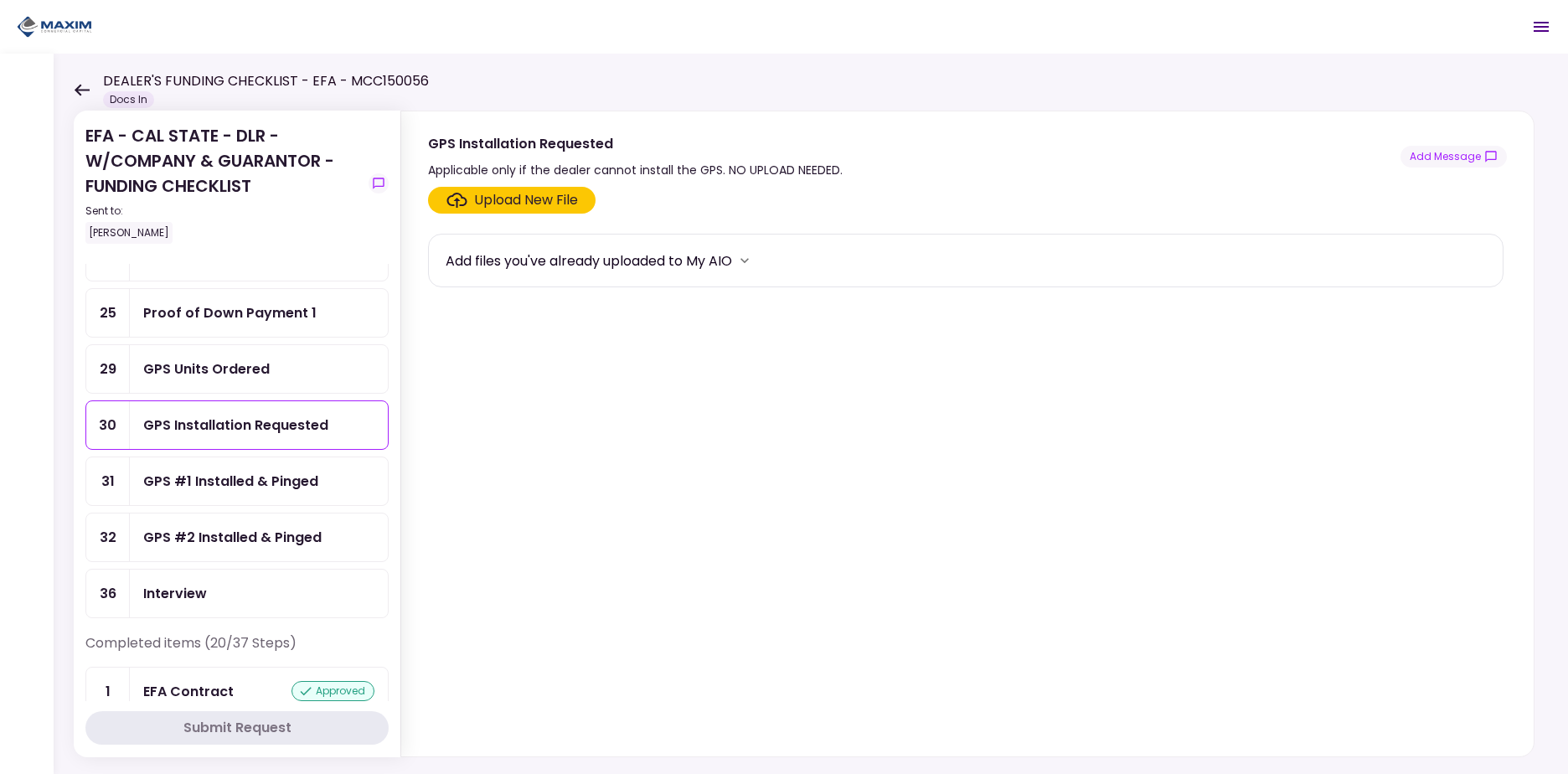
scroll to position [664, 0]
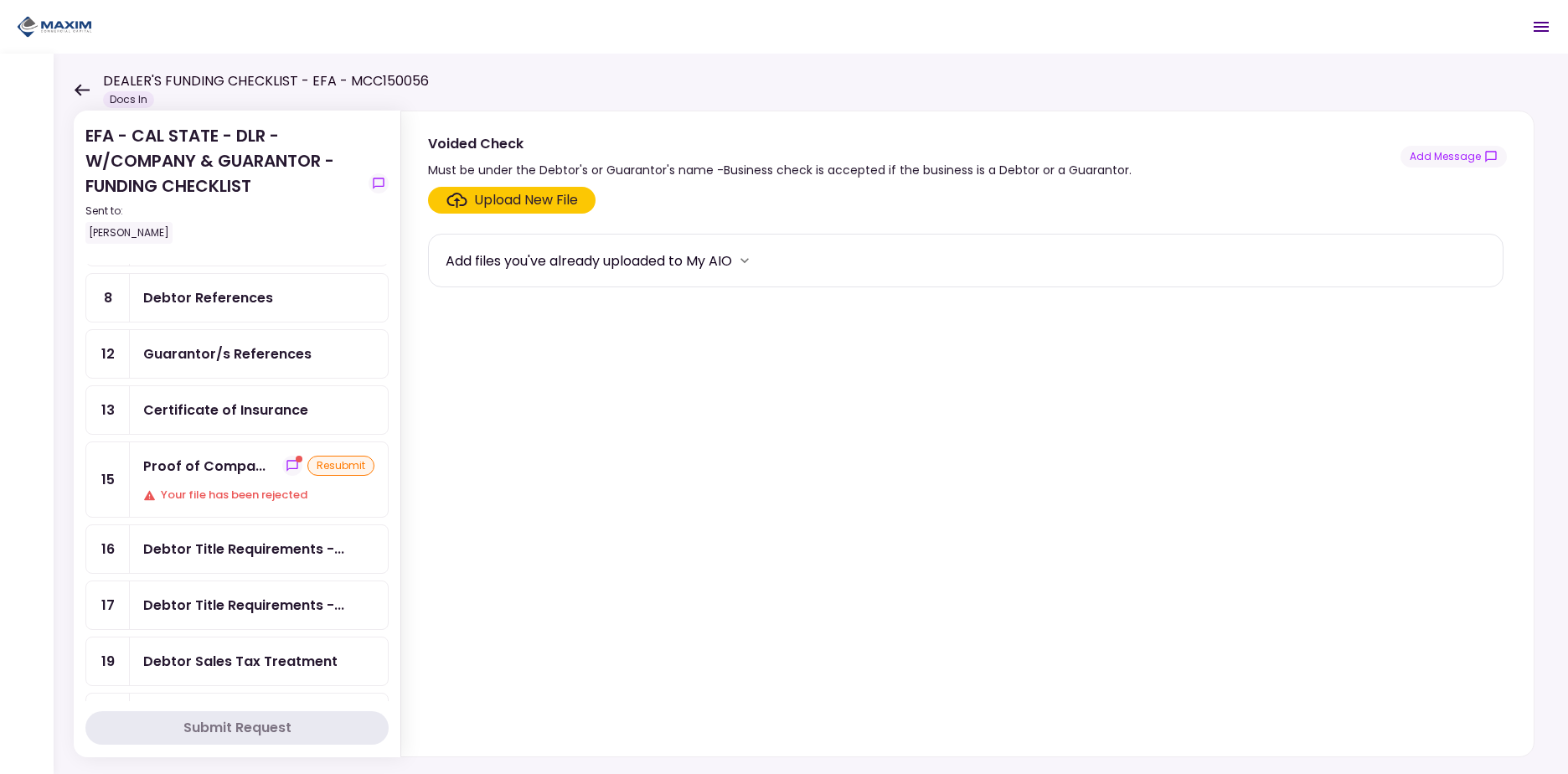
scroll to position [331, 0]
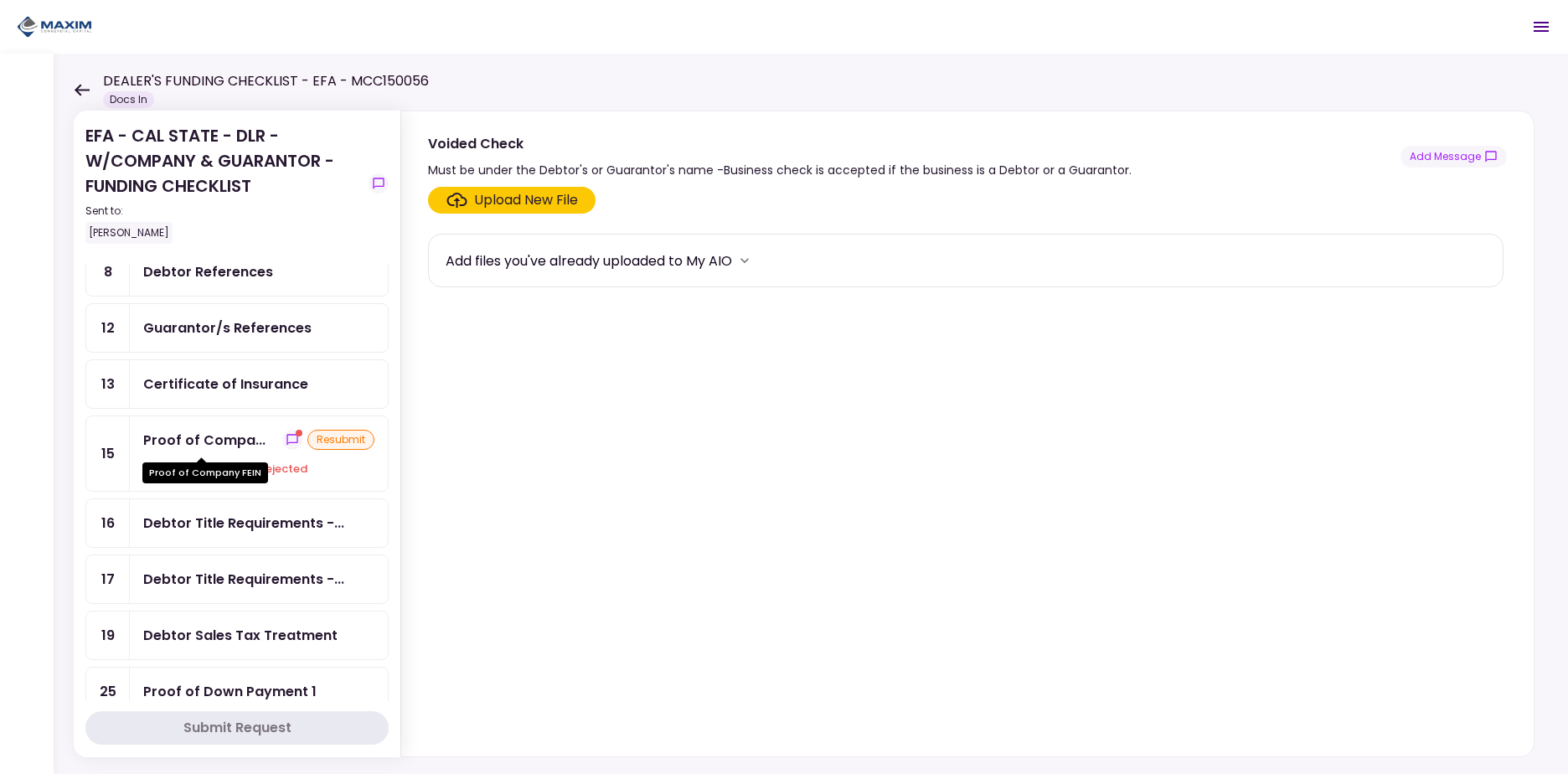
click at [221, 451] on div "Proof of Company FEIN" at bounding box center [204, 467] width 126 height 32
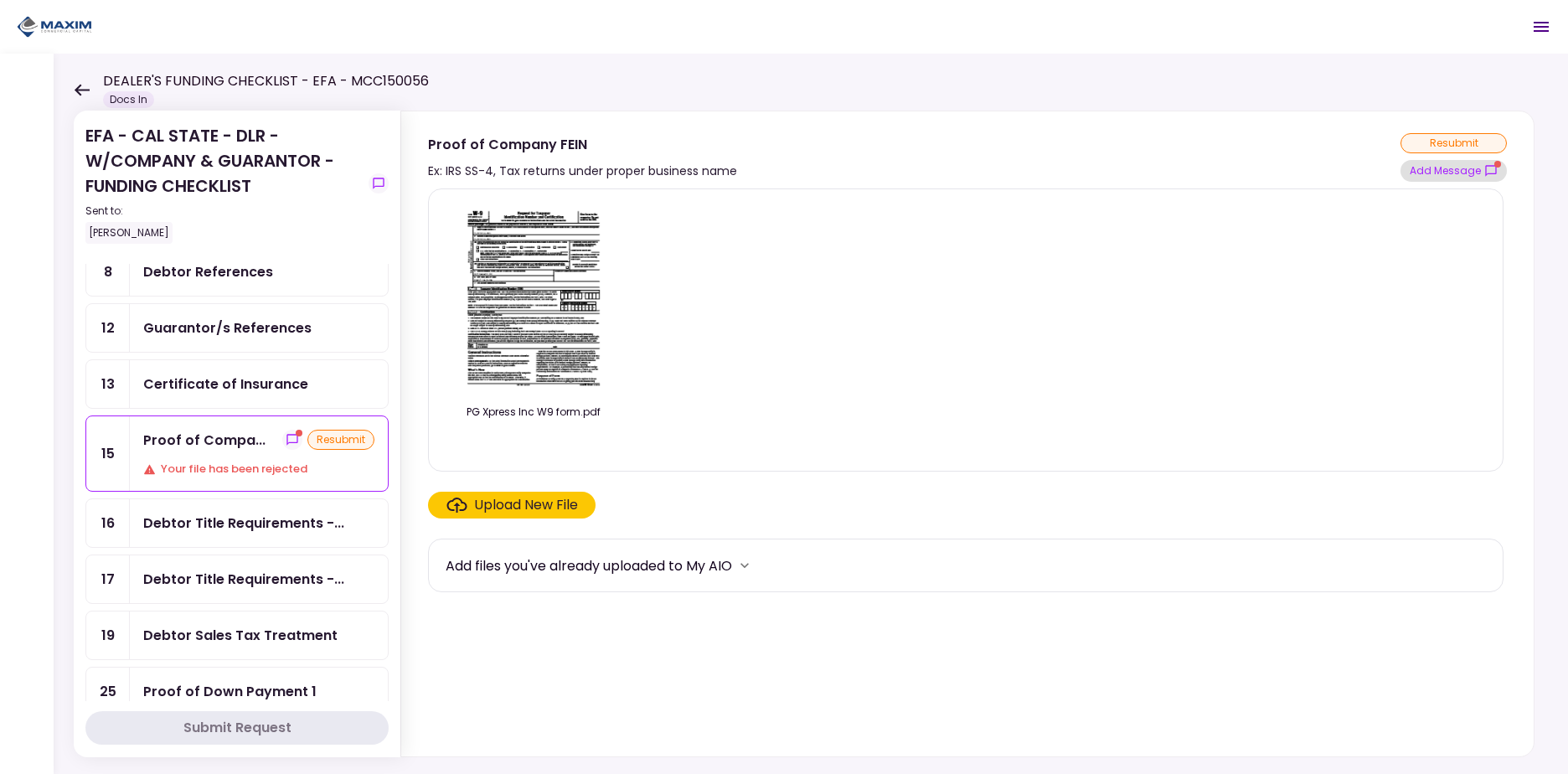
click at [1464, 174] on button "Add Message" at bounding box center [1453, 170] width 106 height 21
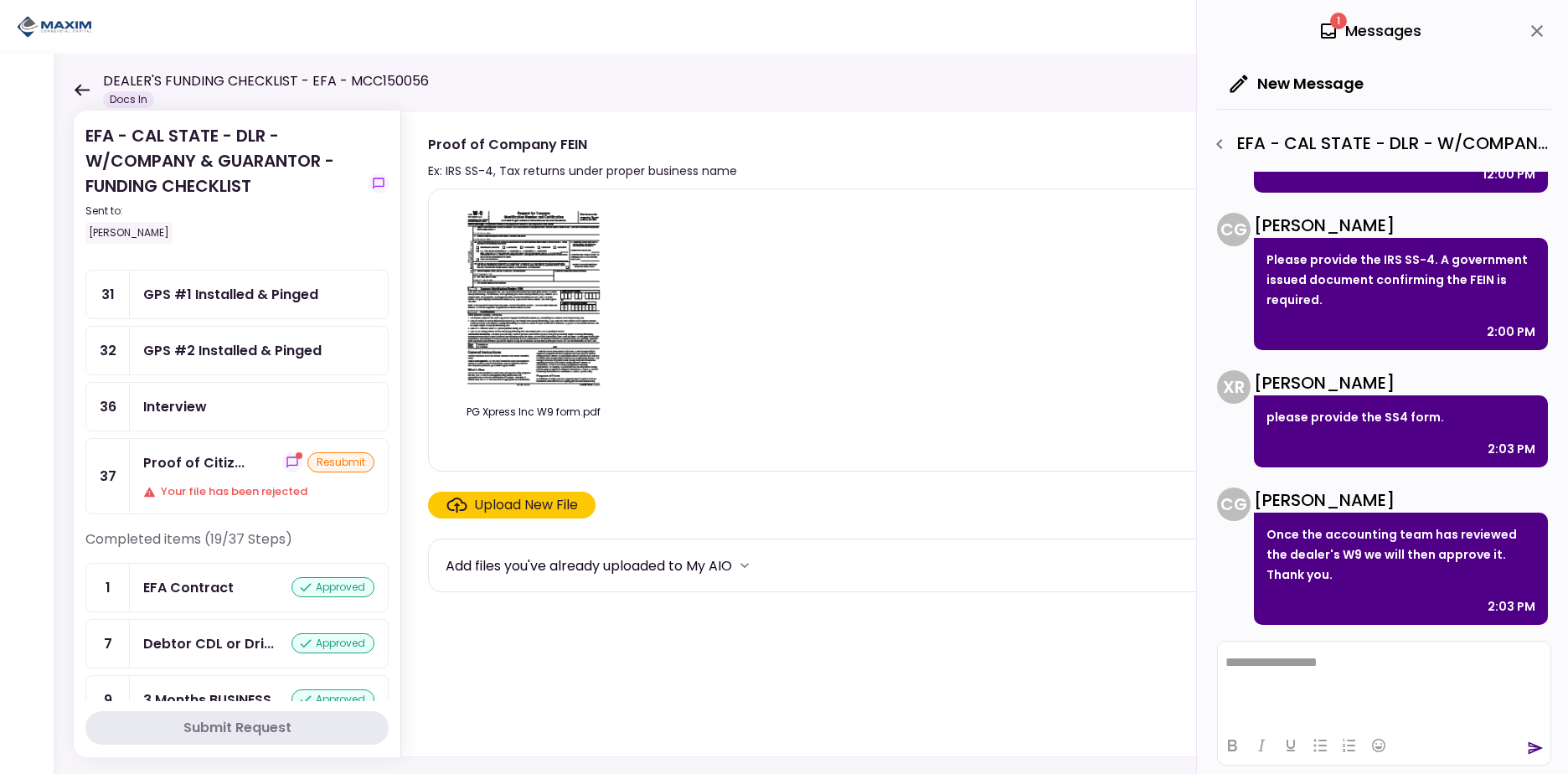
scroll to position [848, 0]
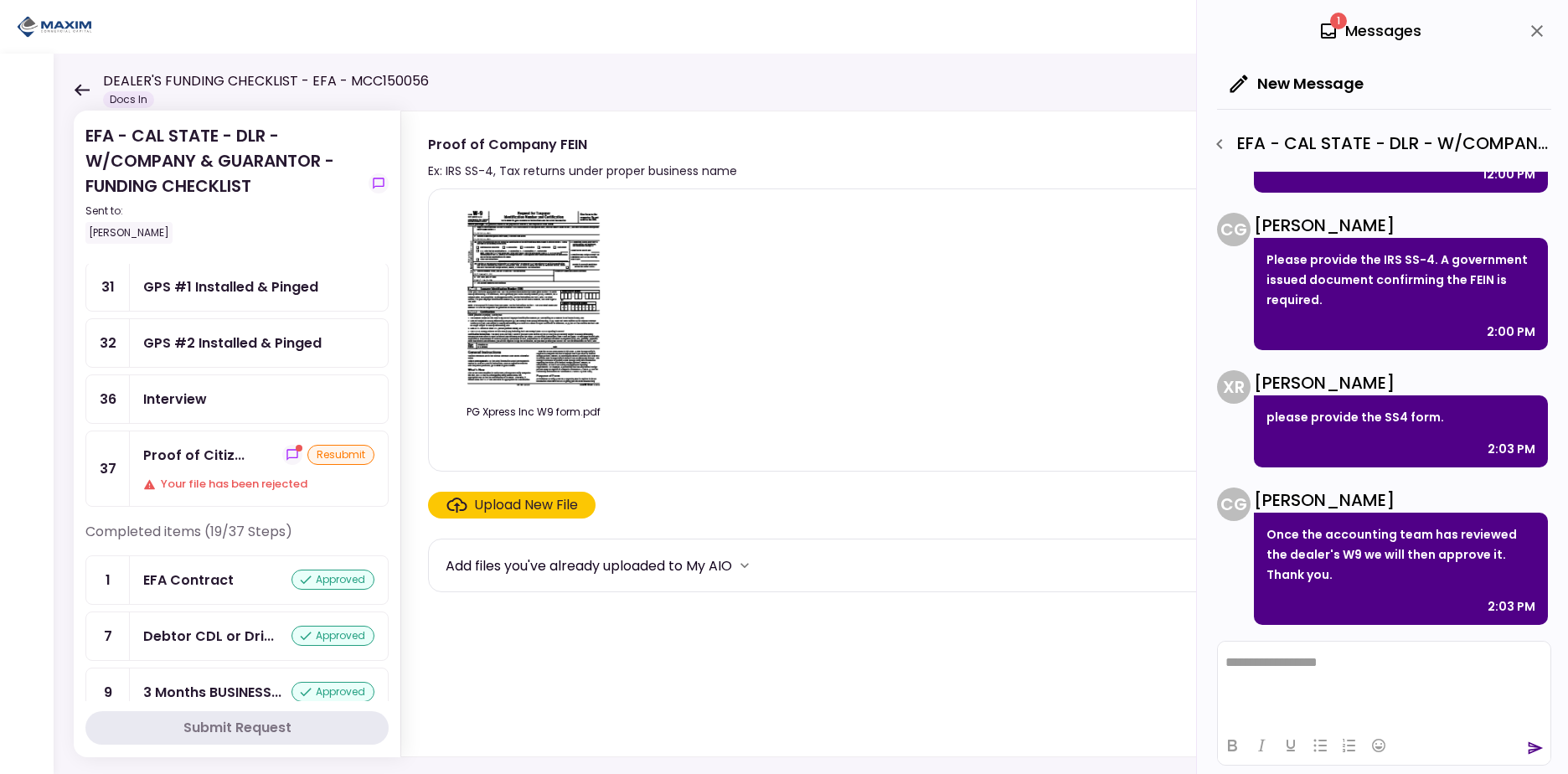
click at [275, 477] on div "Your file has been rejected" at bounding box center [258, 484] width 231 height 17
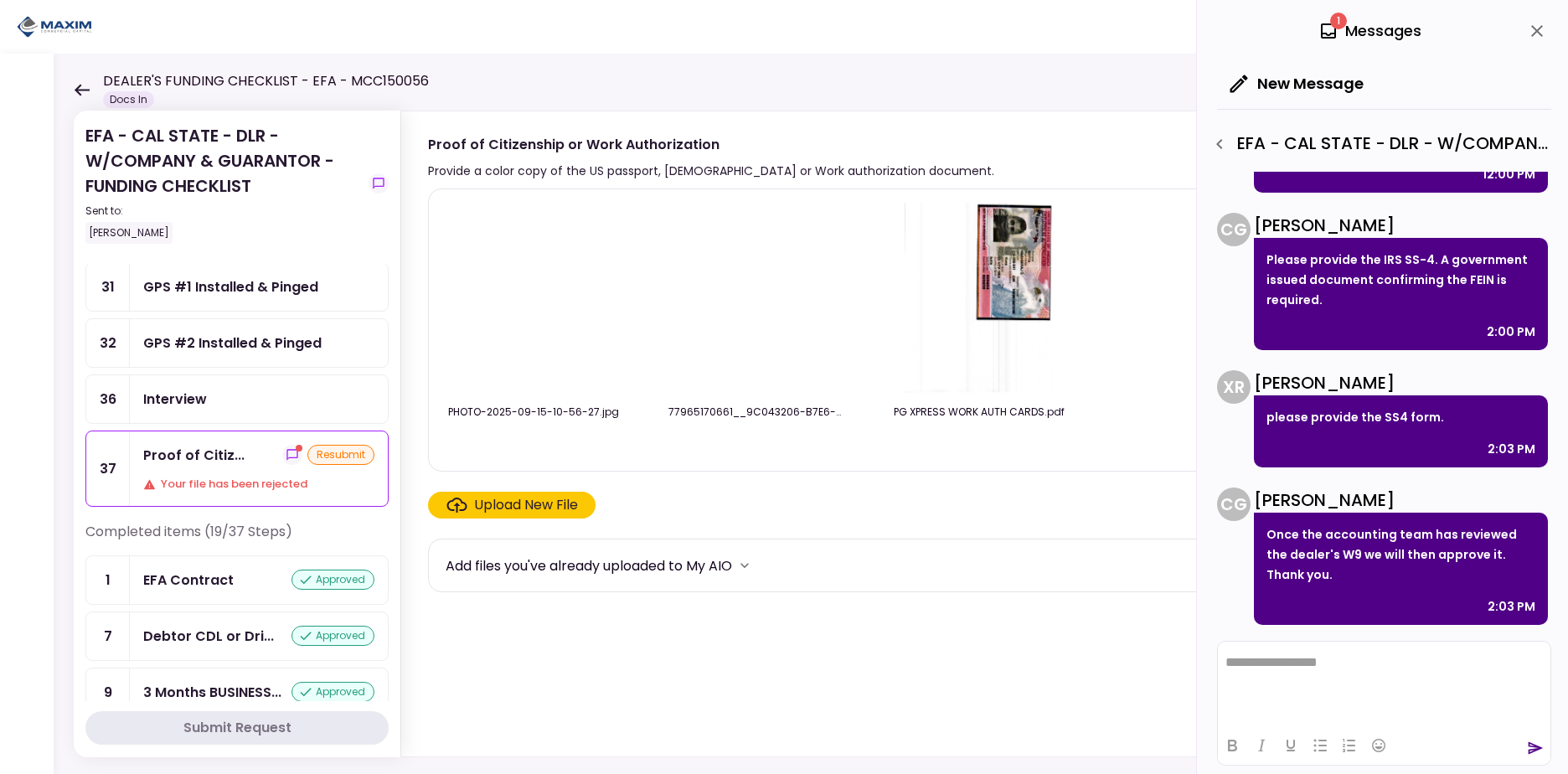
scroll to position [84, 0]
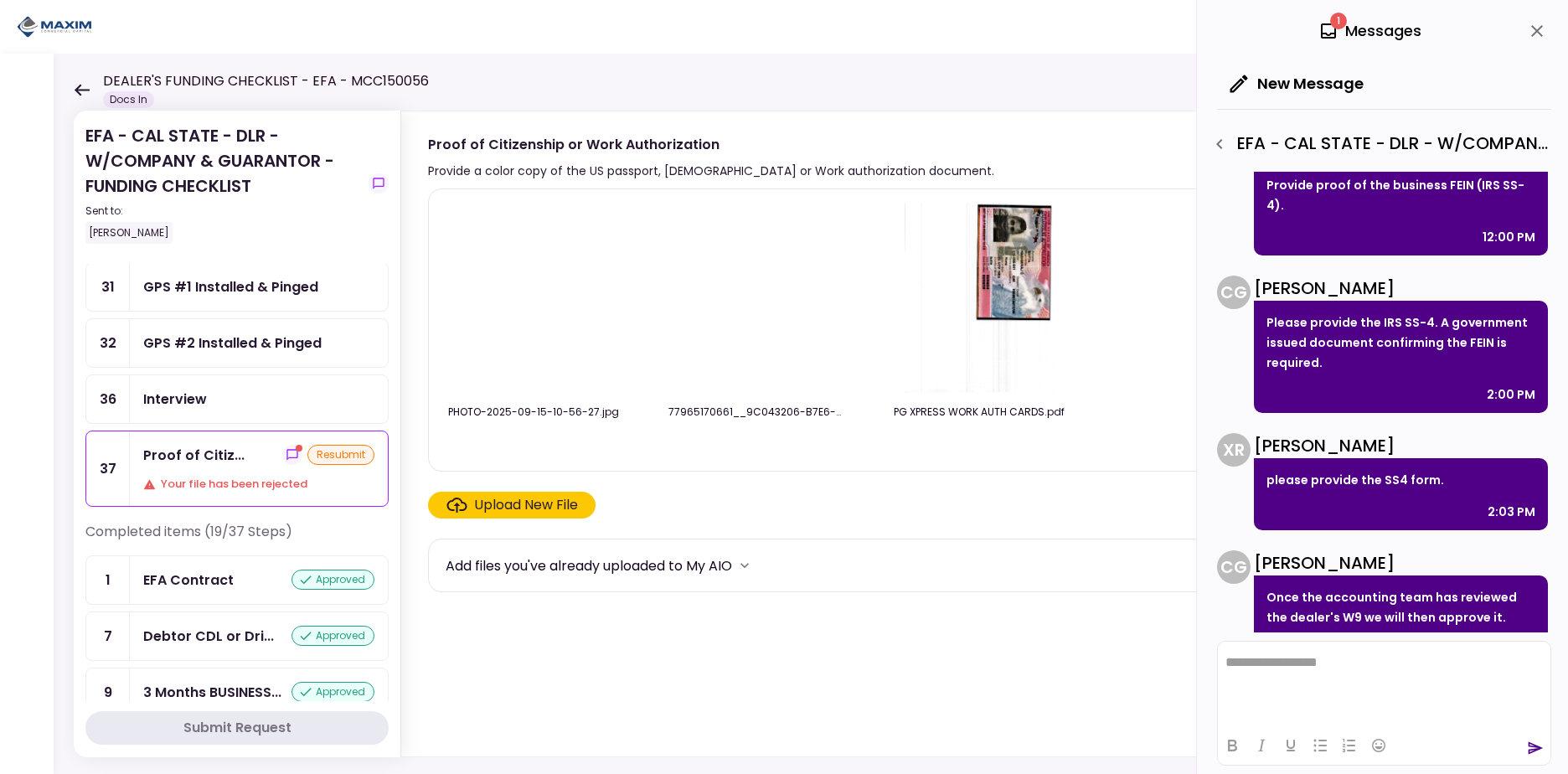
click at [1223, 146] on icon "button" at bounding box center [1220, 145] width 21 height 21
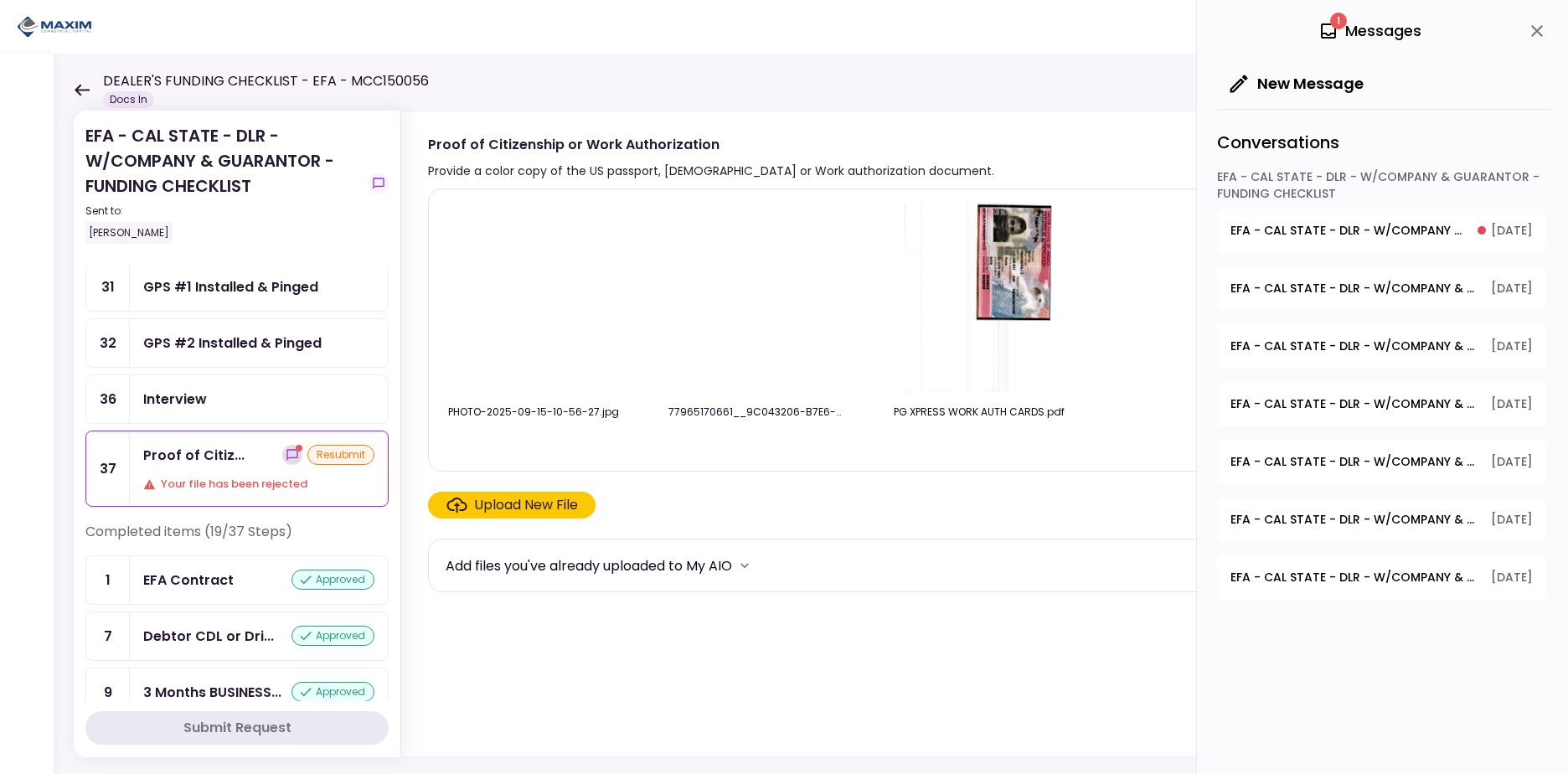
click at [291, 458] on icon "show-messages" at bounding box center [292, 454] width 11 height 11
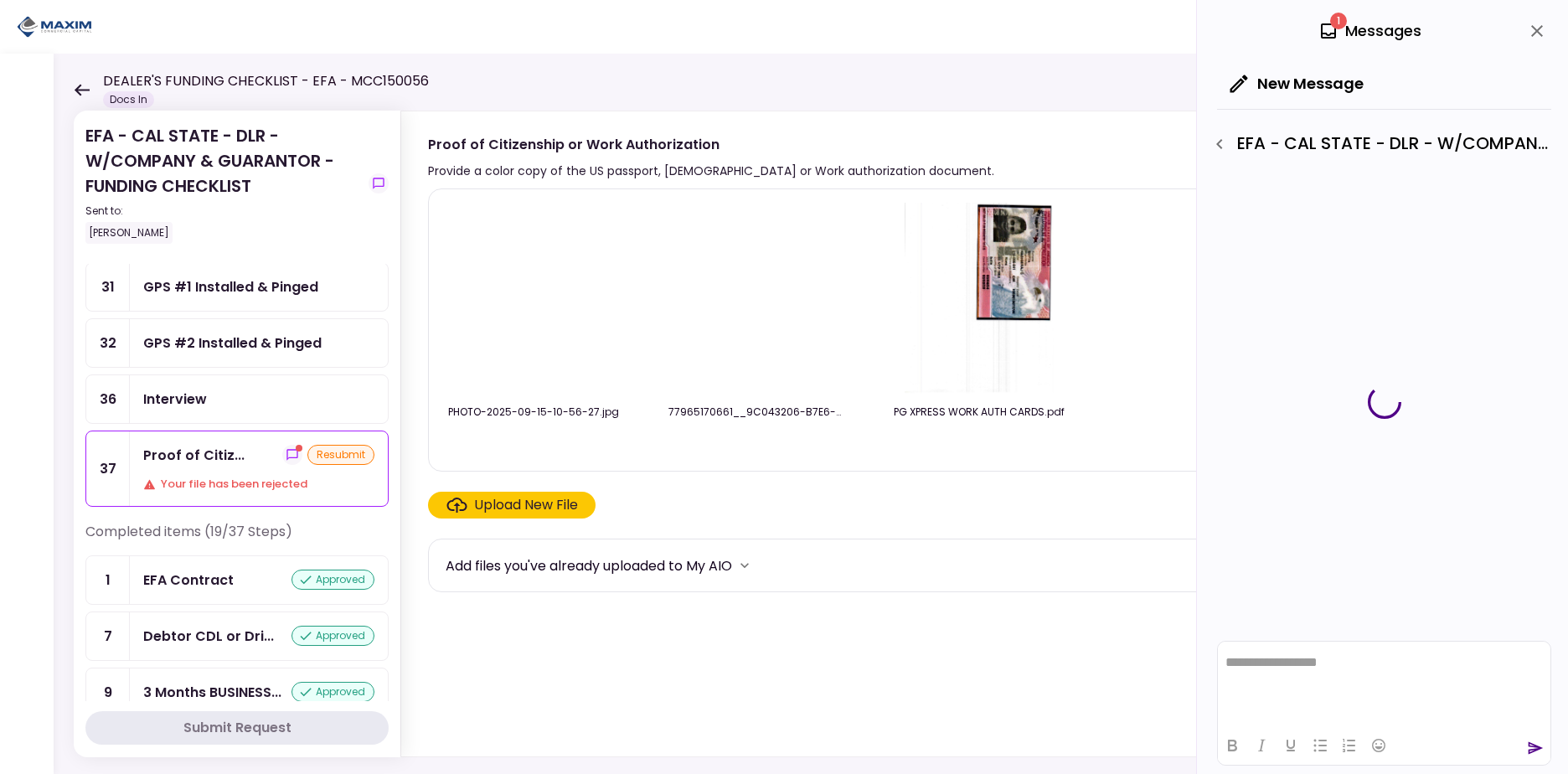
scroll to position [0, 0]
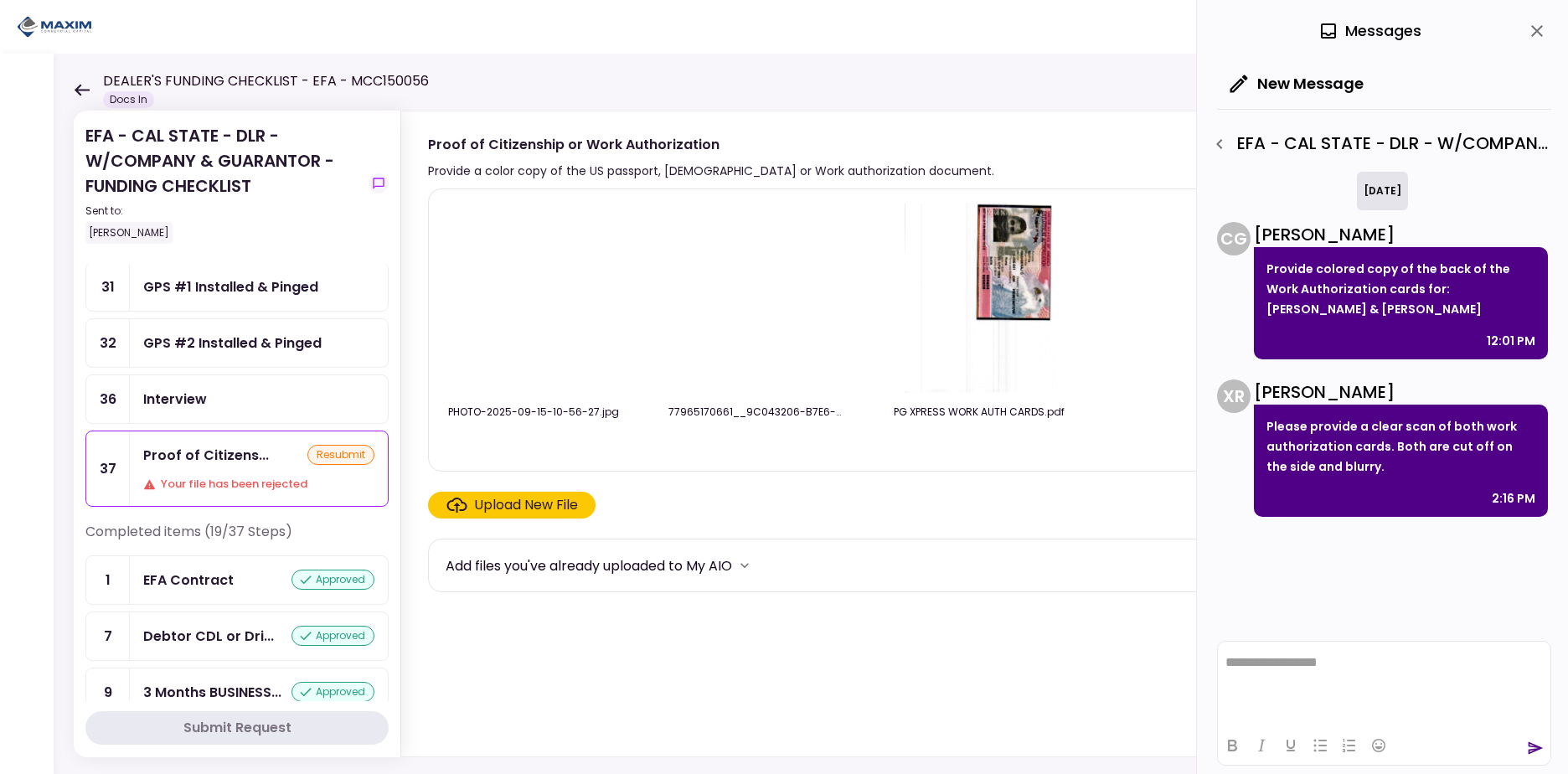
click at [996, 294] on img at bounding box center [979, 298] width 149 height 192
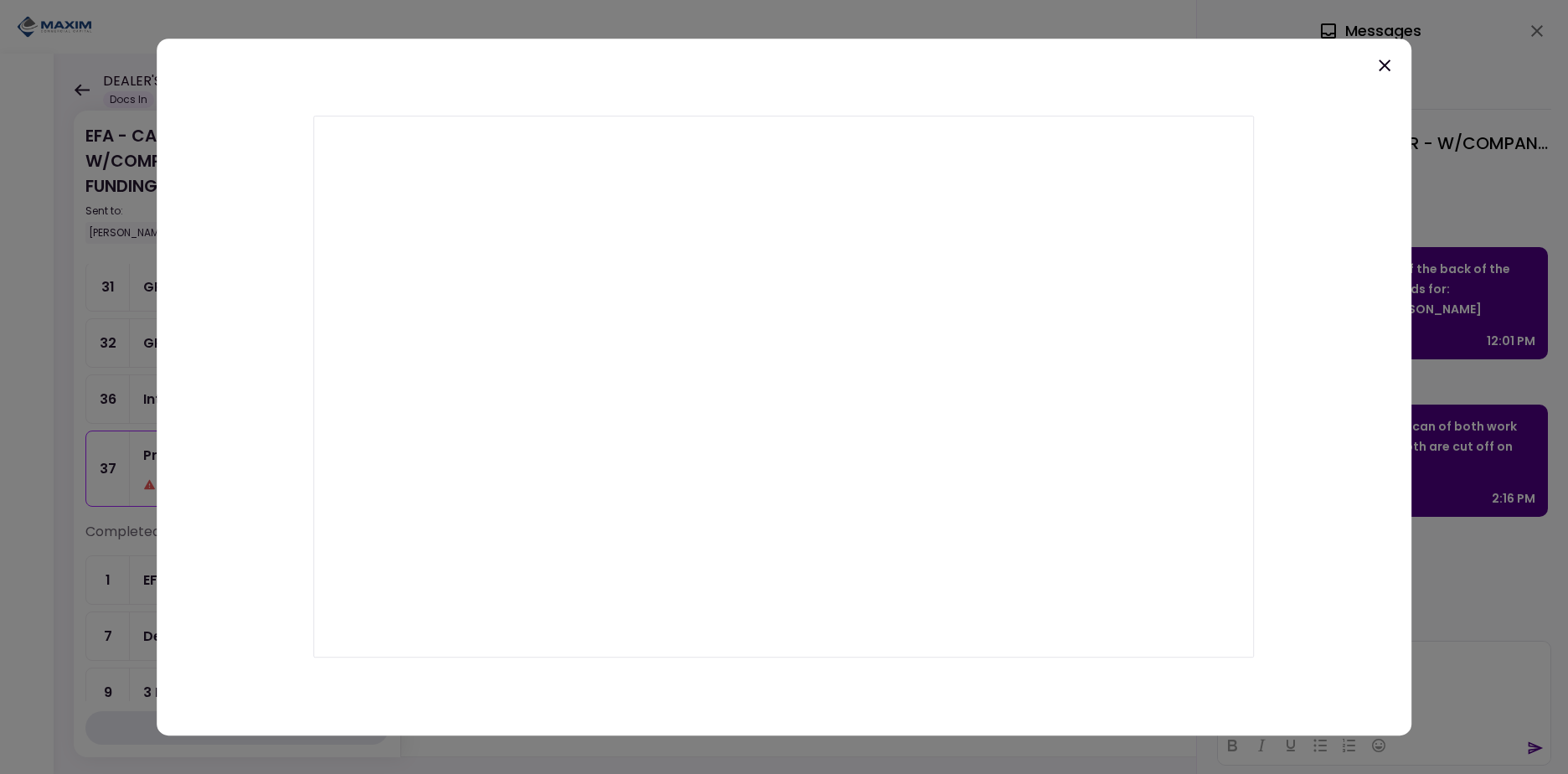
click at [1386, 62] on icon at bounding box center [1385, 66] width 21 height 21
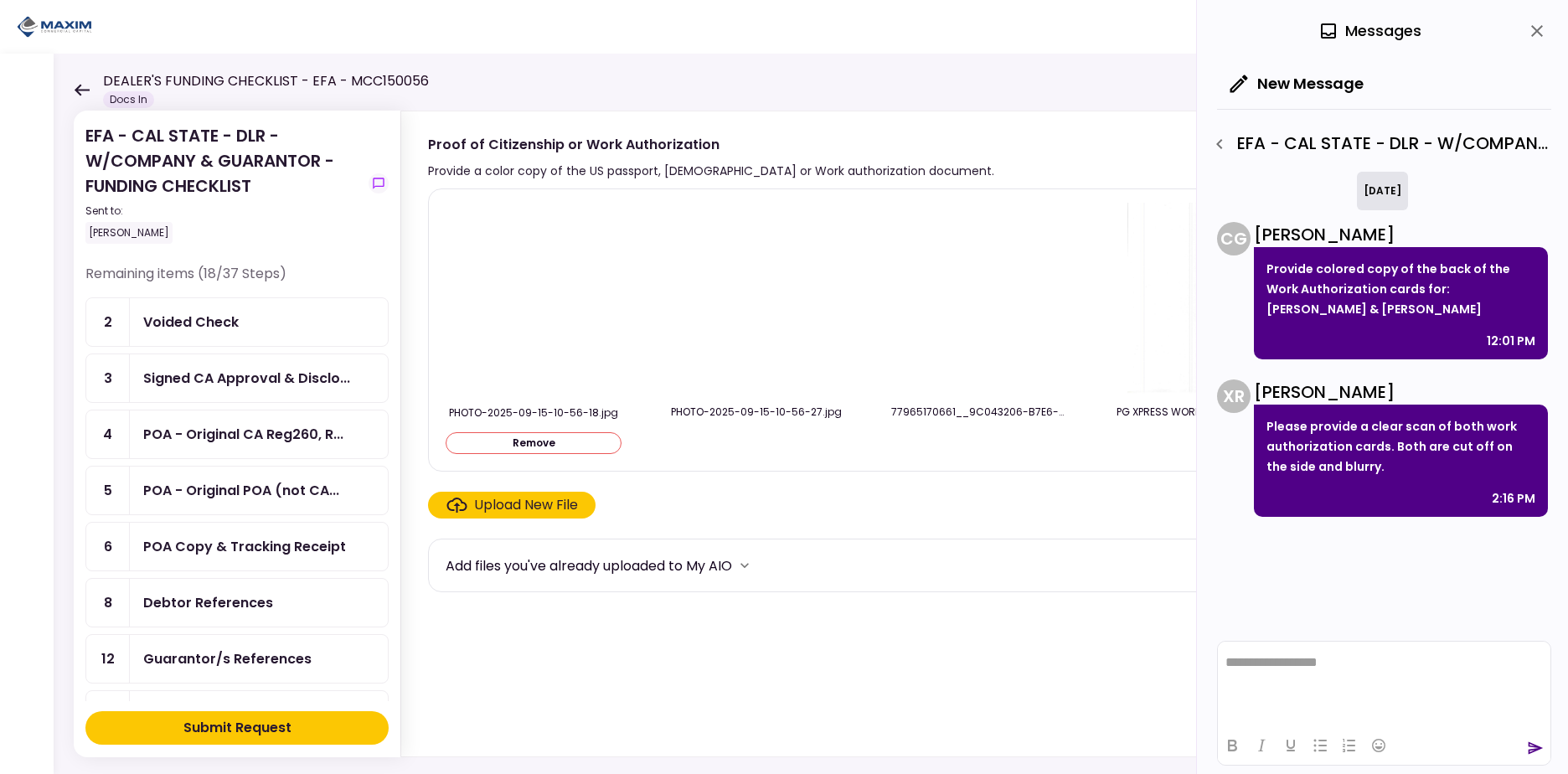
click at [233, 316] on div "Voided Check" at bounding box center [191, 322] width 96 height 21
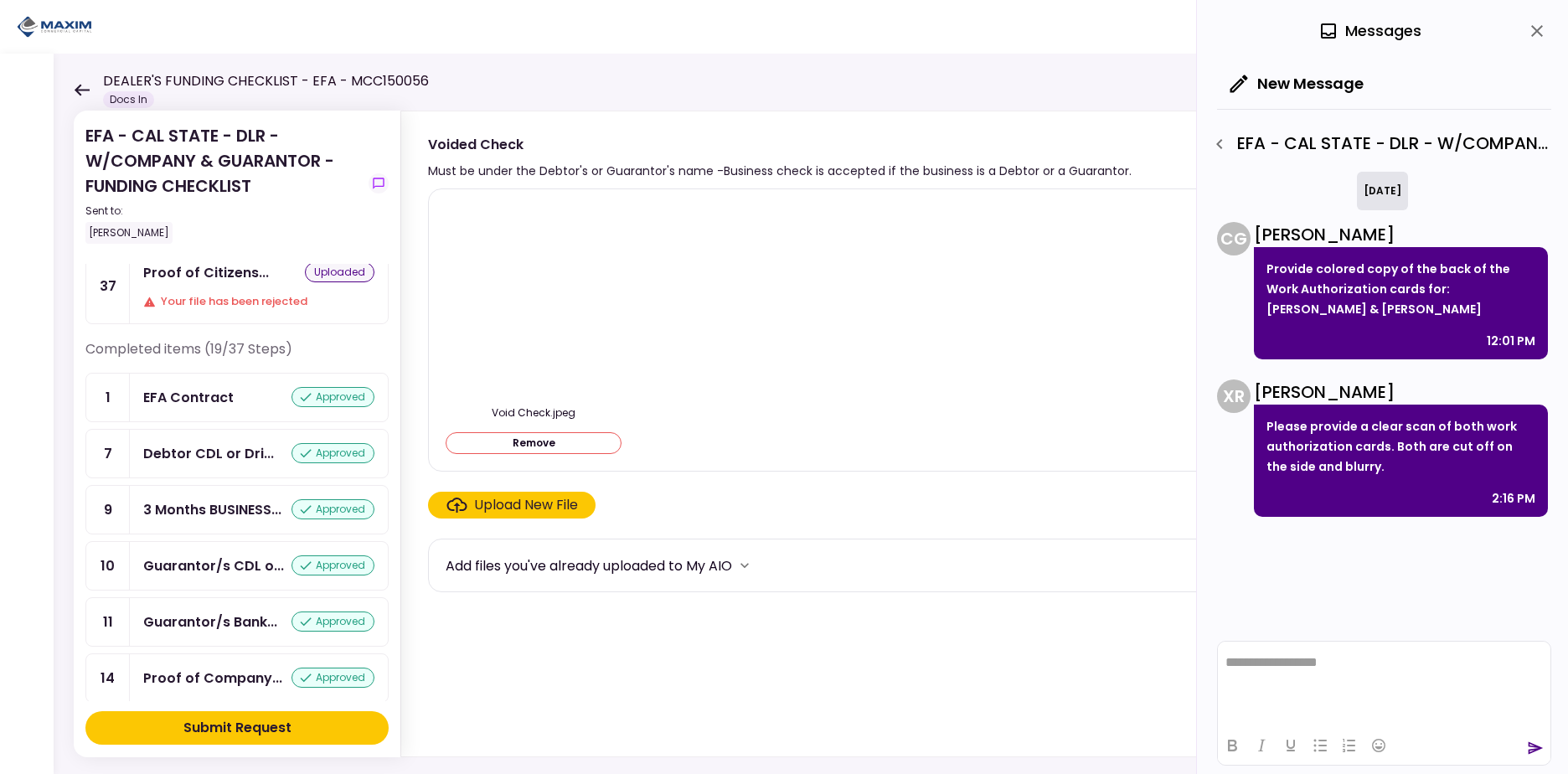
scroll to position [882, 0]
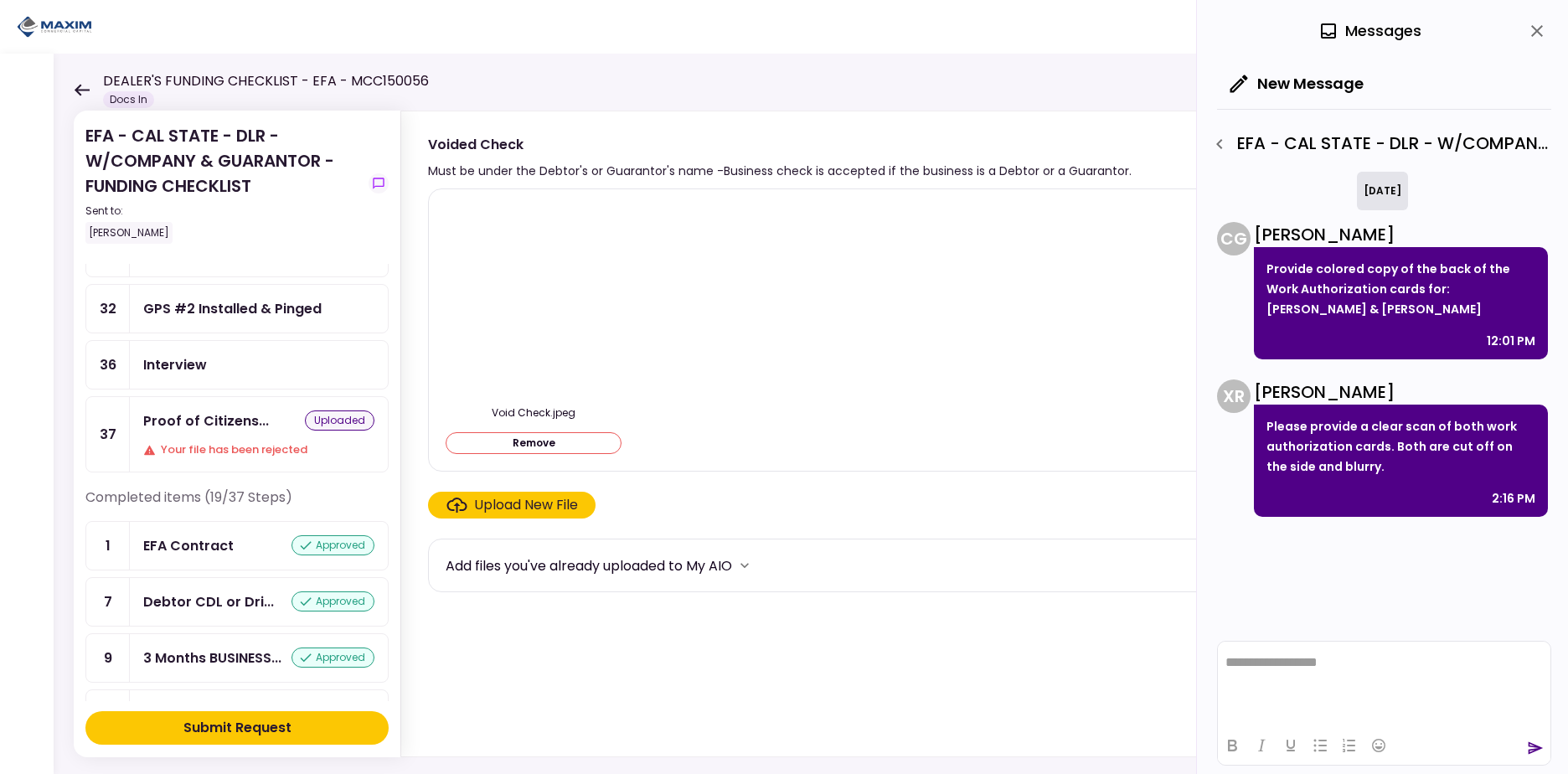
click at [212, 434] on div "Proof of Citizens... uploaded Your file has been rejected" at bounding box center [259, 434] width 258 height 74
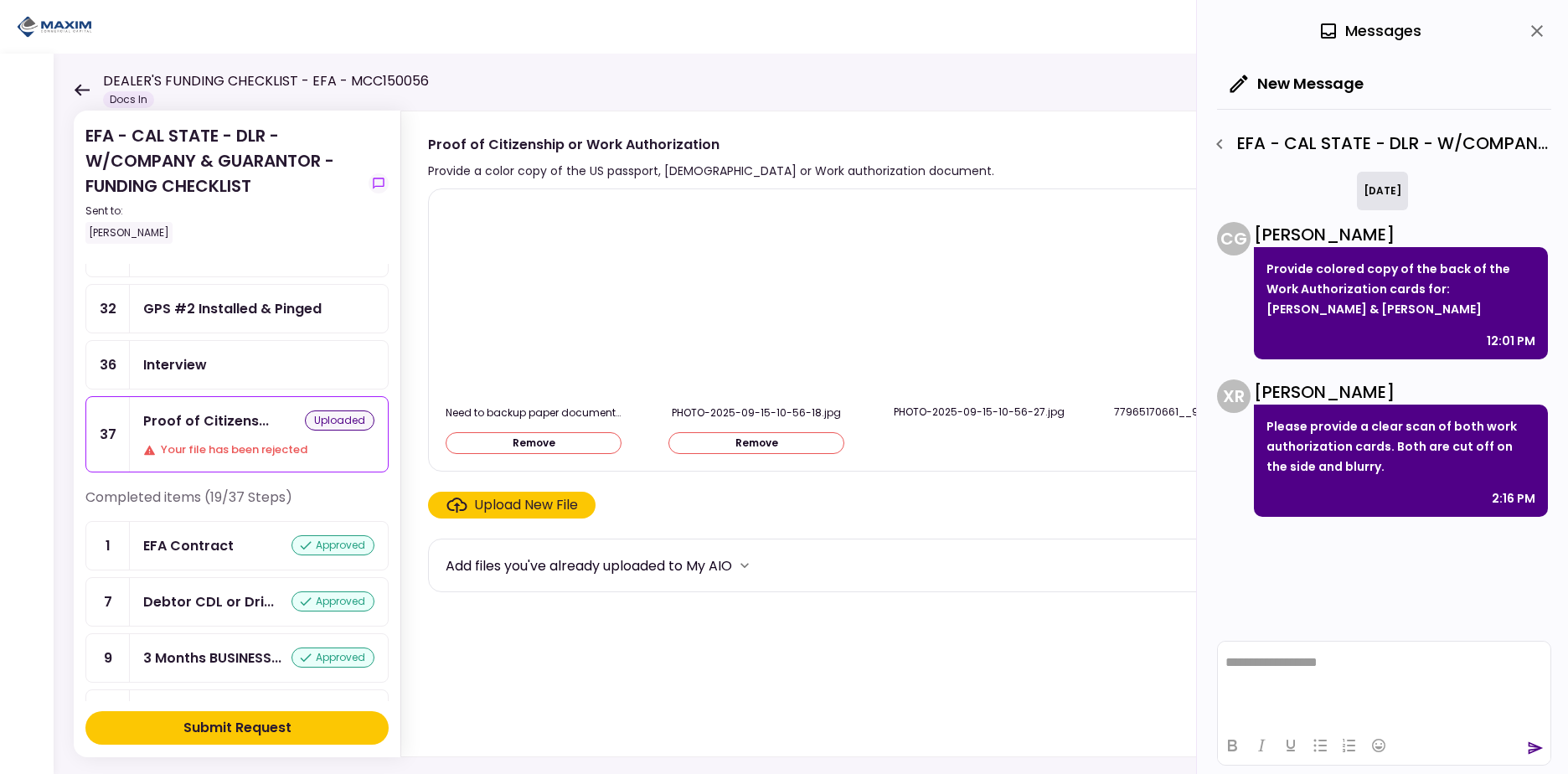
click at [279, 724] on div "Submit Request" at bounding box center [237, 728] width 108 height 21
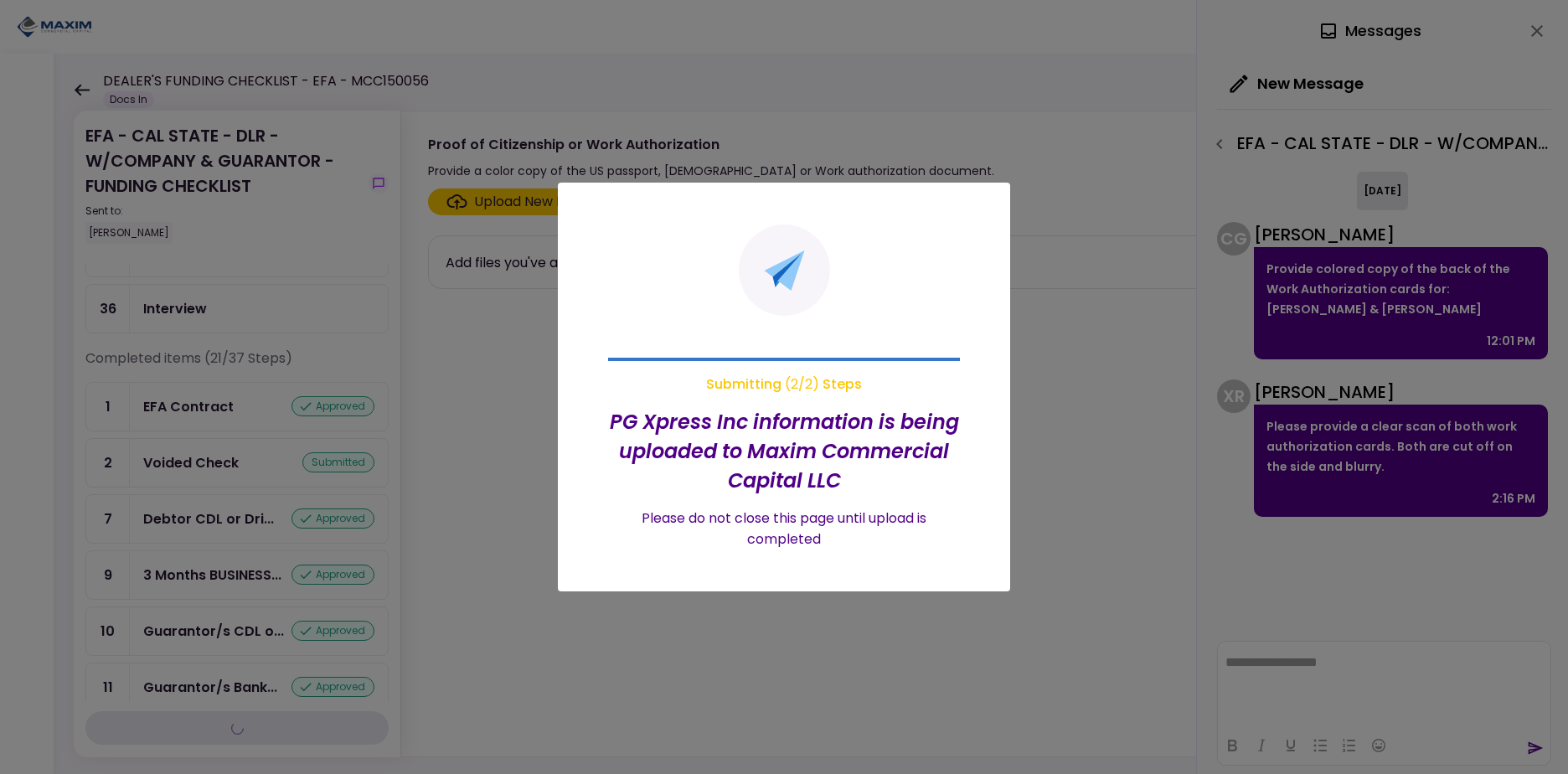
scroll to position [825, 0]
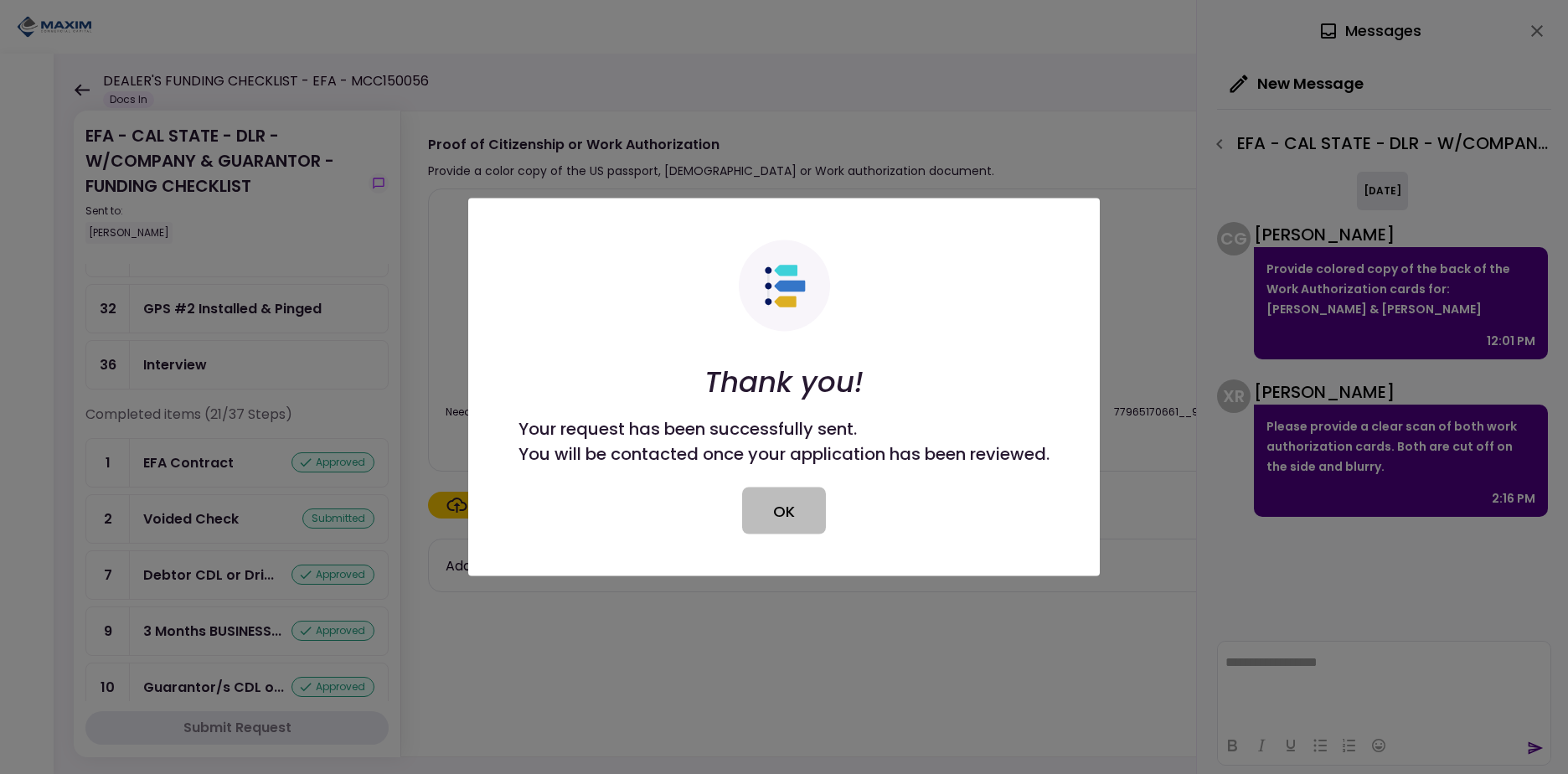
click at [760, 518] on button "OK" at bounding box center [784, 511] width 84 height 47
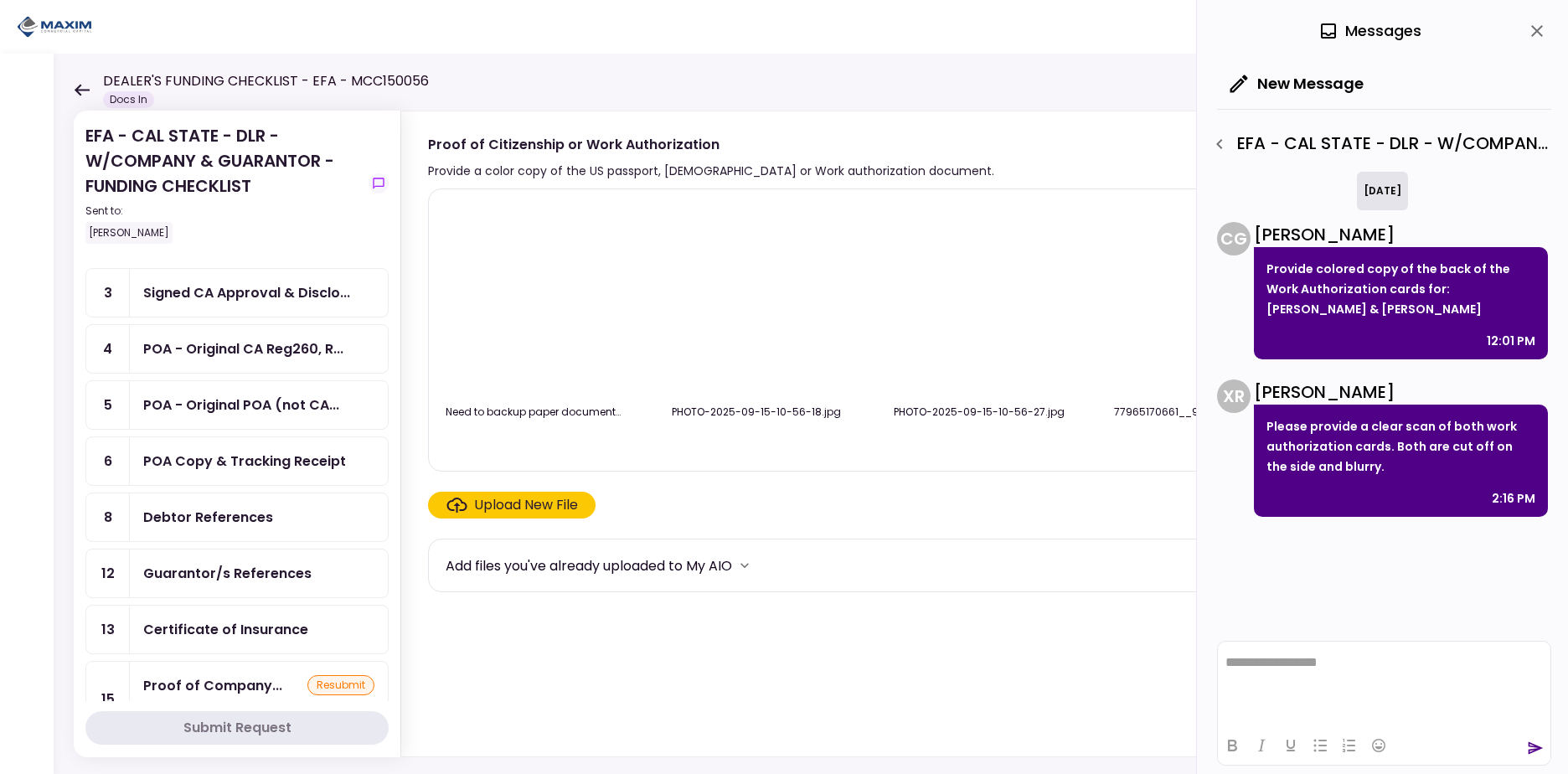
scroll to position [0, 0]
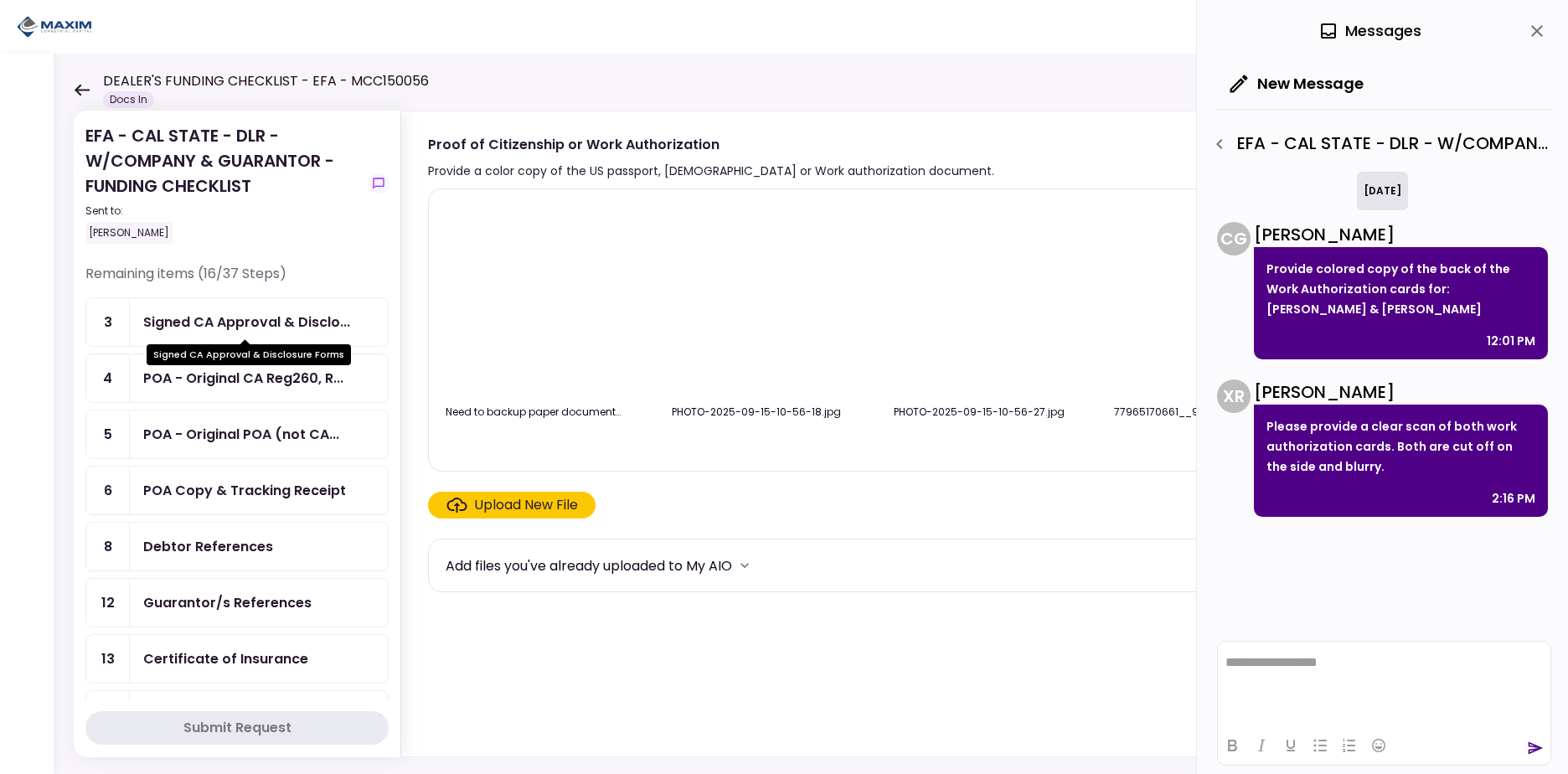
click at [216, 316] on div "Signed CA Approval & Disclo..." at bounding box center [246, 322] width 207 height 21
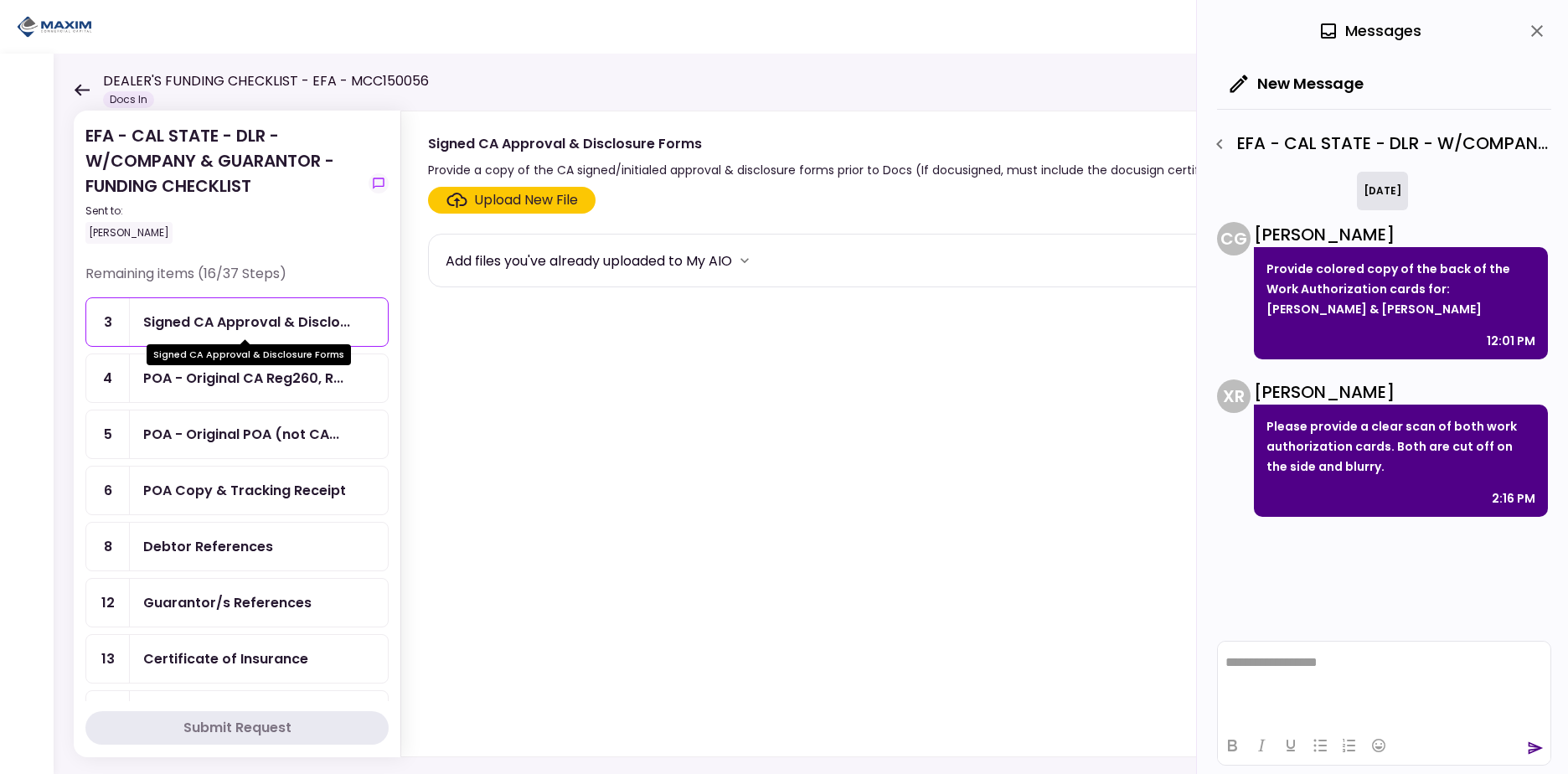
click at [227, 366] on div "POA - Original CA Reg260, R..." at bounding box center [259, 378] width 258 height 48
click at [226, 322] on div "Signed CA Approval & Disclo..." at bounding box center [246, 322] width 207 height 21
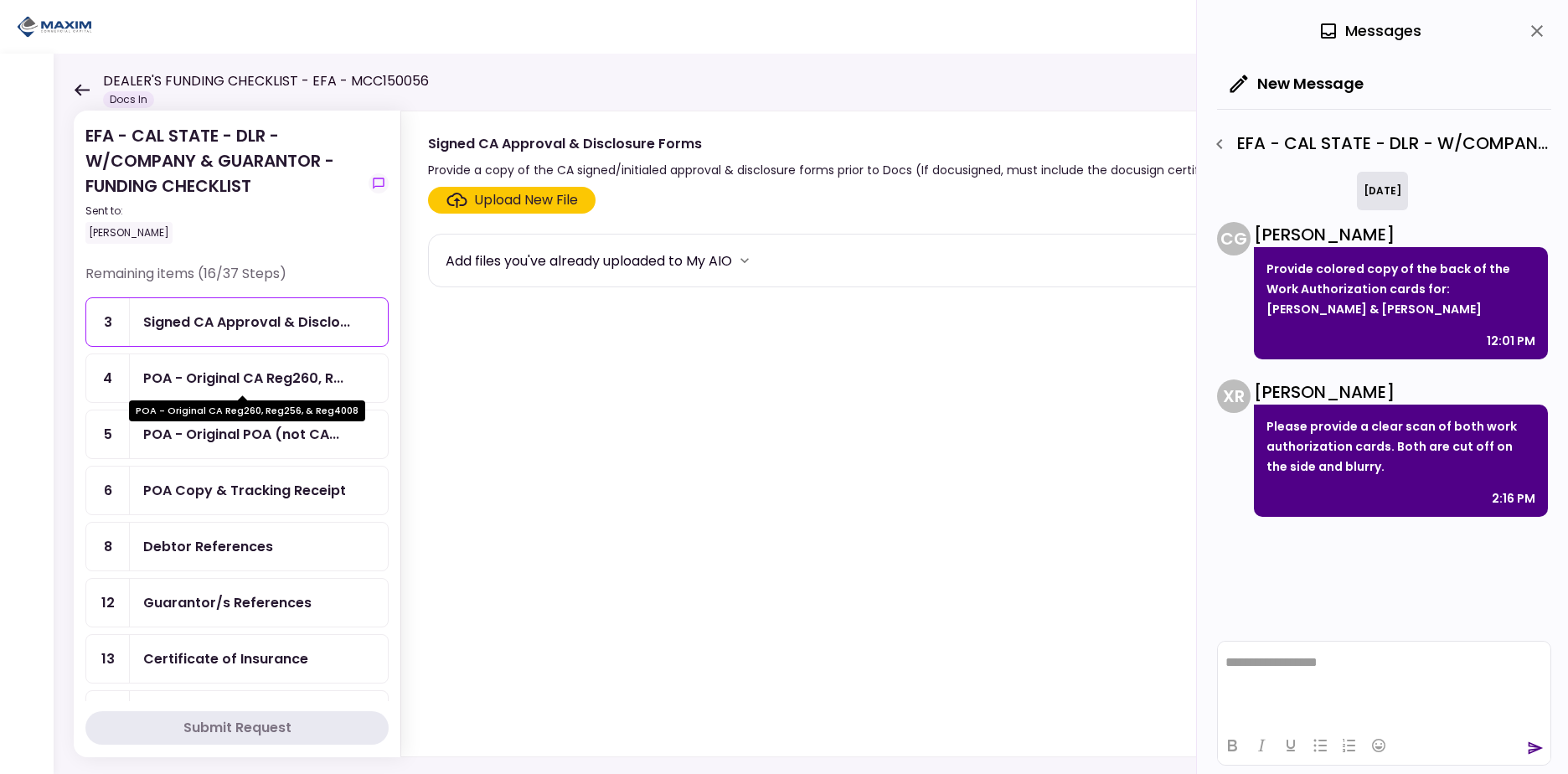
click at [262, 375] on div "POA - Original CA Reg260, R..." at bounding box center [243, 378] width 200 height 21
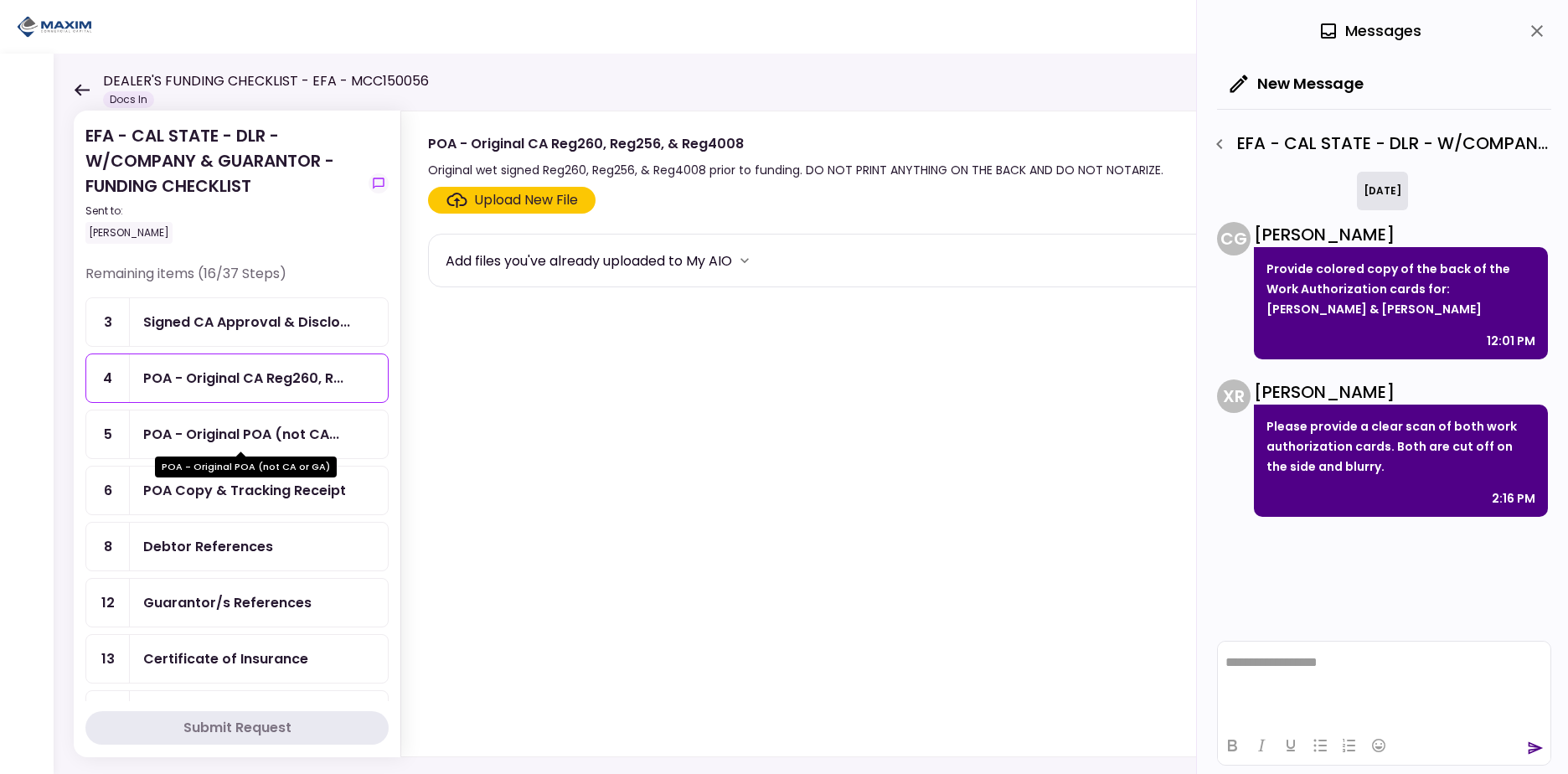
click at [251, 435] on div "POA - Original POA (not CA..." at bounding box center [240, 434] width 196 height 21
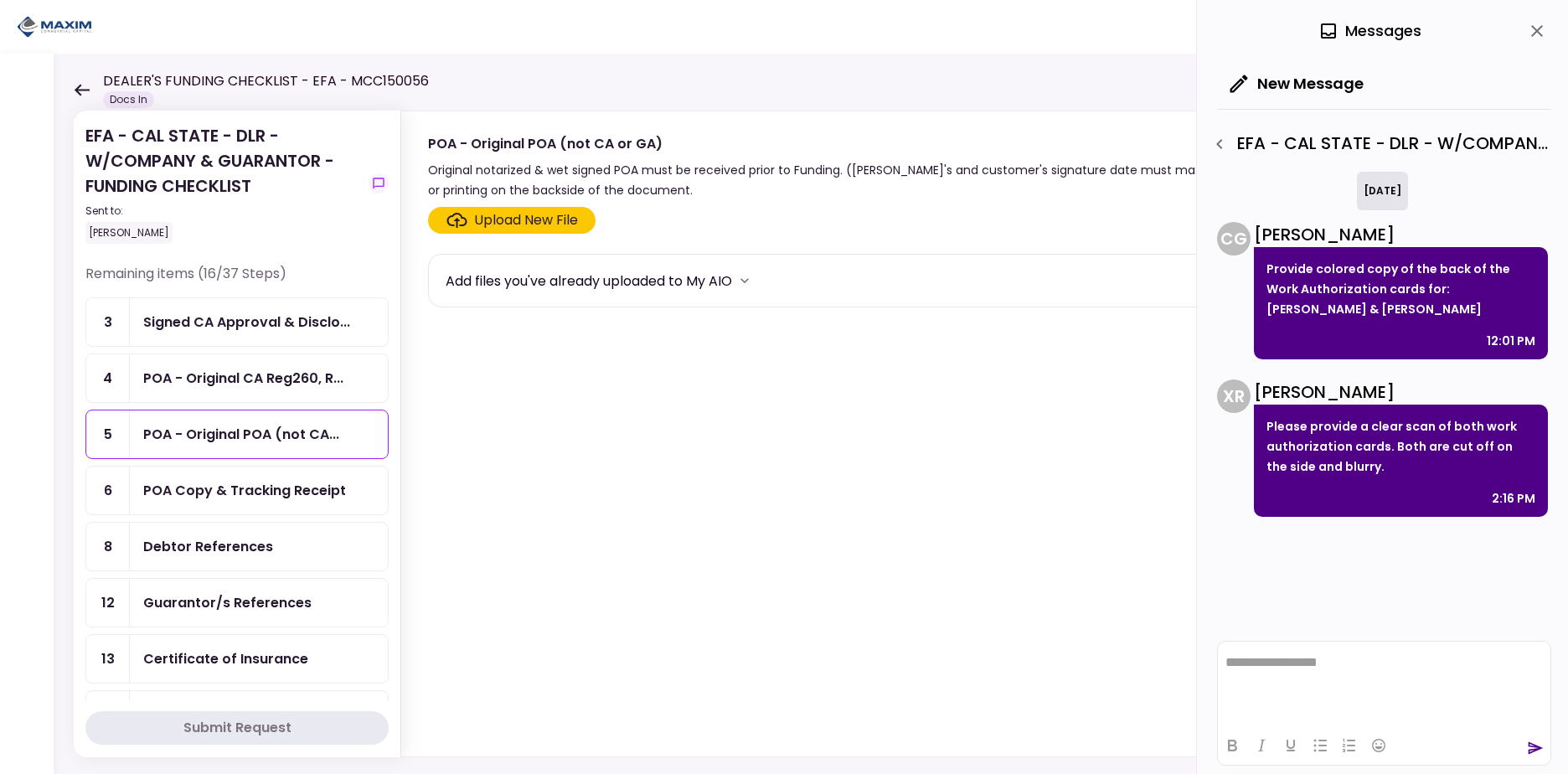
click at [239, 499] on div "POA Copy & Tracking Receipt" at bounding box center [244, 490] width 203 height 21
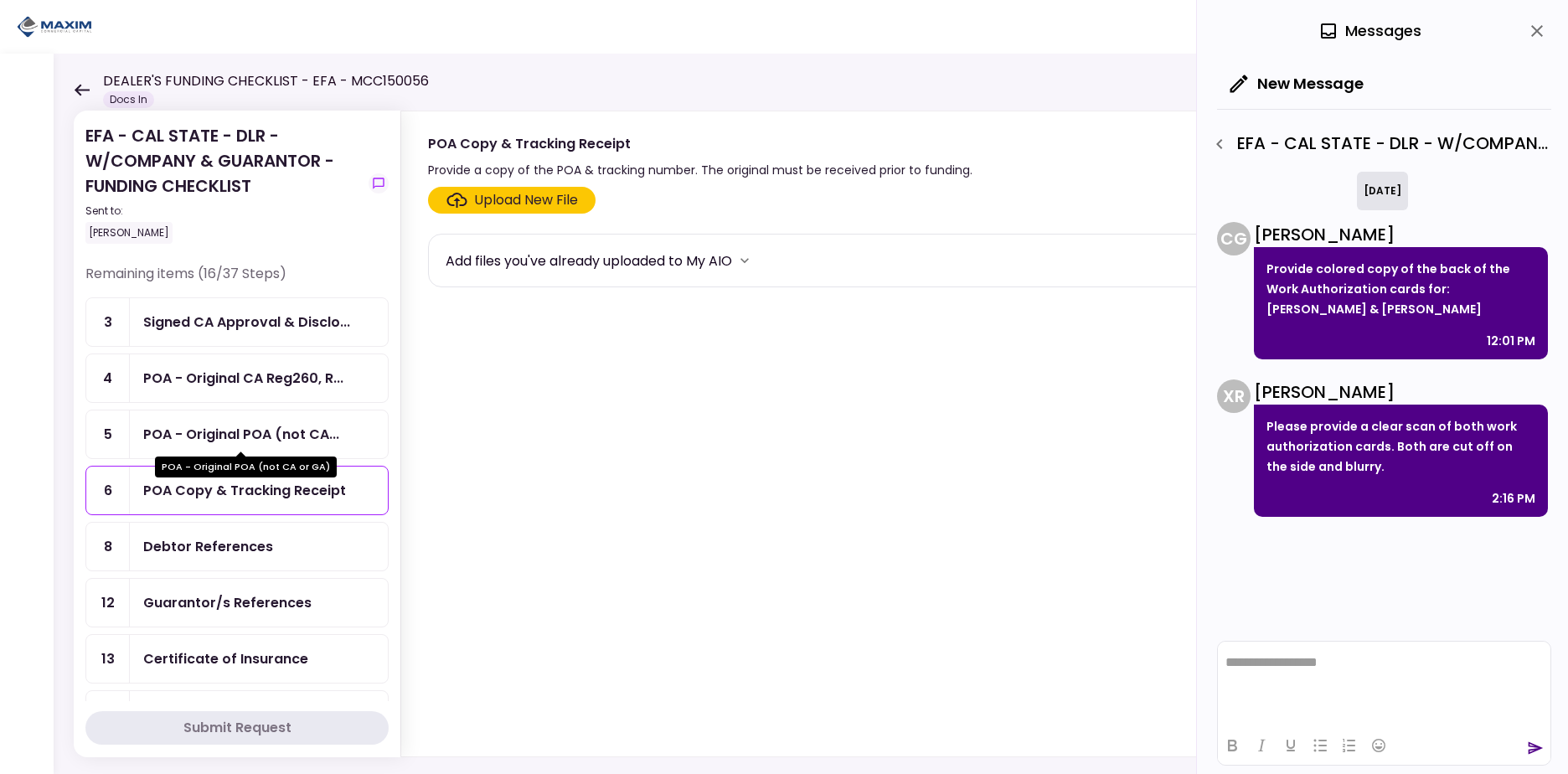
click at [227, 426] on div "POA - Original POA (not CA..." at bounding box center [240, 434] width 196 height 21
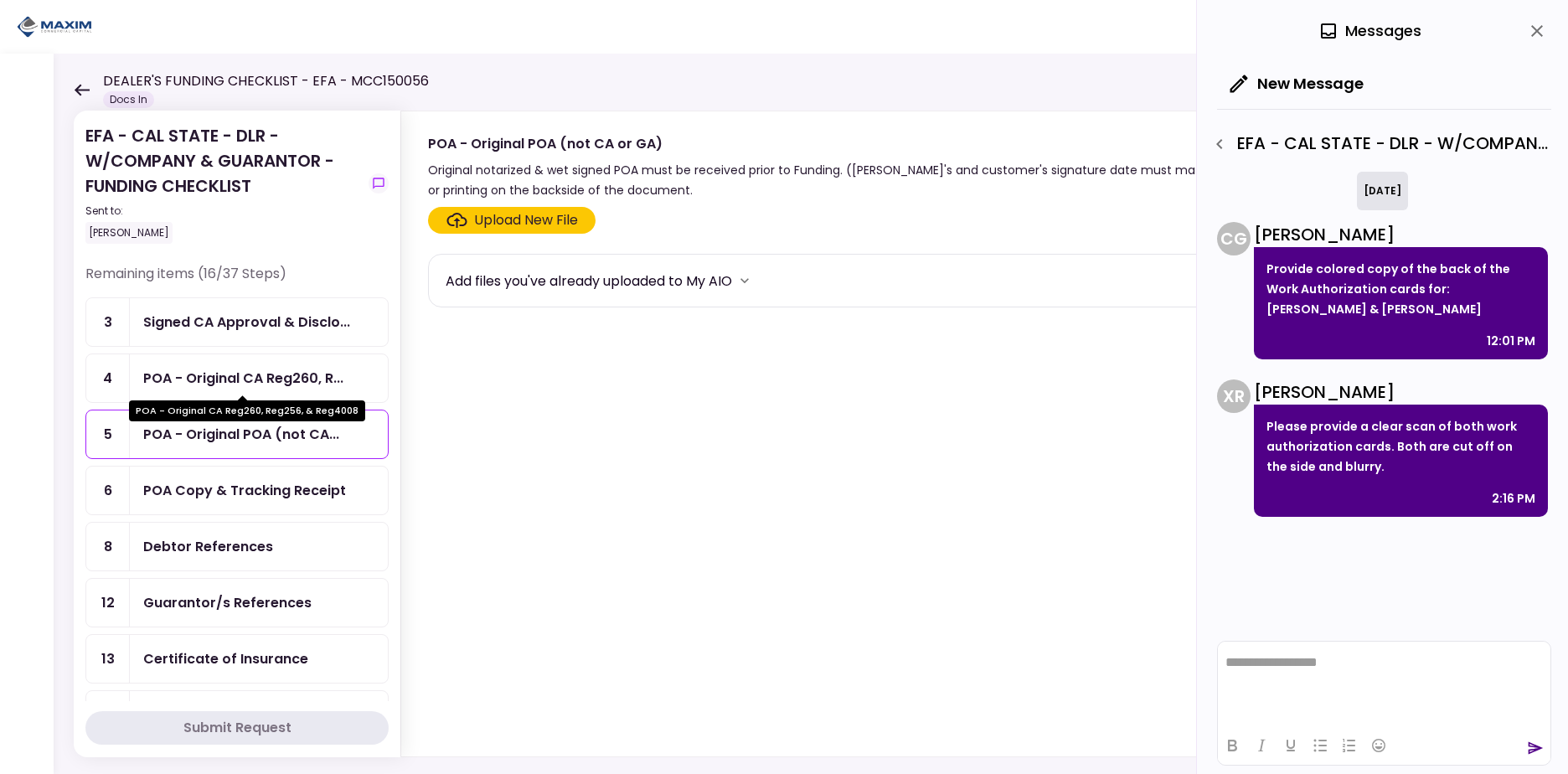
click at [227, 384] on div "POA - Original CA Reg260, R..." at bounding box center [243, 378] width 200 height 21
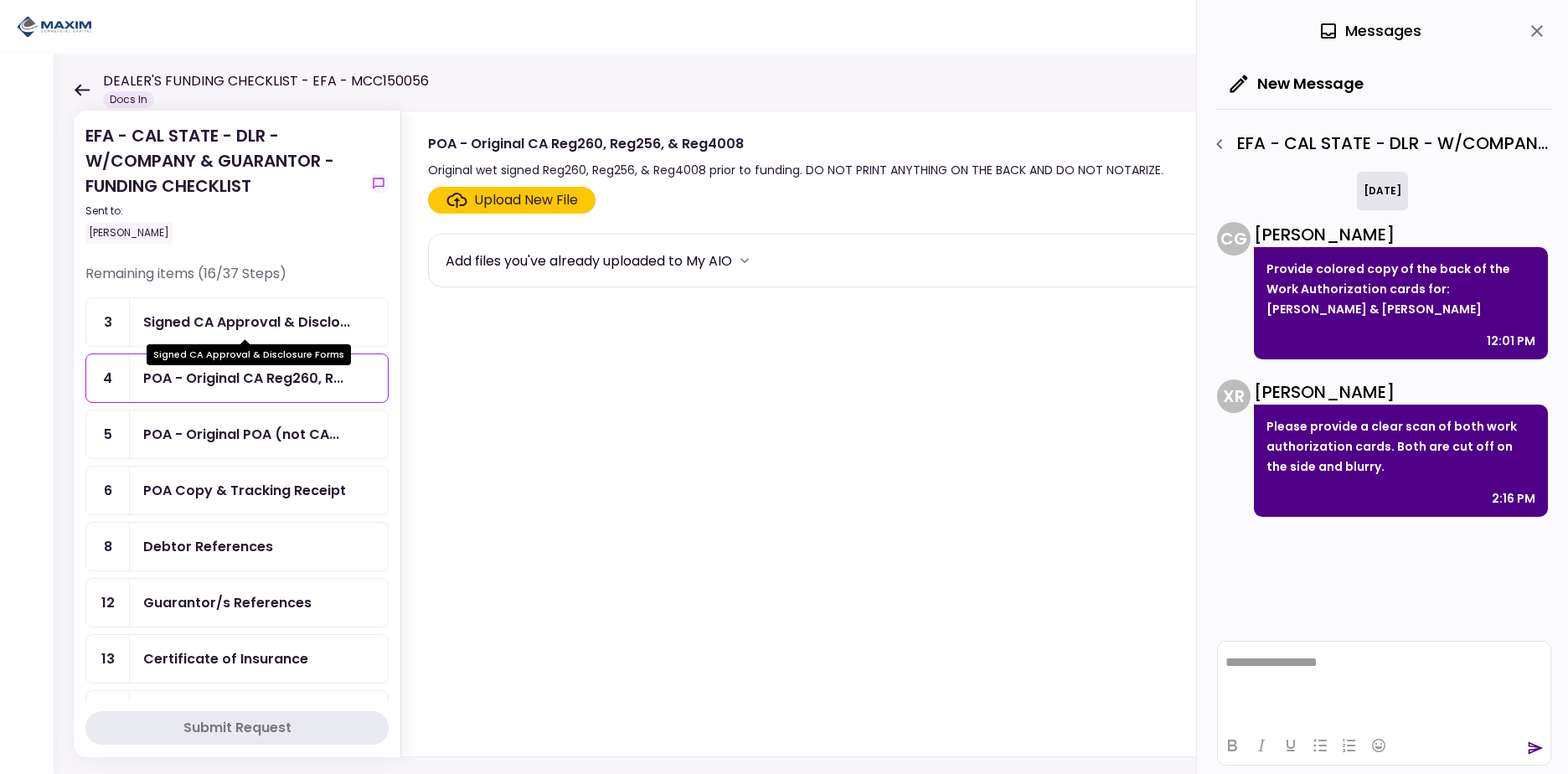
click at [234, 327] on div "Signed CA Approval & Disclo..." at bounding box center [246, 322] width 207 height 21
